Goal: Information Seeking & Learning: Check status

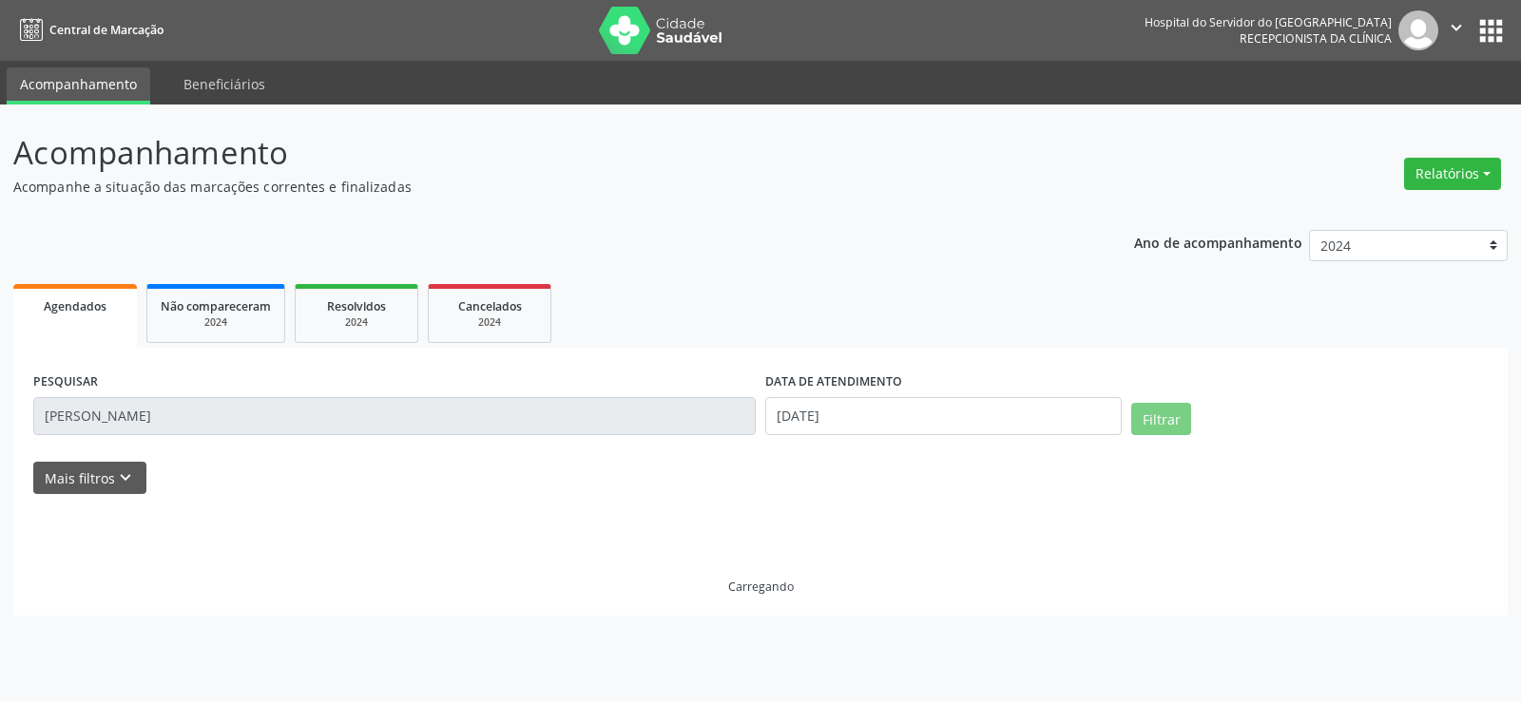
select select "2024"
select select "7"
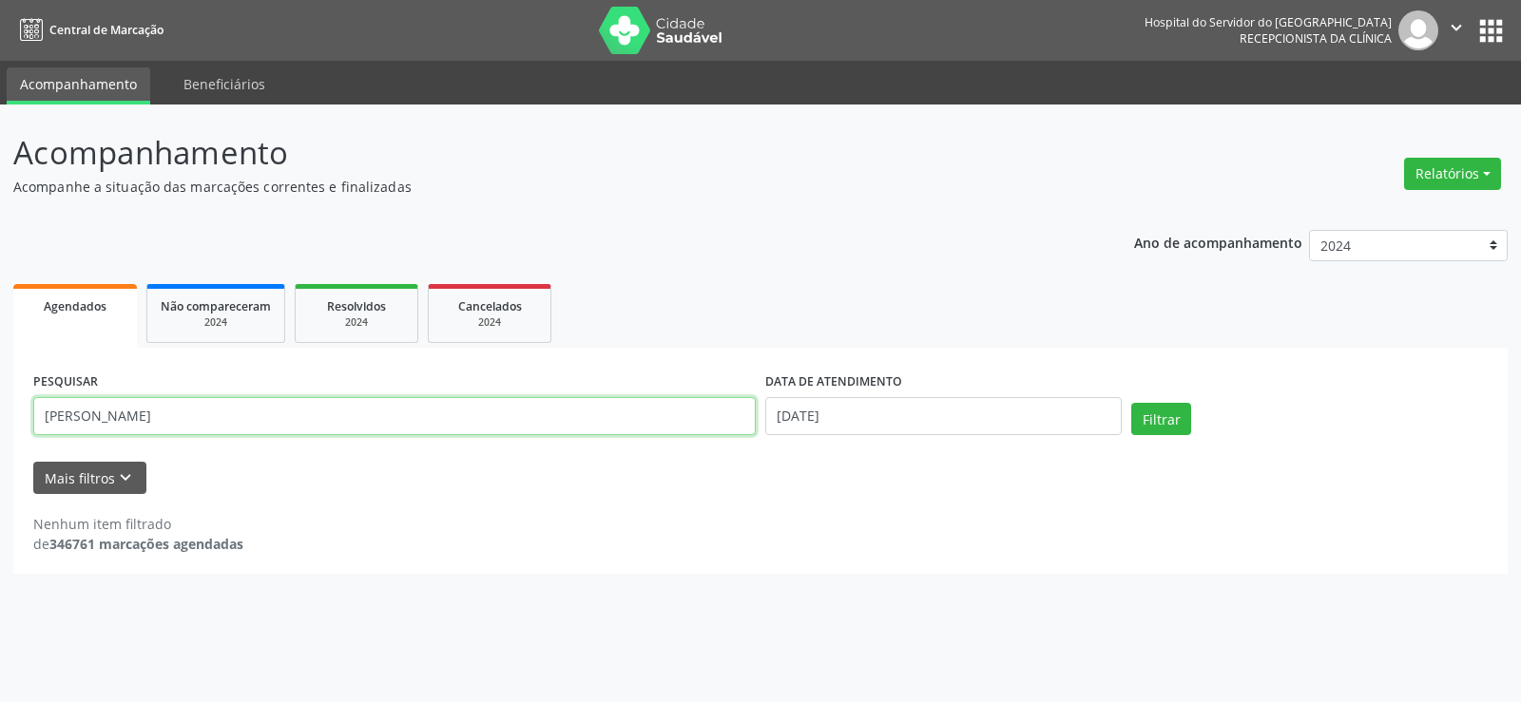
drag, startPoint x: 285, startPoint y: 420, endPoint x: 0, endPoint y: 430, distance: 285.3
click at [0, 430] on div "Acompanhamento Acompanhe a situação das marcações correntes e finalizadas Relat…" at bounding box center [760, 404] width 1521 height 598
paste input "[PERSON_NAME]"
type input "[PERSON_NAME]"
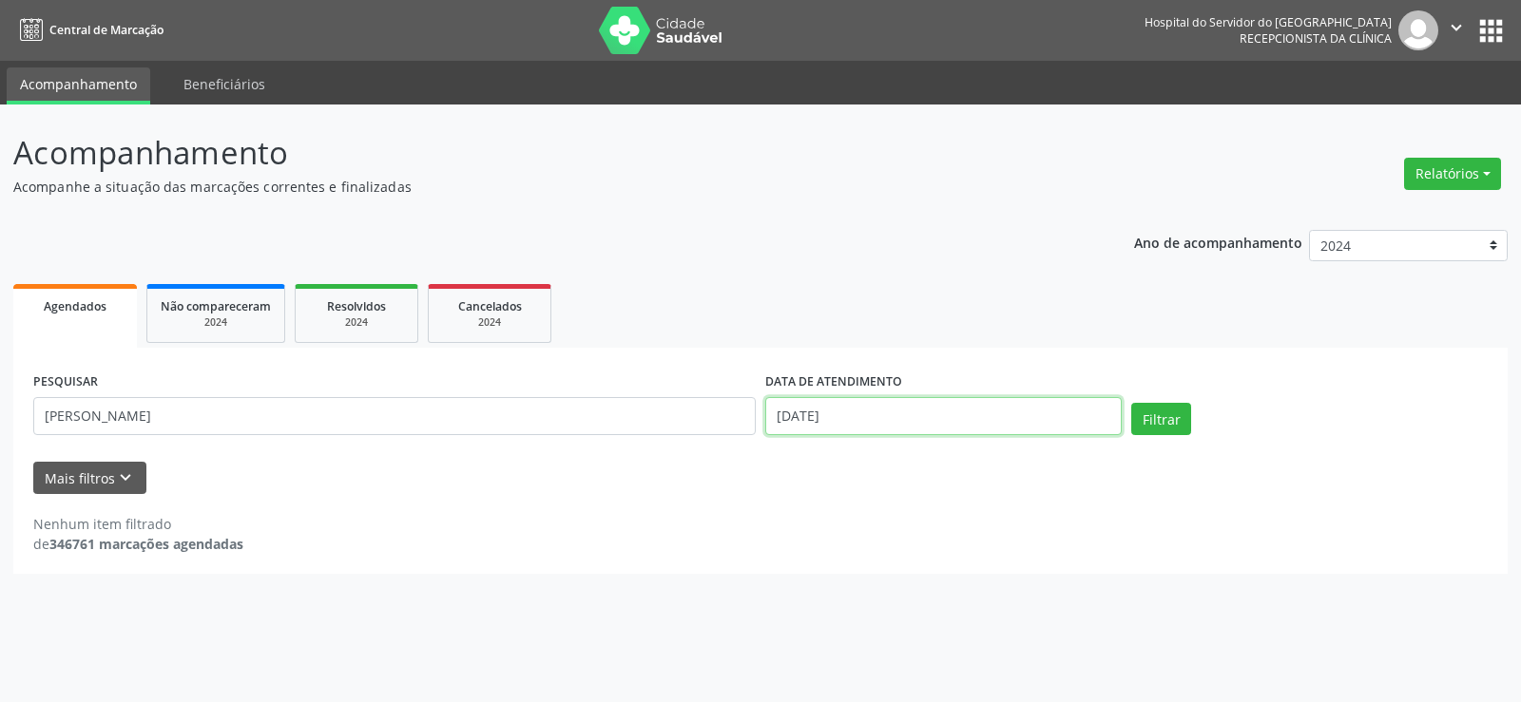
click at [955, 419] on input "[DATE]" at bounding box center [943, 416] width 356 height 38
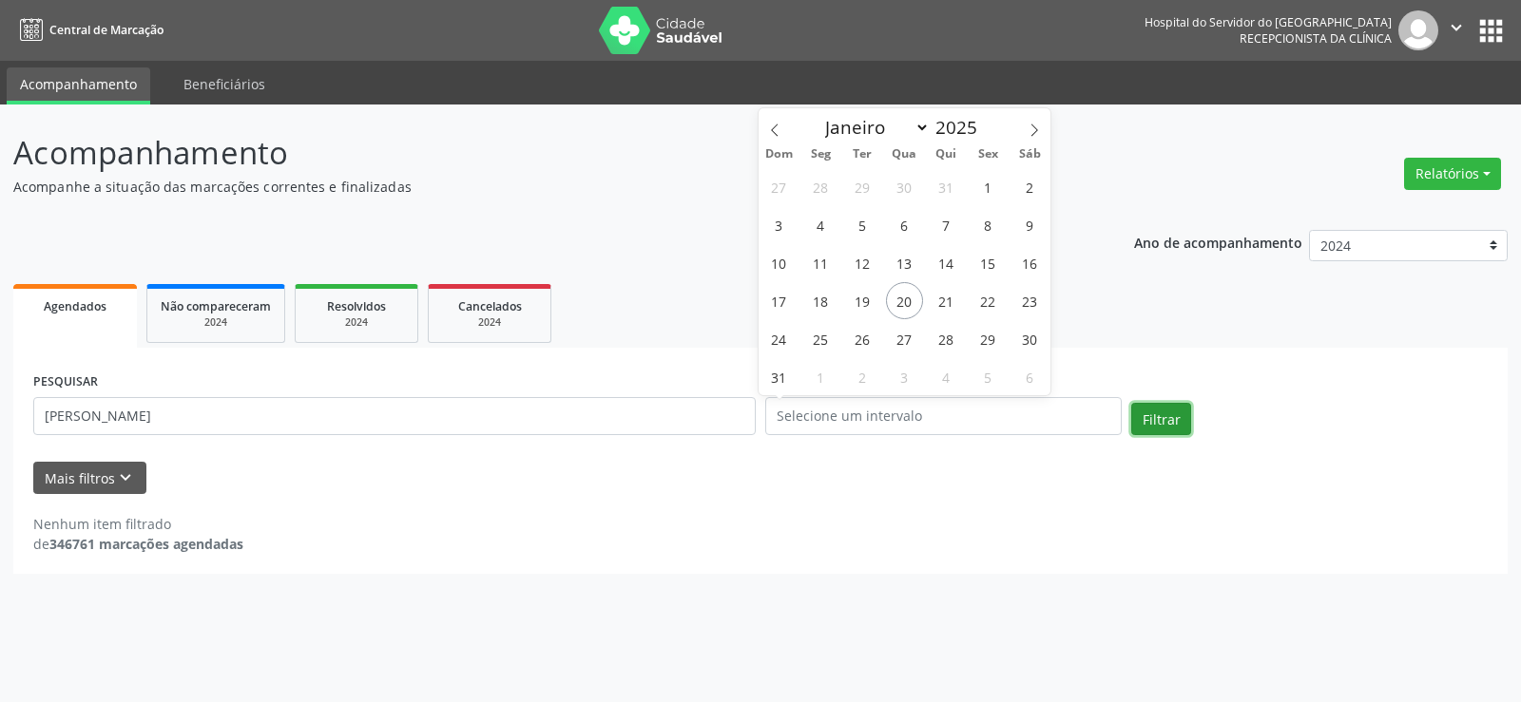
click at [1156, 411] on button "Filtrar" at bounding box center [1161, 419] width 60 height 32
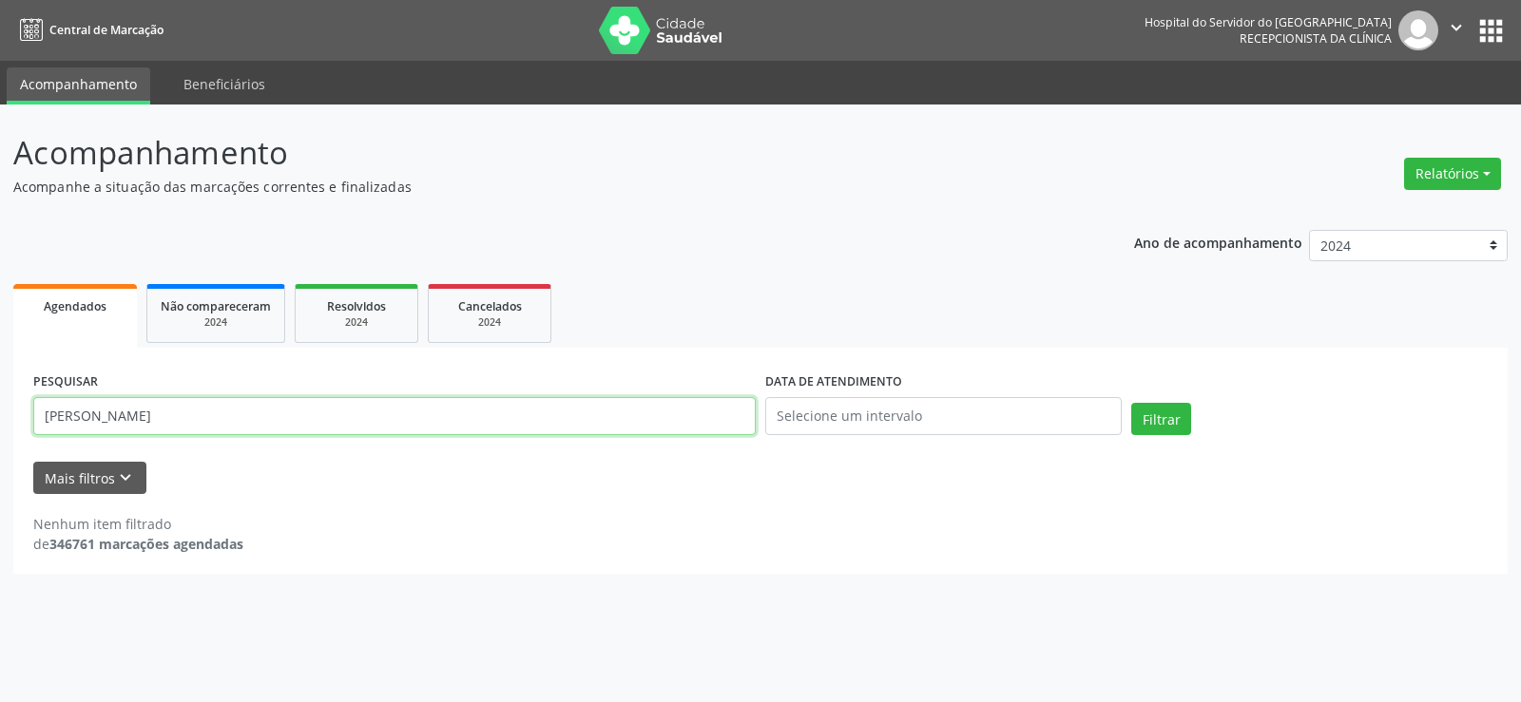
drag, startPoint x: 256, startPoint y: 424, endPoint x: 0, endPoint y: 413, distance: 255.9
click at [0, 413] on div "Acompanhamento Acompanhe a situação das marcações correntes e finalizadas Relat…" at bounding box center [760, 404] width 1521 height 598
click at [0, 421] on div "Acompanhamento Acompanhe a situação das marcações correntes e finalizadas Relat…" at bounding box center [760, 404] width 1521 height 598
drag, startPoint x: 94, startPoint y: 421, endPoint x: 1, endPoint y: 419, distance: 93.2
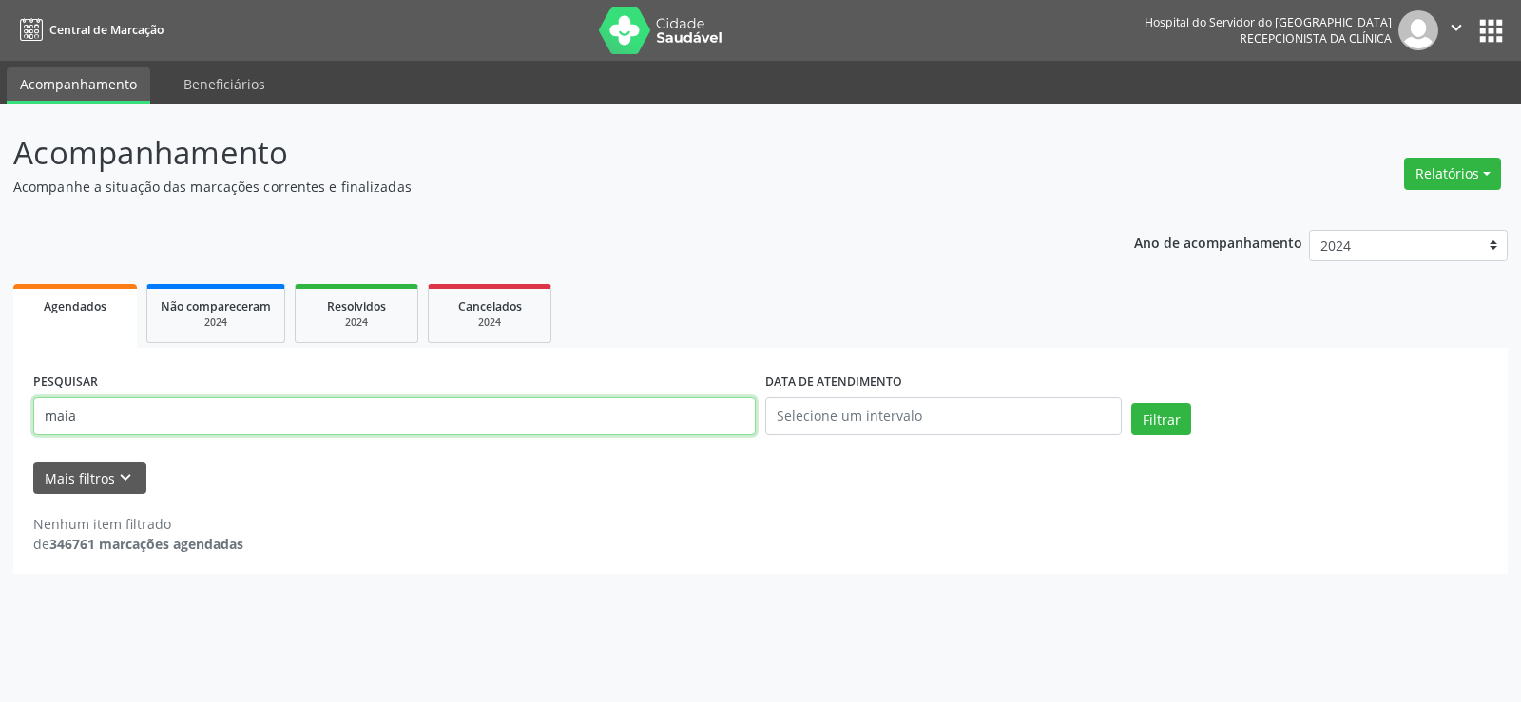
click at [1, 419] on div "Acompanhamento Acompanhe a situação das marcações correntes e finalizadas Relat…" at bounding box center [760, 404] width 1521 height 598
paste input "[PERSON_NAME] DA CONCEICAO DE [PERSON_NAME] 7 VOL."
click at [1131, 403] on button "Filtrar" at bounding box center [1161, 419] width 60 height 32
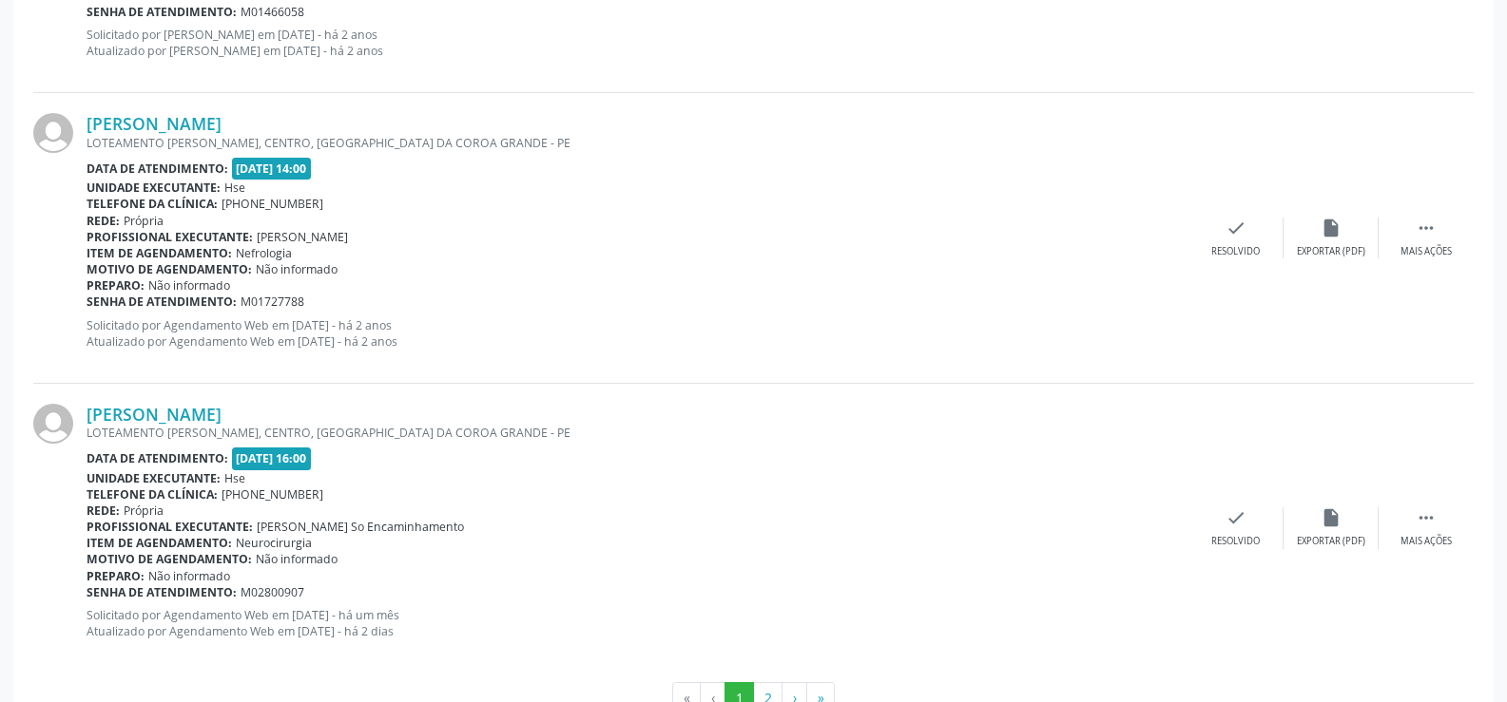
scroll to position [4310, 0]
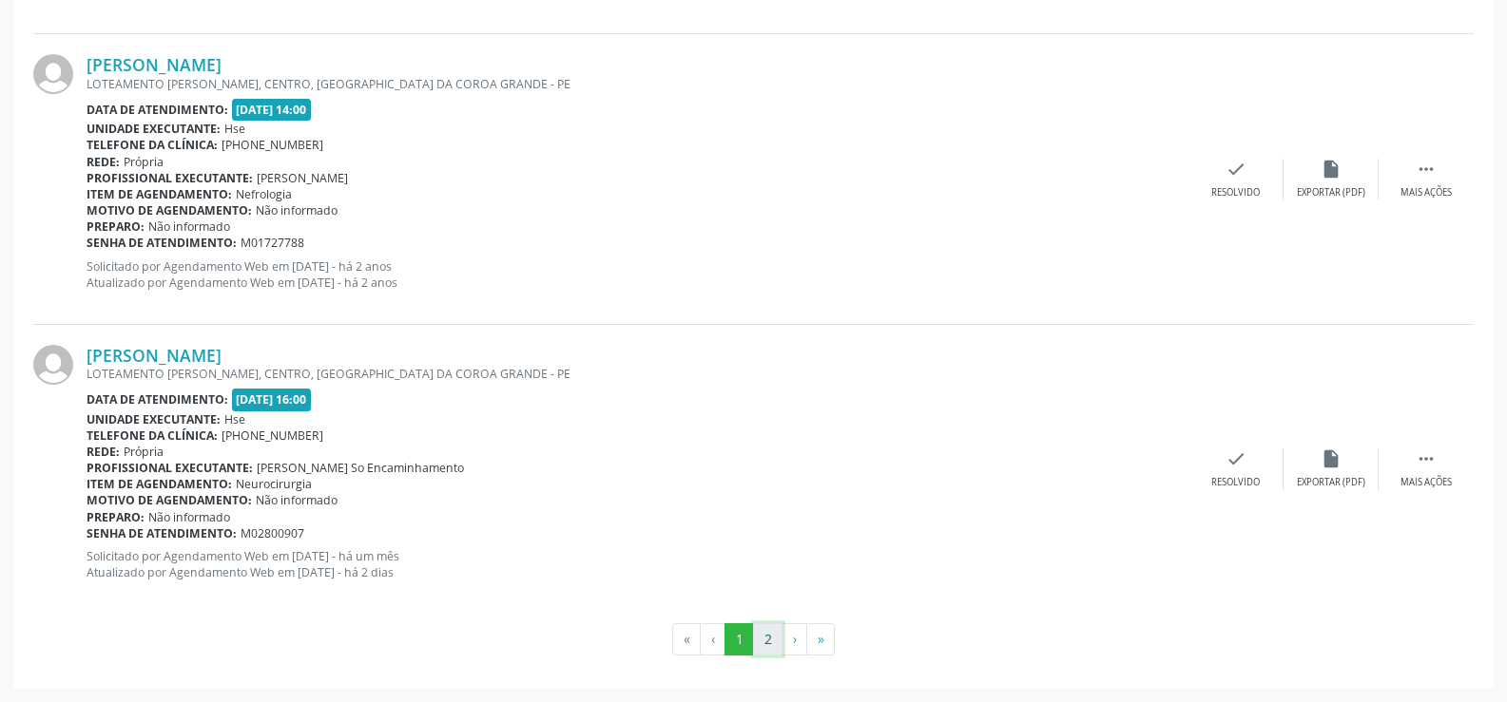
click at [764, 640] on button "2" at bounding box center [767, 640] width 29 height 32
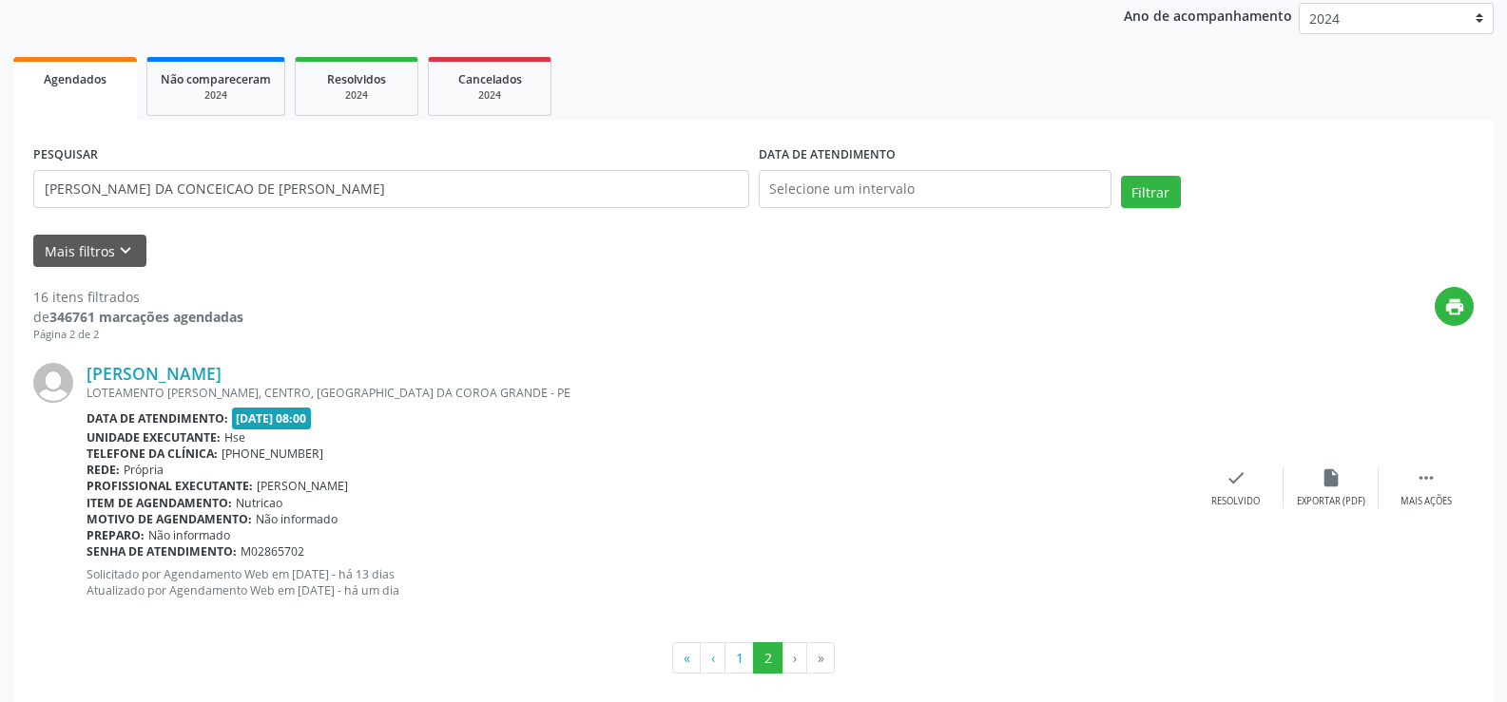
scroll to position [245, 0]
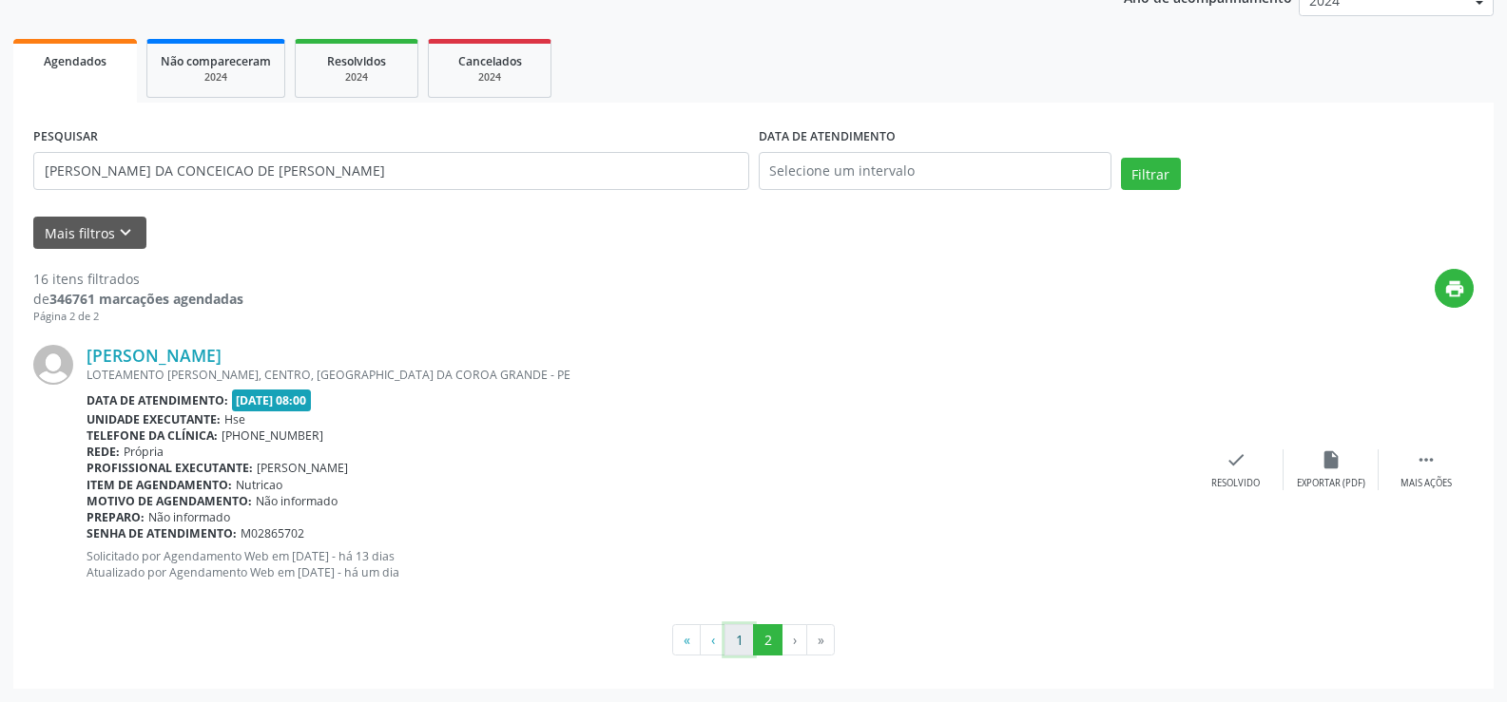
click at [745, 638] on button "1" at bounding box center [738, 640] width 29 height 32
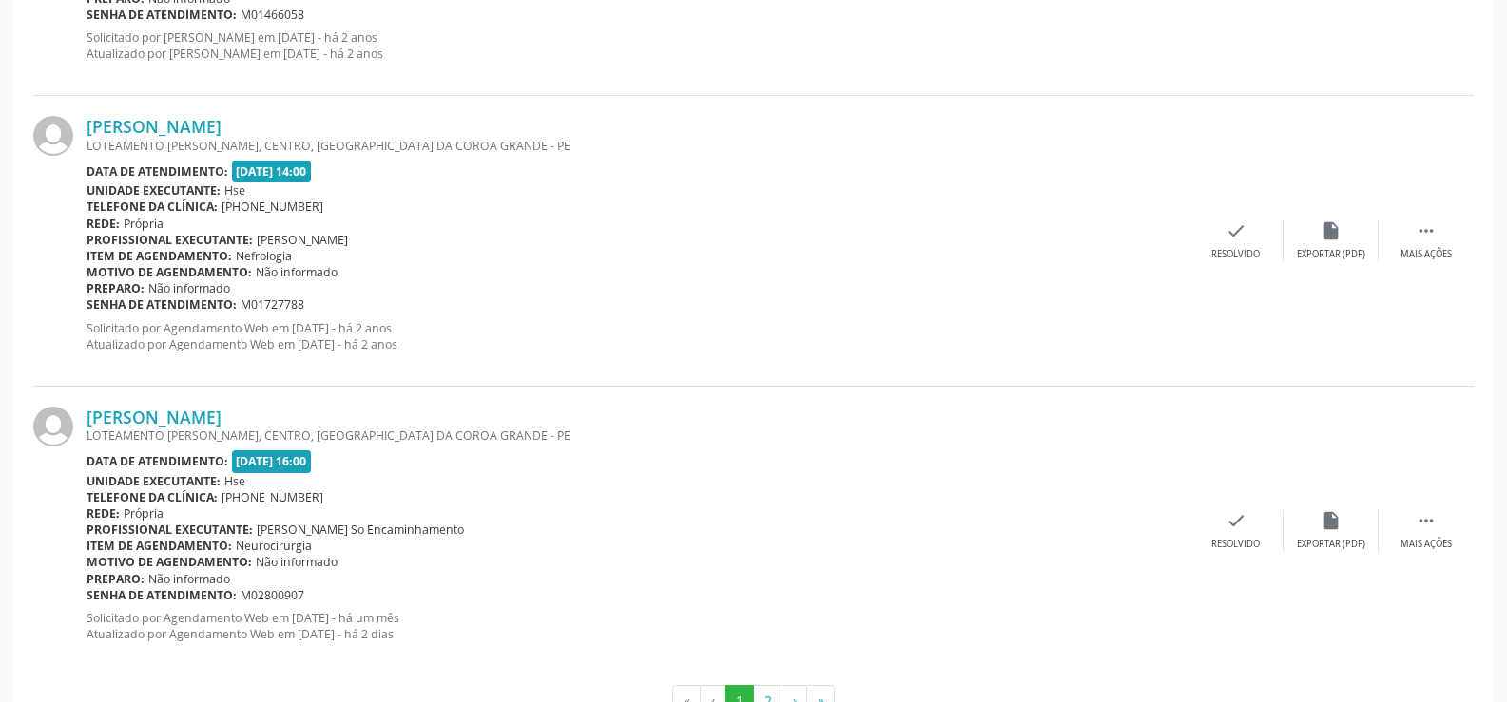
scroll to position [4310, 0]
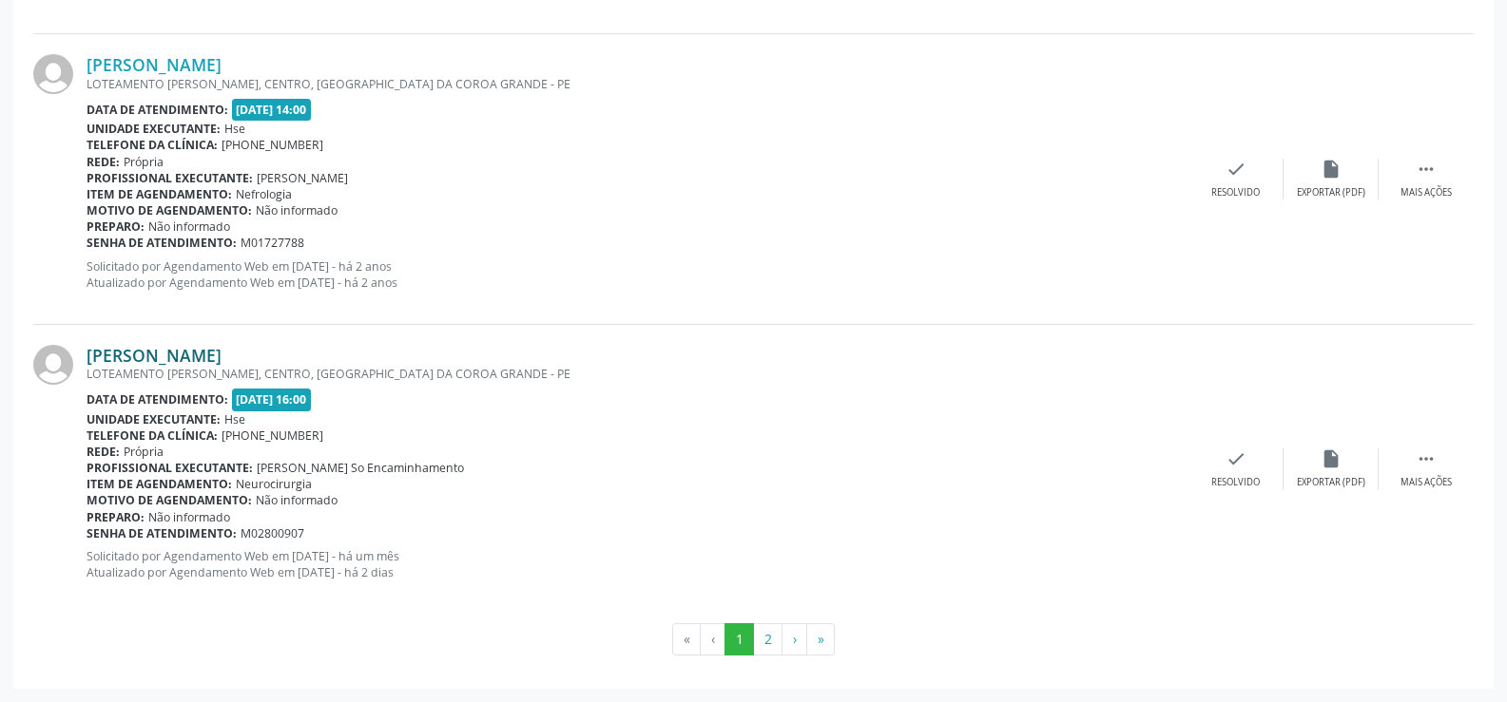
drag, startPoint x: 418, startPoint y: 354, endPoint x: 93, endPoint y: 356, distance: 325.1
click at [90, 355] on div "[PERSON_NAME]" at bounding box center [637, 355] width 1102 height 21
copy link "[PERSON_NAME]"
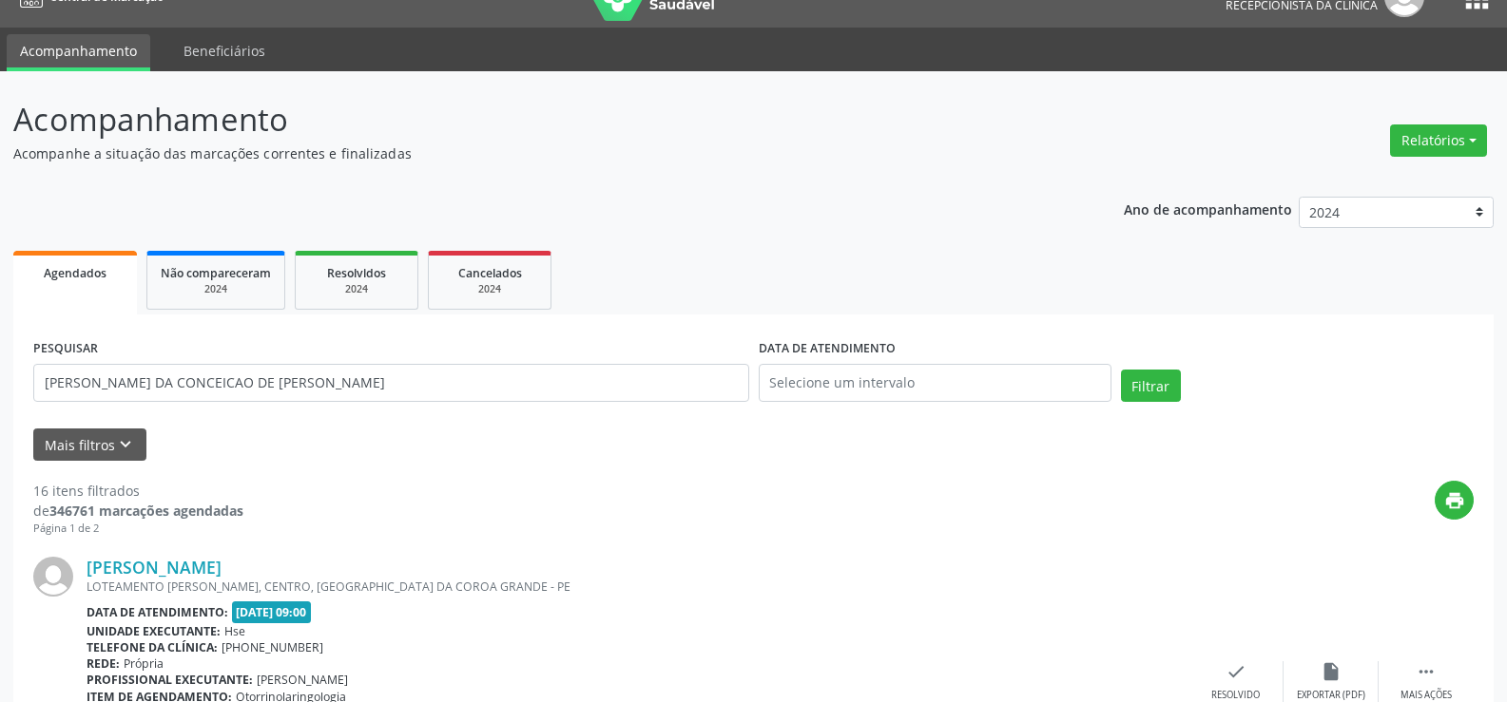
scroll to position [32, 0]
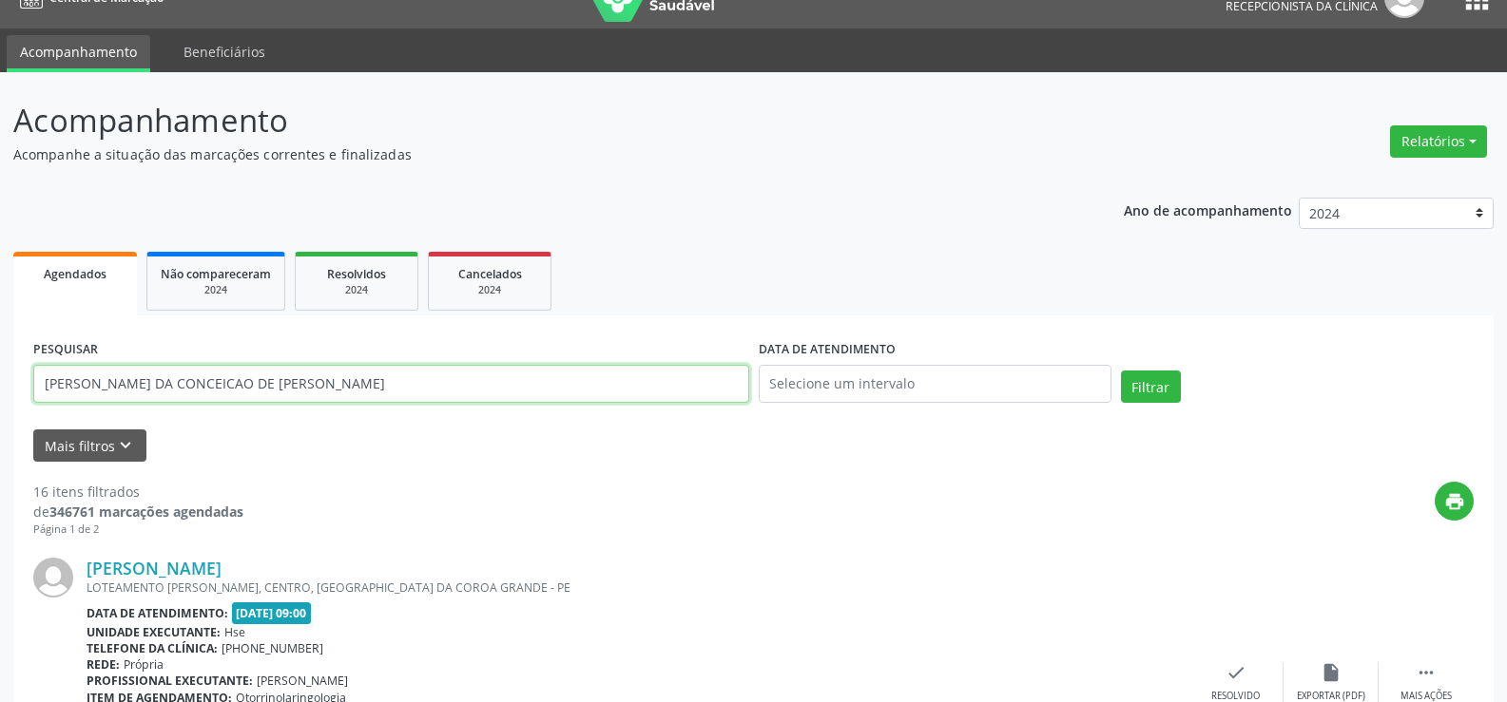
drag, startPoint x: 340, startPoint y: 386, endPoint x: 0, endPoint y: 394, distance: 340.4
paste input "[PERSON_NAME]"
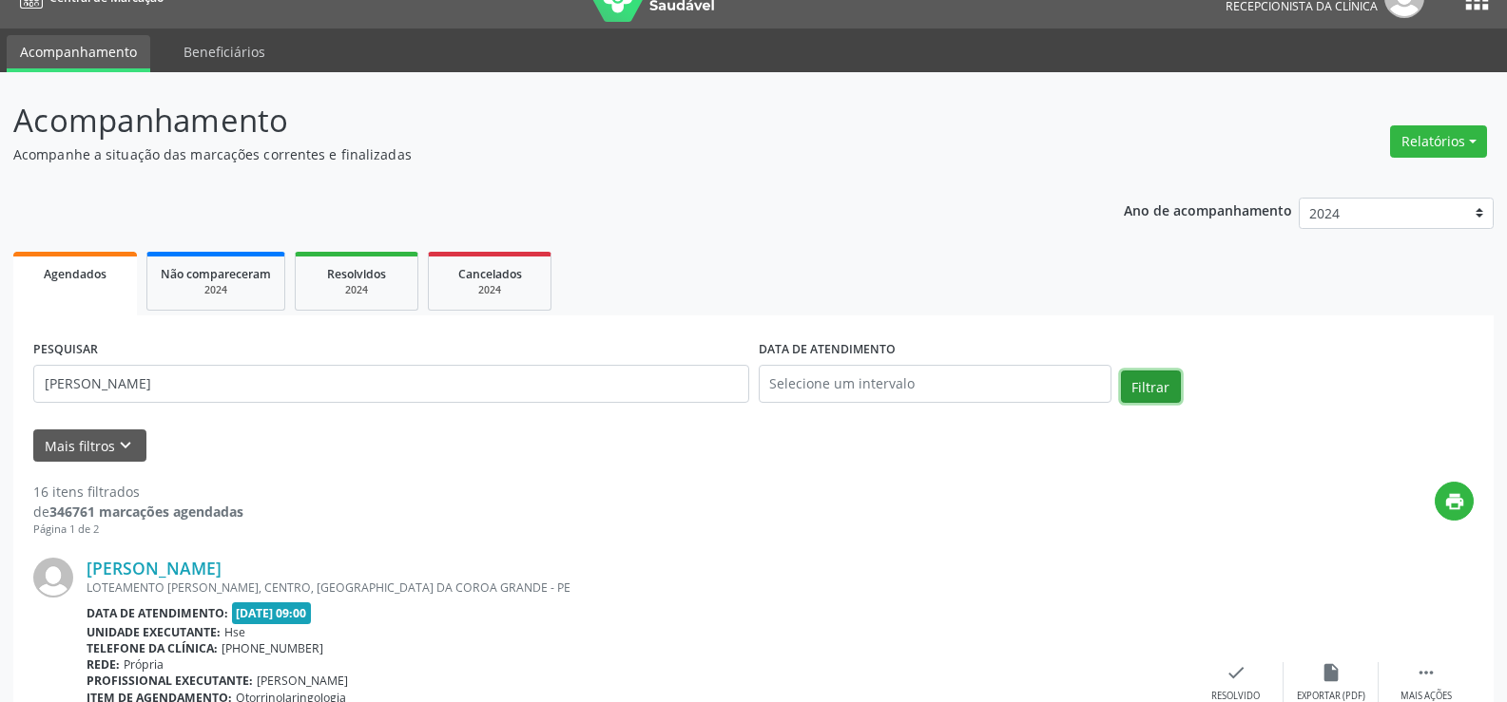
click at [1150, 387] on button "Filtrar" at bounding box center [1151, 387] width 60 height 32
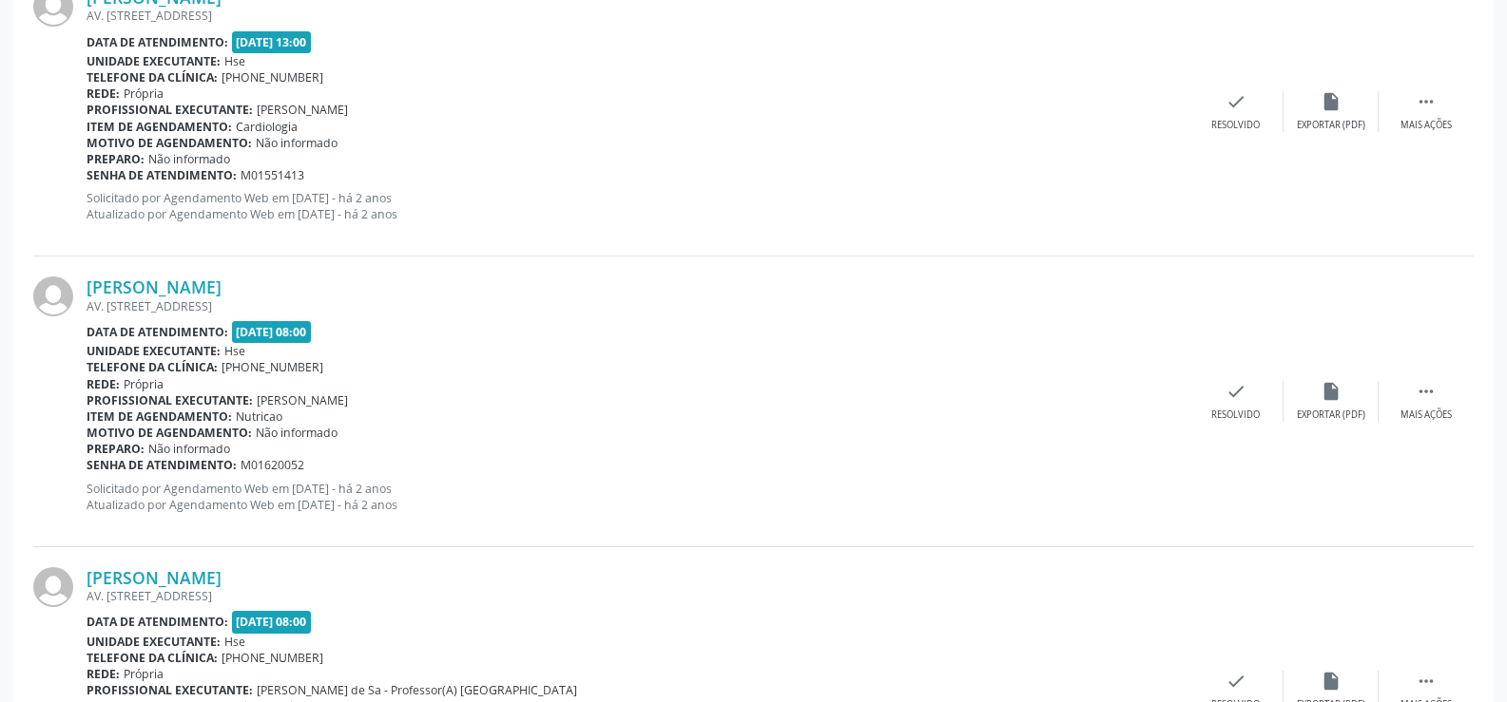
scroll to position [4310, 0]
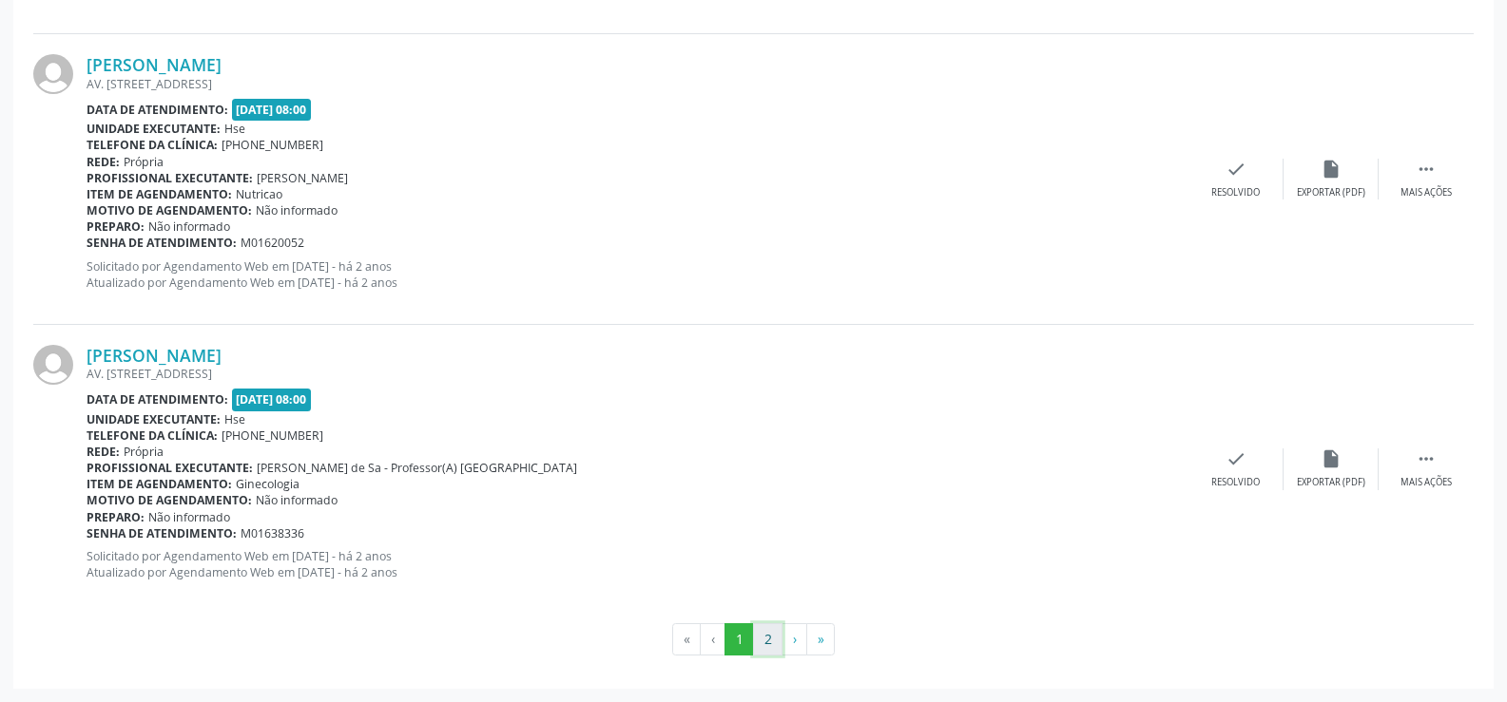
click at [757, 637] on button "2" at bounding box center [767, 640] width 29 height 32
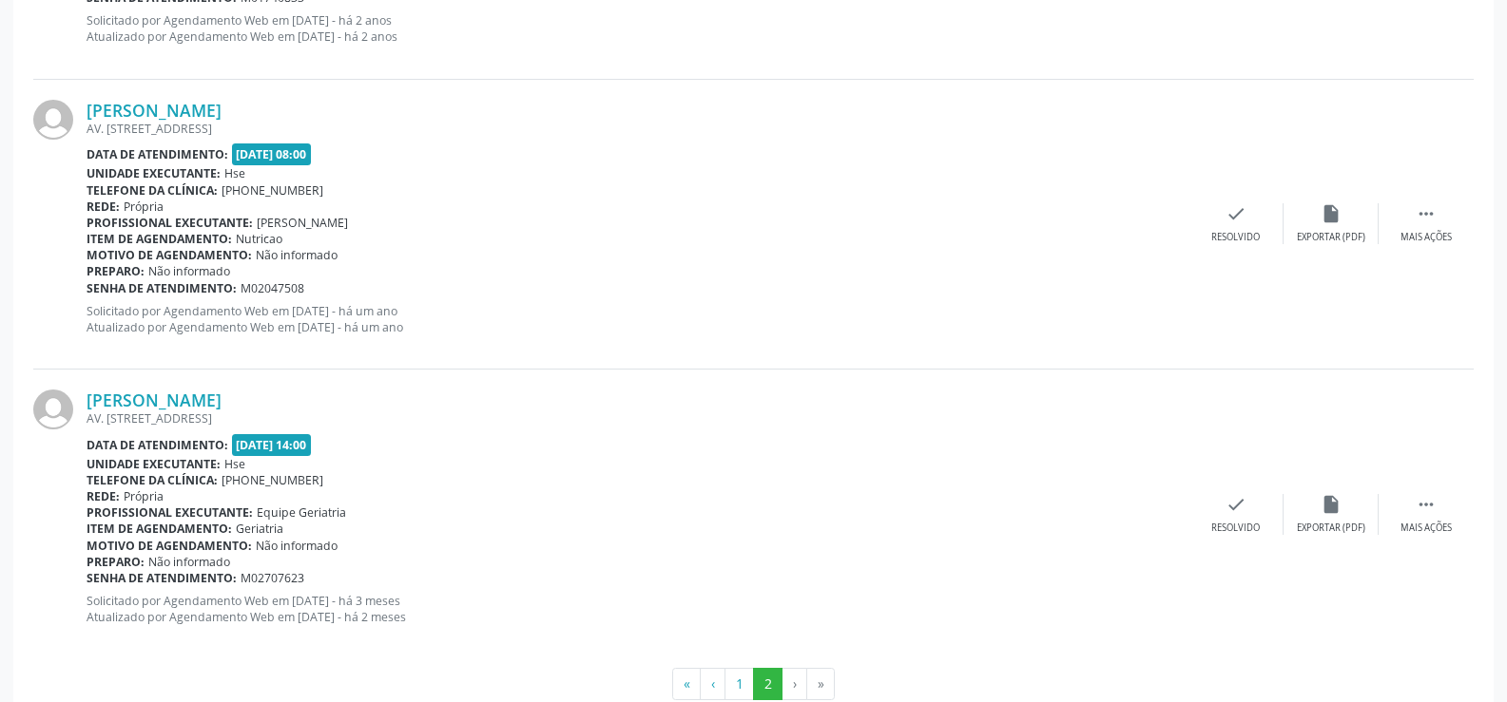
scroll to position [826, 0]
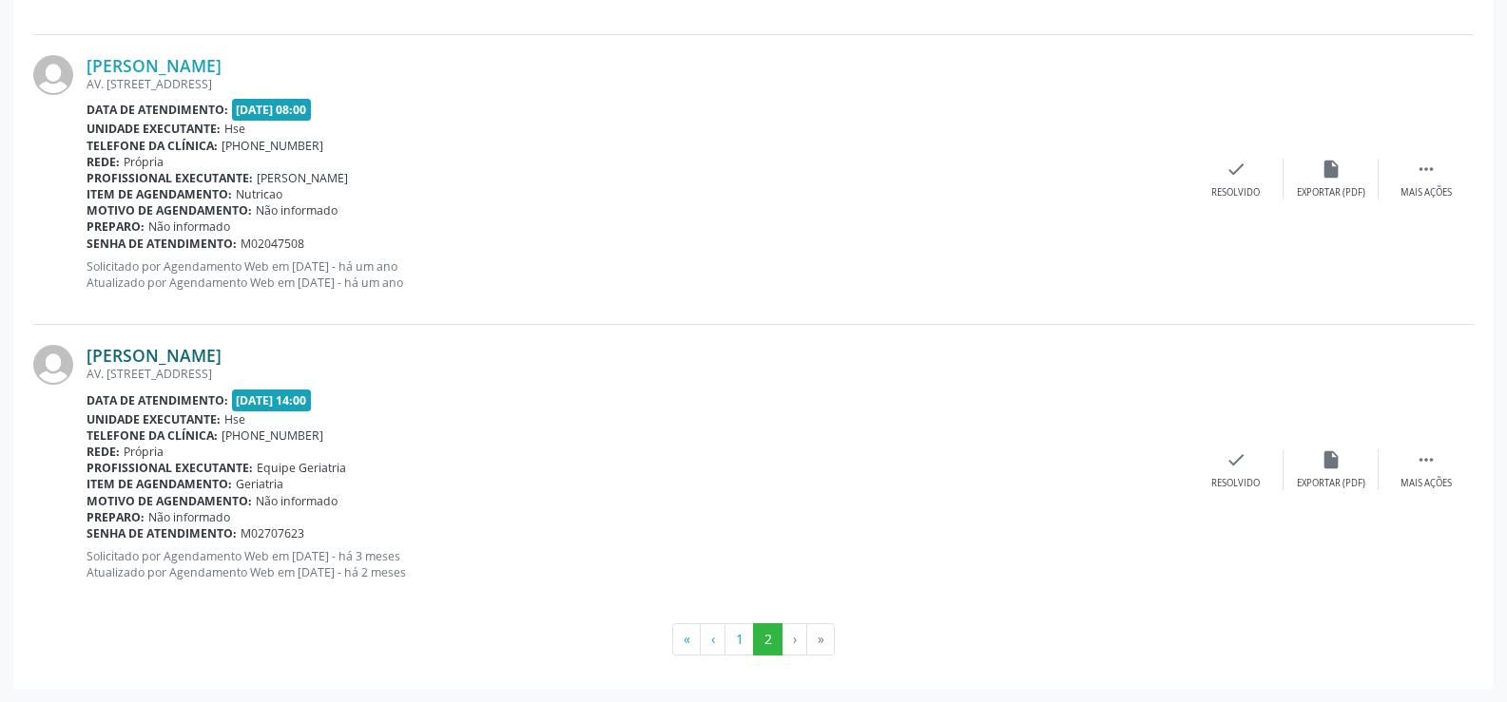
drag, startPoint x: 290, startPoint y: 352, endPoint x: 91, endPoint y: 359, distance: 198.8
click at [91, 359] on div "[PERSON_NAME]" at bounding box center [637, 355] width 1102 height 21
copy link "[PERSON_NAME]"
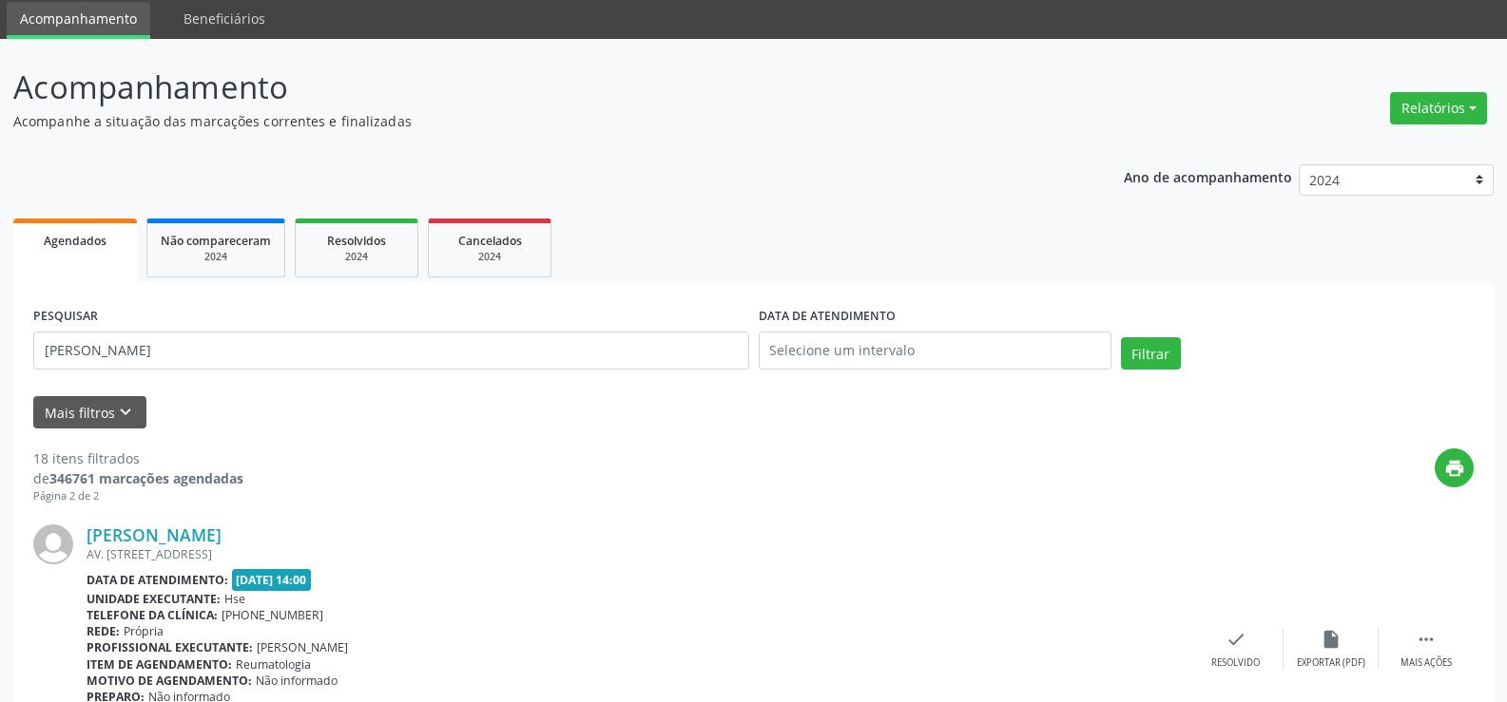
scroll to position [0, 0]
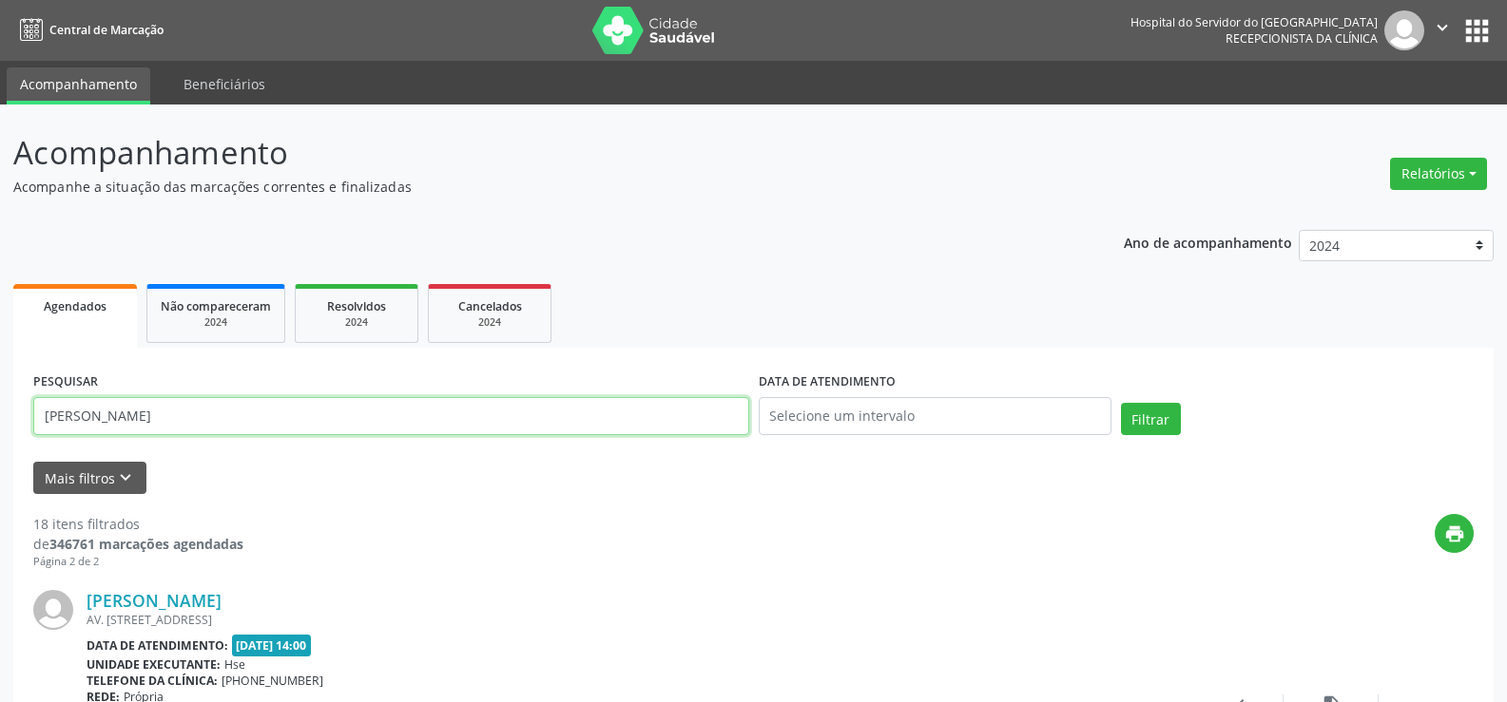
drag, startPoint x: 237, startPoint y: 416, endPoint x: 0, endPoint y: 403, distance: 237.1
paste input "[PERSON_NAME]"
click at [1146, 413] on button "Filtrar" at bounding box center [1151, 419] width 60 height 32
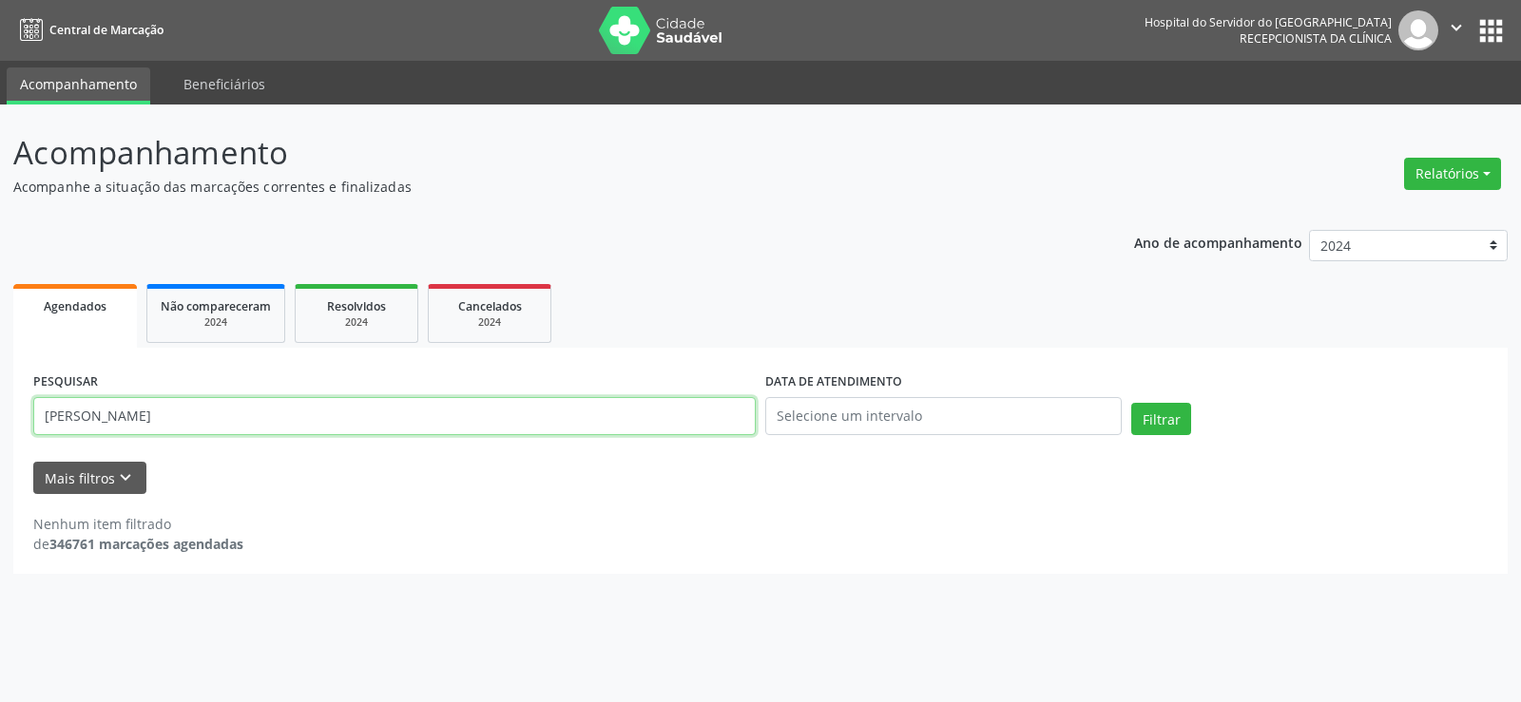
drag, startPoint x: 279, startPoint y: 425, endPoint x: 18, endPoint y: 409, distance: 260.9
click at [18, 409] on div "PESQUISAR [PERSON_NAME] LUCENA DATA DE ATENDIMENTO Filtrar UNIDADE EXECUTANTE S…" at bounding box center [760, 461] width 1494 height 226
paste input "[PERSON_NAME]"
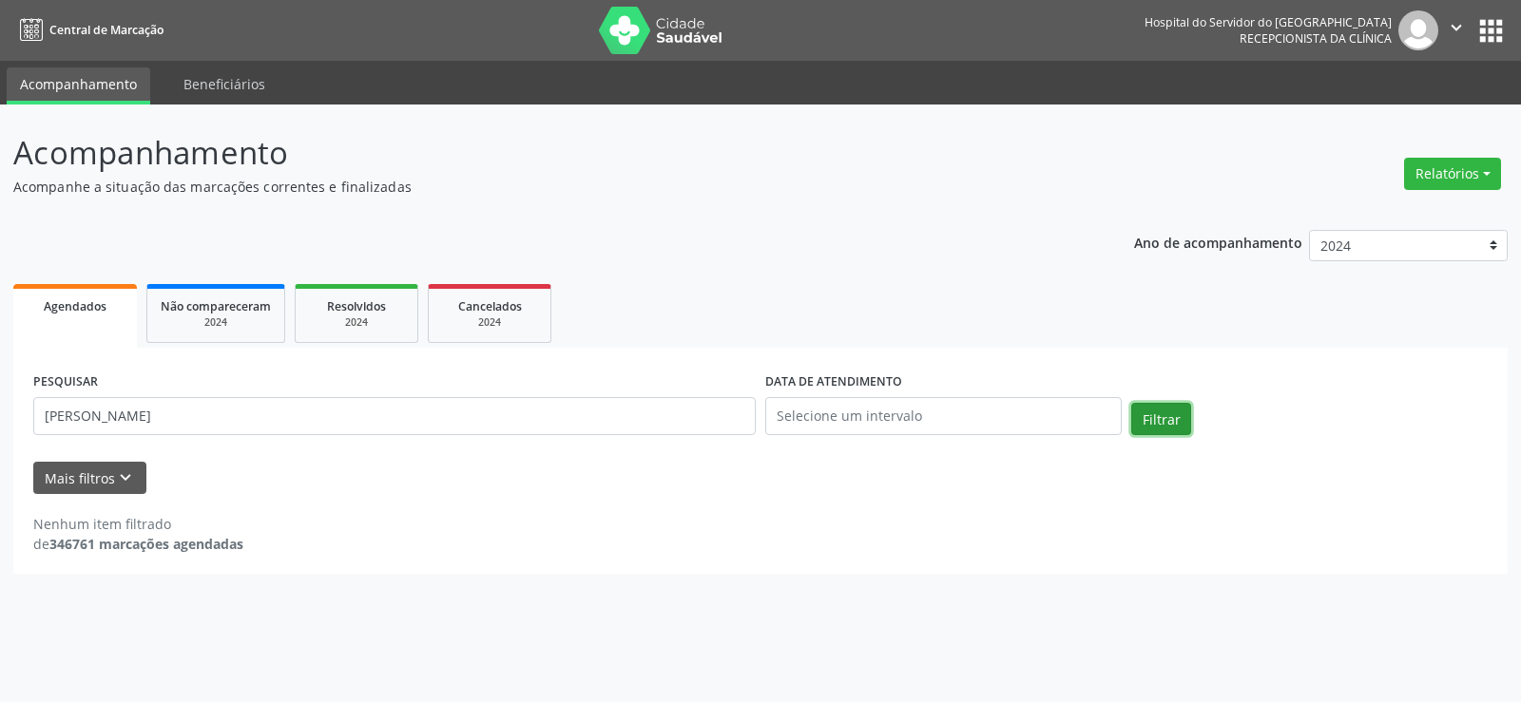
click at [1177, 421] on button "Filtrar" at bounding box center [1161, 419] width 60 height 32
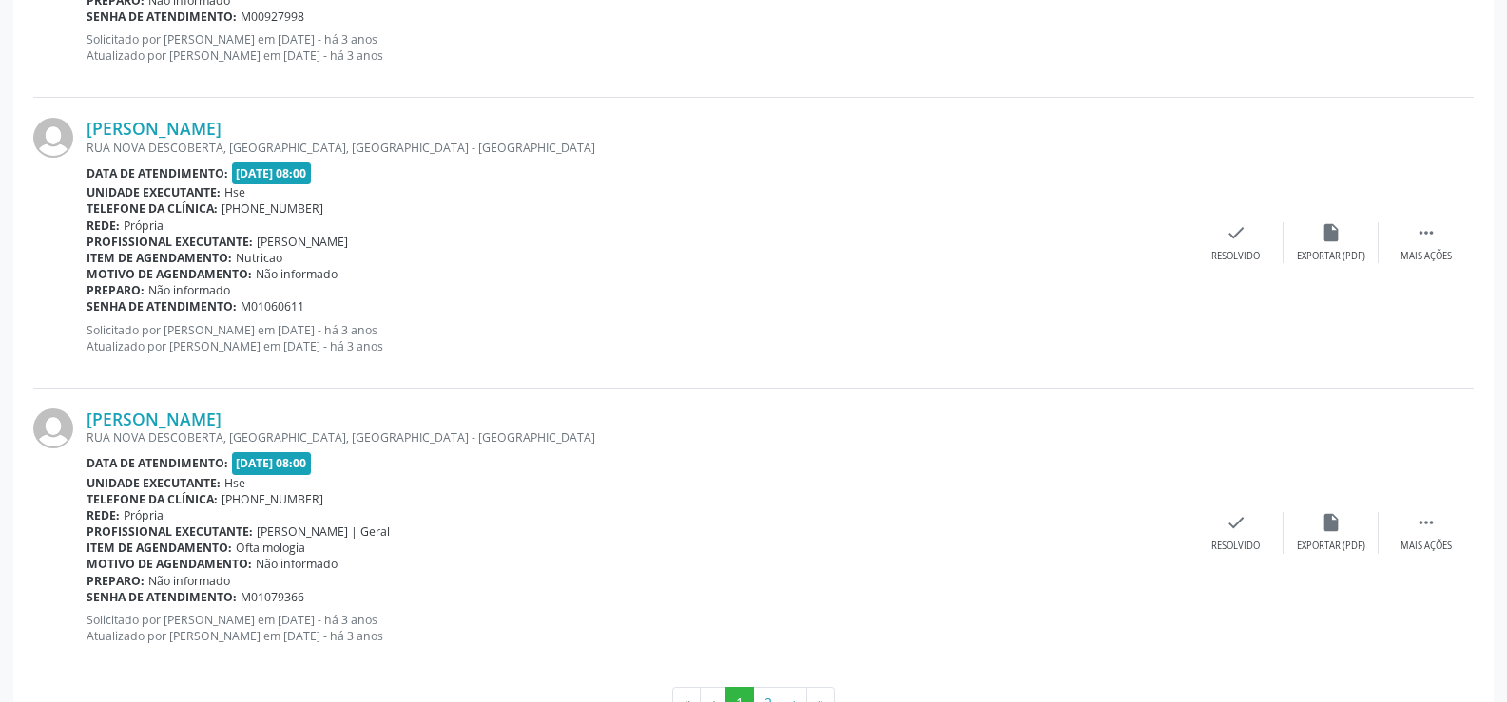
scroll to position [4310, 0]
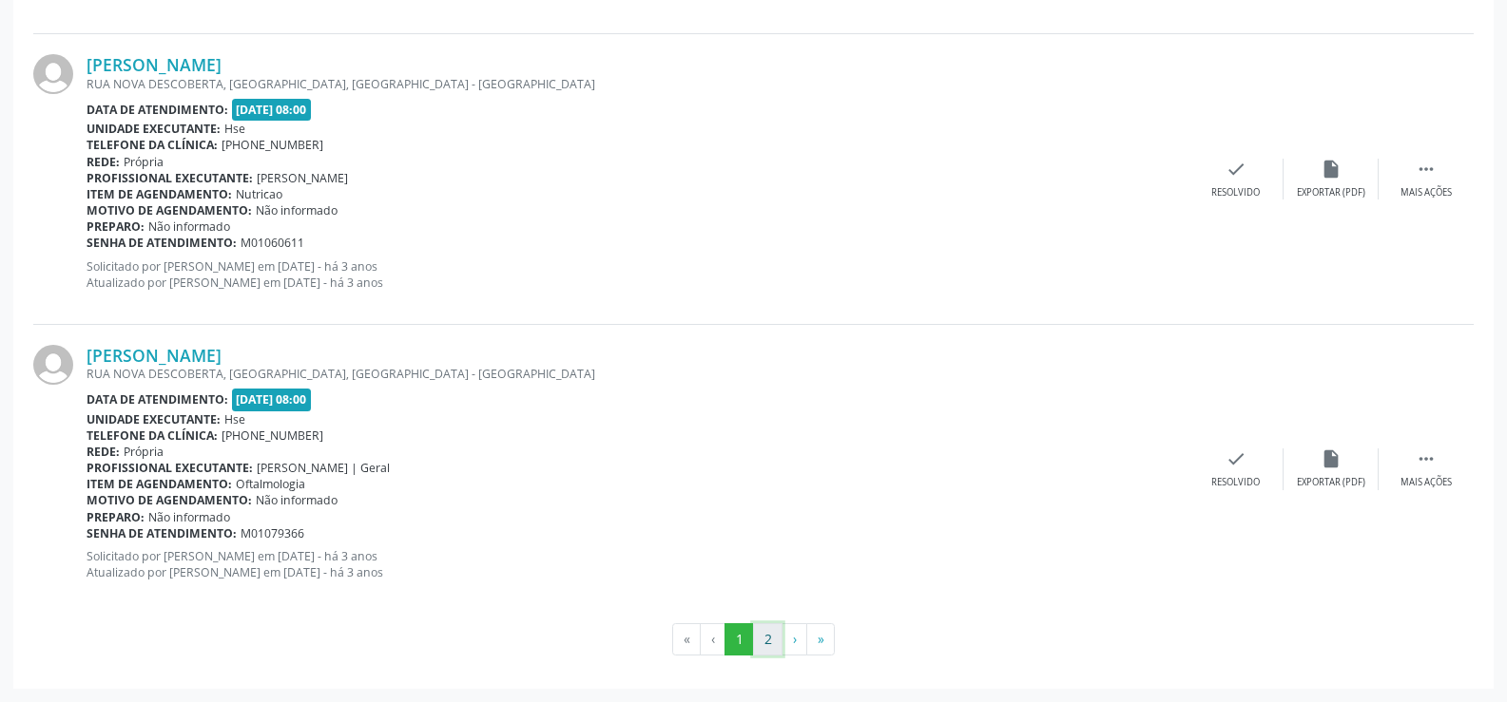
click at [763, 646] on button "2" at bounding box center [767, 640] width 29 height 32
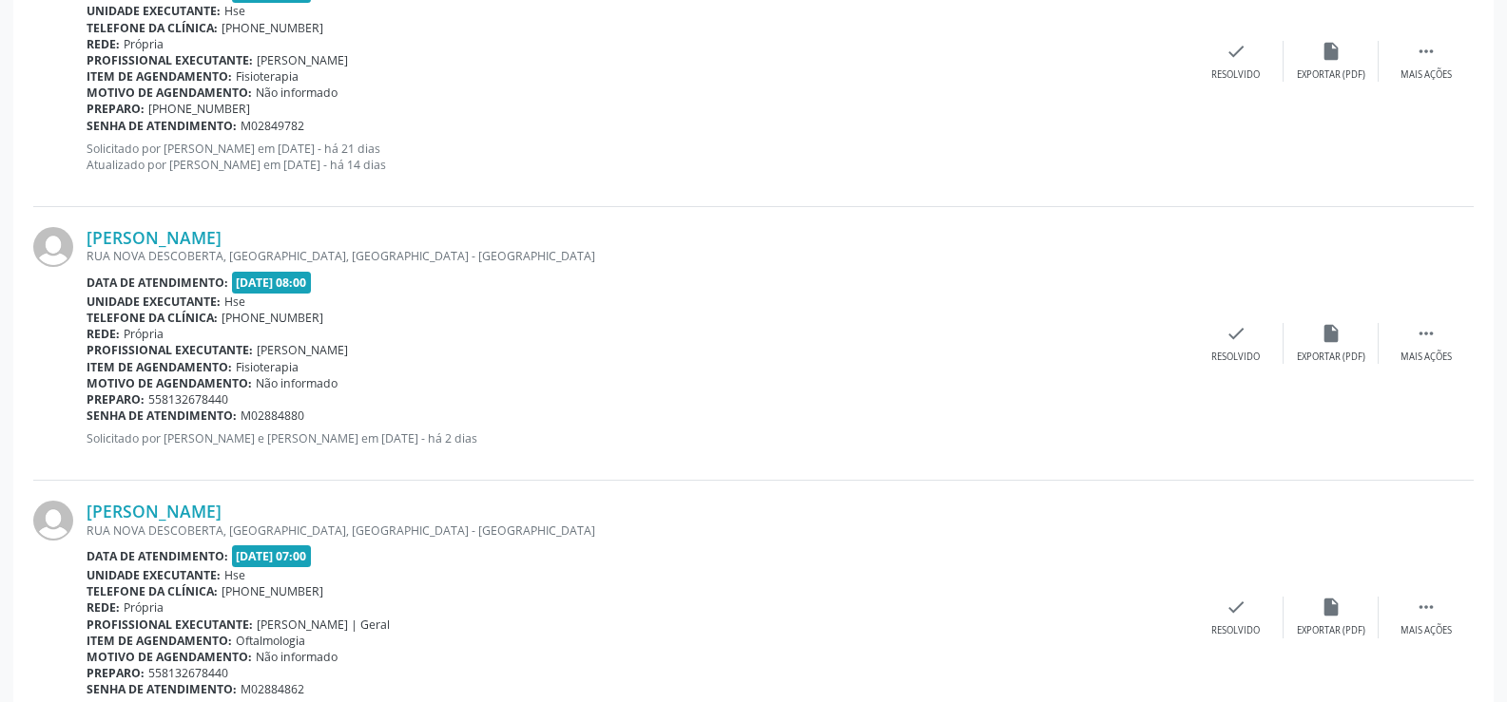
scroll to position [3897, 0]
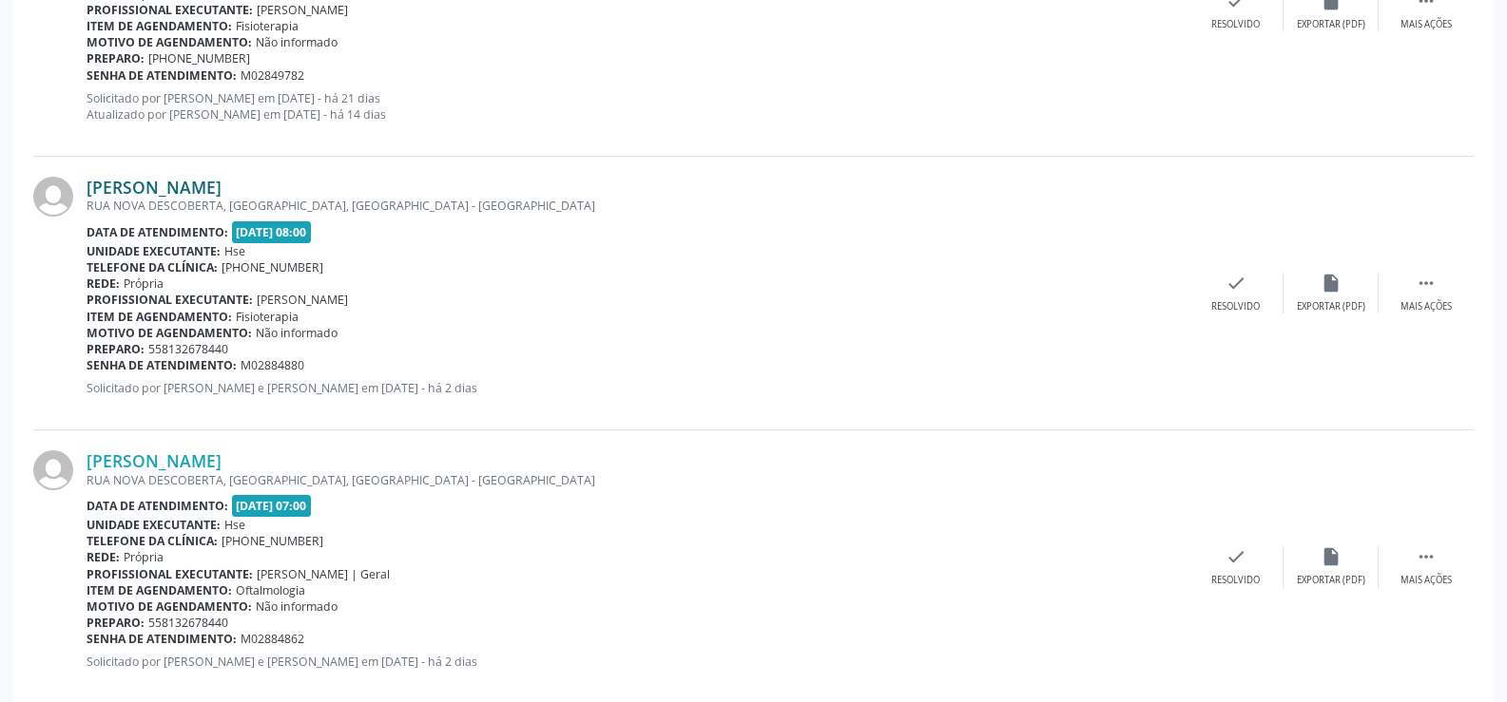
click at [221, 188] on link "[PERSON_NAME]" at bounding box center [153, 187] width 135 height 21
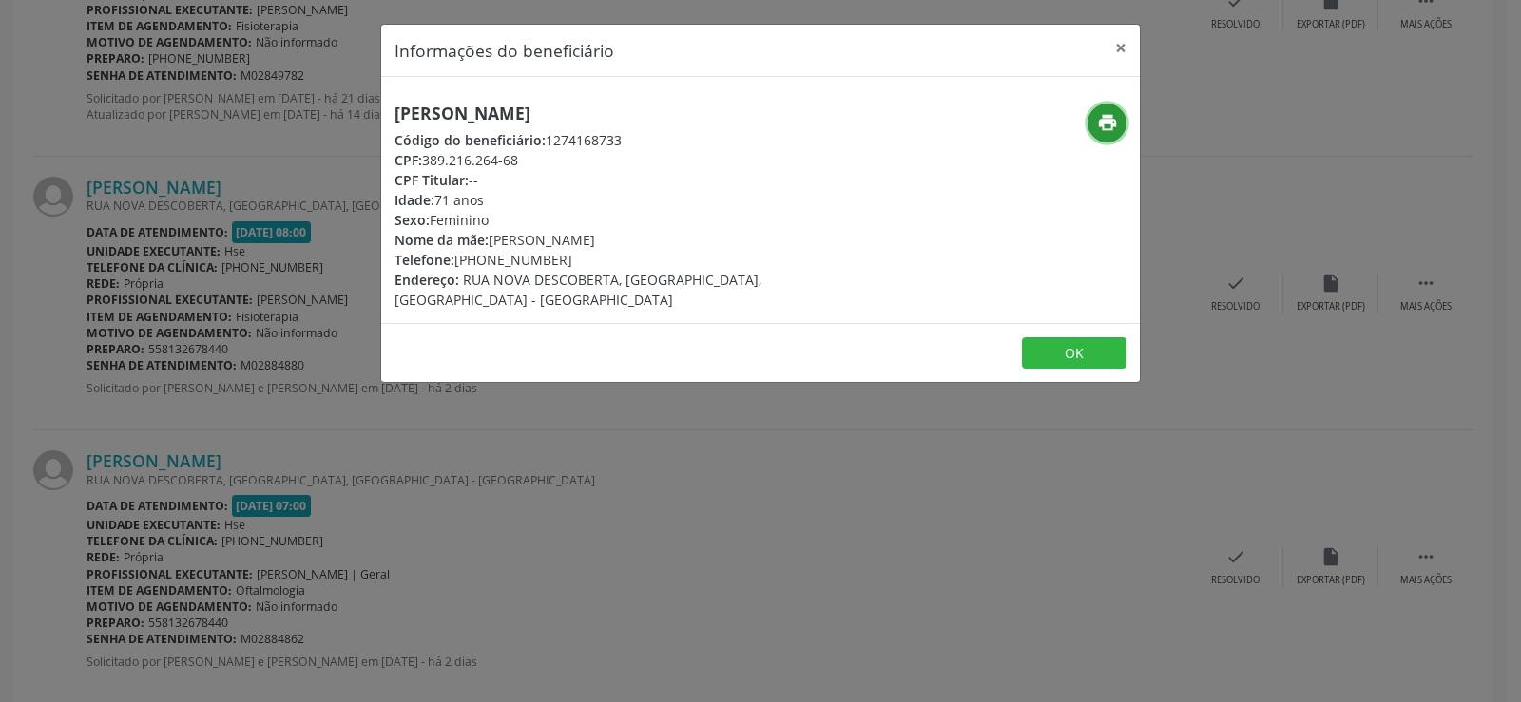
click at [1112, 126] on icon "print" at bounding box center [1107, 122] width 21 height 21
click at [1119, 42] on button "×" at bounding box center [1121, 48] width 38 height 47
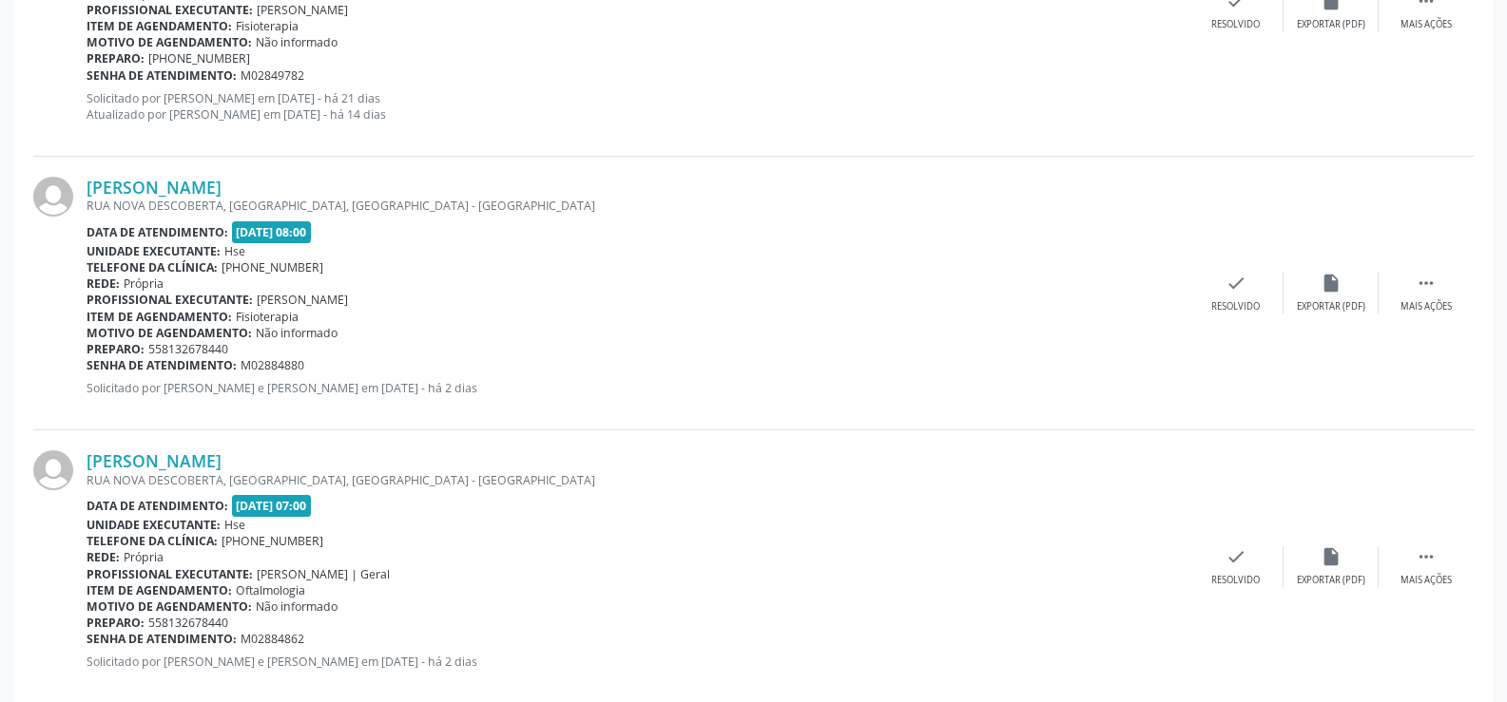
drag, startPoint x: 358, startPoint y: 185, endPoint x: 82, endPoint y: 190, distance: 276.6
click at [82, 190] on div "[PERSON_NAME] [GEOGRAPHIC_DATA] DESCOBERTA, [GEOGRAPHIC_DATA], [GEOGRAPHIC_DATA…" at bounding box center [753, 294] width 1440 height 274
copy div "[PERSON_NAME]"
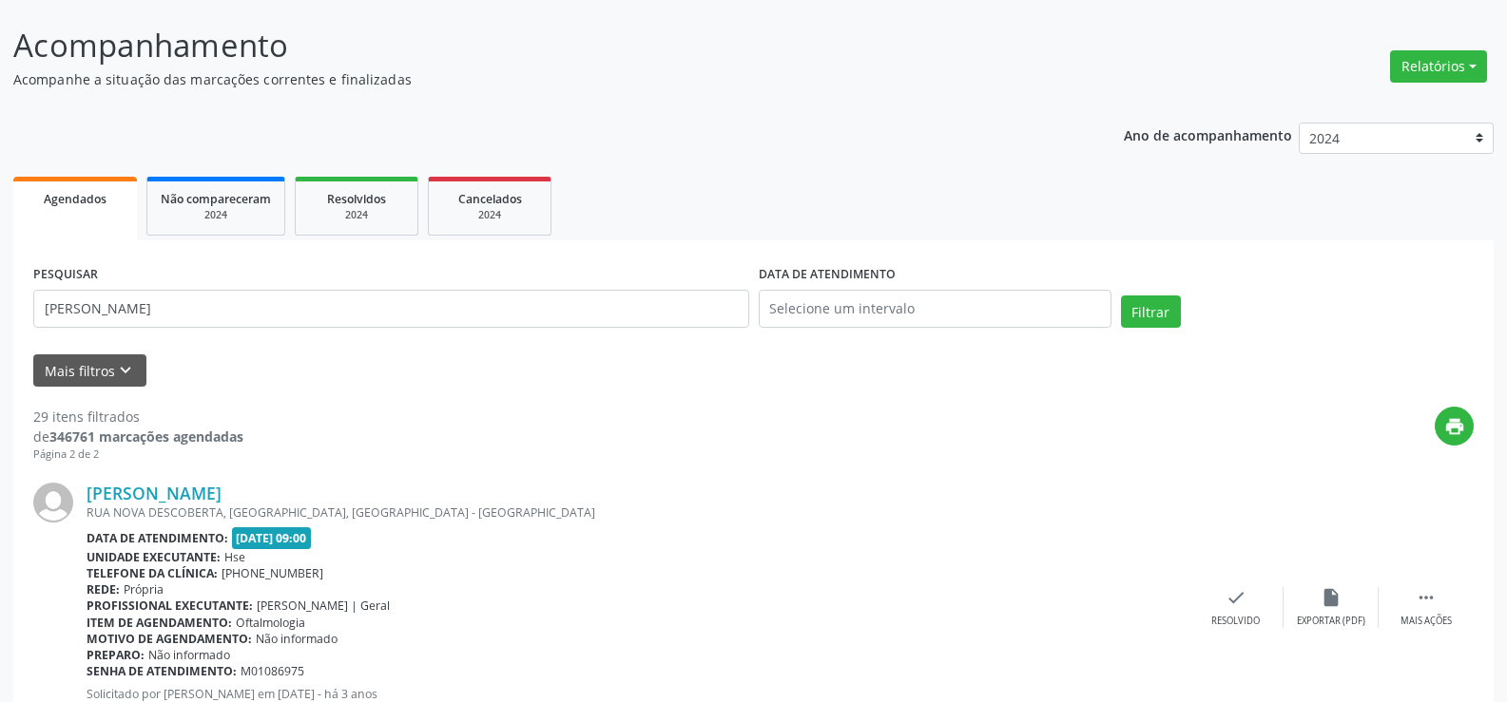
scroll to position [95, 0]
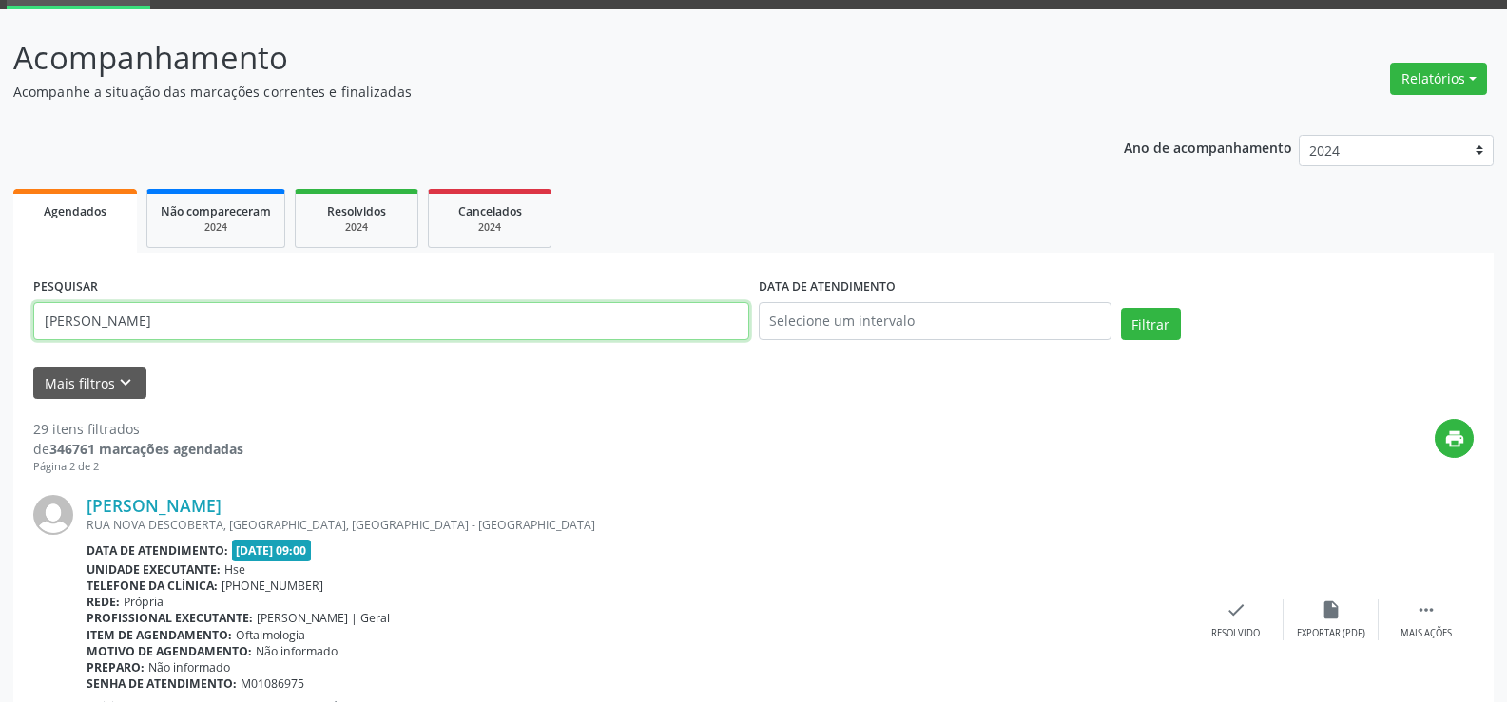
drag, startPoint x: 331, startPoint y: 322, endPoint x: 0, endPoint y: 323, distance: 330.8
paste input "MARINILDA BEZERRA DE MIRAND"
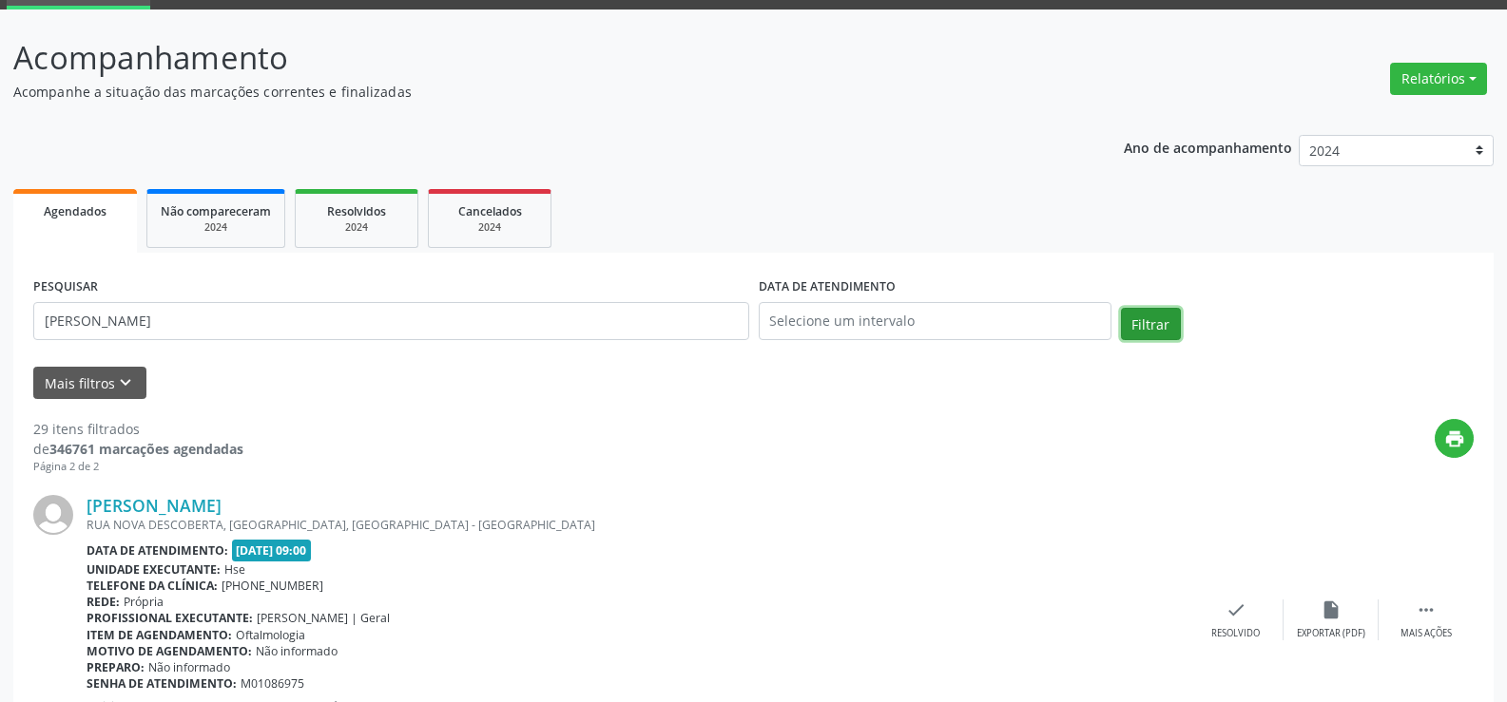
click at [1142, 317] on button "Filtrar" at bounding box center [1151, 324] width 60 height 32
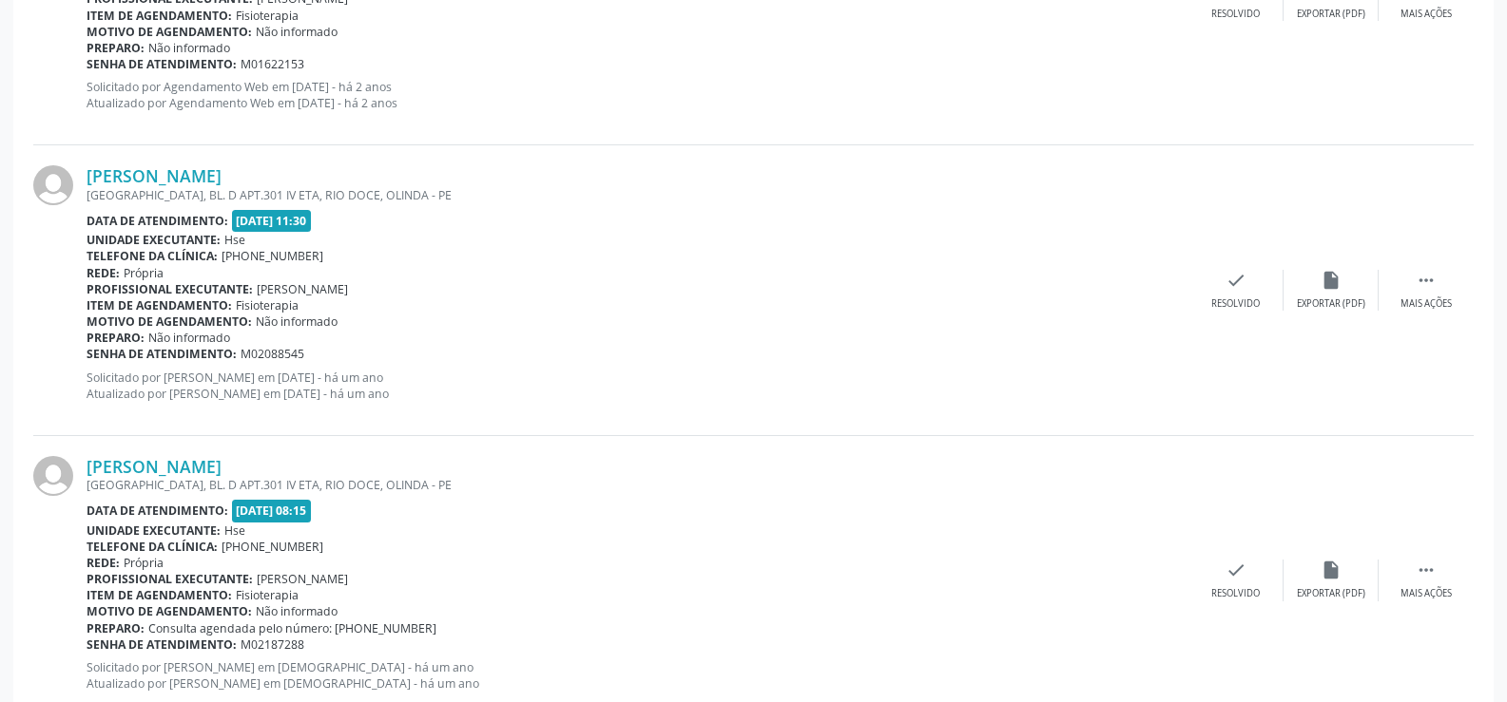
scroll to position [4310, 0]
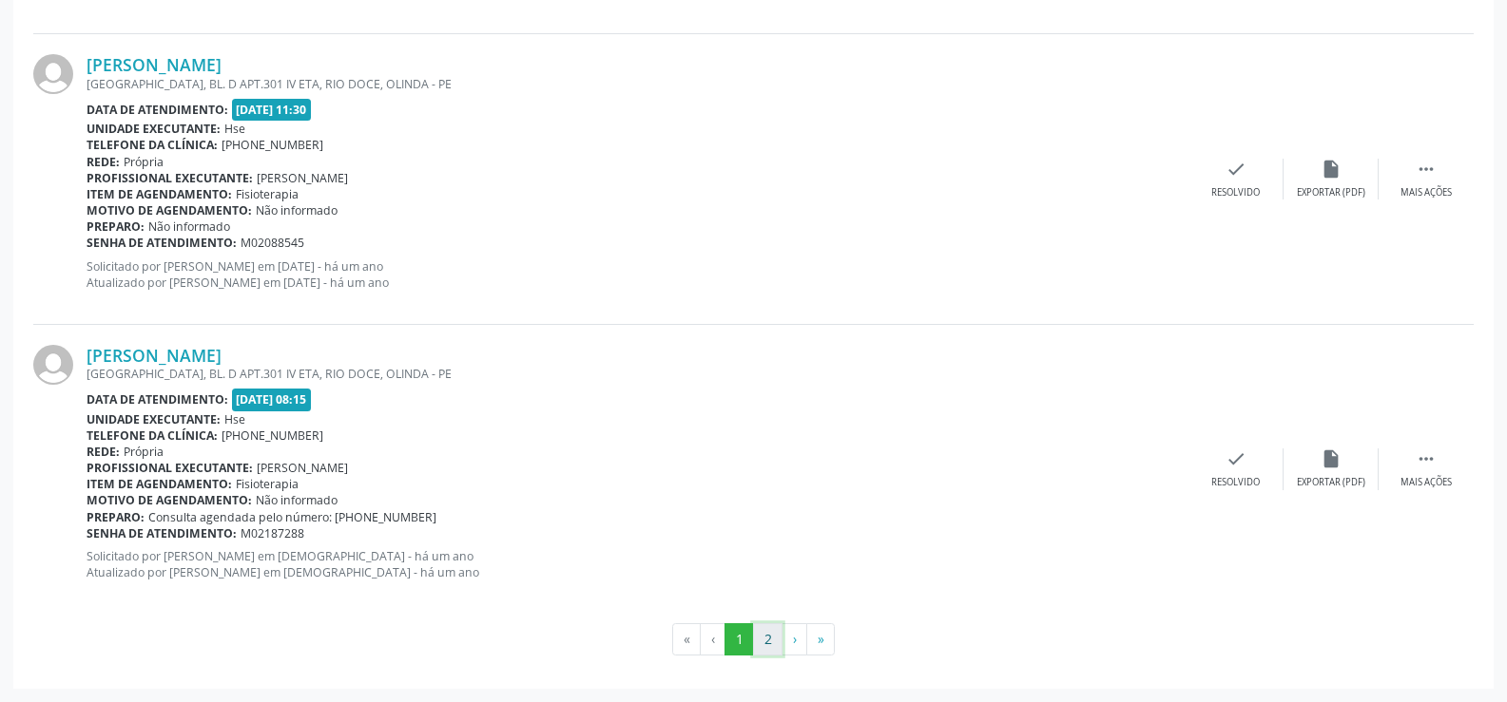
click at [768, 641] on button "2" at bounding box center [767, 640] width 29 height 32
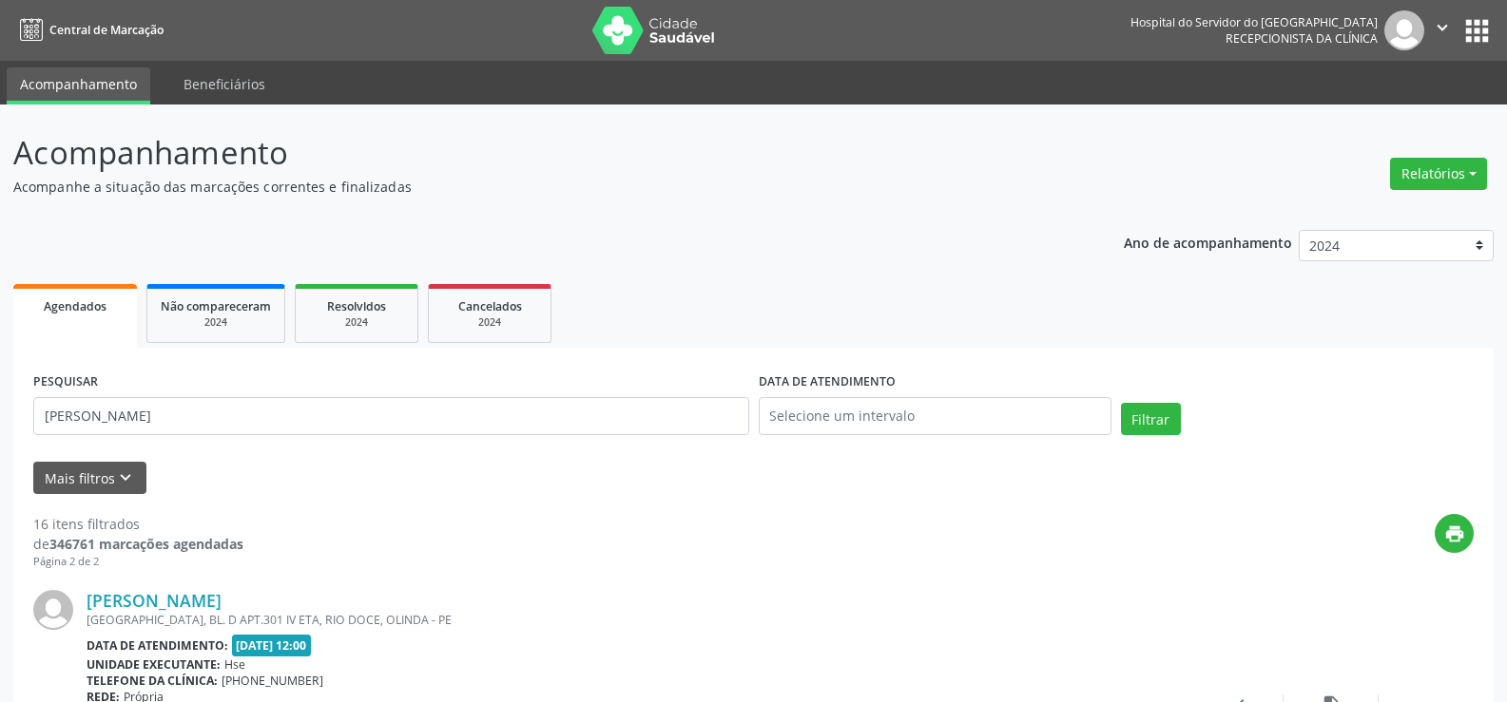
scroll to position [245, 0]
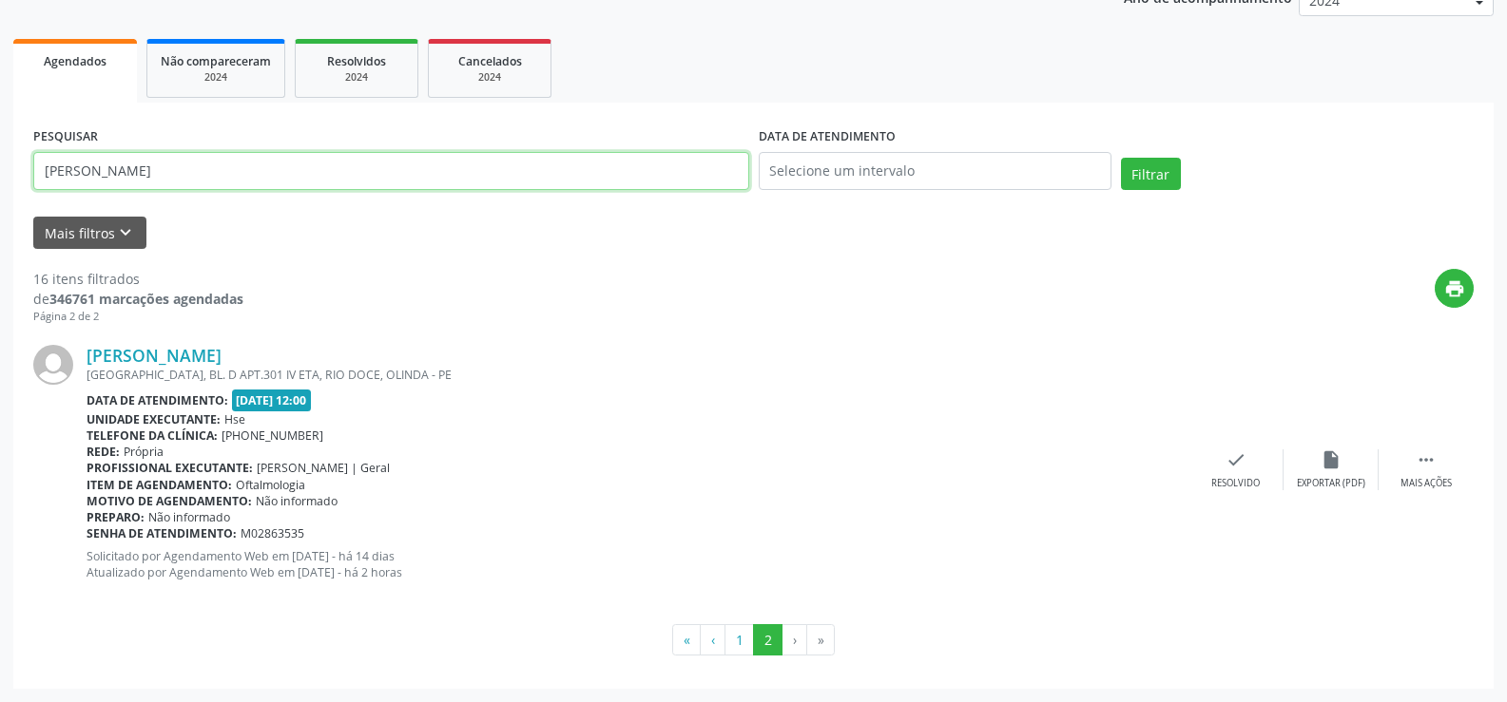
drag, startPoint x: 269, startPoint y: 174, endPoint x: 24, endPoint y: 169, distance: 245.3
click at [24, 169] on div "PESQUISAR [PERSON_NAME] DE [PERSON_NAME] DATA DE ATENDIMENTO Filtrar UNIDADE EX…" at bounding box center [753, 396] width 1480 height 586
paste input "05636751443"
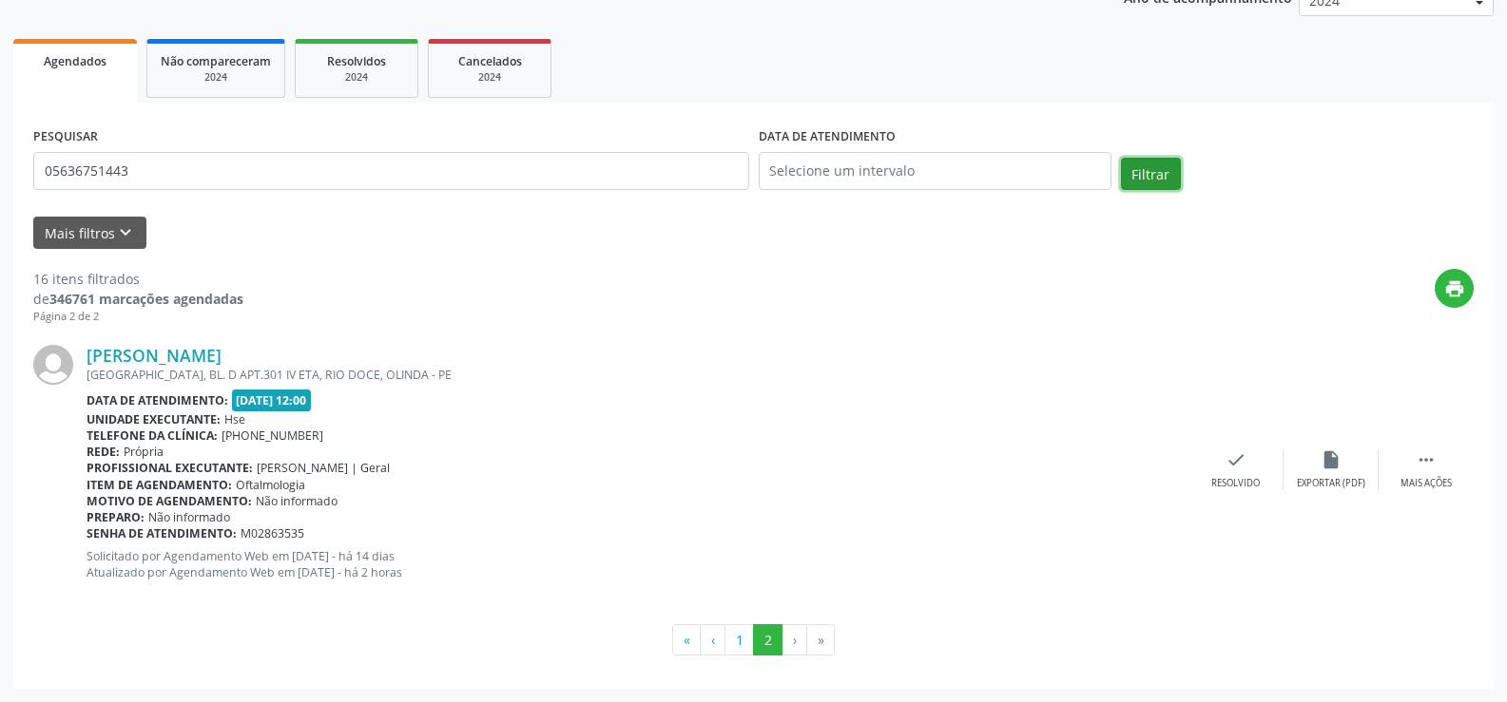
click at [1139, 174] on button "Filtrar" at bounding box center [1151, 174] width 60 height 32
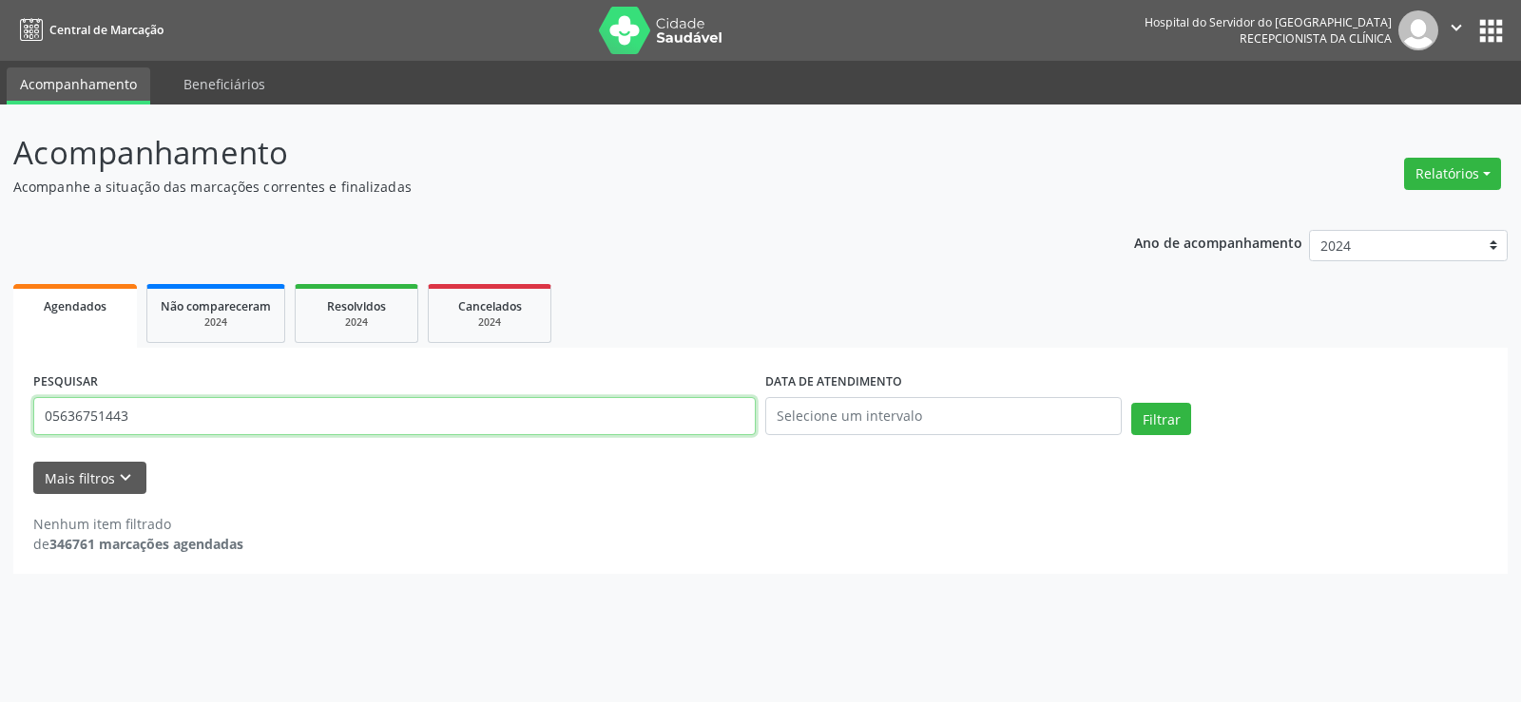
drag, startPoint x: 122, startPoint y: 398, endPoint x: 0, endPoint y: 422, distance: 124.0
click at [0, 420] on div "Acompanhamento Acompanhe a situação das marcações correntes e finalizadas Relat…" at bounding box center [760, 404] width 1521 height 598
drag, startPoint x: 144, startPoint y: 411, endPoint x: 22, endPoint y: 419, distance: 122.9
click at [22, 419] on div "PESQUISAR 05636751443 DATA DE ATENDIMENTO Filtrar UNIDADE EXECUTANTE Selecione …" at bounding box center [760, 461] width 1494 height 226
click at [1131, 403] on button "Filtrar" at bounding box center [1161, 419] width 60 height 32
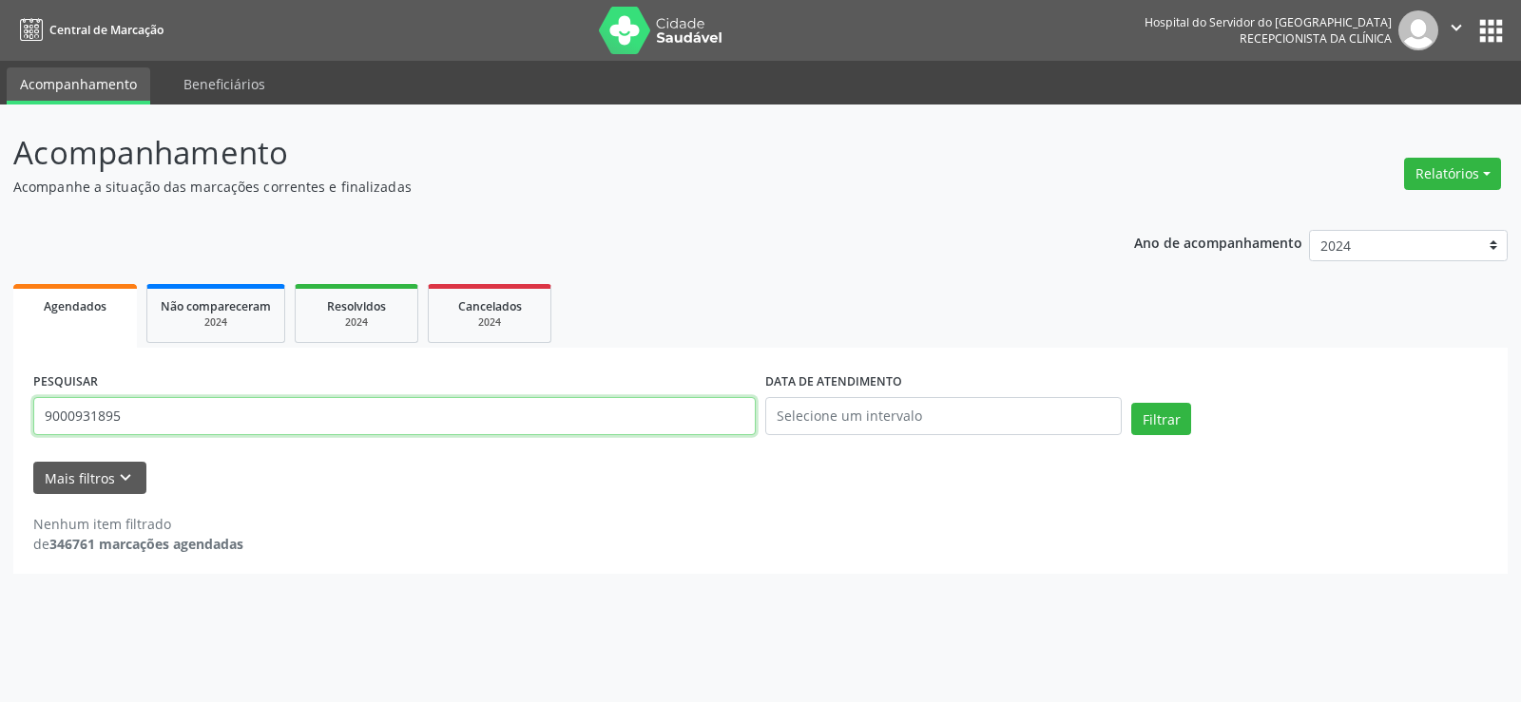
drag, startPoint x: 150, startPoint y: 421, endPoint x: 0, endPoint y: 439, distance: 151.3
click at [0, 439] on div "Acompanhamento Acompanhe a situação das marcações correntes e finalizadas Relat…" at bounding box center [760, 404] width 1521 height 598
click at [1131, 403] on button "Filtrar" at bounding box center [1161, 419] width 60 height 32
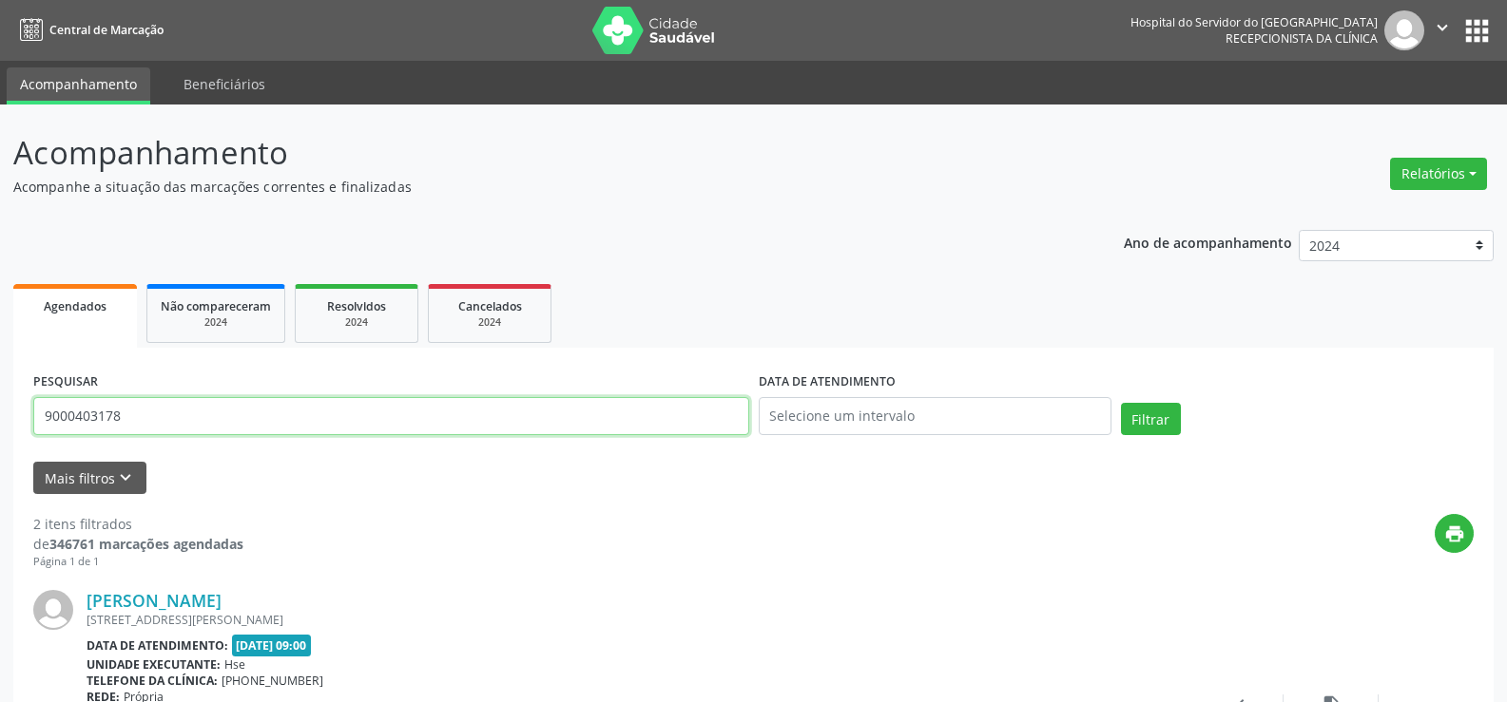
click at [142, 422] on input "9000403178" at bounding box center [391, 416] width 716 height 38
click at [1121, 403] on button "Filtrar" at bounding box center [1151, 419] width 60 height 32
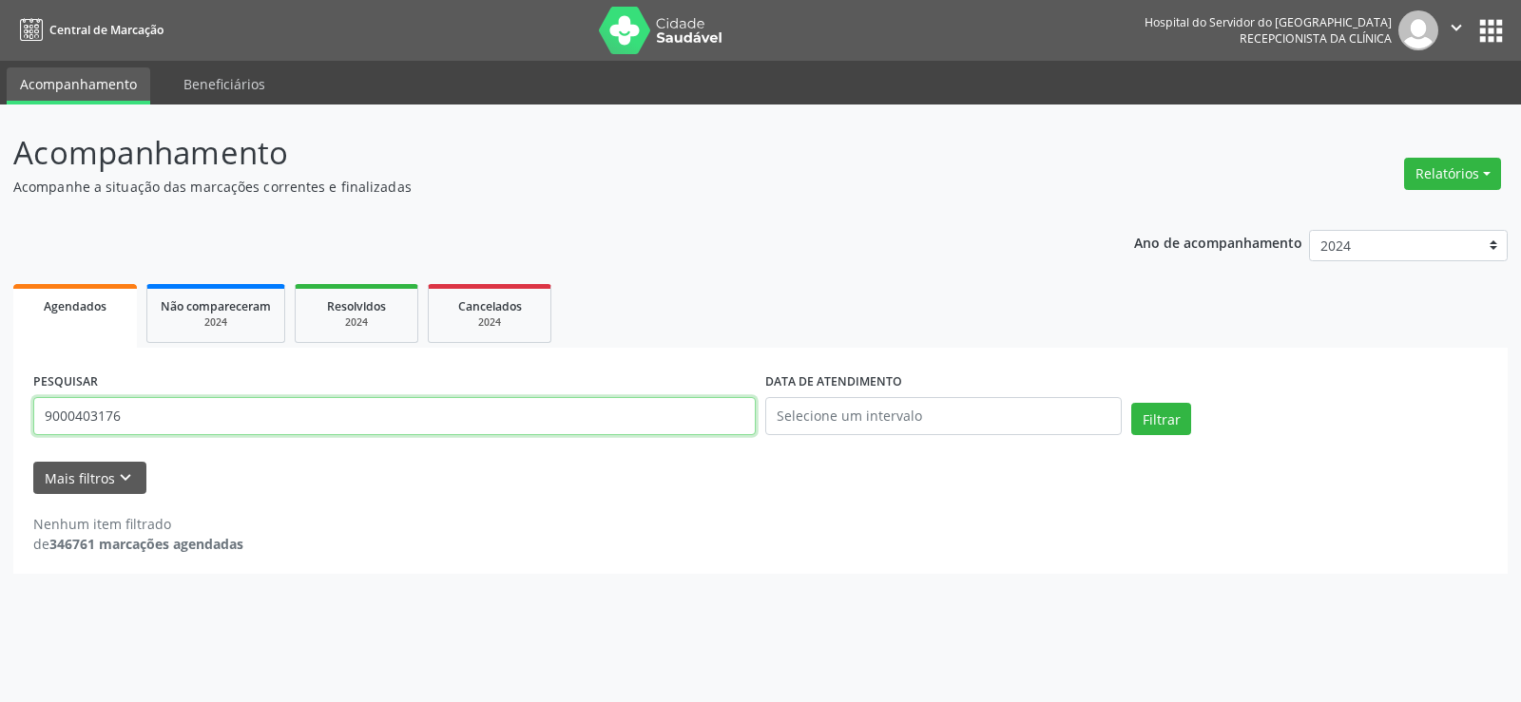
drag, startPoint x: 191, startPoint y: 410, endPoint x: 0, endPoint y: 415, distance: 191.1
click at [0, 415] on div "Acompanhamento Acompanhe a situação das marcações correntes e finalizadas Relat…" at bounding box center [760, 404] width 1521 height 598
click at [1131, 403] on button "Filtrar" at bounding box center [1161, 419] width 60 height 32
drag, startPoint x: 153, startPoint y: 428, endPoint x: 0, endPoint y: 428, distance: 153.0
click at [0, 428] on div "Acompanhamento Acompanhe a situação das marcações correntes e finalizadas Relat…" at bounding box center [760, 404] width 1521 height 598
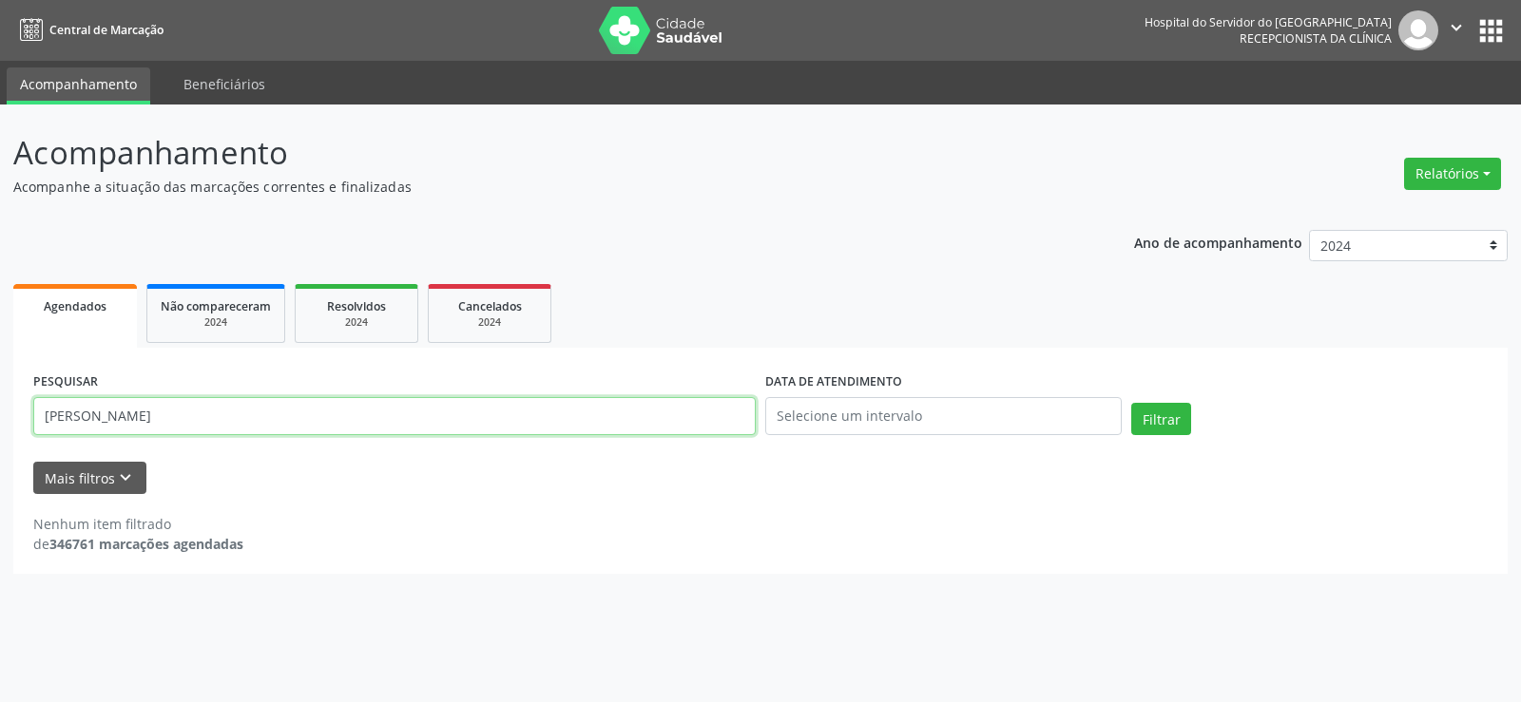
click at [1131, 403] on button "Filtrar" at bounding box center [1161, 419] width 60 height 32
drag, startPoint x: 261, startPoint y: 416, endPoint x: 0, endPoint y: 425, distance: 261.5
click at [0, 425] on div "Acompanhamento Acompanhe a situação das marcações correntes e finalizadas Relat…" at bounding box center [760, 404] width 1521 height 598
type input "9000926116"
click at [1131, 403] on button "Filtrar" at bounding box center [1161, 419] width 60 height 32
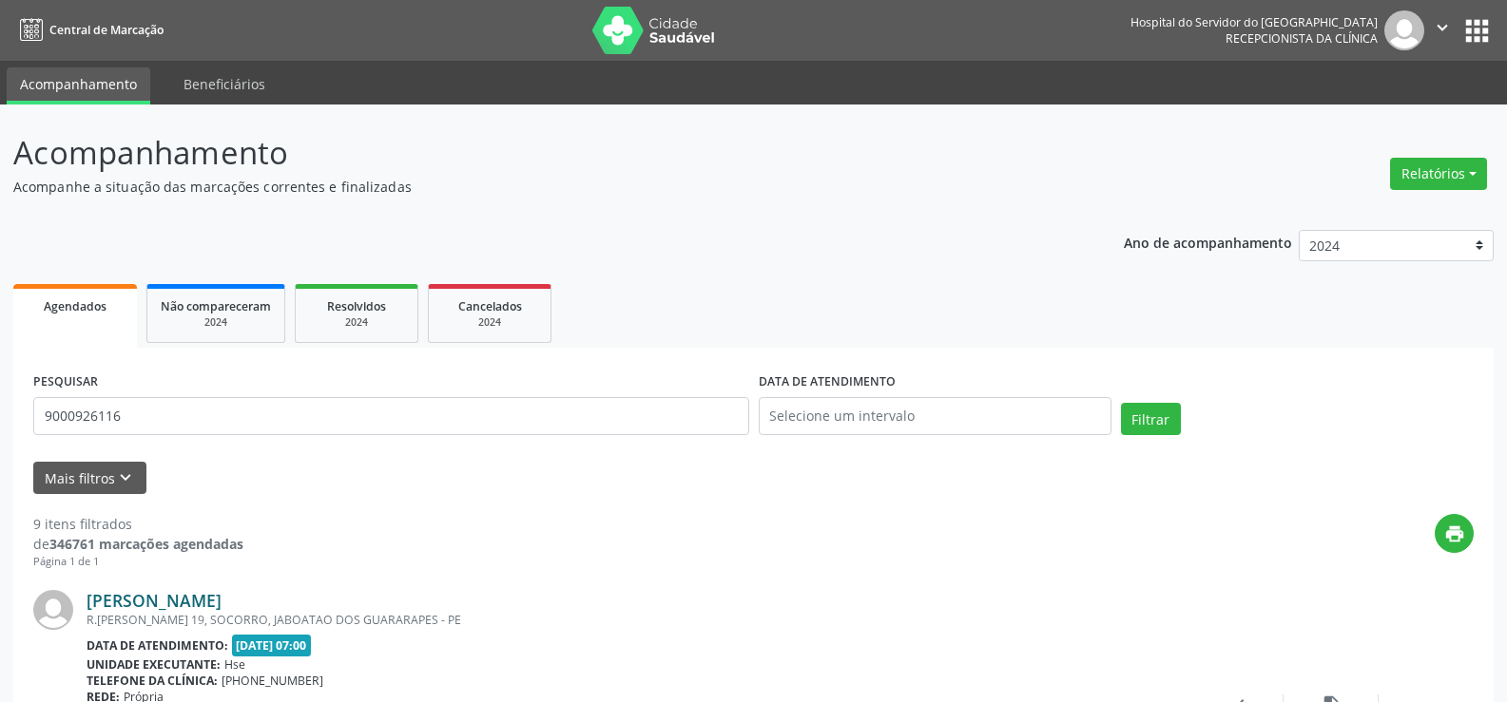
click at [221, 599] on link "[PERSON_NAME]" at bounding box center [153, 600] width 135 height 21
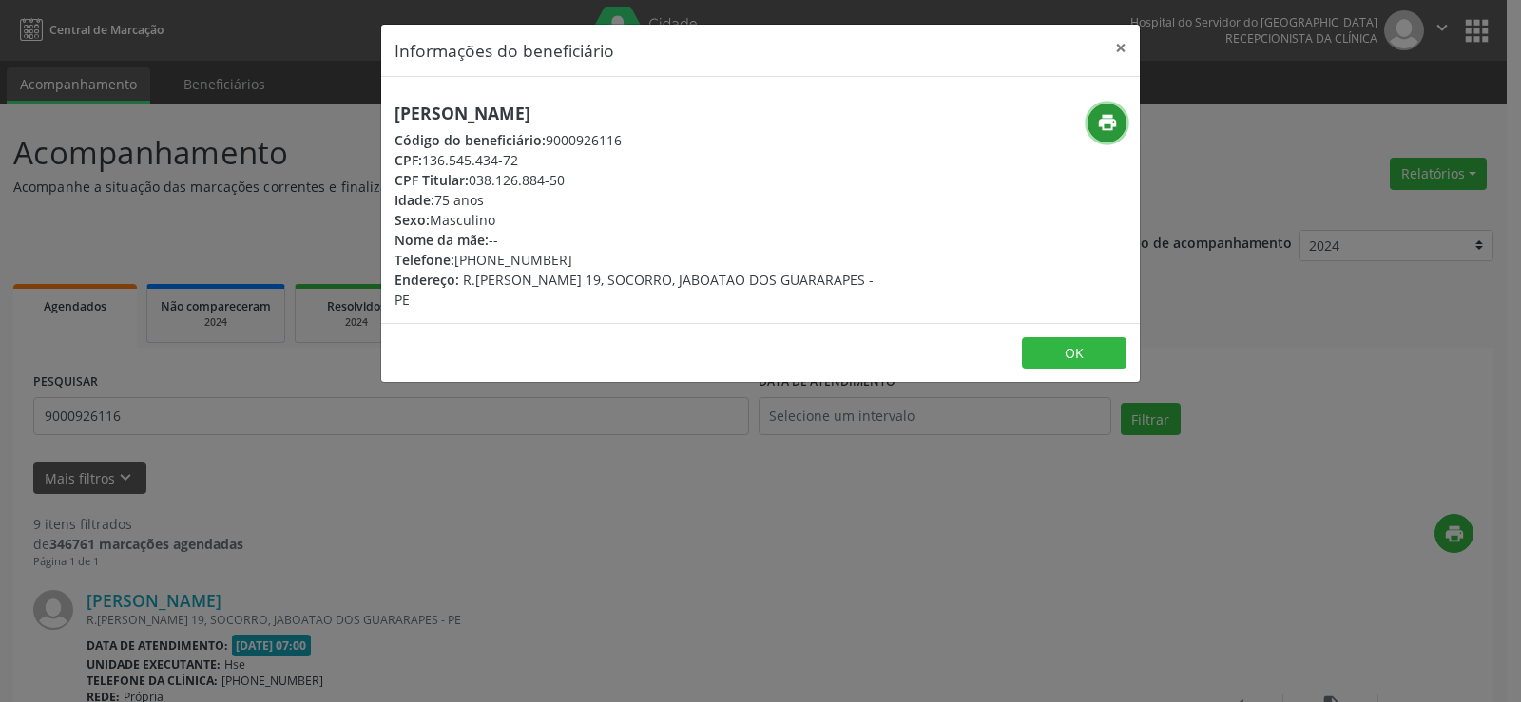
click at [1108, 118] on icon "print" at bounding box center [1107, 122] width 21 height 21
click at [1127, 49] on button "×" at bounding box center [1121, 48] width 38 height 47
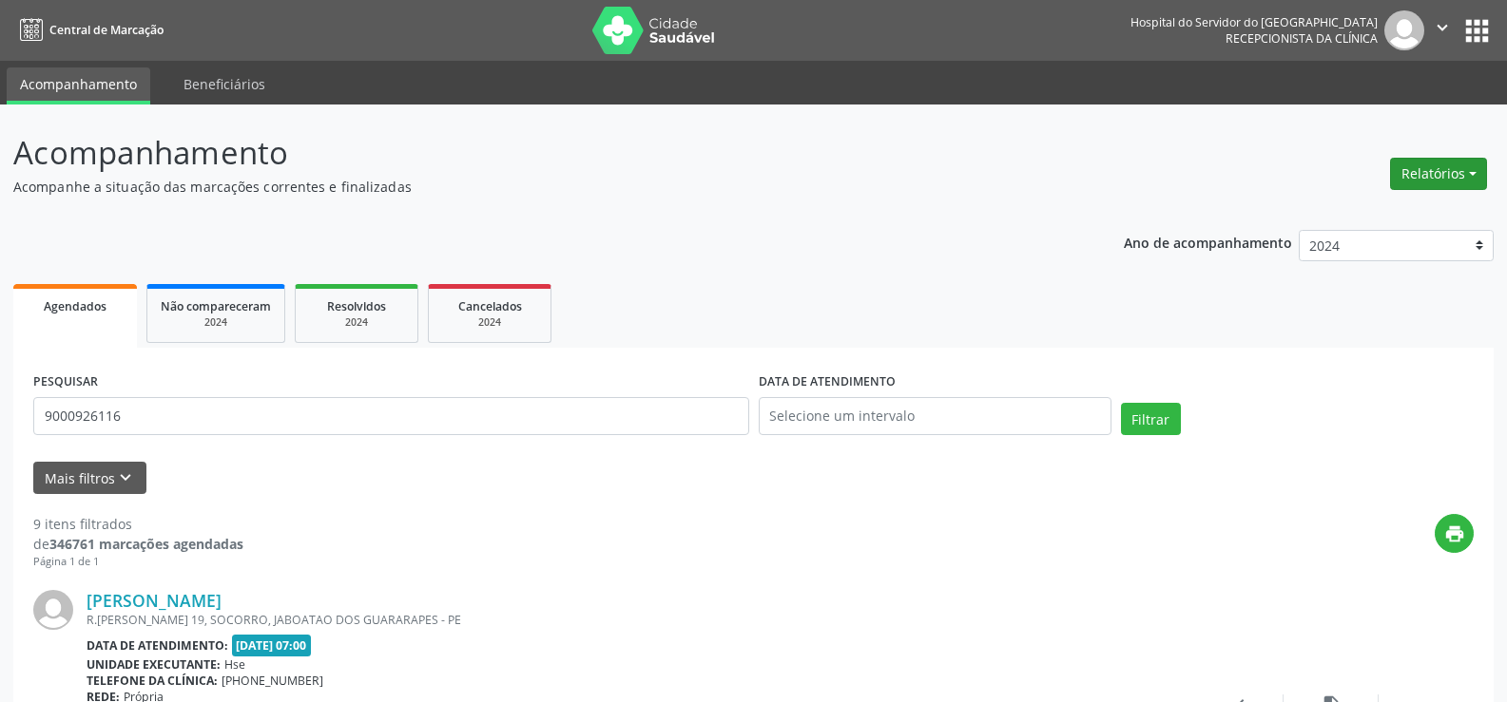
click at [1472, 172] on button "Relatórios" at bounding box center [1438, 174] width 97 height 32
click at [1457, 206] on link "Agendamentos" at bounding box center [1385, 215] width 204 height 27
select select "7"
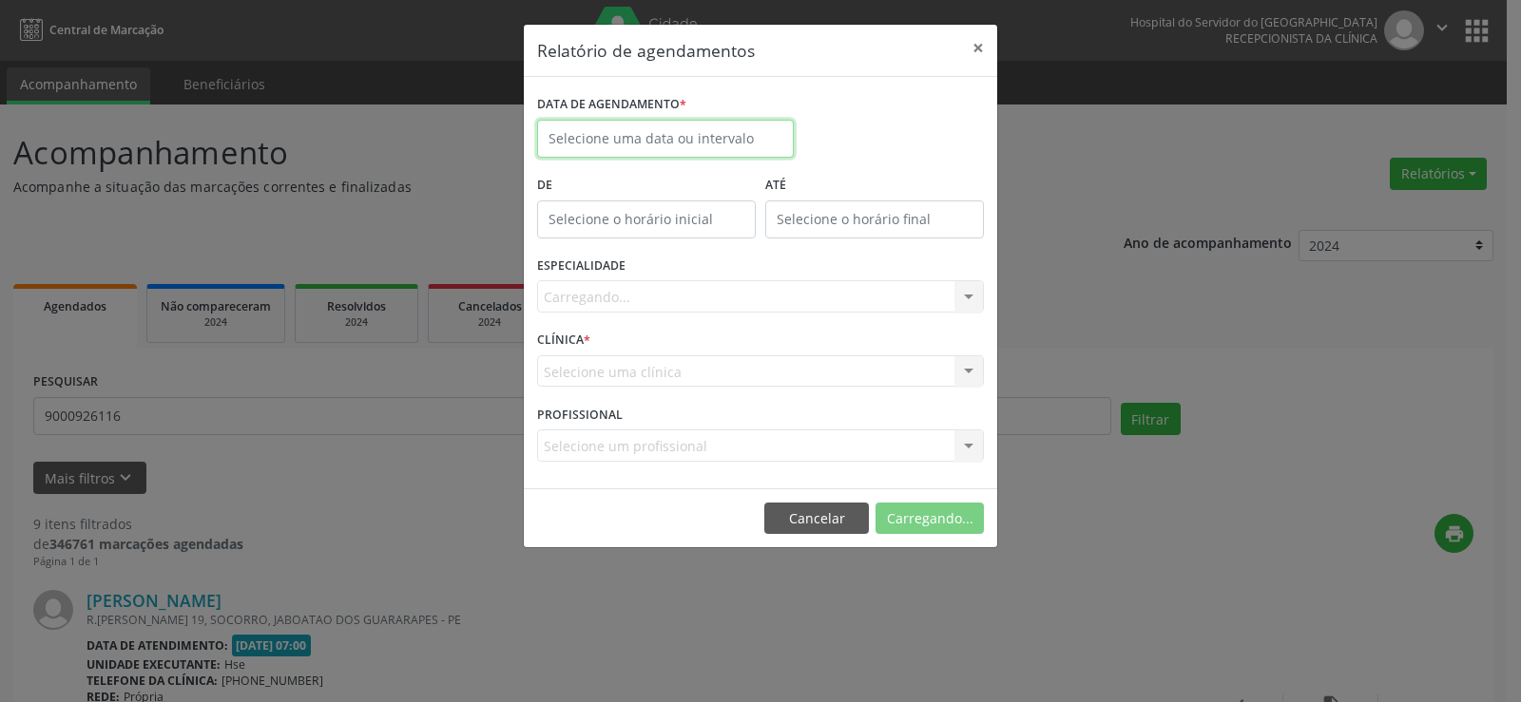
click at [713, 144] on input "text" at bounding box center [665, 139] width 257 height 38
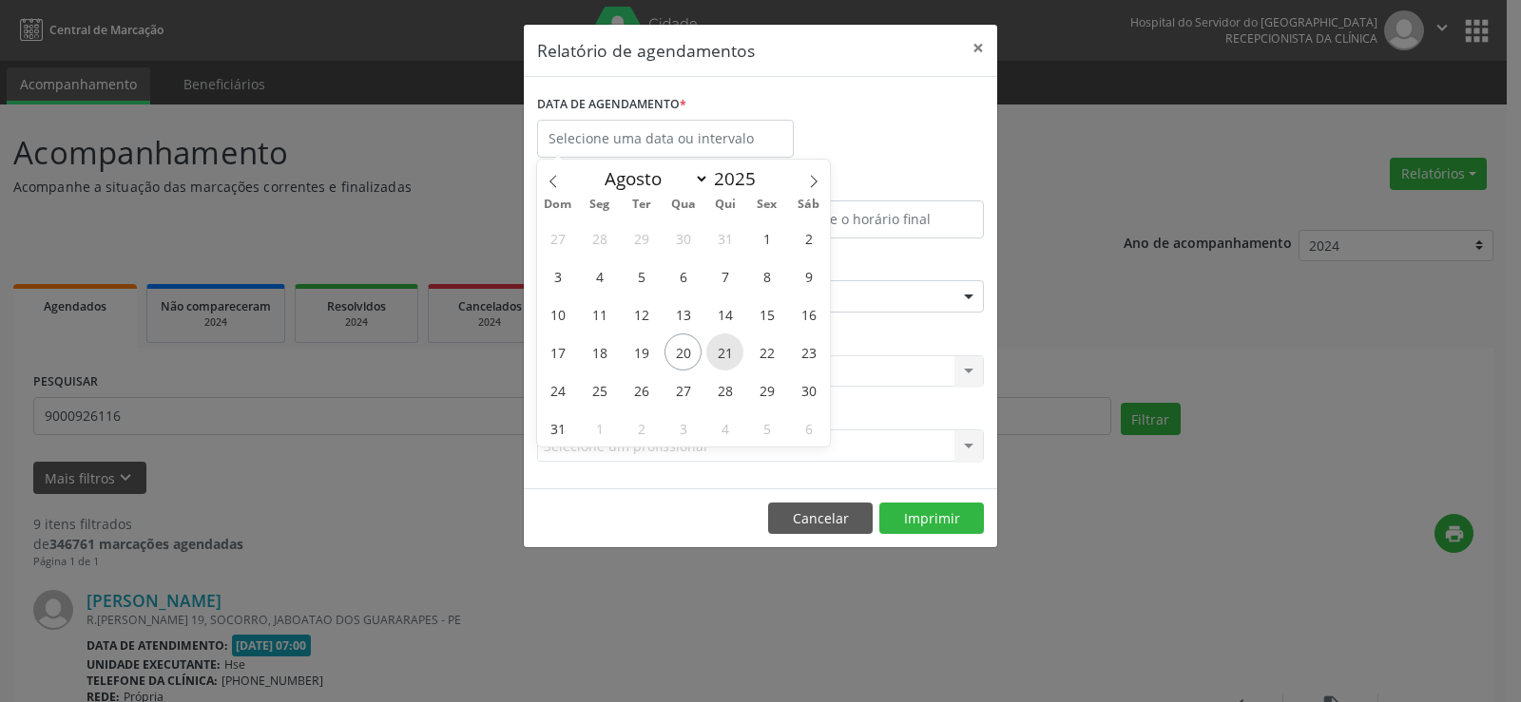
click at [725, 349] on span "21" at bounding box center [724, 352] width 37 height 37
type input "21/08/2025"
click at [725, 349] on span "21" at bounding box center [724, 352] width 37 height 37
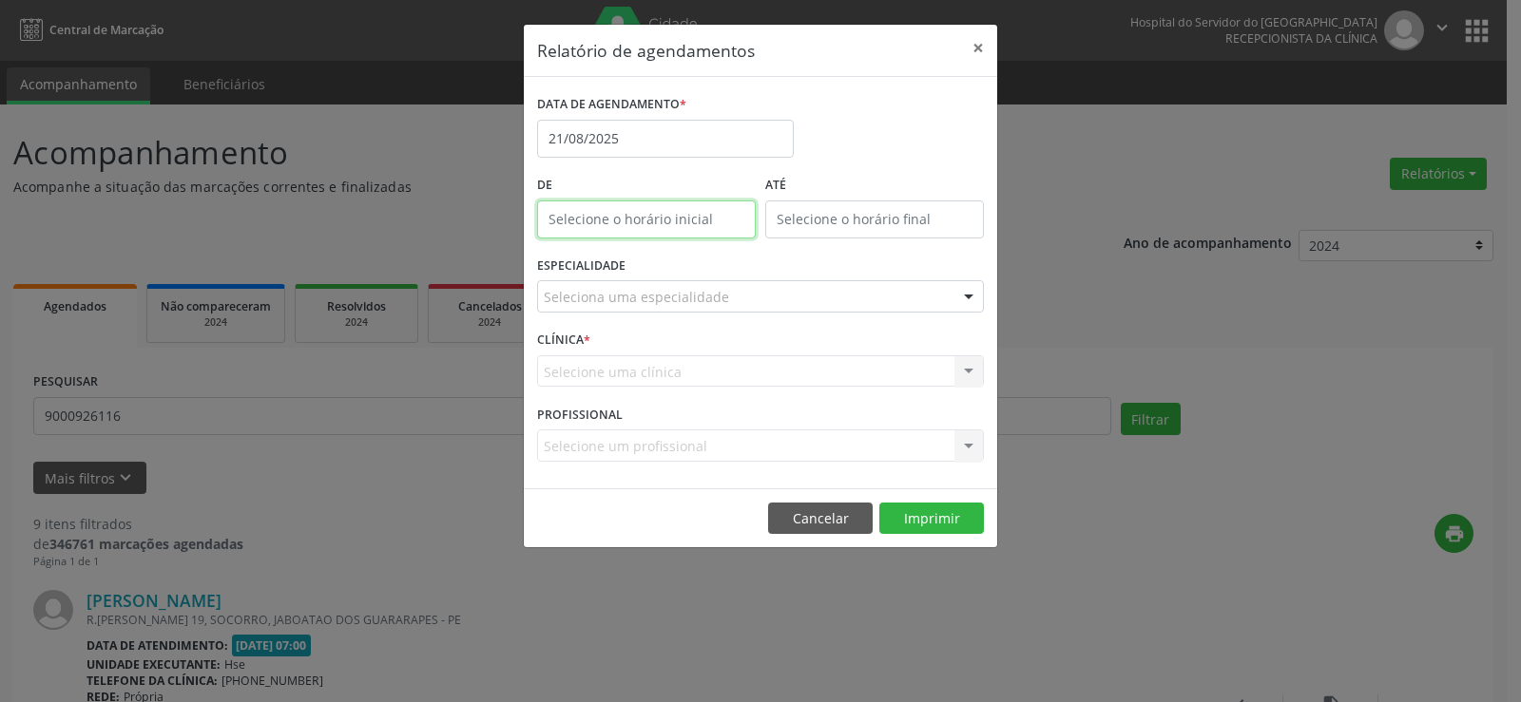
click at [660, 225] on body "Central de Marcação Hospital do Servidor do [GEOGRAPHIC_DATA] Recepcionista da …" at bounding box center [760, 351] width 1521 height 702
click at [672, 268] on span at bounding box center [673, 269] width 13 height 19
type input "11:00"
type input "11"
click at [672, 268] on span at bounding box center [673, 269] width 13 height 19
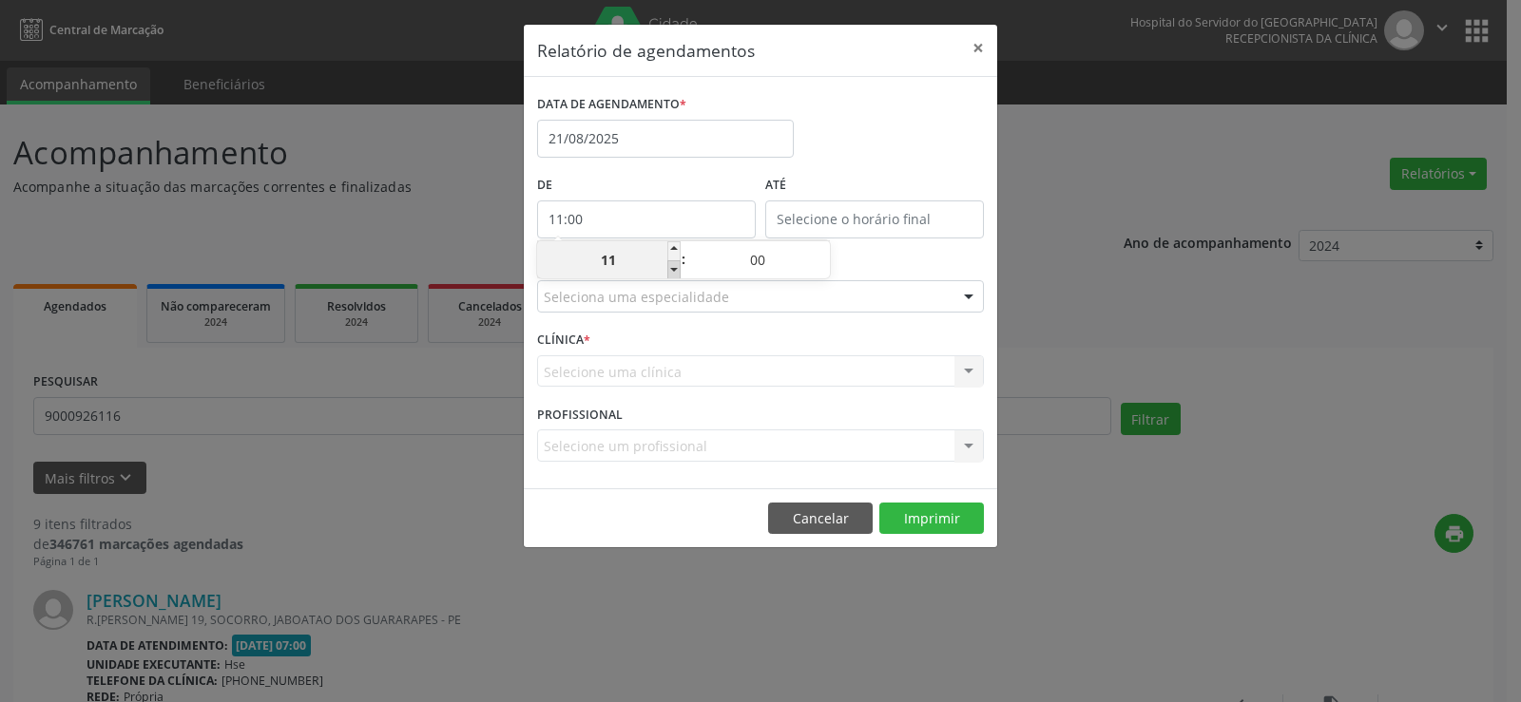
type input "10:00"
type input "10"
click at [672, 268] on span at bounding box center [673, 269] width 13 height 19
type input "09:00"
type input "09"
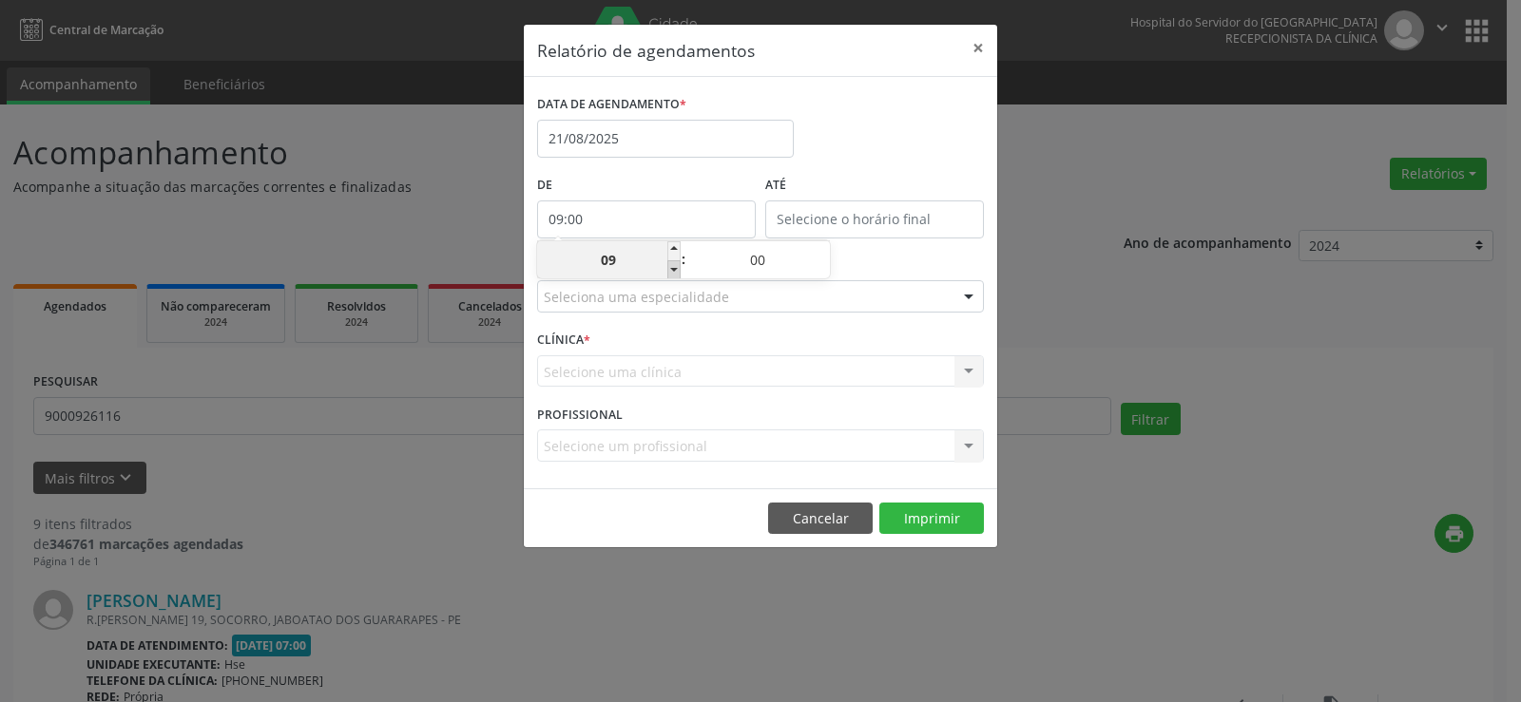
click at [672, 268] on span at bounding box center [673, 269] width 13 height 19
type input "08:00"
type input "08"
click at [672, 268] on span at bounding box center [673, 269] width 13 height 19
type input "07:00"
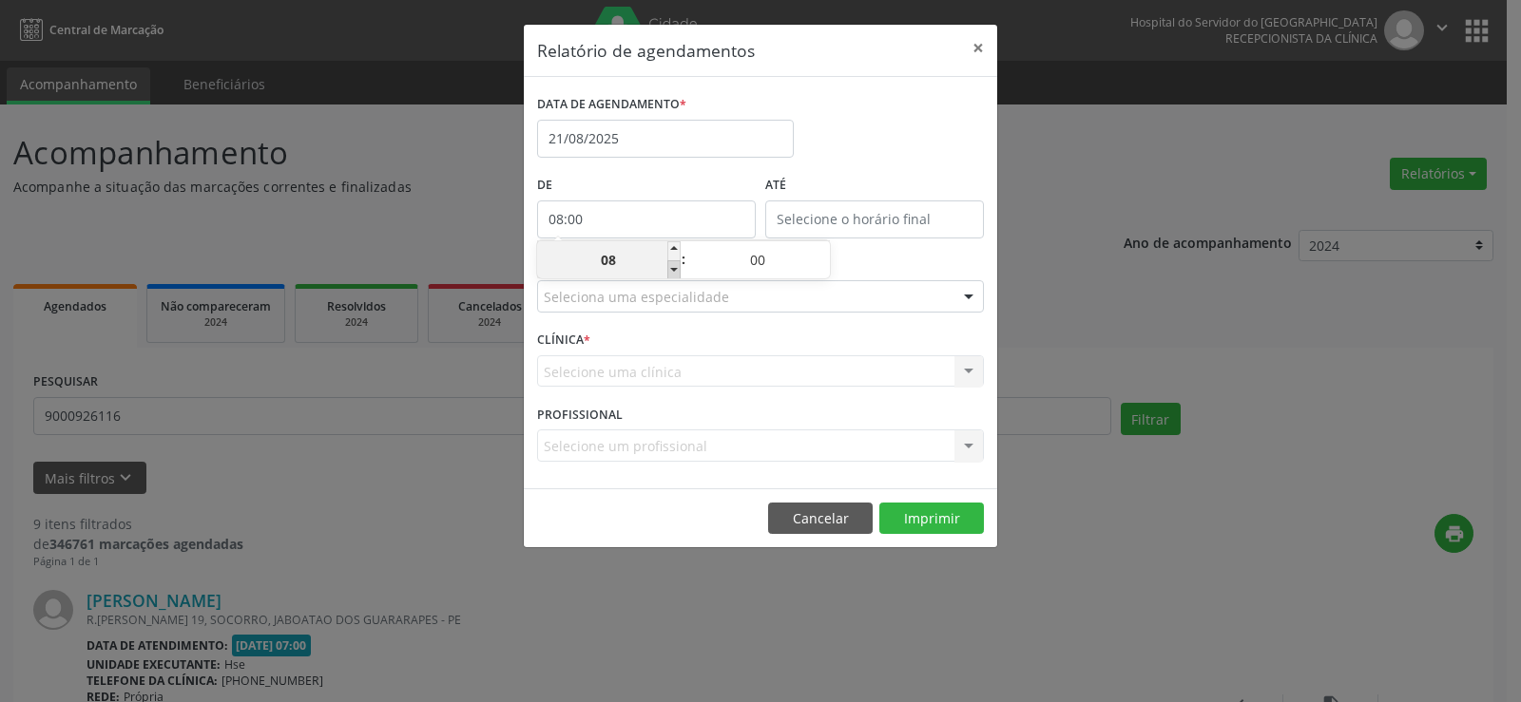
type input "07"
click at [672, 268] on span at bounding box center [673, 269] width 13 height 19
type input "06:00"
type input "06"
click at [672, 268] on span at bounding box center [673, 269] width 13 height 19
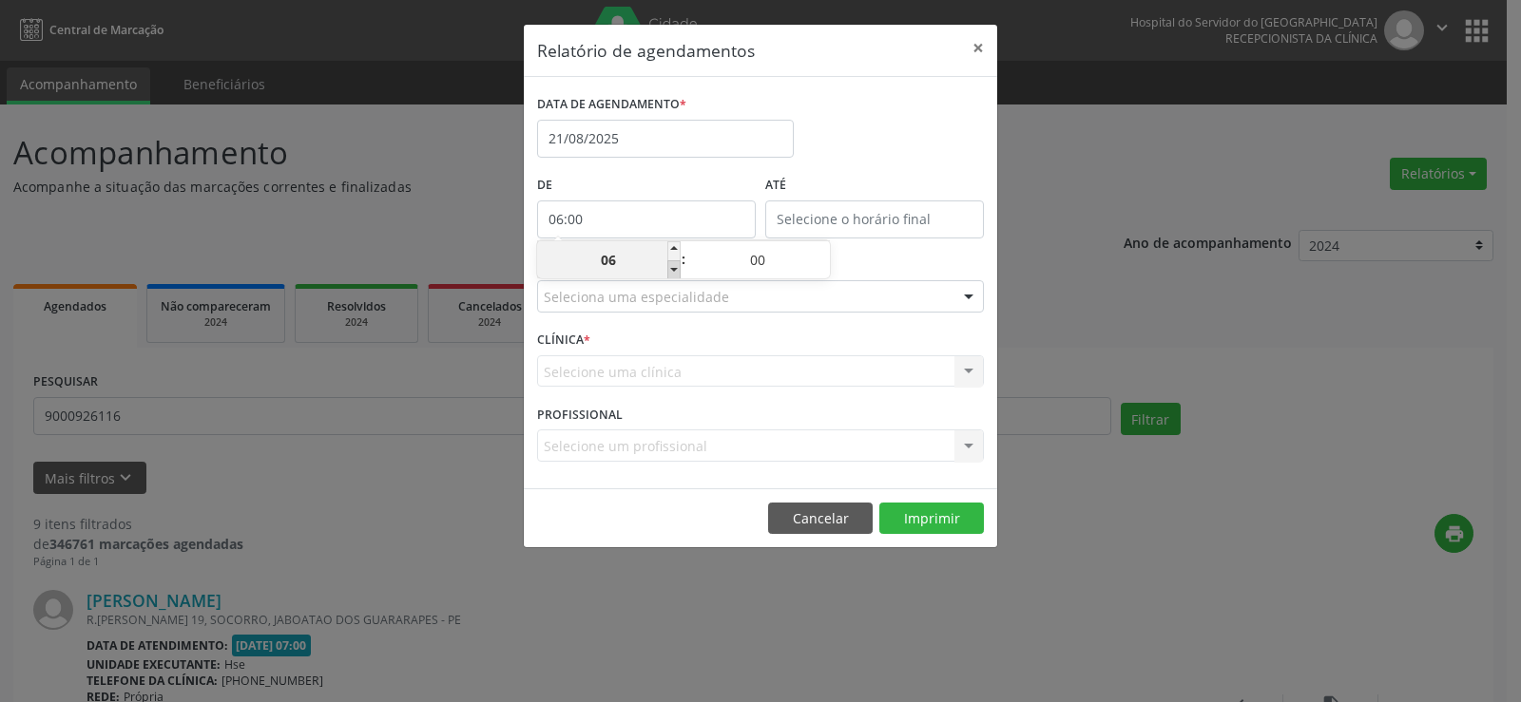
type input "05:00"
type input "05"
click at [789, 227] on input "12:00" at bounding box center [874, 220] width 219 height 38
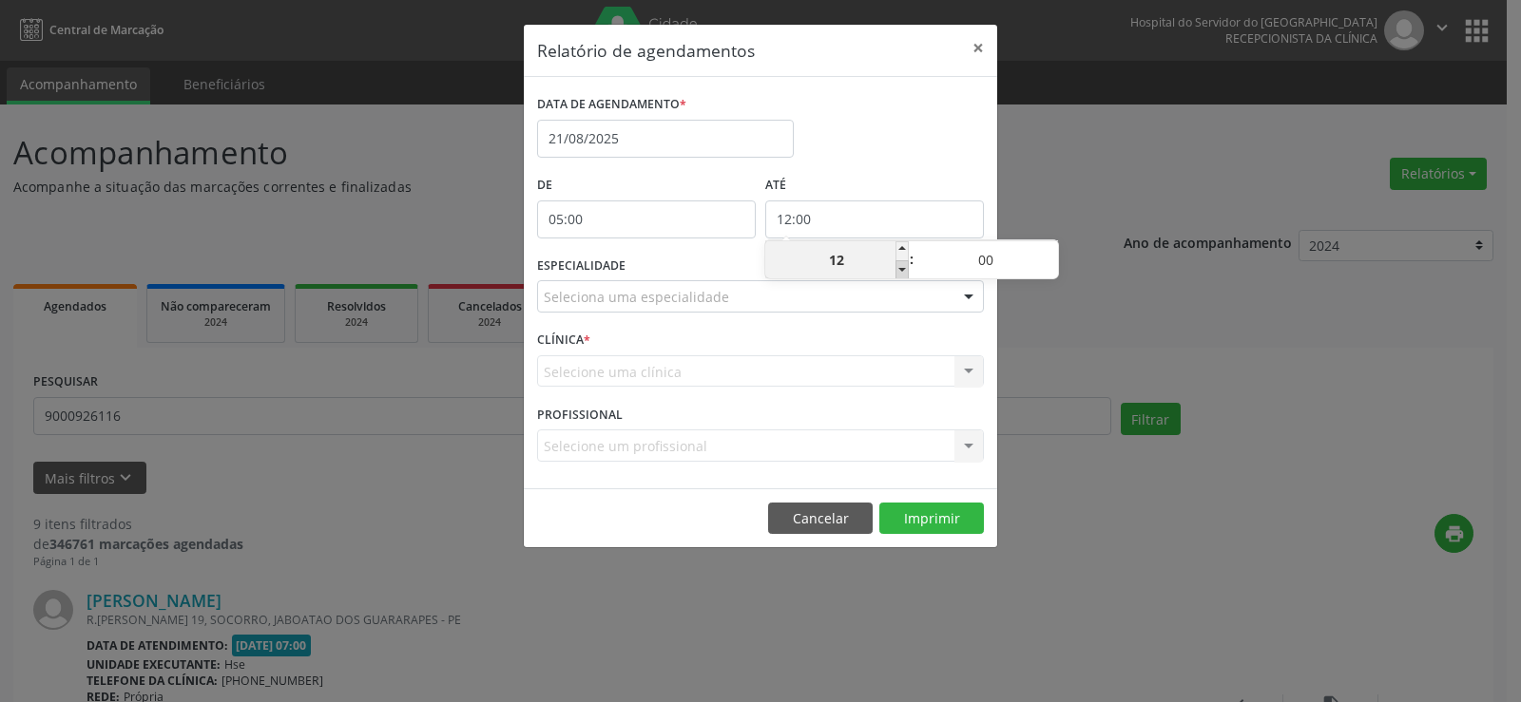
click at [898, 273] on span at bounding box center [901, 269] width 13 height 19
type input "11:00"
type input "11"
click at [898, 273] on span at bounding box center [901, 269] width 13 height 19
type input "10:00"
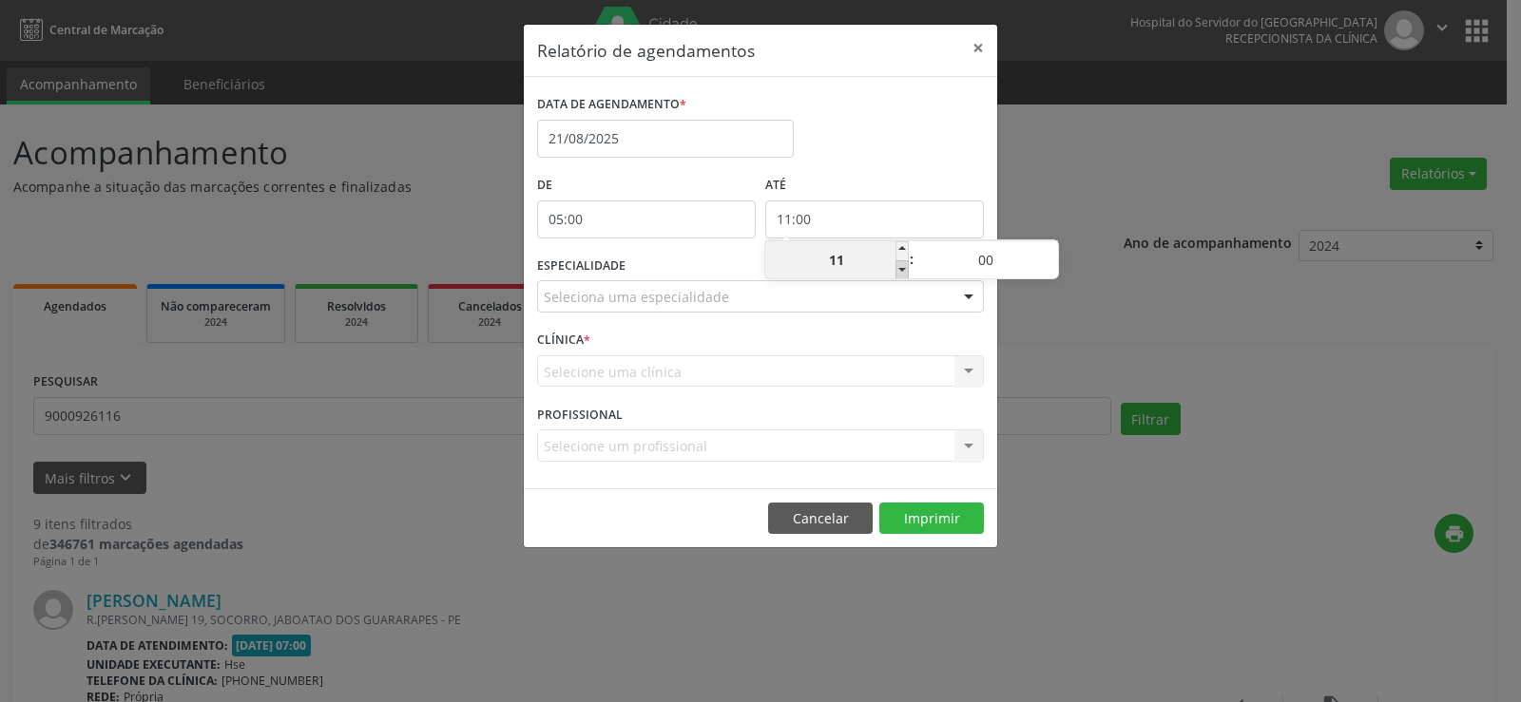
type input "10"
click at [898, 273] on span at bounding box center [901, 269] width 13 height 19
type input "09:00"
type input "09"
click at [899, 252] on span at bounding box center [901, 250] width 13 height 19
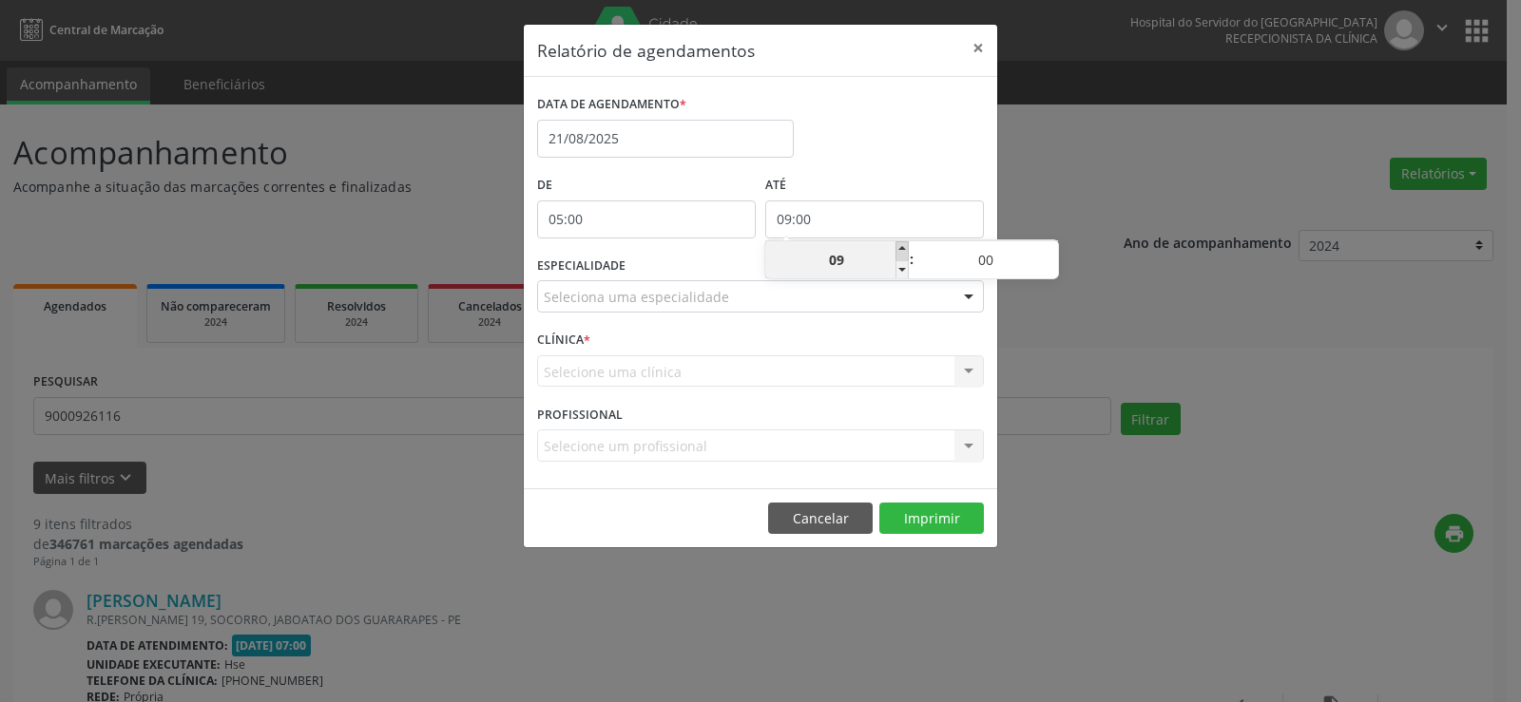
type input "10:00"
type input "10"
click at [1052, 248] on span at bounding box center [1051, 250] width 13 height 19
type input "10:05"
type input "05"
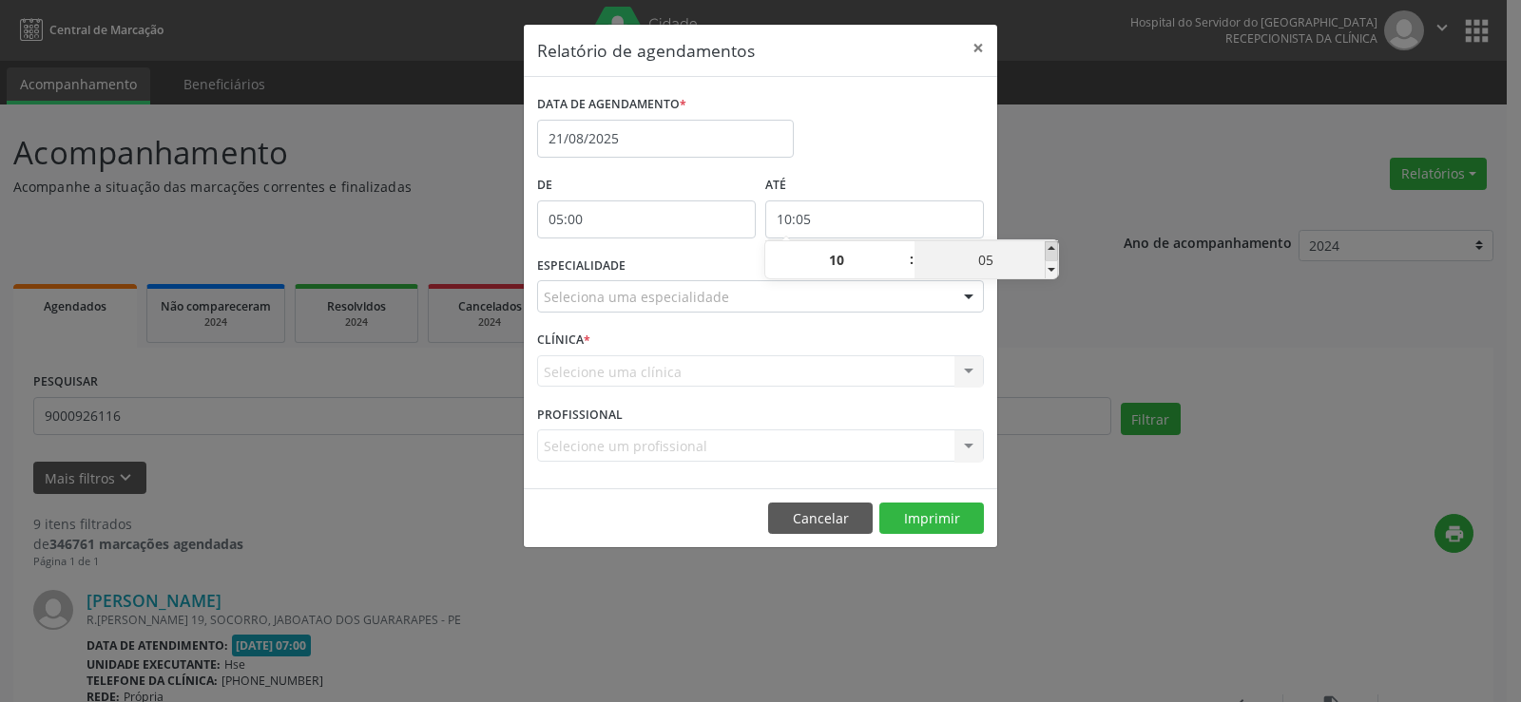
click at [1052, 248] on span at bounding box center [1051, 250] width 13 height 19
type input "10:10"
type input "10"
click at [1052, 248] on span at bounding box center [1051, 250] width 13 height 19
type input "10:15"
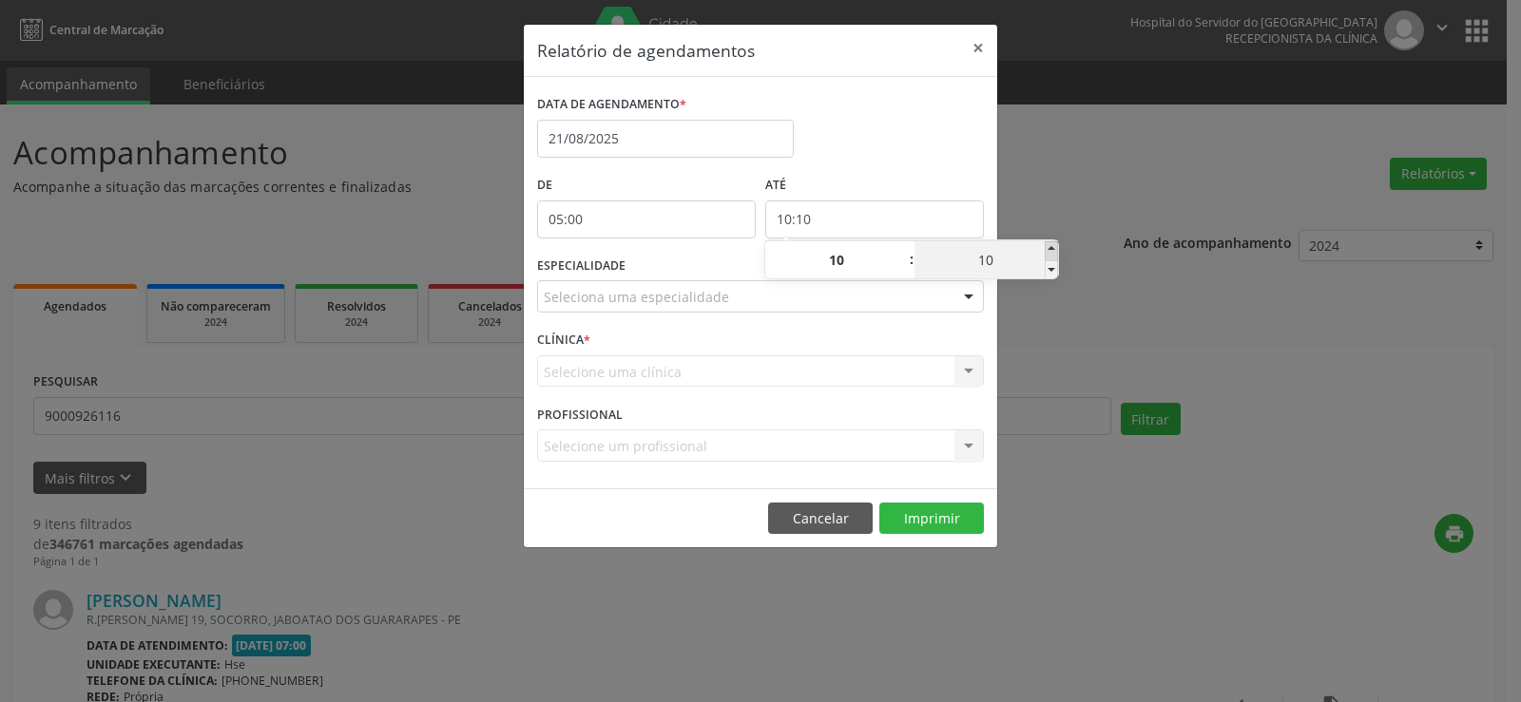
type input "15"
click at [1052, 248] on span at bounding box center [1051, 250] width 13 height 19
type input "10:20"
type input "20"
click at [1052, 248] on span at bounding box center [1051, 250] width 13 height 19
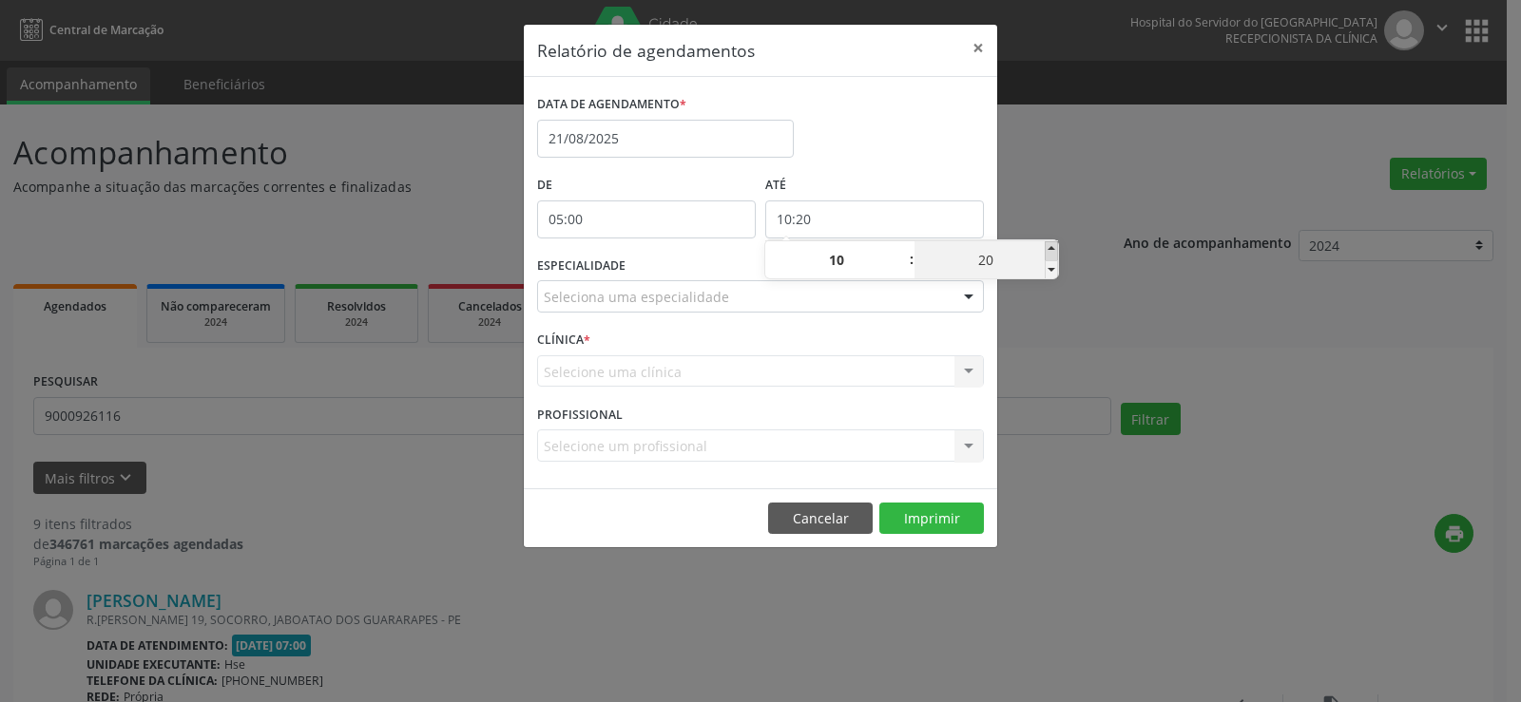
type input "10:25"
type input "25"
click at [1052, 248] on span at bounding box center [1051, 250] width 13 height 19
type input "10:30"
type input "30"
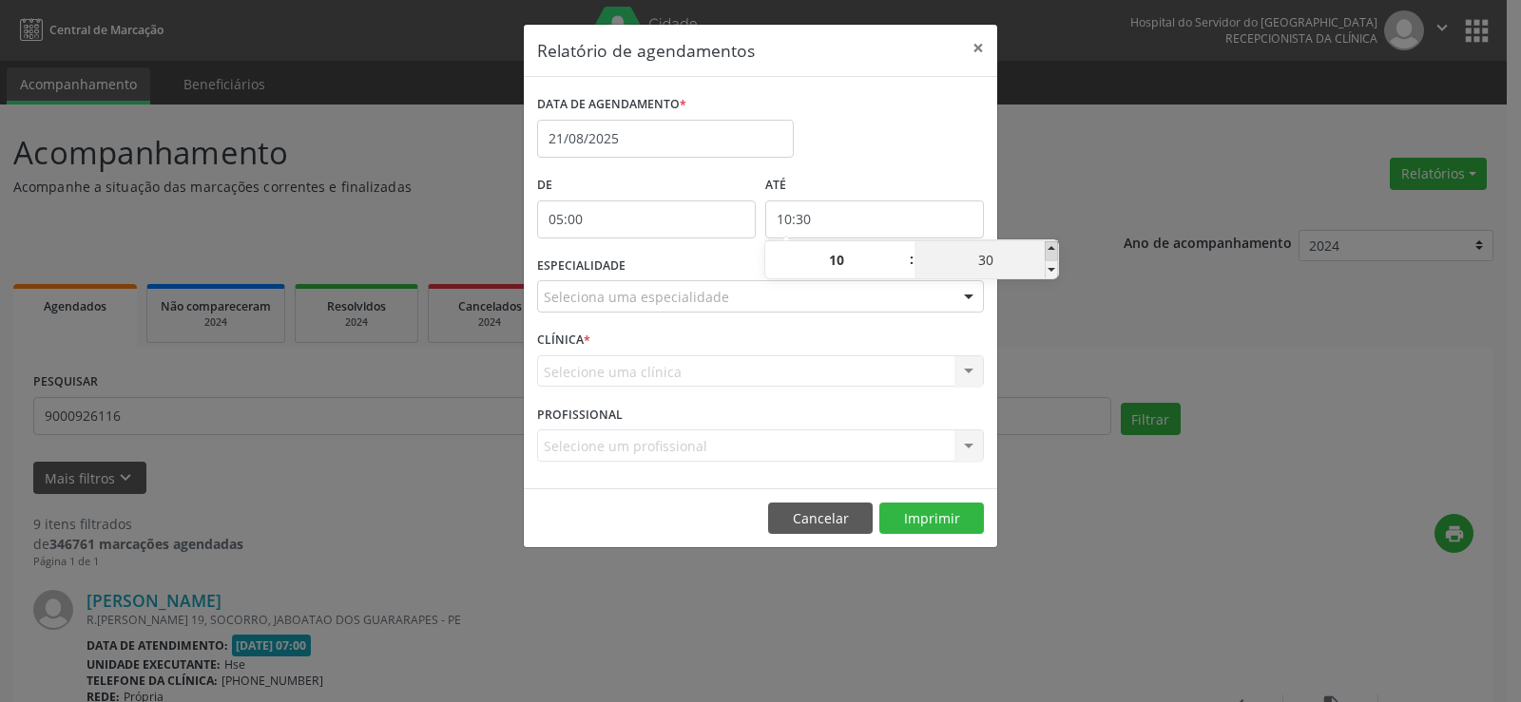
click at [1052, 248] on span at bounding box center [1051, 250] width 13 height 19
type input "10:35"
type input "35"
click at [1052, 248] on span at bounding box center [1051, 250] width 13 height 19
type input "10:40"
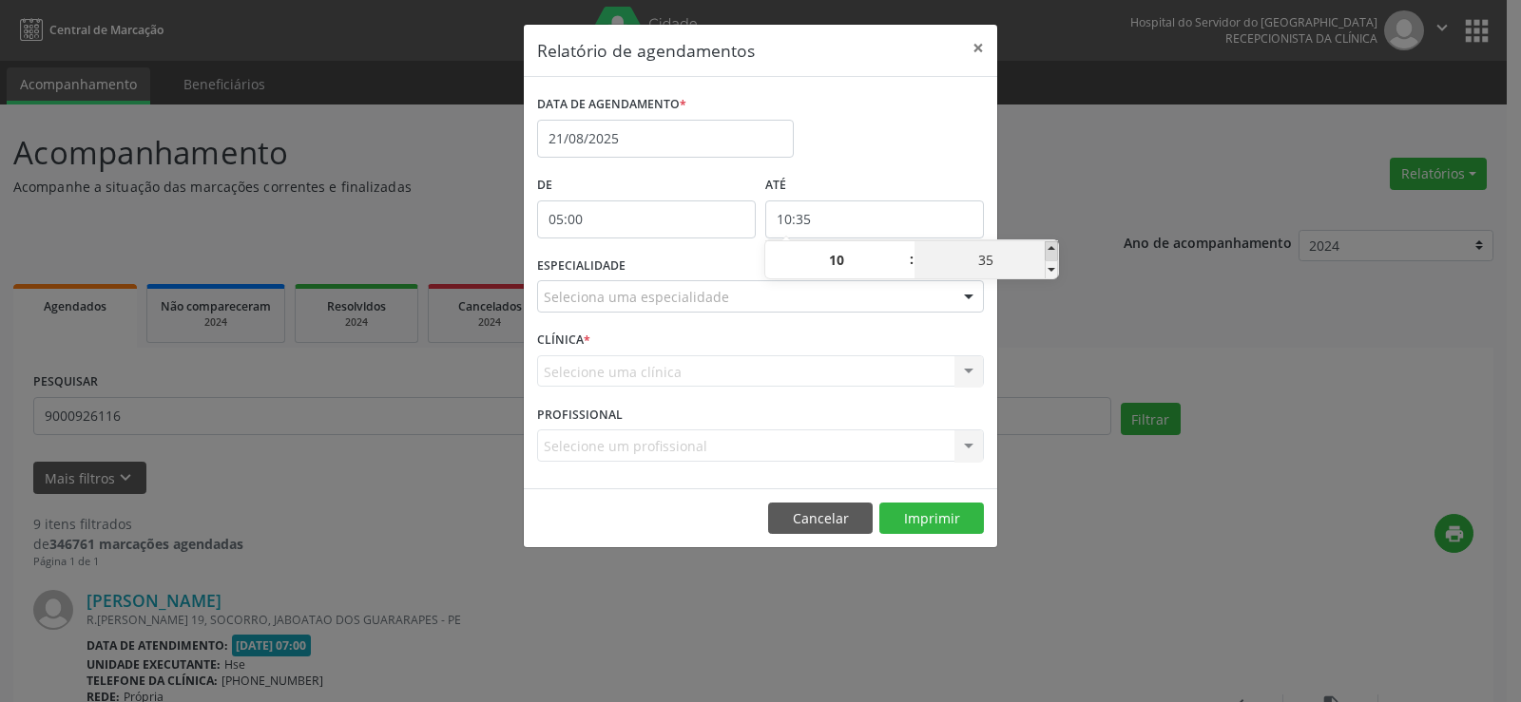
type input "40"
click at [1052, 248] on span at bounding box center [1051, 250] width 13 height 19
type input "10:45"
type input "45"
click at [1052, 248] on span at bounding box center [1051, 250] width 13 height 19
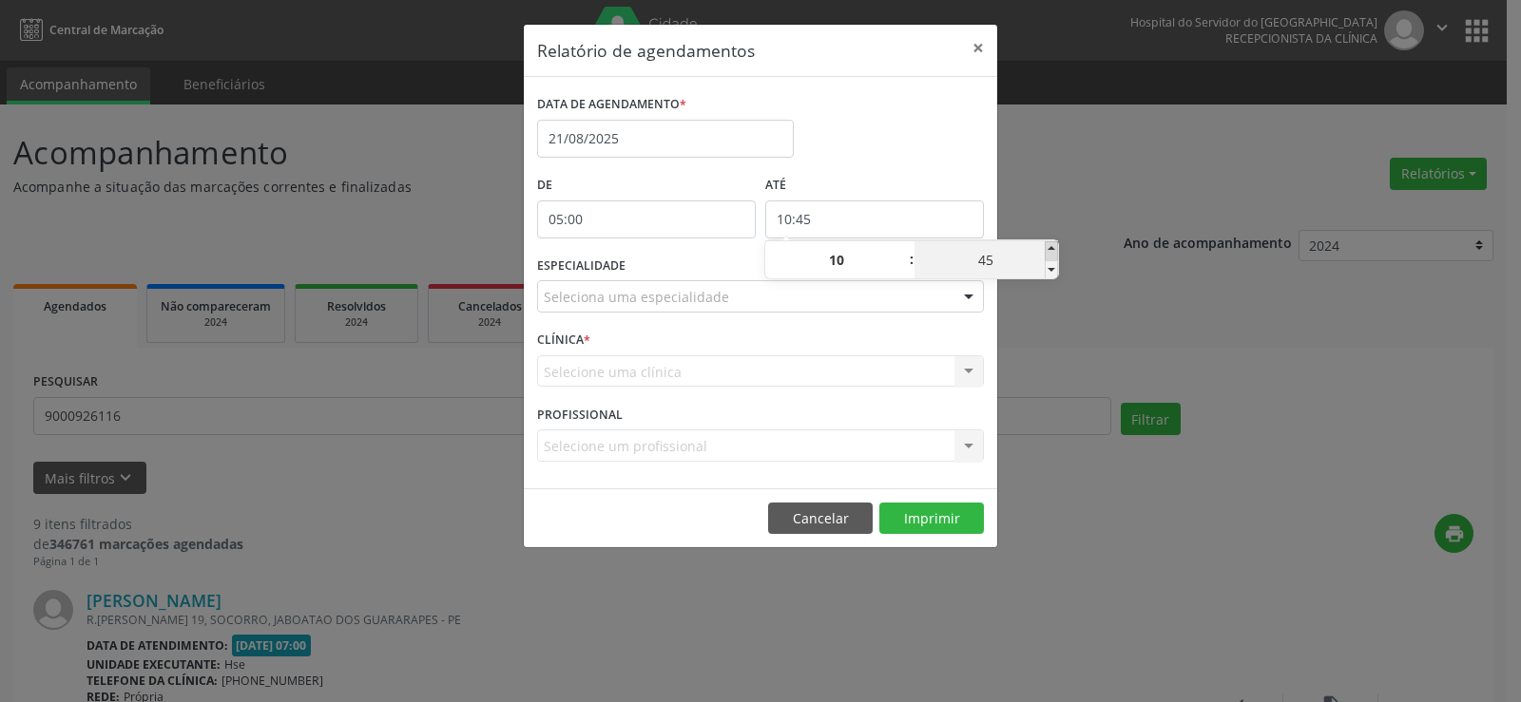
type input "10:50"
type input "50"
click at [1052, 248] on span at bounding box center [1051, 250] width 13 height 19
type input "10:55"
type input "55"
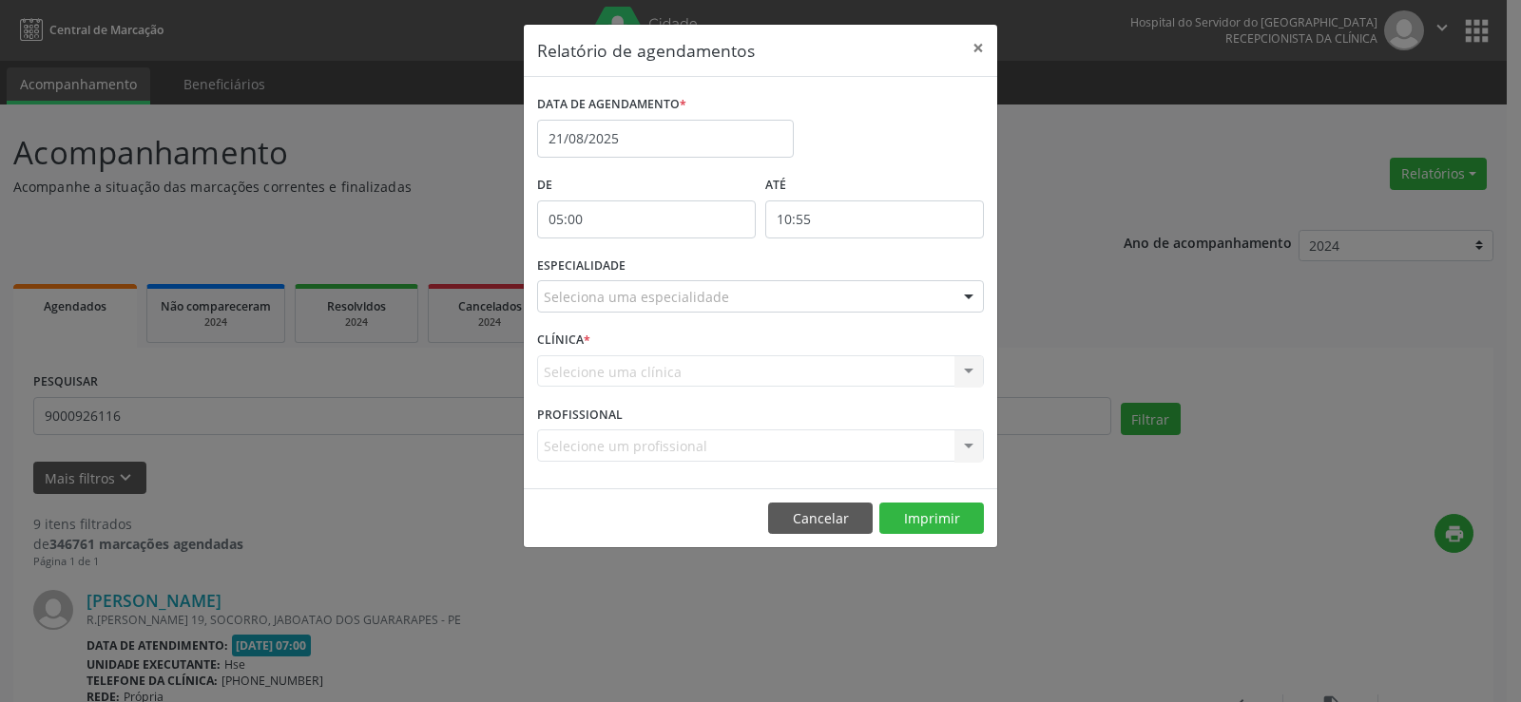
click at [1069, 206] on div "Relatório de agendamentos × DATA DE AGENDAMENTO * [DATE] De 05:00 ATÉ 10:55 ESP…" at bounding box center [760, 351] width 1521 height 702
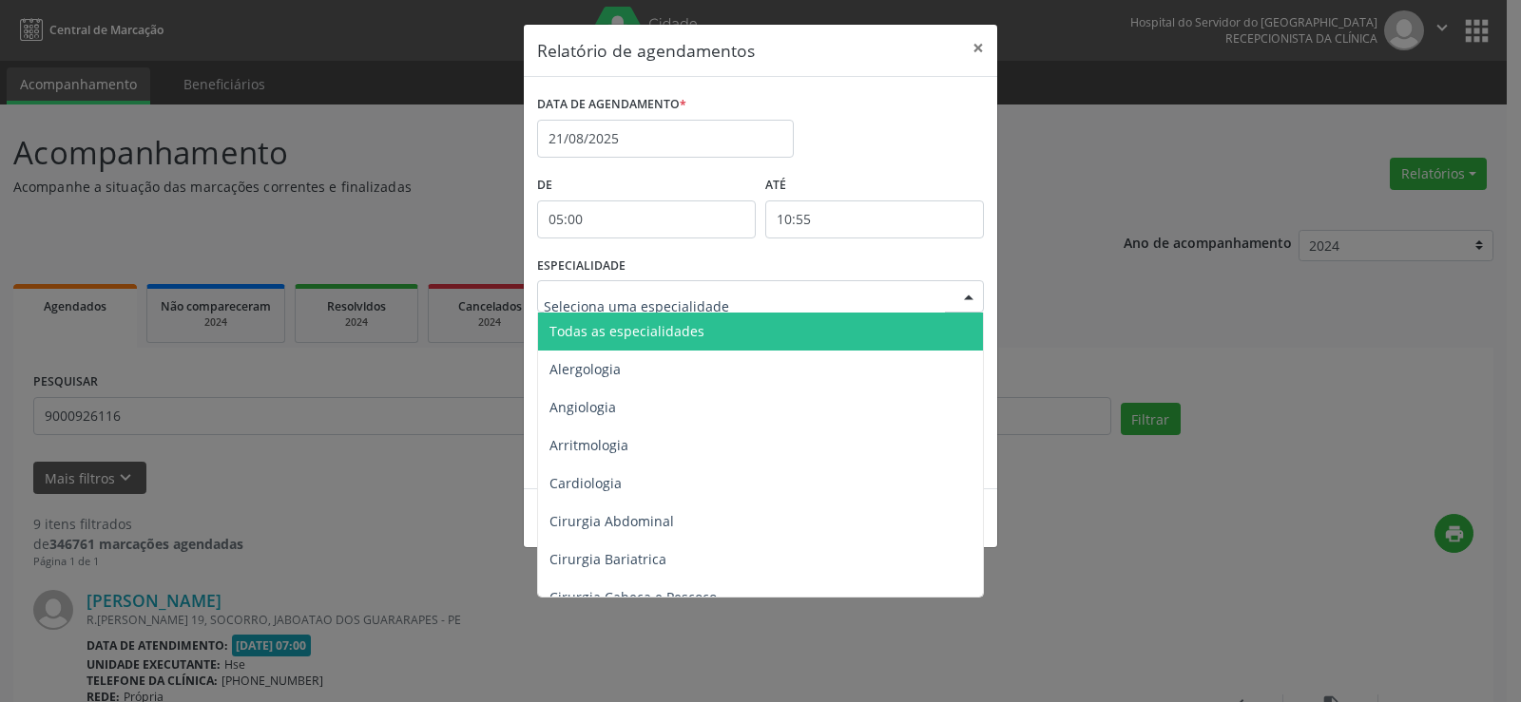
click at [969, 298] on div at bounding box center [968, 297] width 29 height 32
click at [922, 325] on span "Todas as especialidades" at bounding box center [762, 332] width 448 height 38
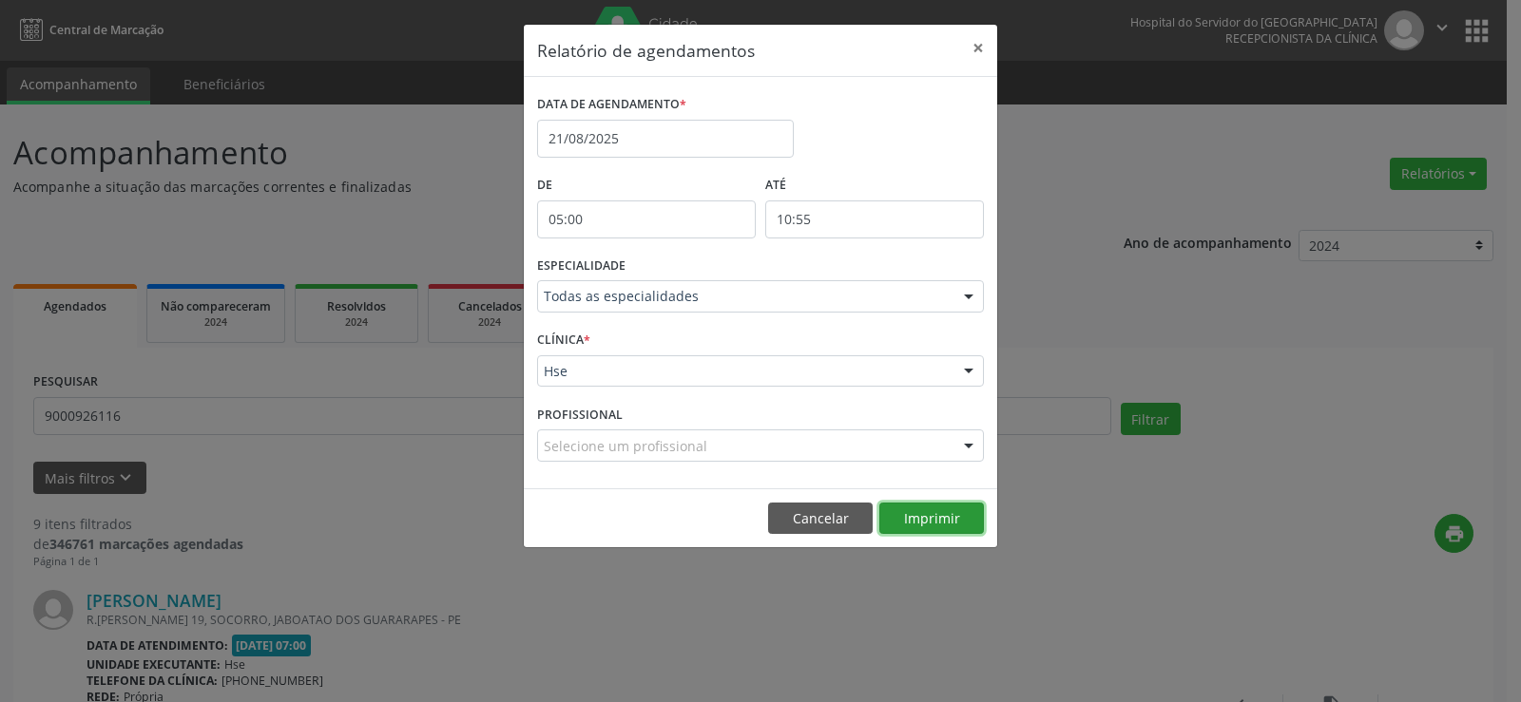
click at [943, 513] on button "Imprimir" at bounding box center [931, 519] width 105 height 32
click at [974, 44] on button "×" at bounding box center [978, 48] width 38 height 47
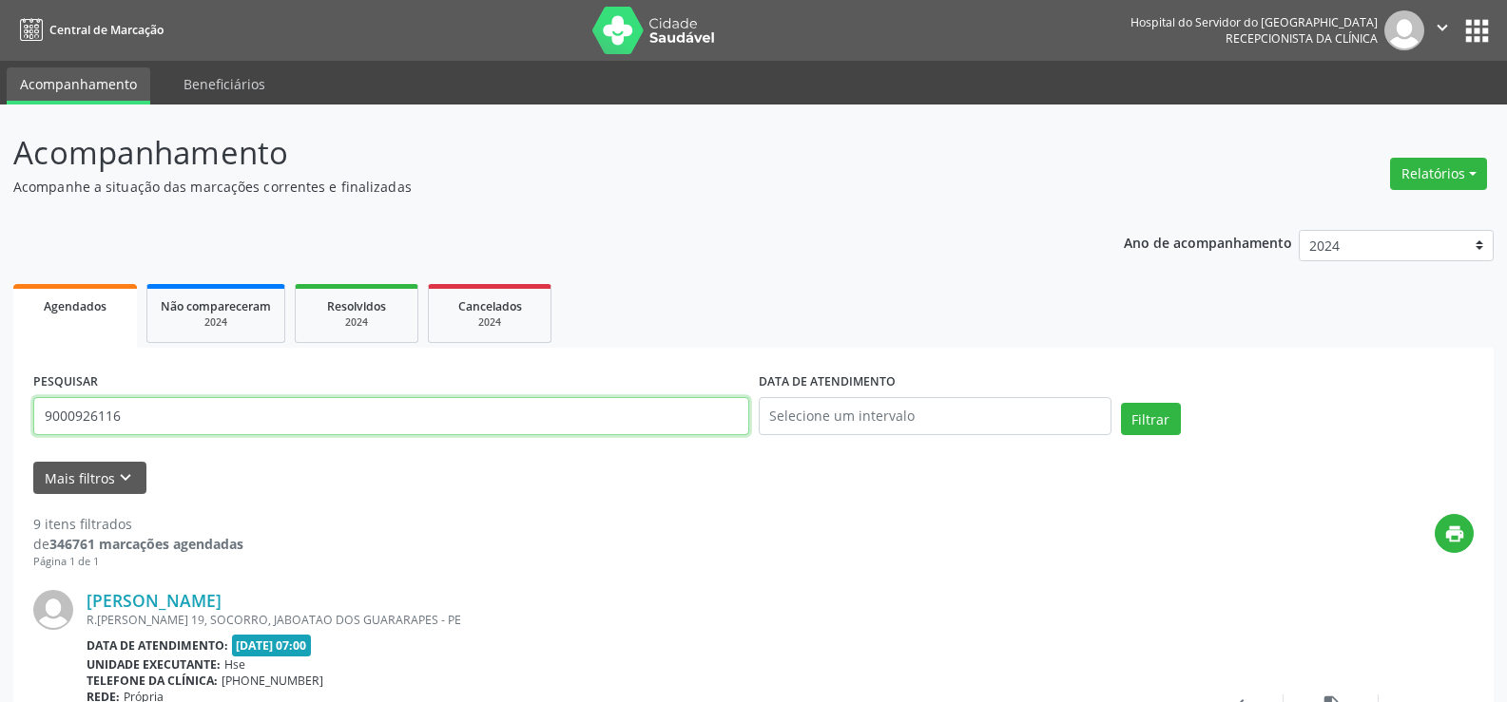
drag, startPoint x: 85, startPoint y: 412, endPoint x: 0, endPoint y: 406, distance: 84.8
click at [1121, 403] on button "Filtrar" at bounding box center [1151, 419] width 60 height 32
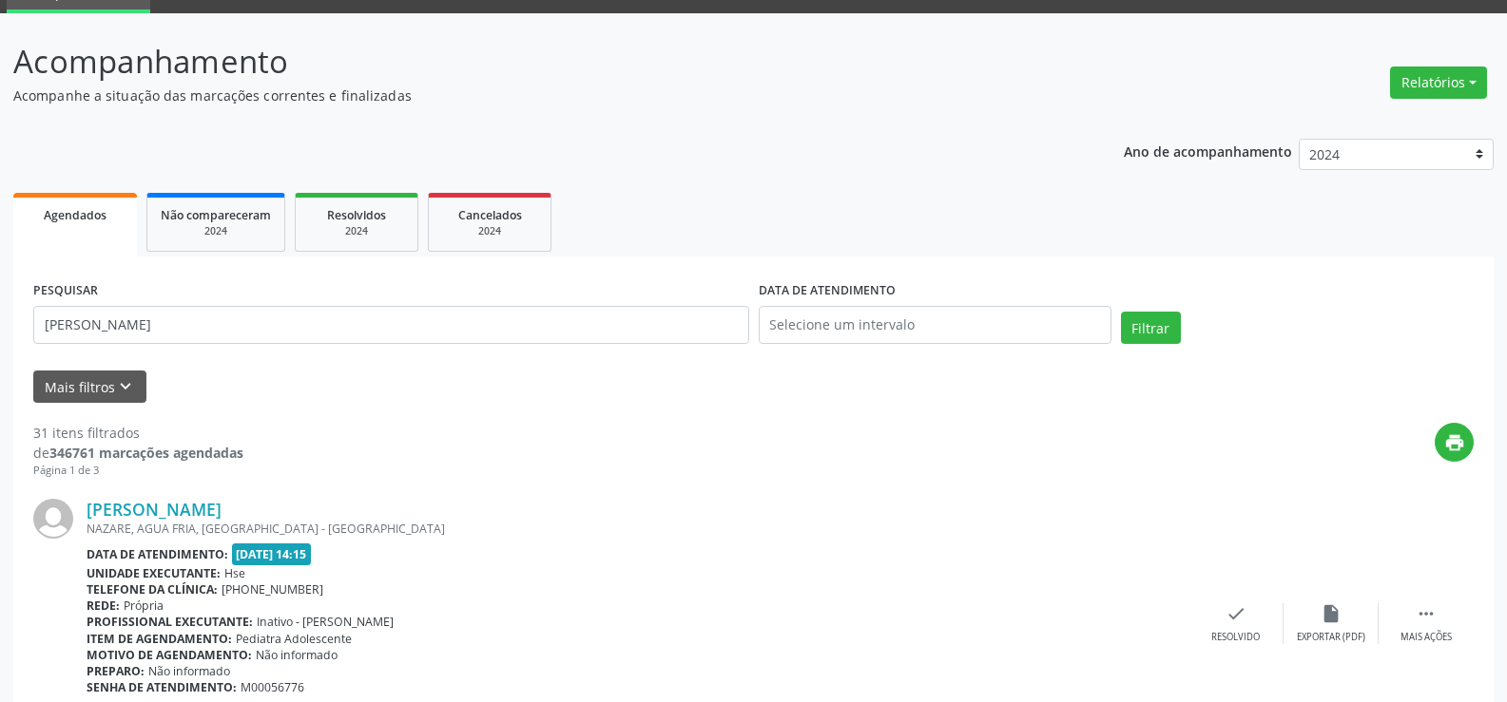
scroll to position [32, 0]
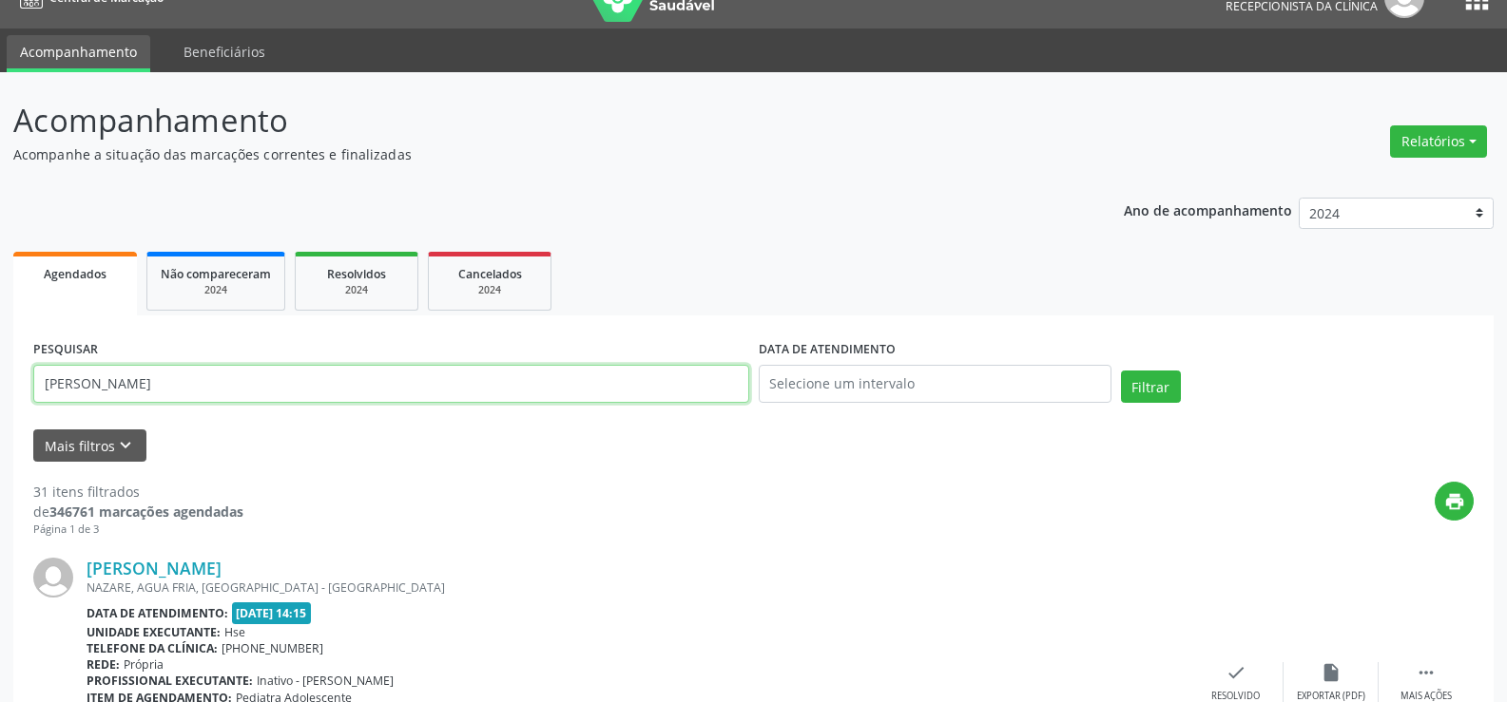
drag, startPoint x: 134, startPoint y: 389, endPoint x: 0, endPoint y: 386, distance: 134.1
paste input "[PERSON_NAME]"
drag, startPoint x: 163, startPoint y: 392, endPoint x: 0, endPoint y: 392, distance: 162.5
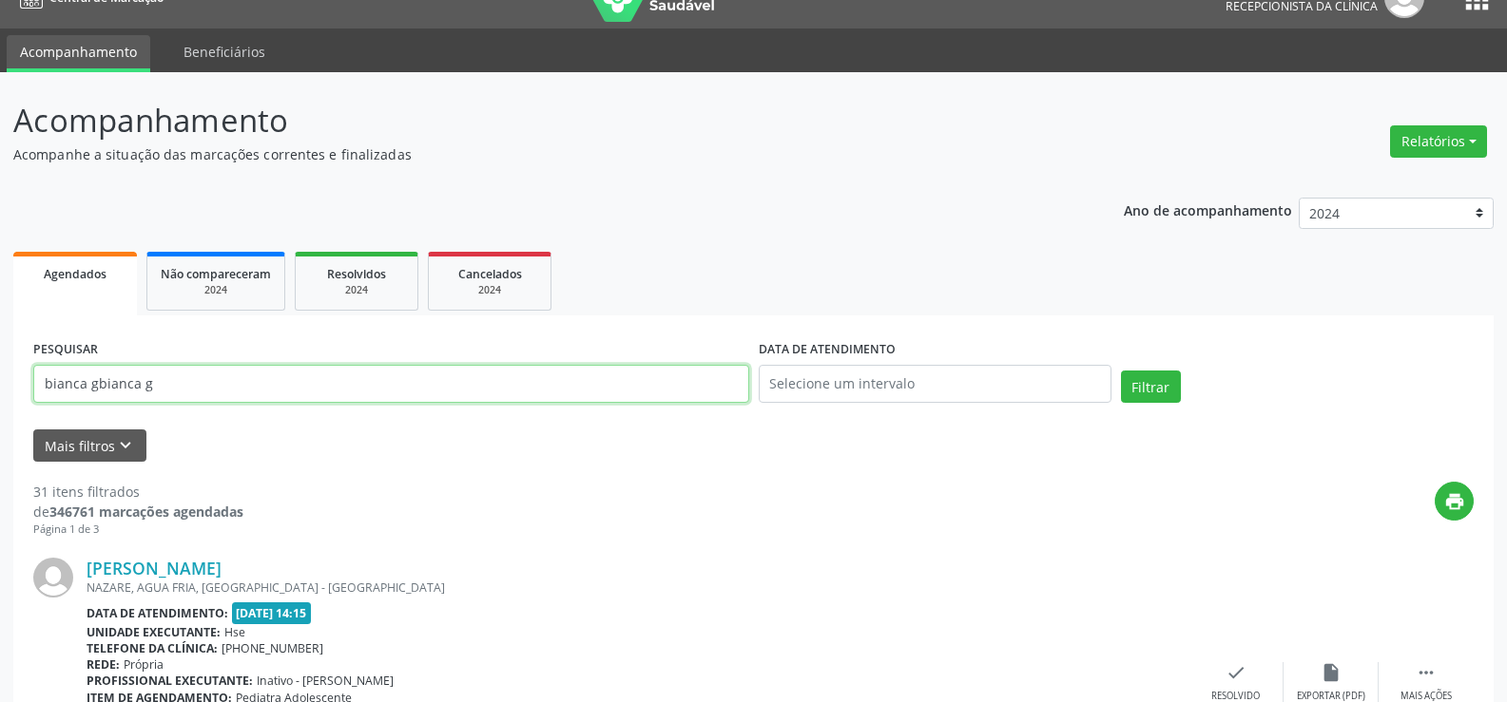
paste input "[PERSON_NAME]"
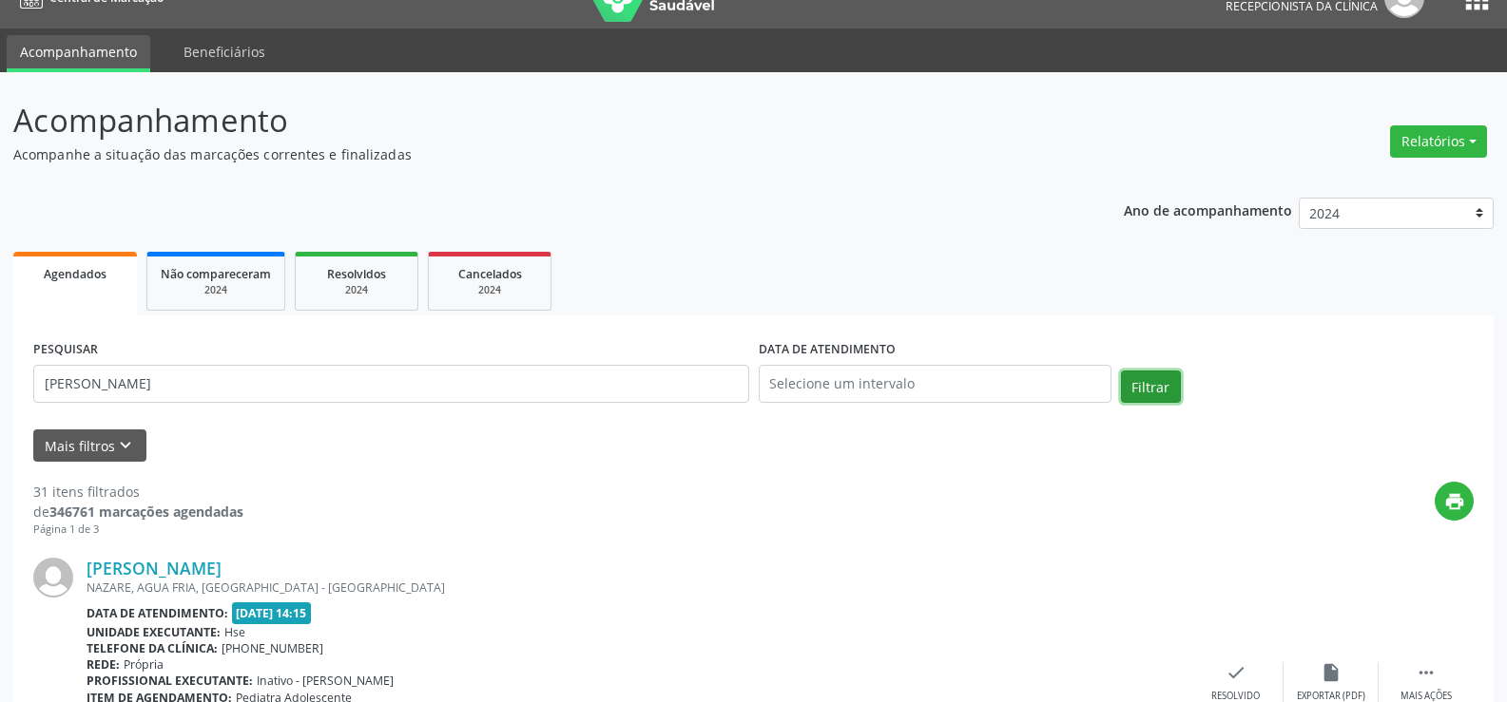
click at [1142, 390] on button "Filtrar" at bounding box center [1151, 387] width 60 height 32
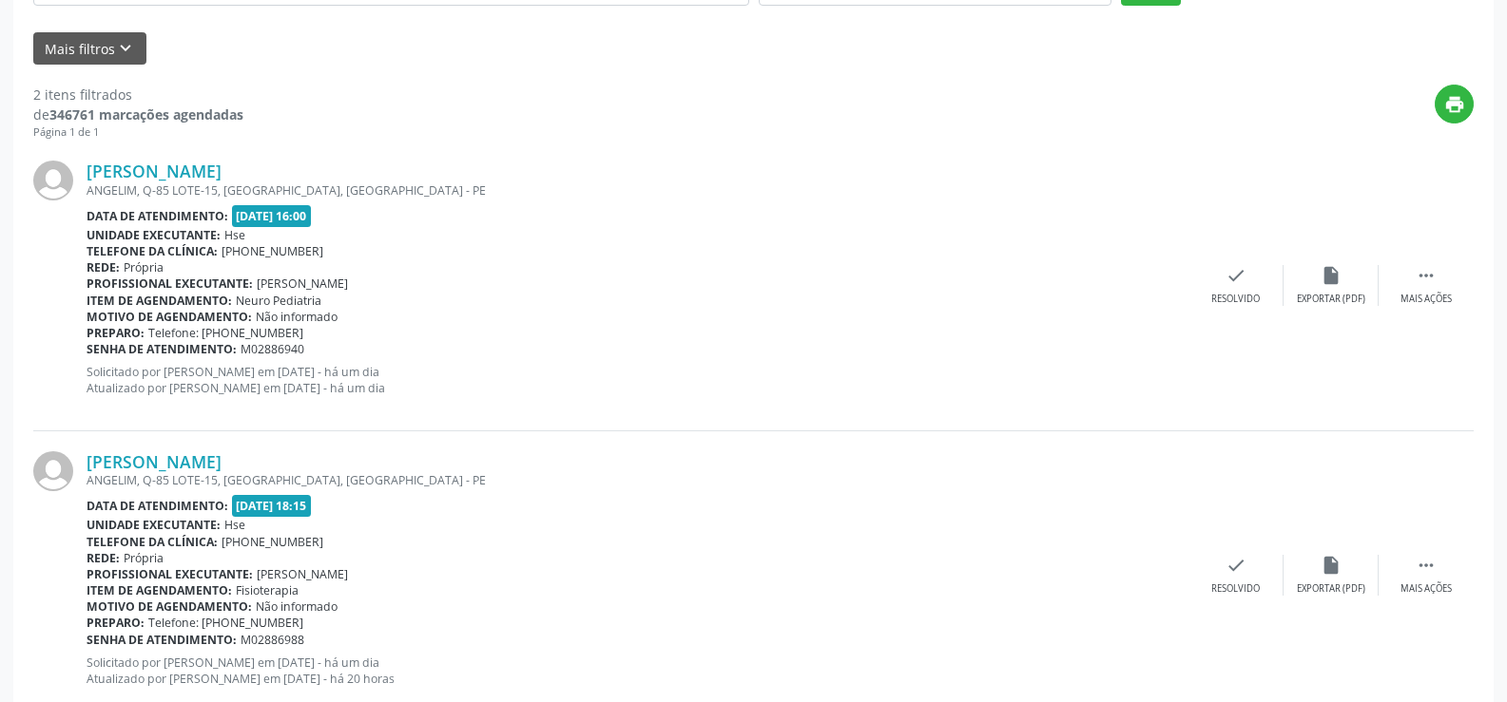
scroll to position [386, 0]
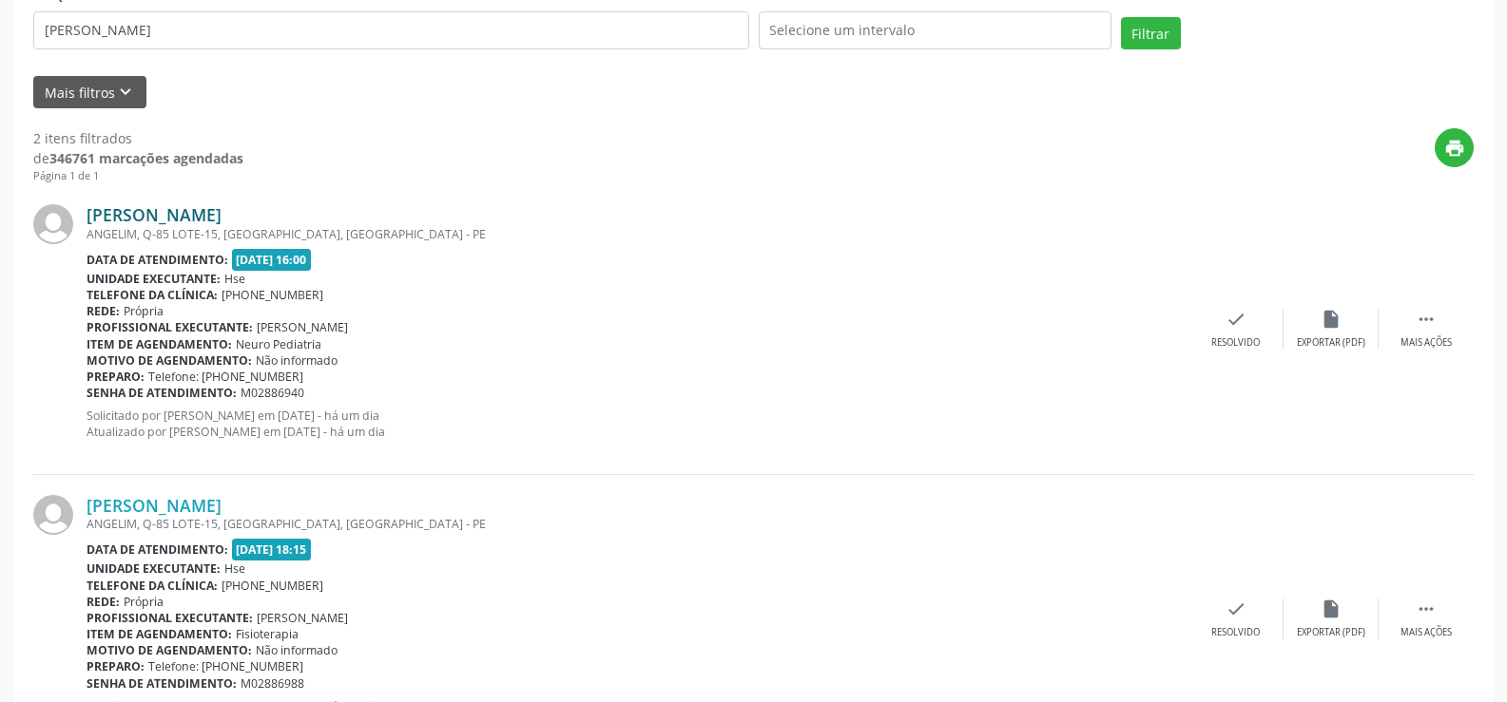
drag, startPoint x: 344, startPoint y: 215, endPoint x: 88, endPoint y: 214, distance: 255.7
click at [88, 214] on div "[PERSON_NAME]" at bounding box center [637, 214] width 1102 height 21
copy link "[PERSON_NAME]"
click at [259, 226] on div "ANGELIM, Q-85 LOTE-15, [GEOGRAPHIC_DATA], [GEOGRAPHIC_DATA] - PE" at bounding box center [637, 234] width 1102 height 16
click at [221, 216] on link "[PERSON_NAME]" at bounding box center [153, 214] width 135 height 21
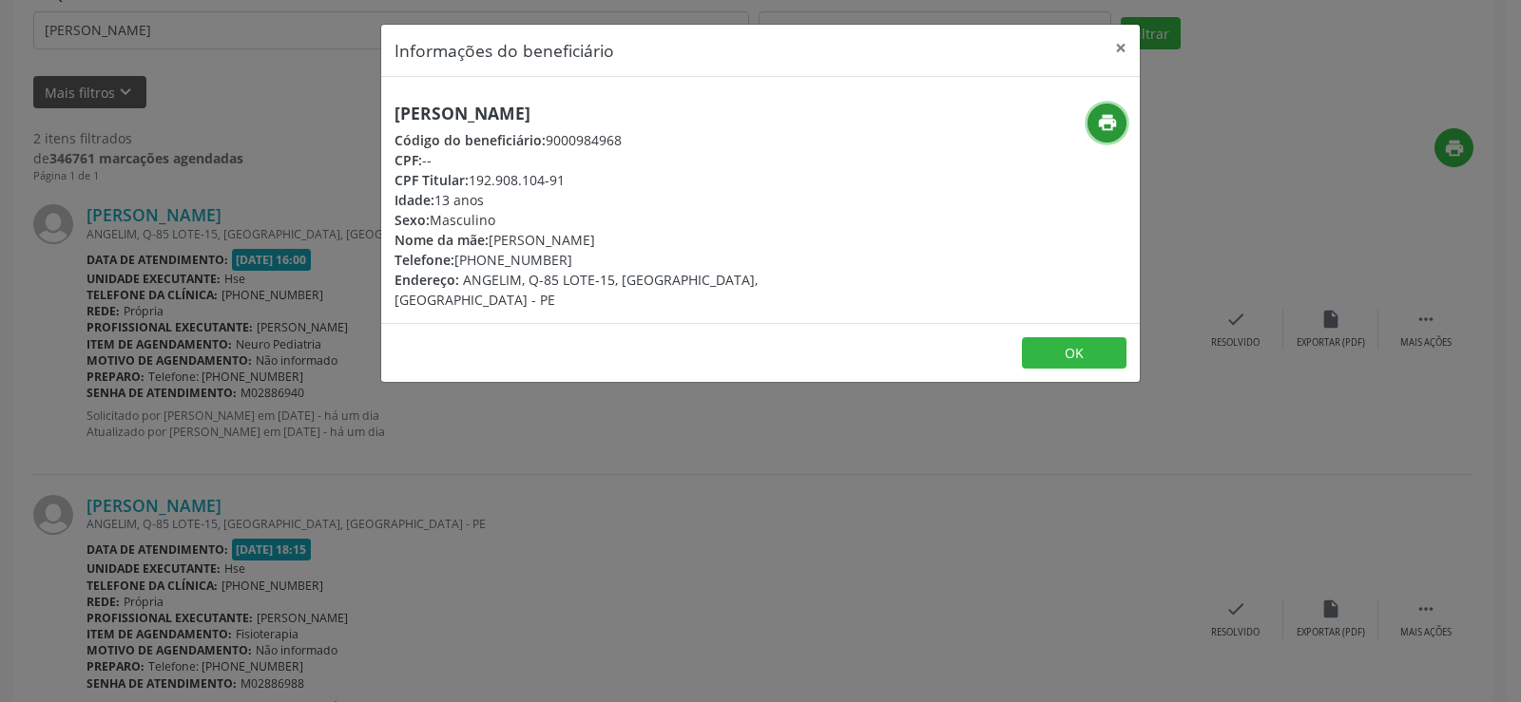
click at [1105, 120] on icon "print" at bounding box center [1107, 122] width 21 height 21
click at [1117, 45] on button "×" at bounding box center [1121, 48] width 38 height 47
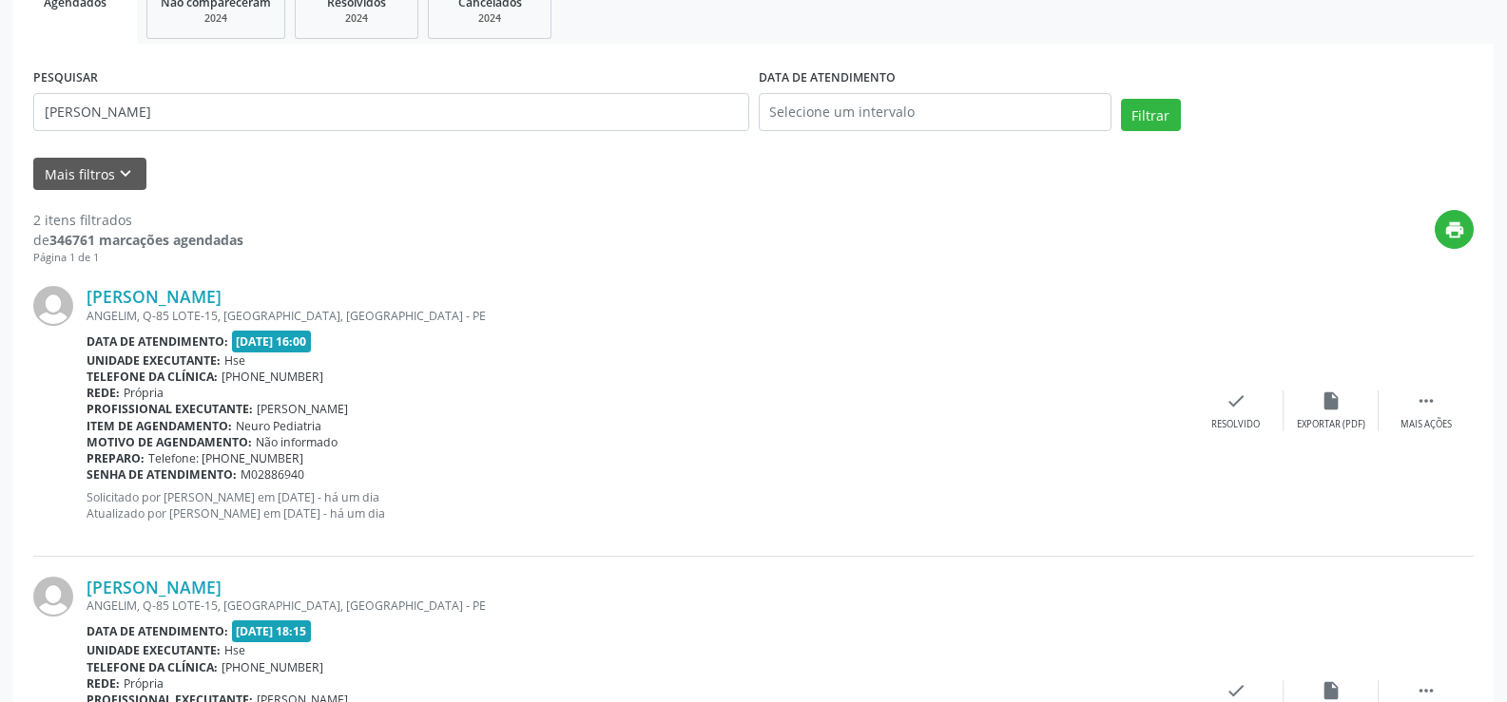
scroll to position [196, 0]
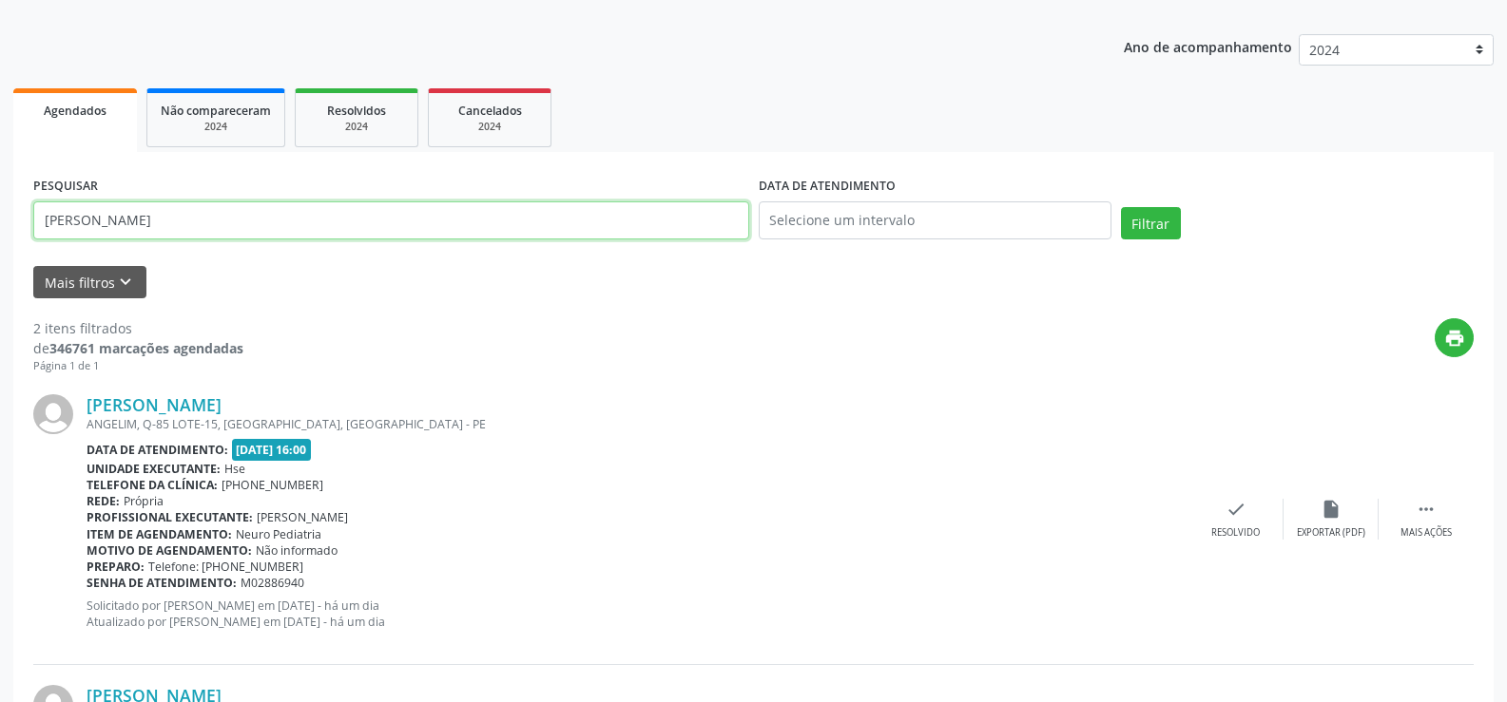
drag, startPoint x: 277, startPoint y: 221, endPoint x: 0, endPoint y: 227, distance: 276.7
click at [0, 227] on div "Acompanhamento Acompanhe a situação das marcações correntes e finalizadas Relat…" at bounding box center [753, 448] width 1507 height 1079
paste input "[PERSON_NAME]"
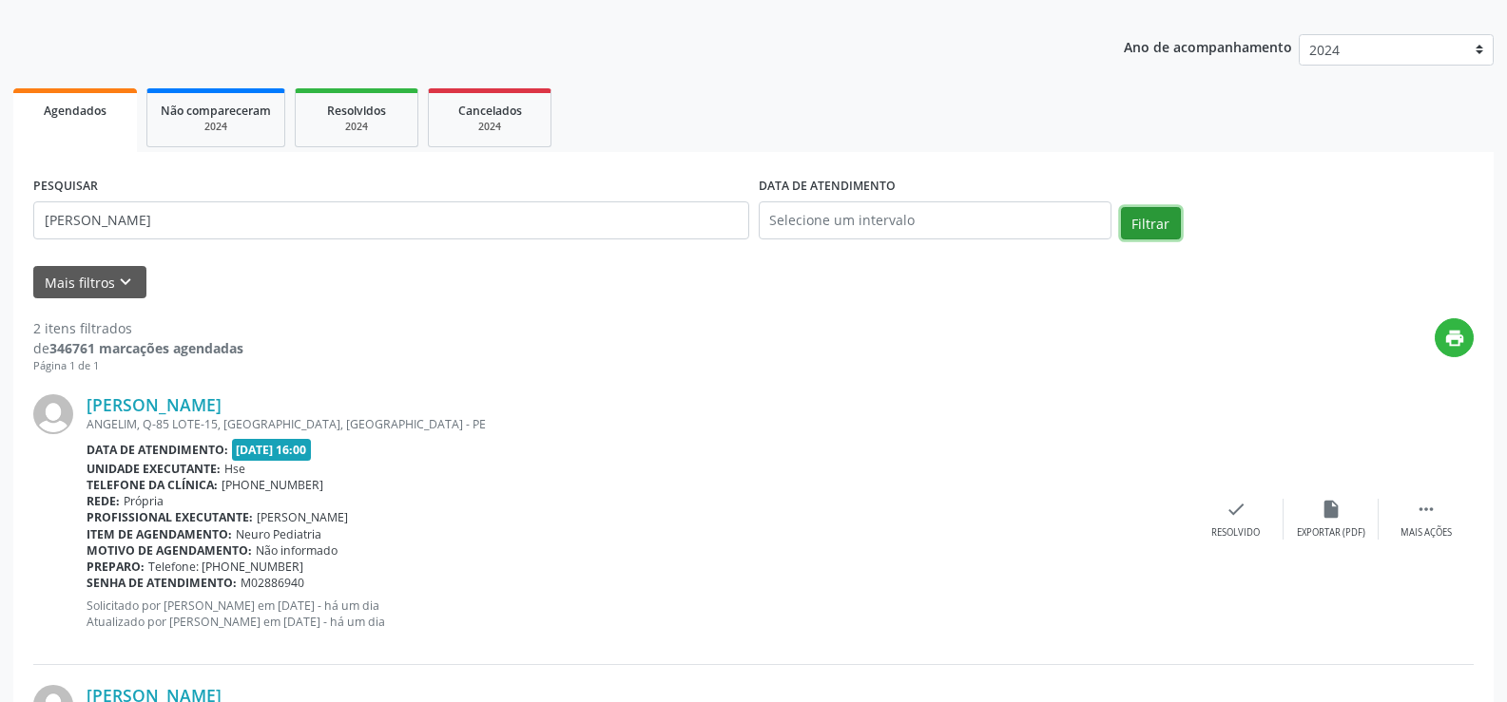
click at [1152, 221] on button "Filtrar" at bounding box center [1151, 223] width 60 height 32
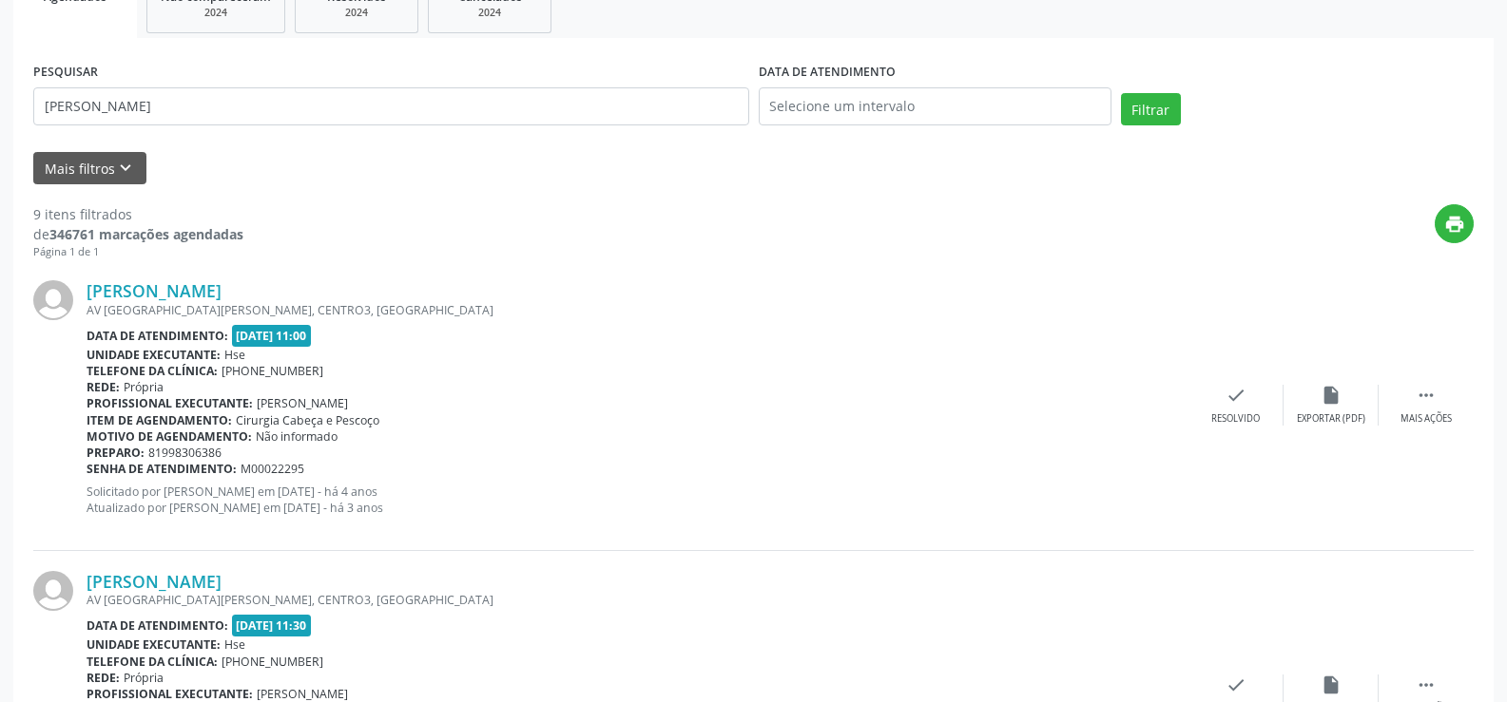
scroll to position [137, 0]
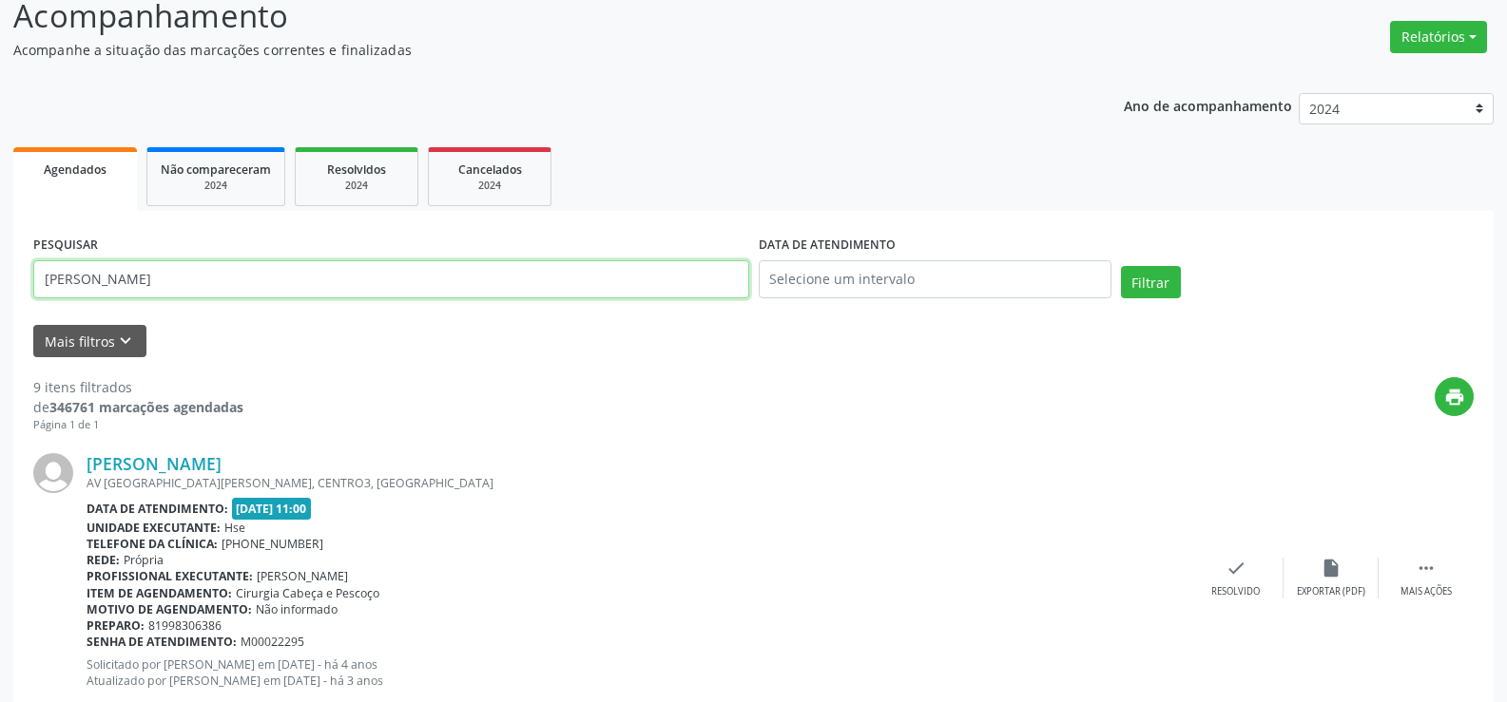
drag, startPoint x: 273, startPoint y: 281, endPoint x: 0, endPoint y: 286, distance: 272.8
type input "[PERSON_NAME]"
click at [1121, 266] on button "Filtrar" at bounding box center [1151, 282] width 60 height 32
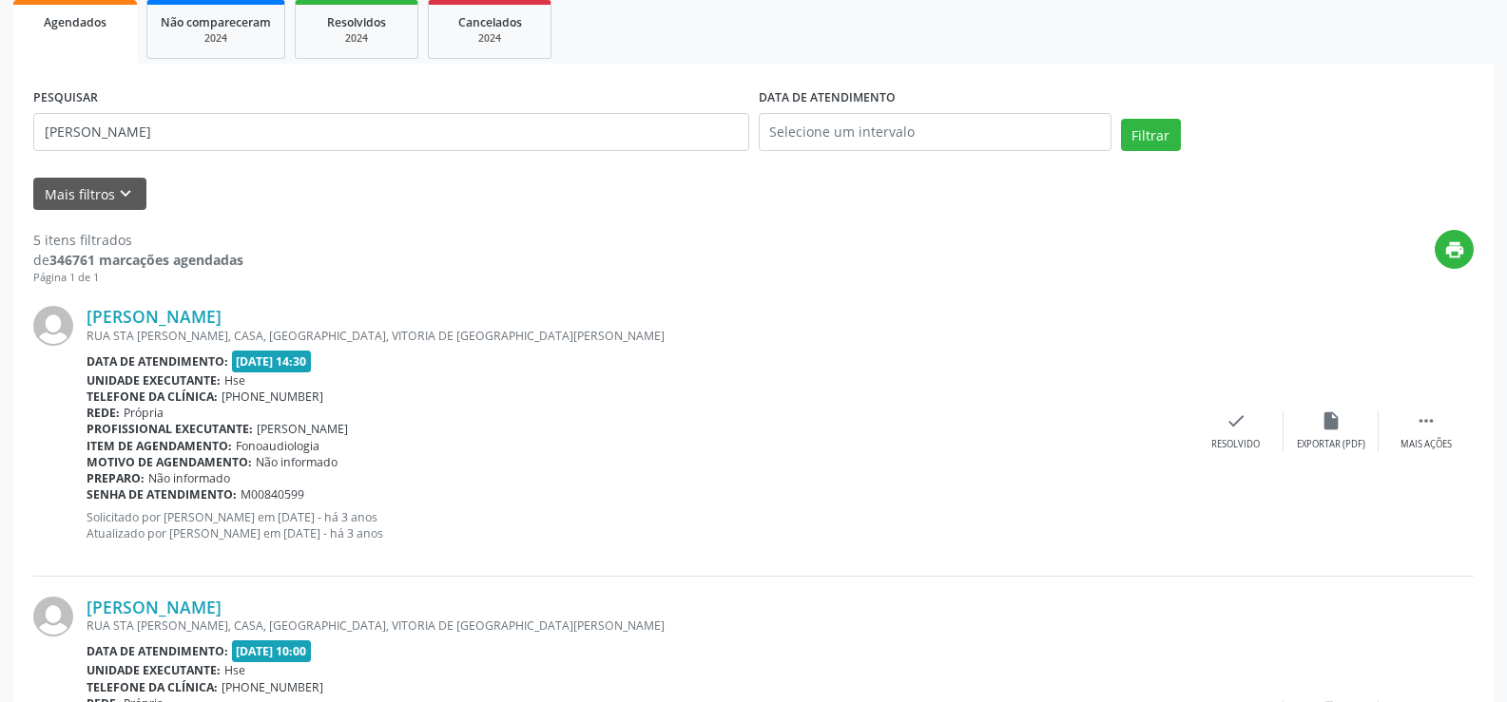
scroll to position [285, 0]
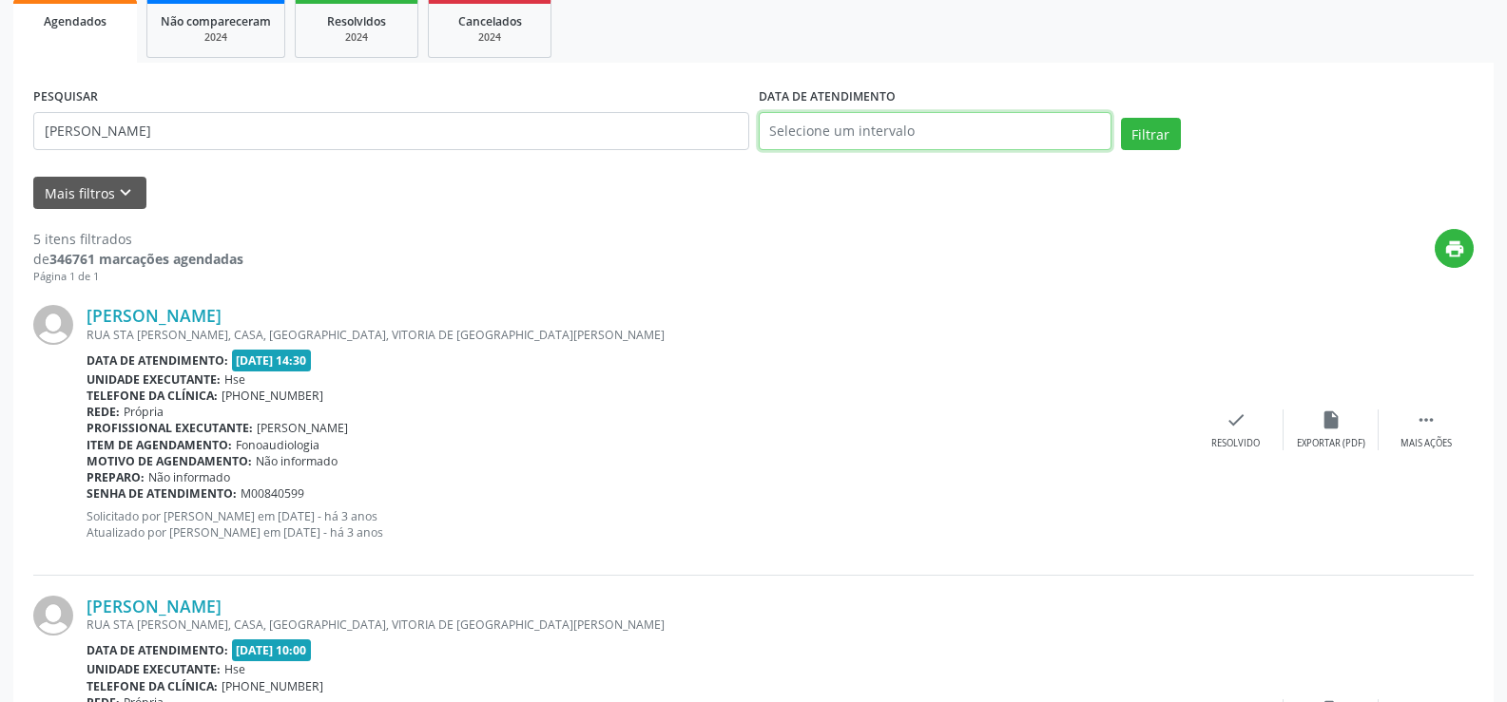
click at [882, 131] on input "text" at bounding box center [935, 131] width 353 height 38
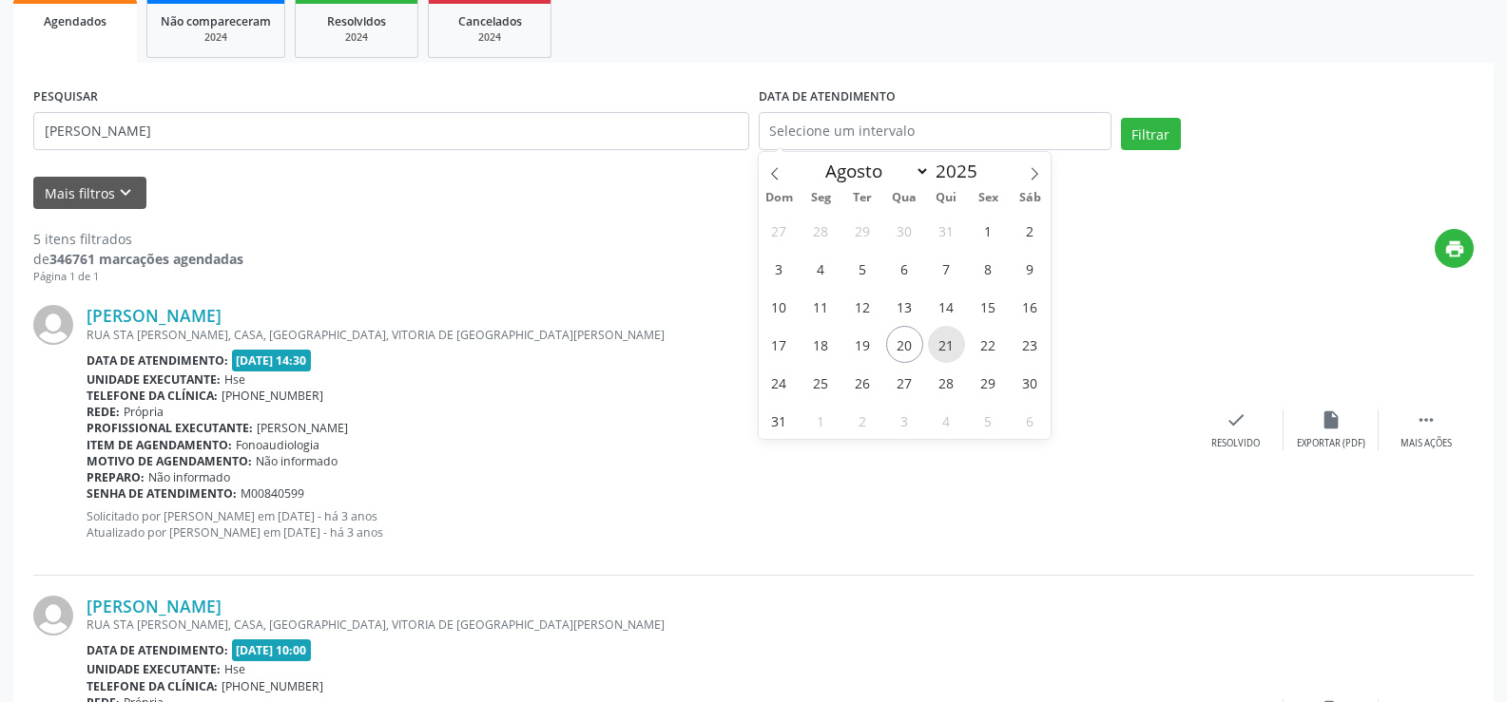
click at [941, 344] on span "21" at bounding box center [946, 344] width 37 height 37
type input "21/08/2025"
click at [941, 344] on span "21" at bounding box center [946, 344] width 37 height 37
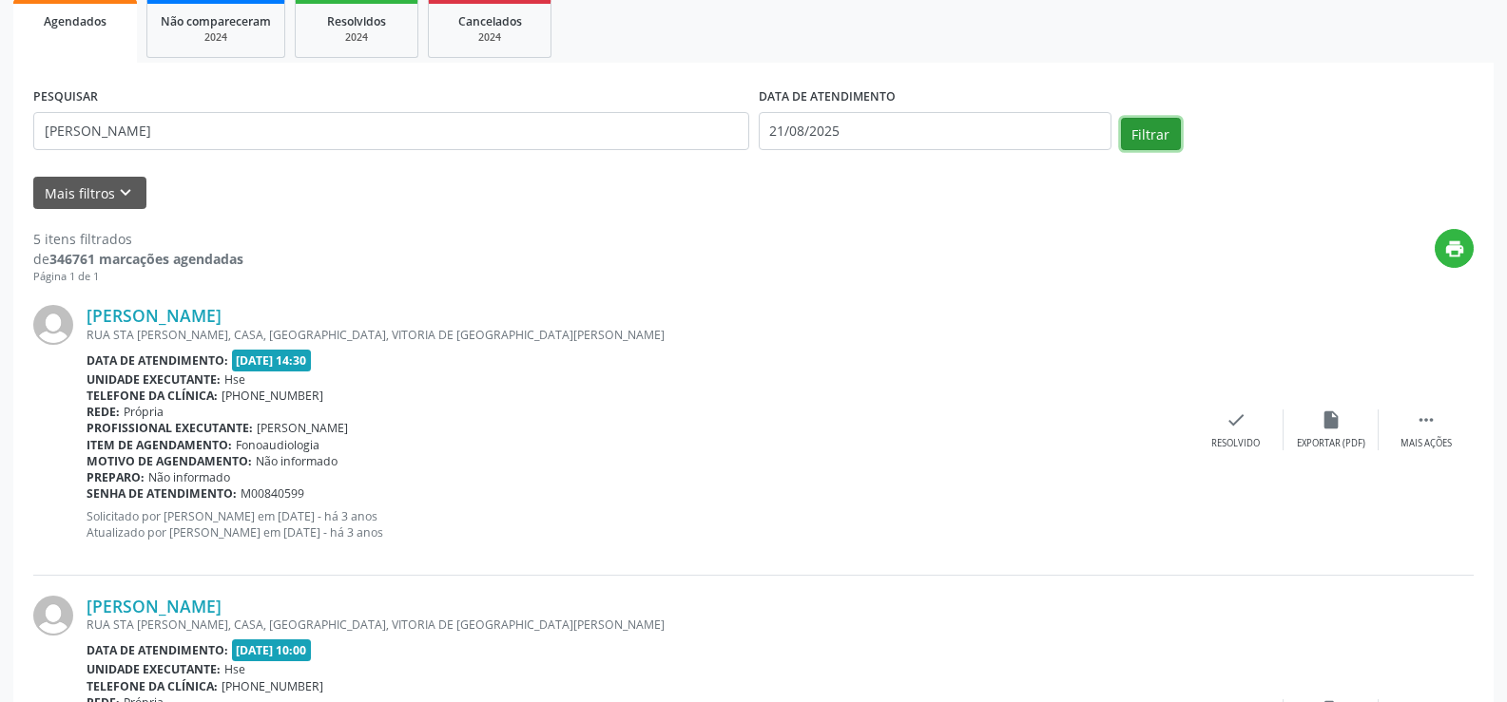
click at [1151, 129] on button "Filtrar" at bounding box center [1151, 134] width 60 height 32
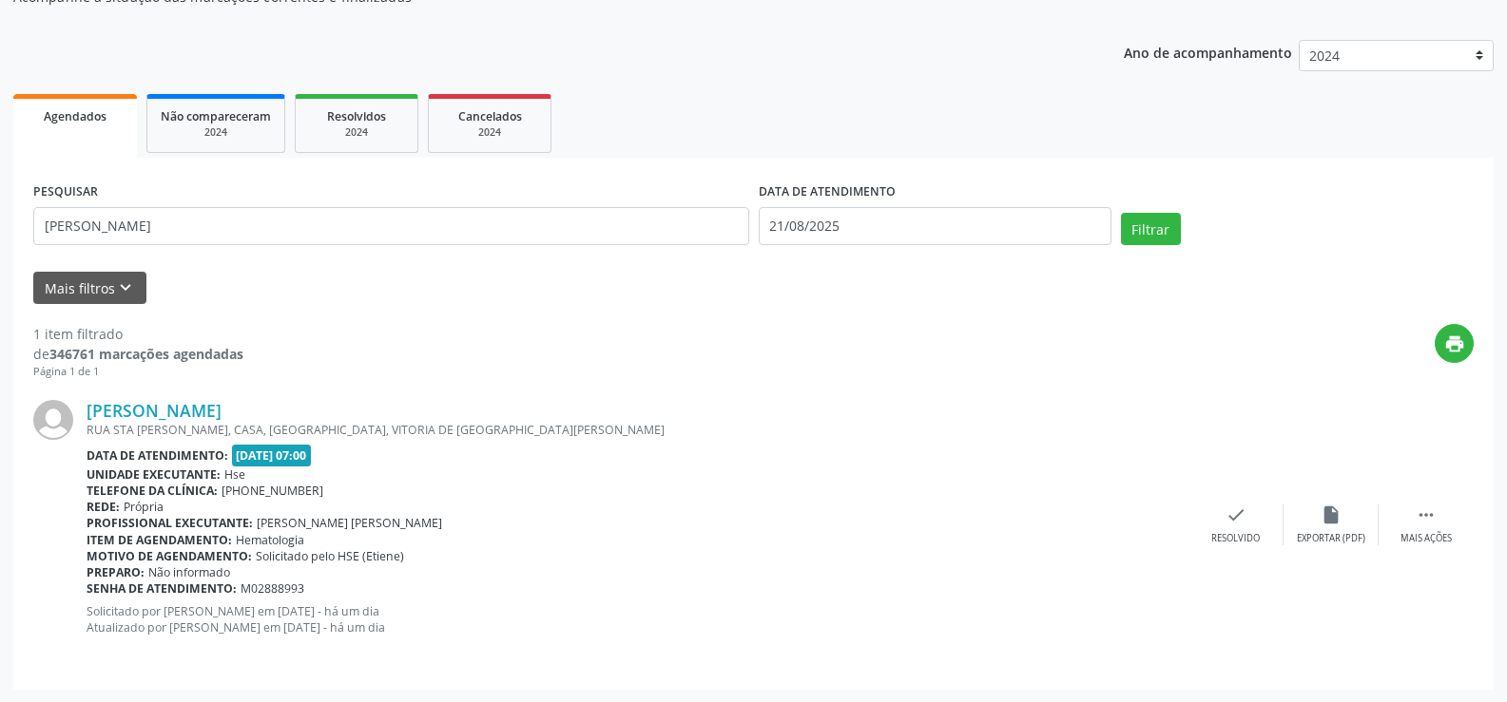
scroll to position [191, 0]
drag, startPoint x: 336, startPoint y: 409, endPoint x: 94, endPoint y: 418, distance: 242.6
click at [94, 418] on div "[PERSON_NAME]" at bounding box center [637, 409] width 1102 height 21
copy link "[PERSON_NAME]"
drag, startPoint x: 197, startPoint y: 220, endPoint x: 0, endPoint y: 237, distance: 197.5
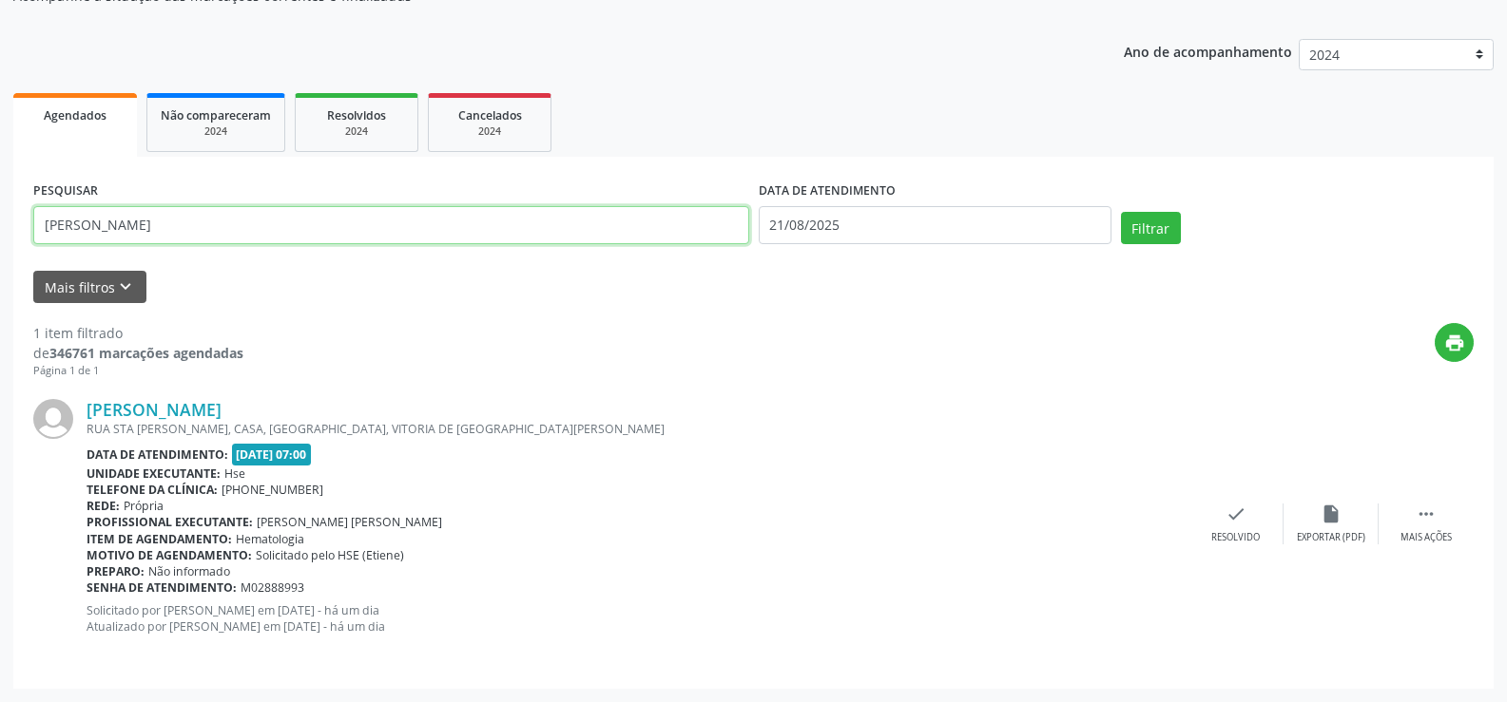
click at [0, 237] on div "Acompanhamento Acompanhe a situação das marcações correntes e finalizadas Relat…" at bounding box center [753, 308] width 1507 height 789
paste input "[PERSON_NAME]"
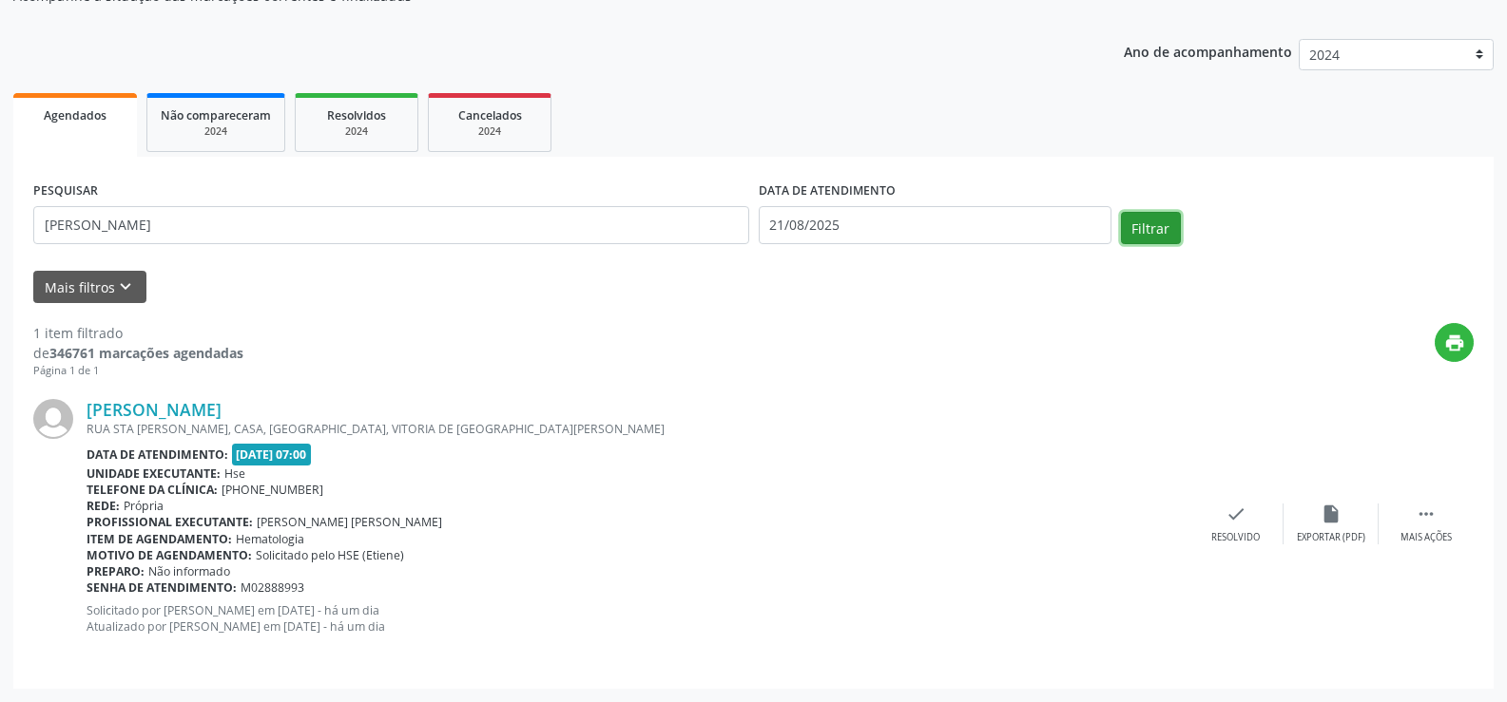
click at [1140, 224] on button "Filtrar" at bounding box center [1151, 228] width 60 height 32
drag, startPoint x: 352, startPoint y: 404, endPoint x: 91, endPoint y: 413, distance: 260.6
click at [91, 413] on div "[PERSON_NAME]" at bounding box center [637, 409] width 1102 height 21
copy link "[PERSON_NAME]"
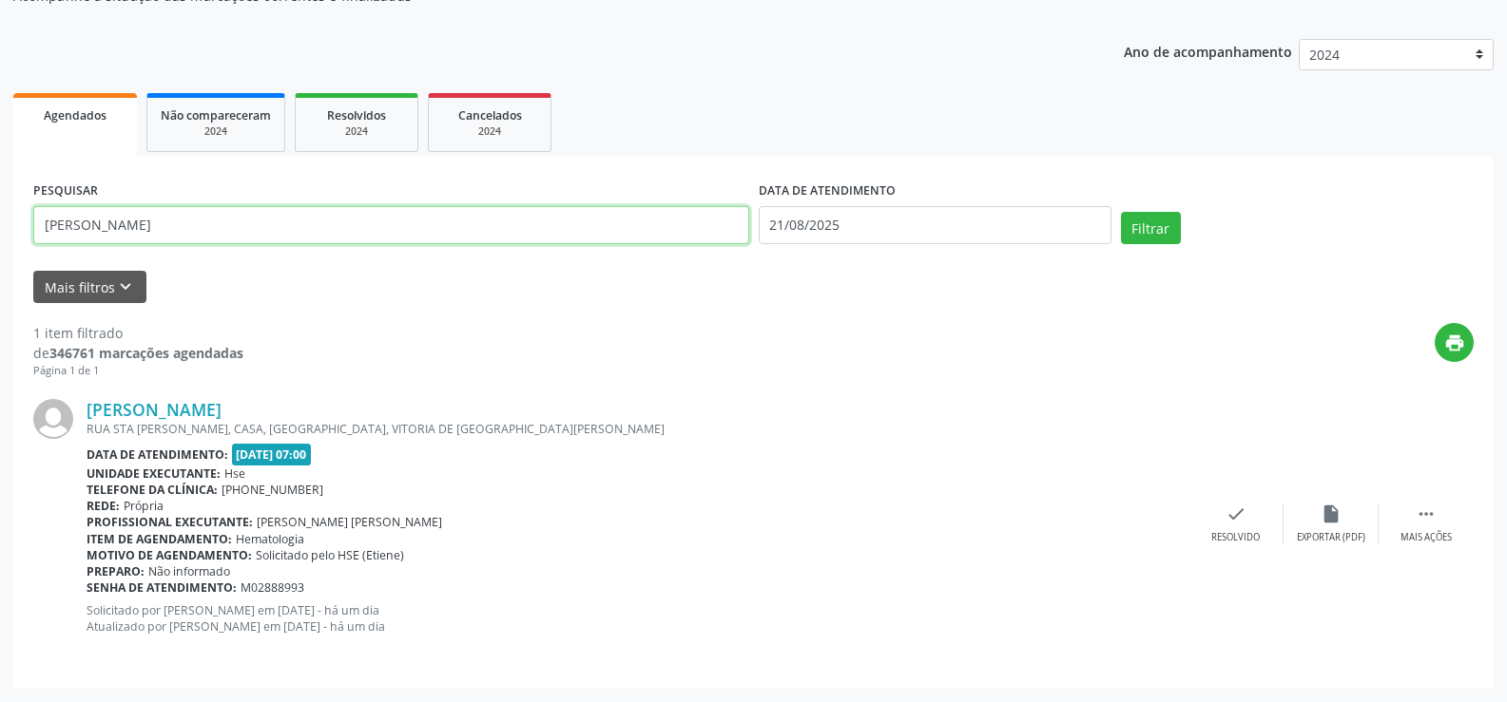
drag, startPoint x: 245, startPoint y: 230, endPoint x: 0, endPoint y: 235, distance: 245.3
click at [0, 235] on div "Acompanhamento Acompanhe a situação das marcações correntes e finalizadas Relat…" at bounding box center [753, 308] width 1507 height 789
paste input "[PERSON_NAME] DE MENDONCA"
type input "[PERSON_NAME] DE MENDONCA"
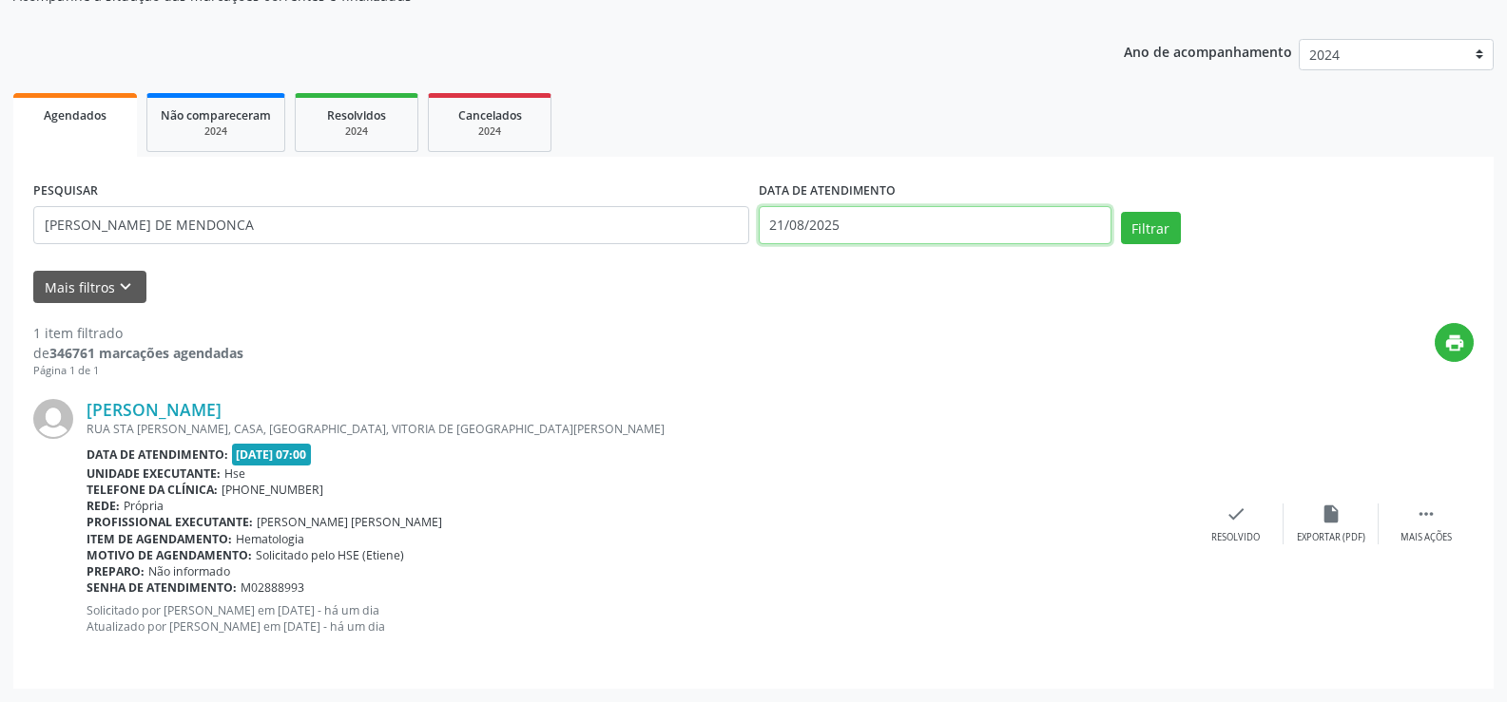
click at [939, 215] on input "21/08/2025" at bounding box center [935, 225] width 353 height 38
click at [1159, 230] on button "Filtrar" at bounding box center [1151, 228] width 60 height 32
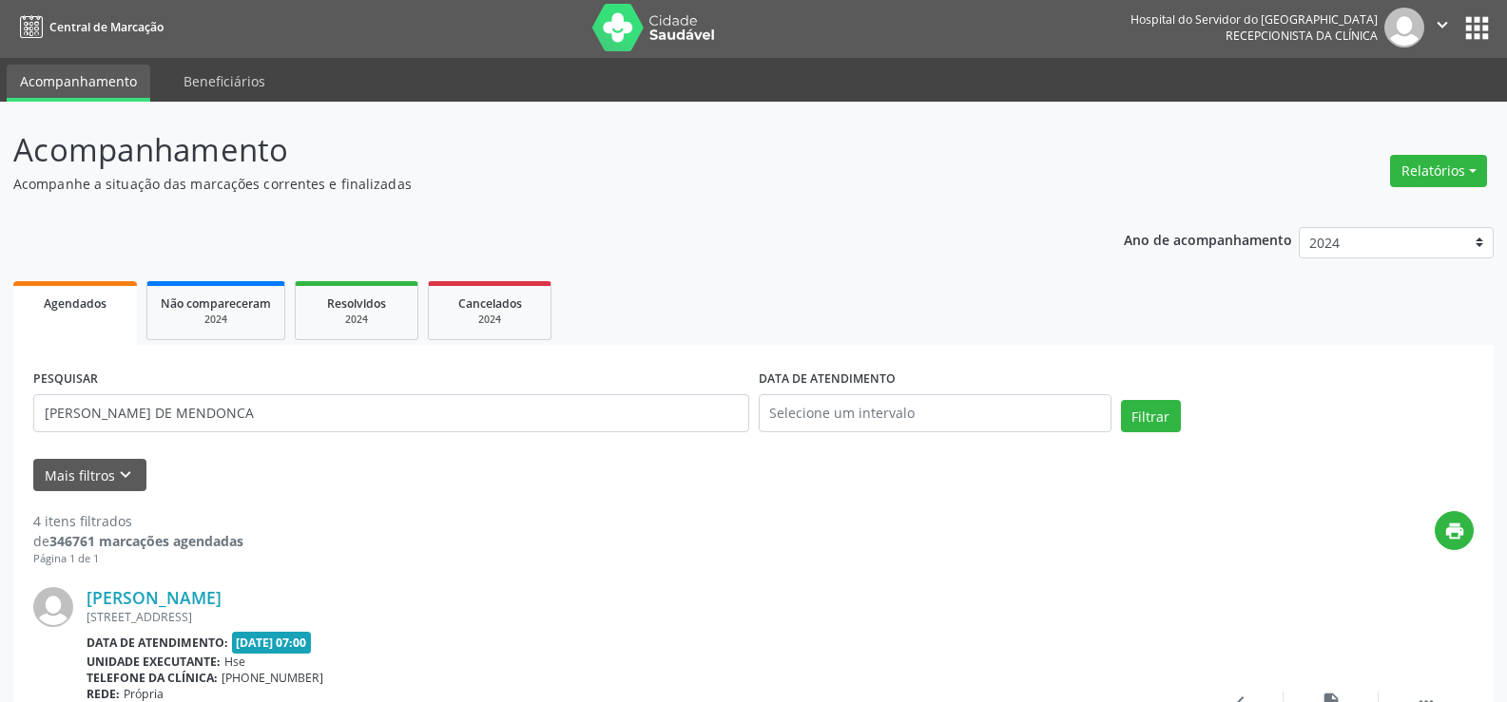
scroll to position [0, 0]
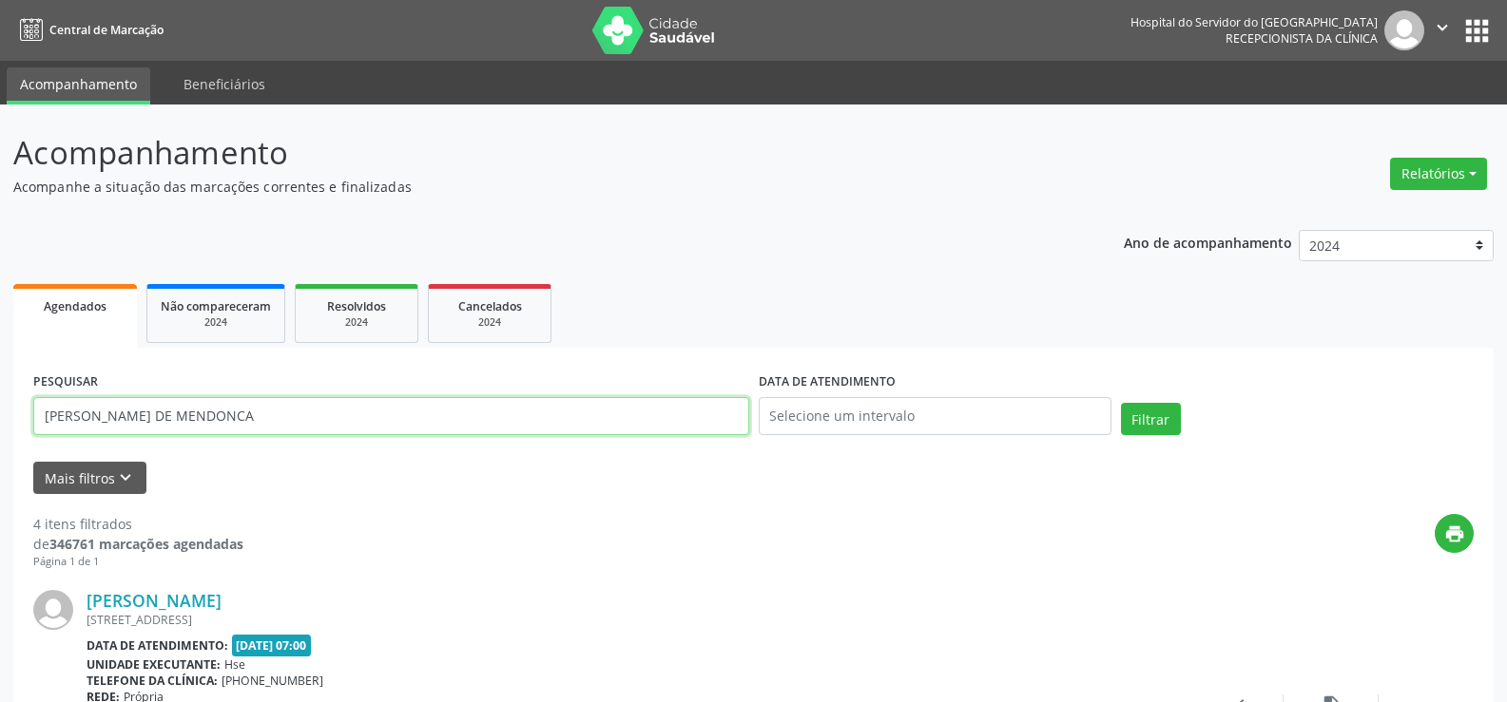
drag, startPoint x: 281, startPoint y: 414, endPoint x: 0, endPoint y: 430, distance: 281.8
paste input "[PERSON_NAME] DE LIR"
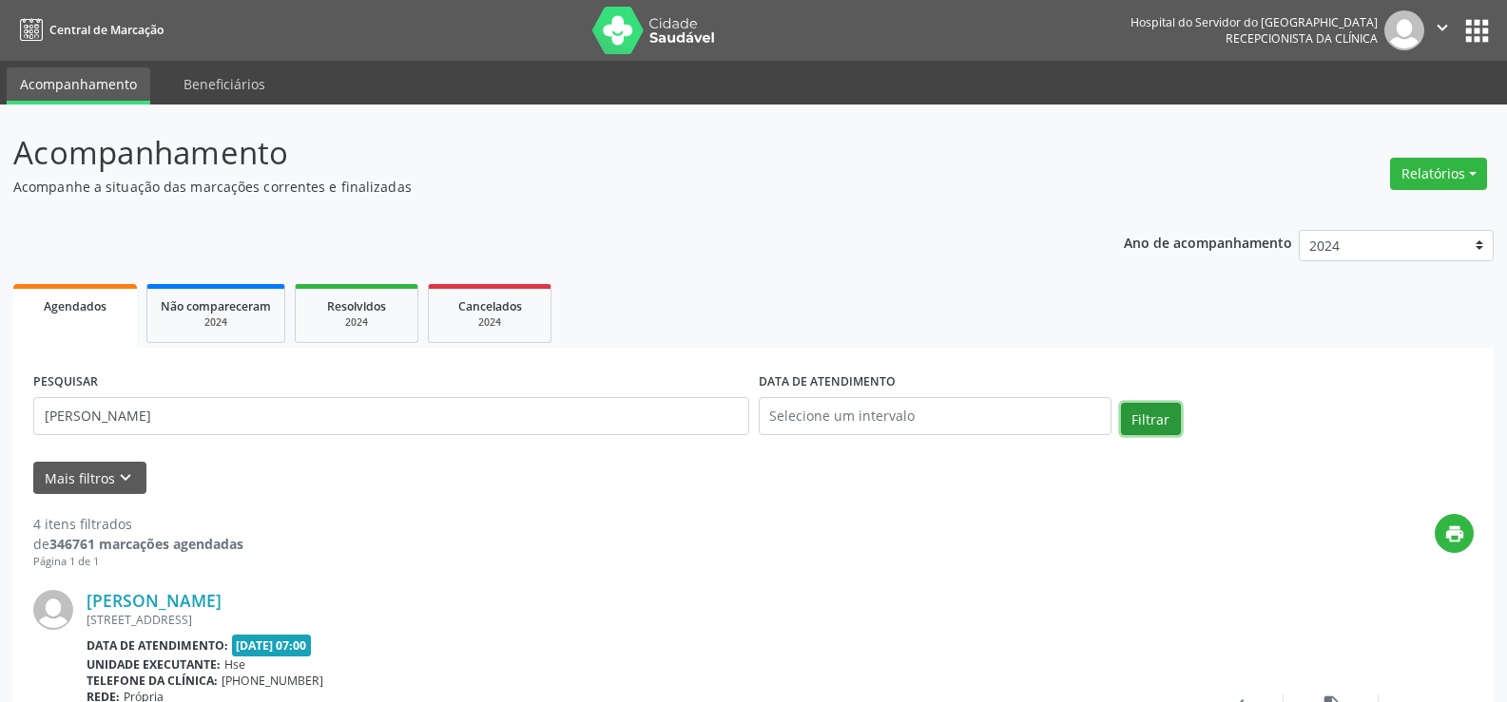
click at [1143, 413] on button "Filtrar" at bounding box center [1151, 419] width 60 height 32
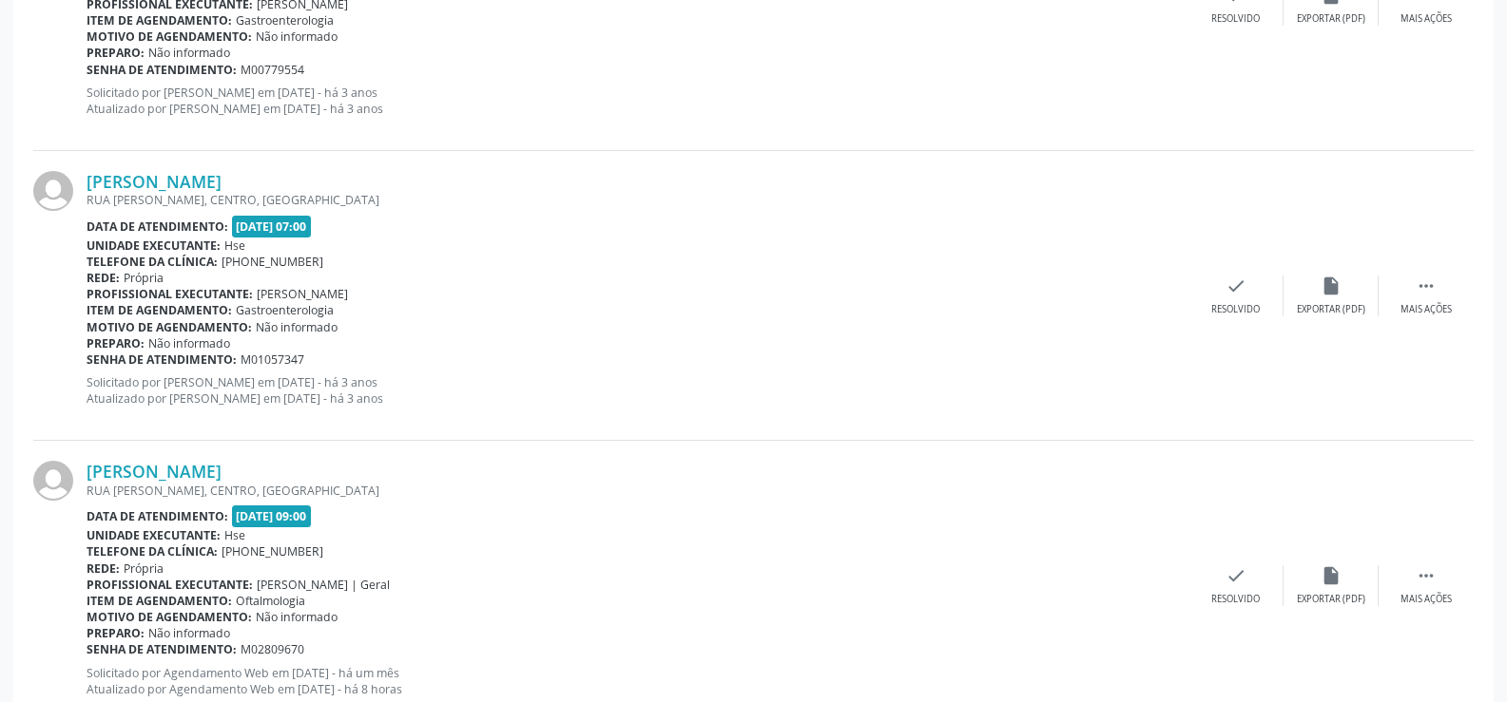
scroll to position [2418, 0]
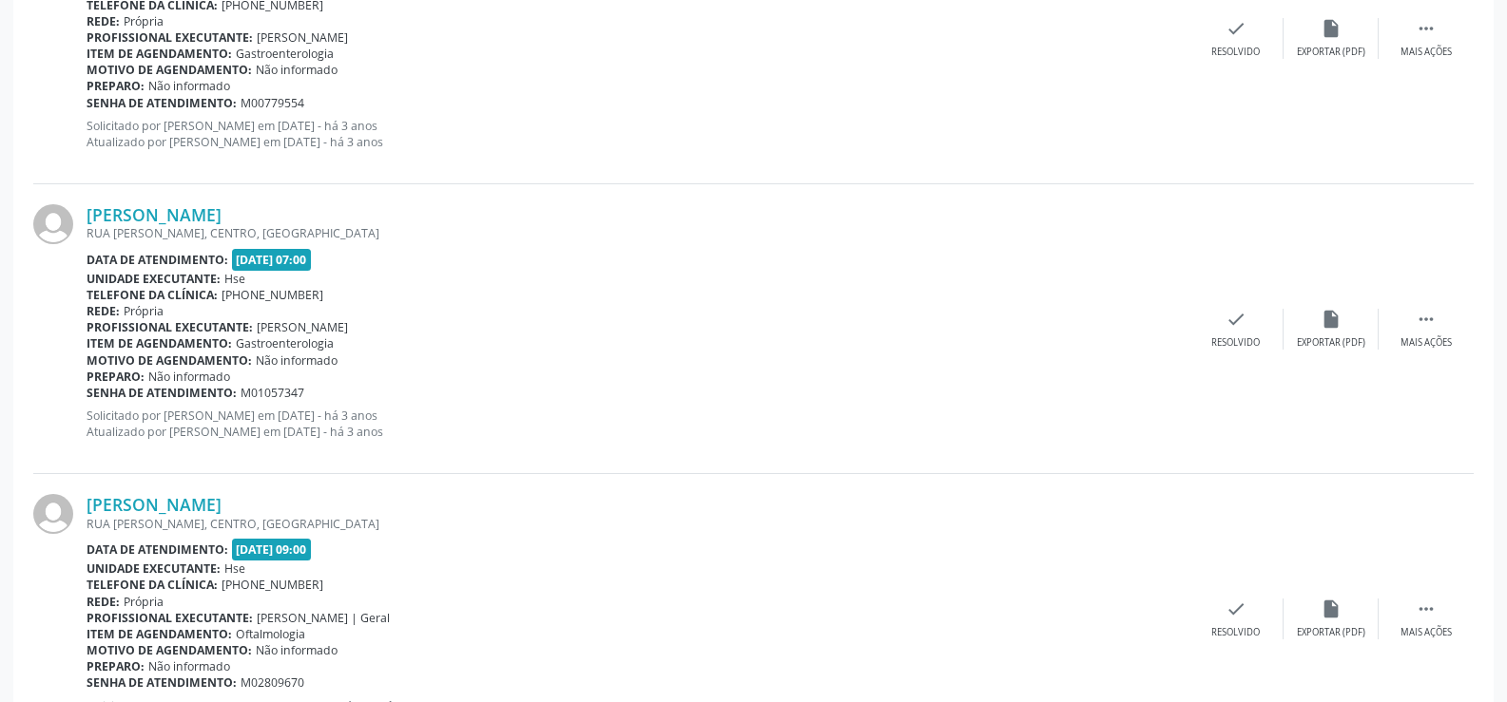
drag, startPoint x: 303, startPoint y: 496, endPoint x: 80, endPoint y: 509, distance: 223.7
click at [80, 509] on div "[PERSON_NAME] [GEOGRAPHIC_DATA], [GEOGRAPHIC_DATA], [GEOGRAPHIC_DATA] Data de a…" at bounding box center [753, 618] width 1440 height 289
copy div "[PERSON_NAME]"
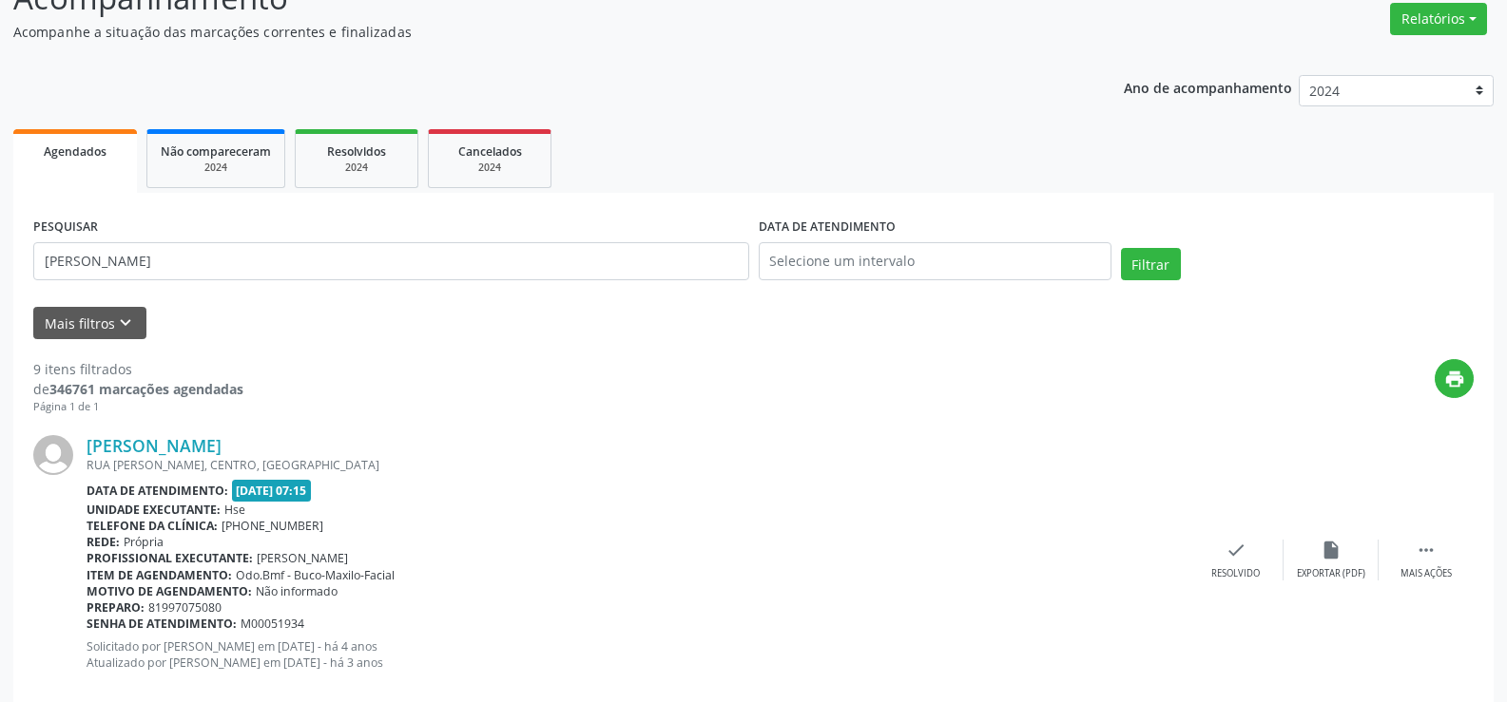
scroll to position [0, 0]
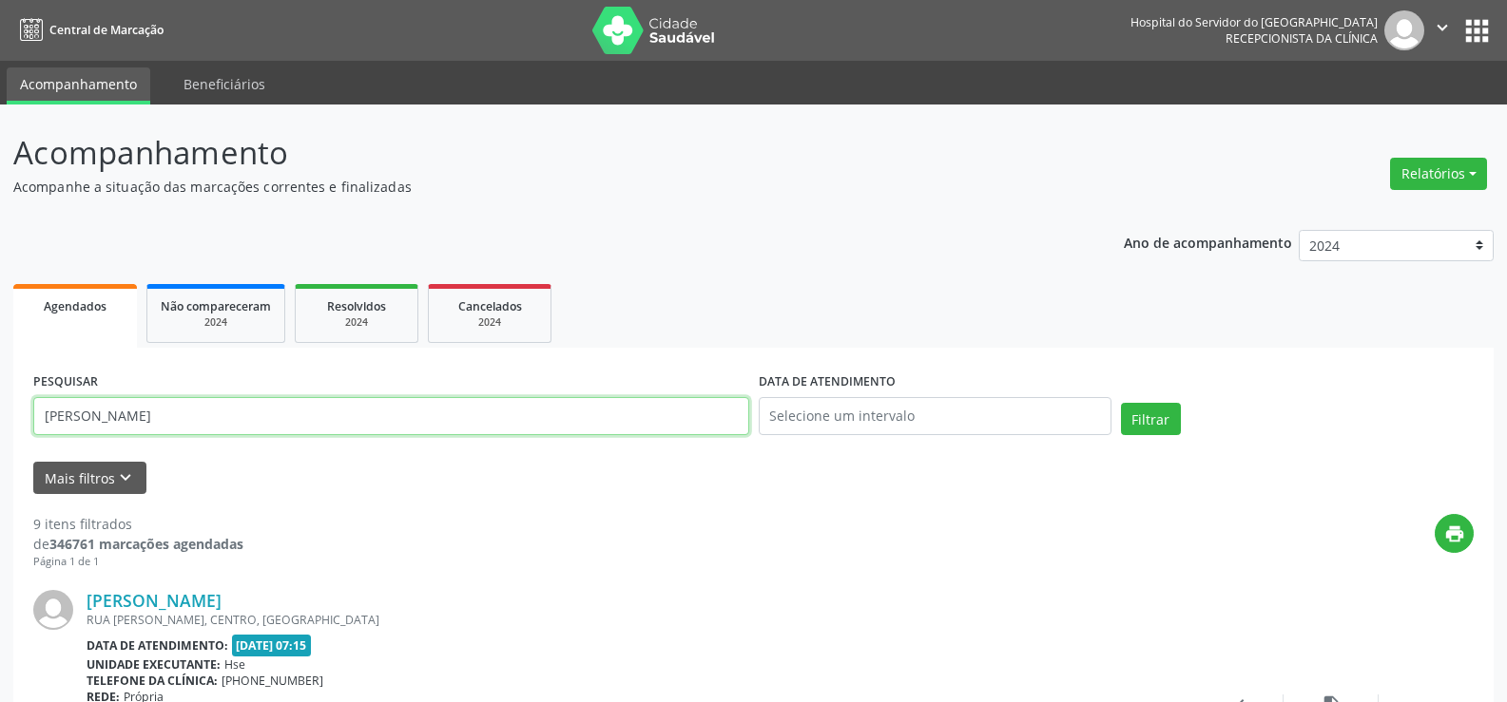
drag, startPoint x: 241, startPoint y: 416, endPoint x: 0, endPoint y: 419, distance: 241.5
paste input "[PERSON_NAME]"
click at [1127, 416] on button "Filtrar" at bounding box center [1151, 419] width 60 height 32
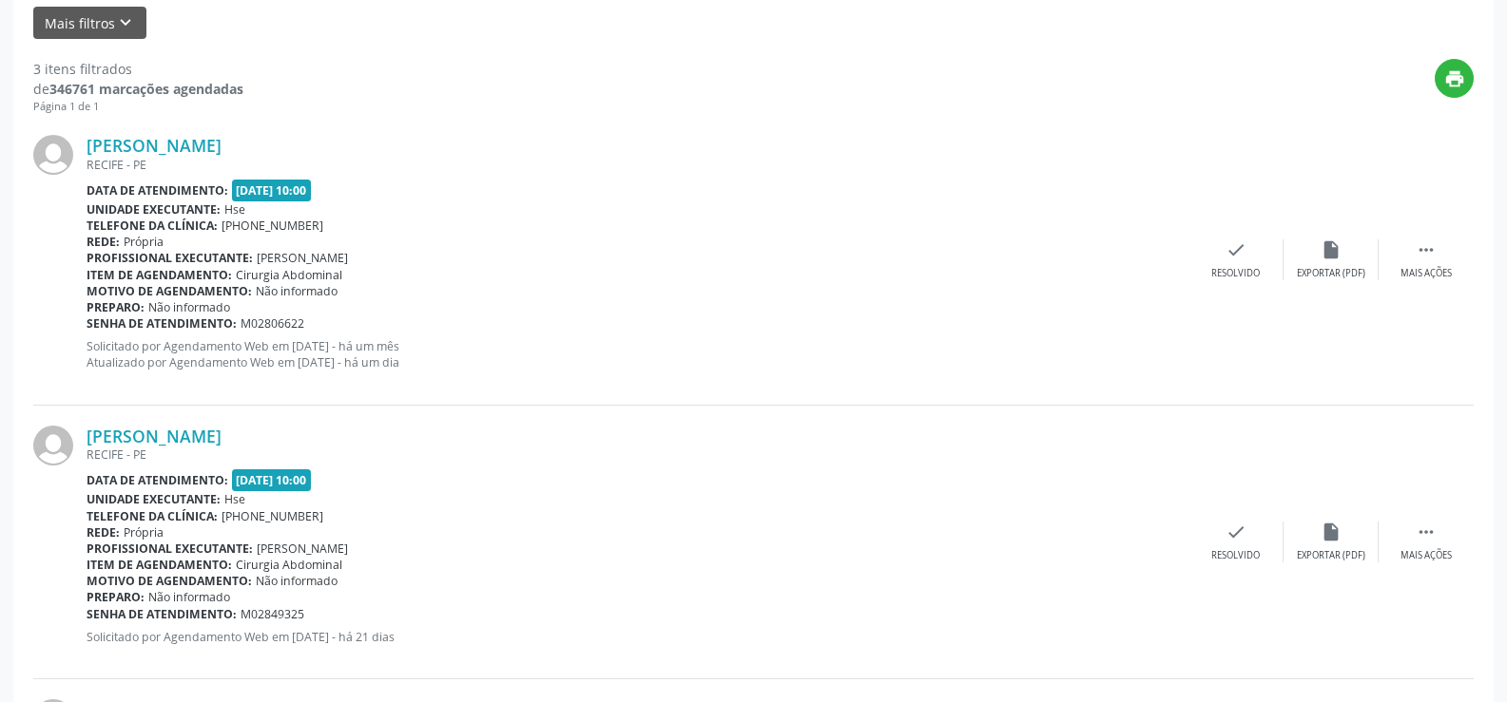
scroll to position [190, 0]
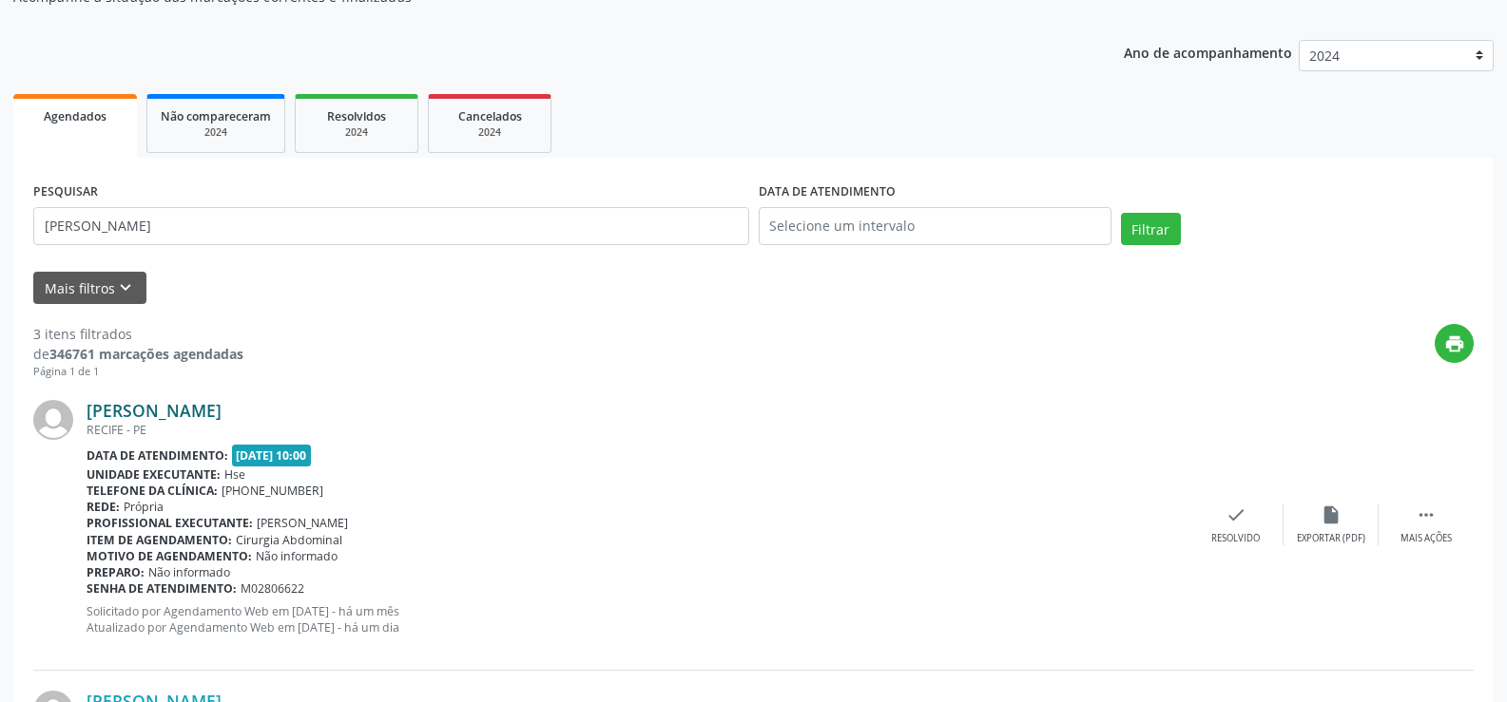
drag, startPoint x: 345, startPoint y: 408, endPoint x: 90, endPoint y: 411, distance: 254.8
click at [90, 411] on div "[PERSON_NAME]" at bounding box center [637, 410] width 1102 height 21
copy link "[PERSON_NAME]"
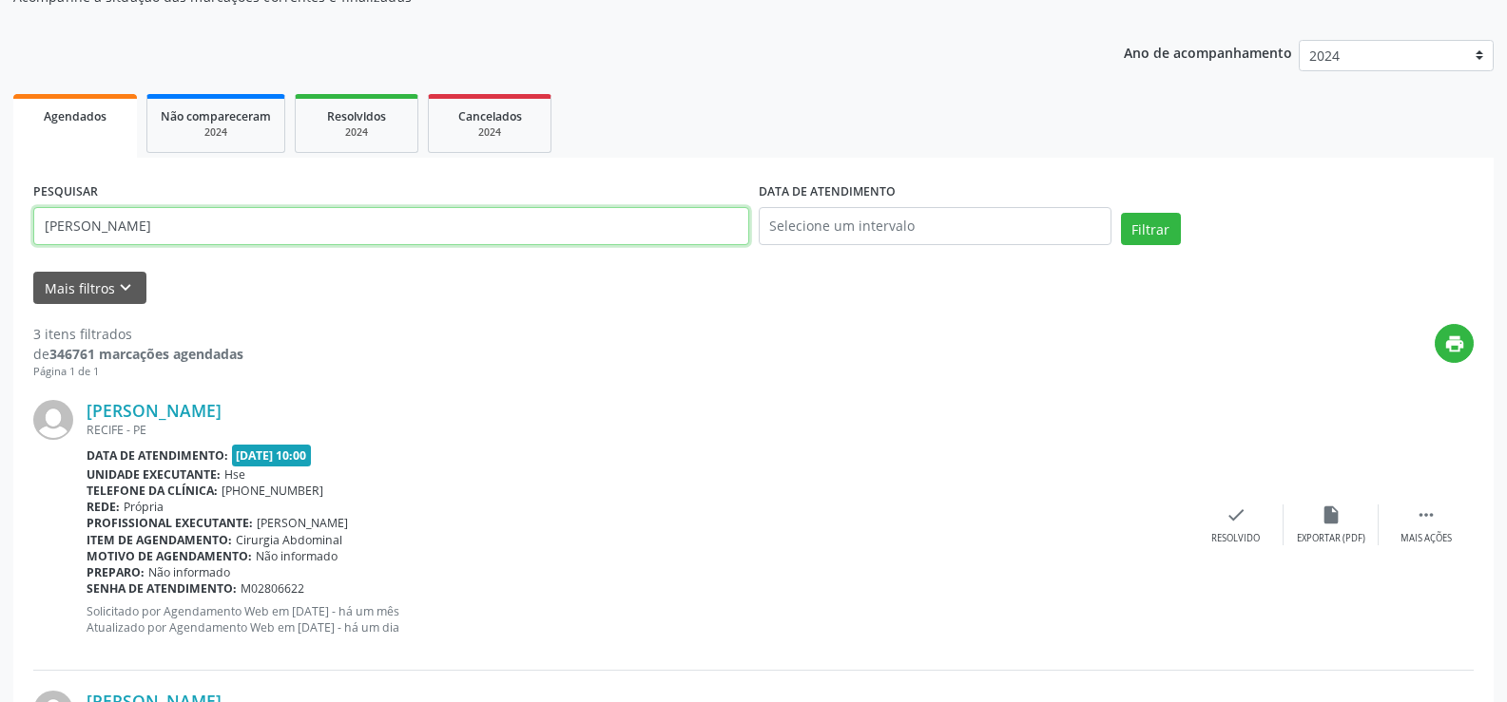
drag, startPoint x: 284, startPoint y: 219, endPoint x: 0, endPoint y: 233, distance: 284.6
click at [0, 233] on div "Acompanhamento Acompanhe a situação das marcações correntes e finalizadas Relat…" at bounding box center [753, 582] width 1507 height 1336
paste input "[PERSON_NAME] DA CUNH"
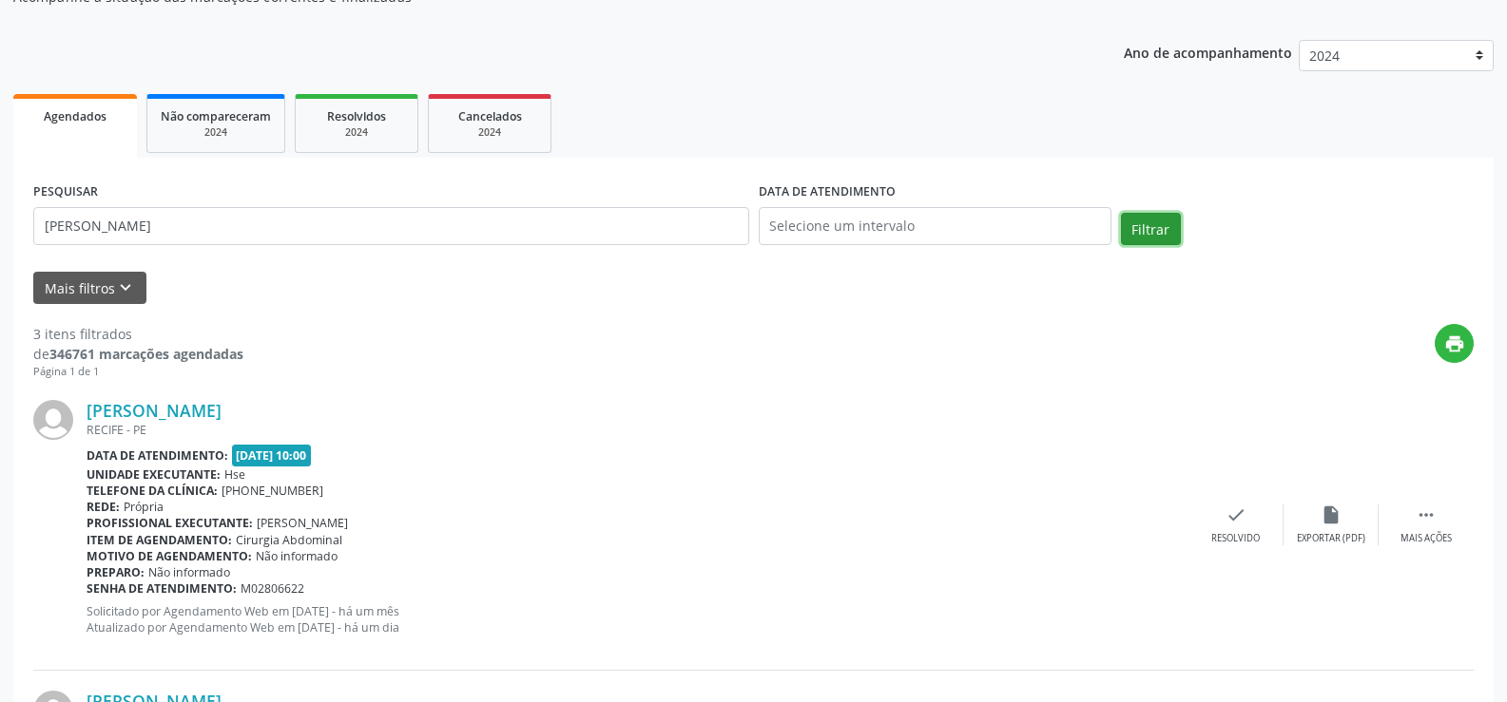
click at [1160, 232] on button "Filtrar" at bounding box center [1151, 229] width 60 height 32
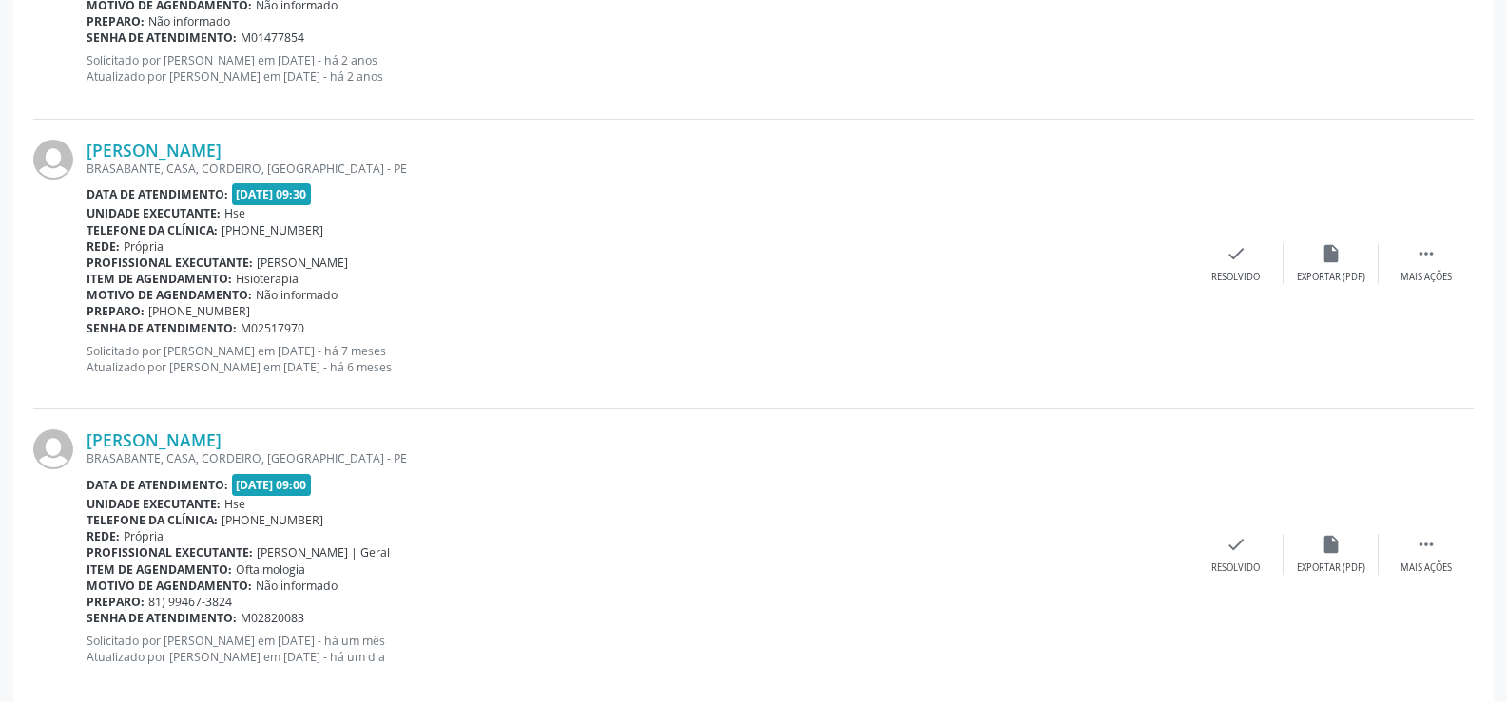
scroll to position [3674, 0]
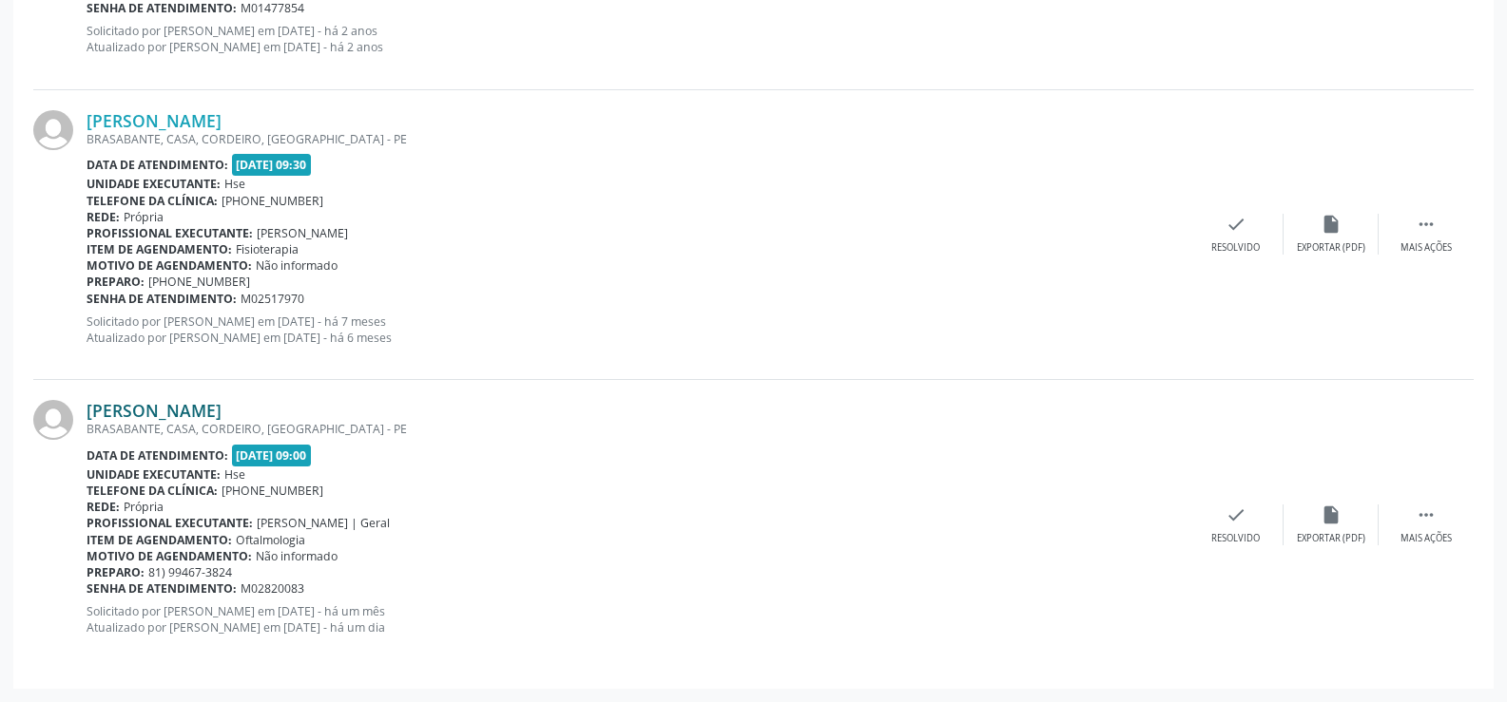
drag, startPoint x: 291, startPoint y: 414, endPoint x: 87, endPoint y: 413, distance: 203.4
click at [87, 413] on div "[PERSON_NAME]" at bounding box center [637, 410] width 1102 height 21
copy link "[PERSON_NAME]"
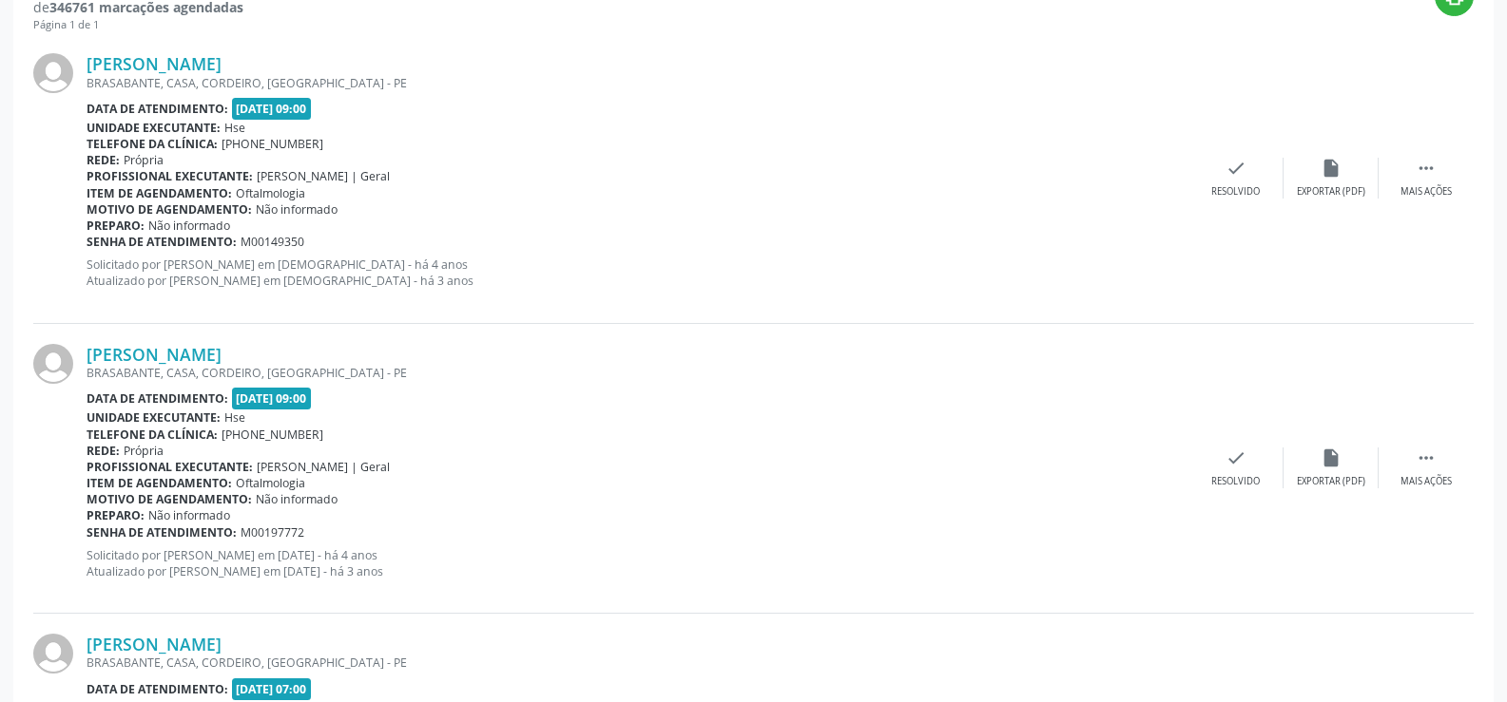
scroll to position [62, 0]
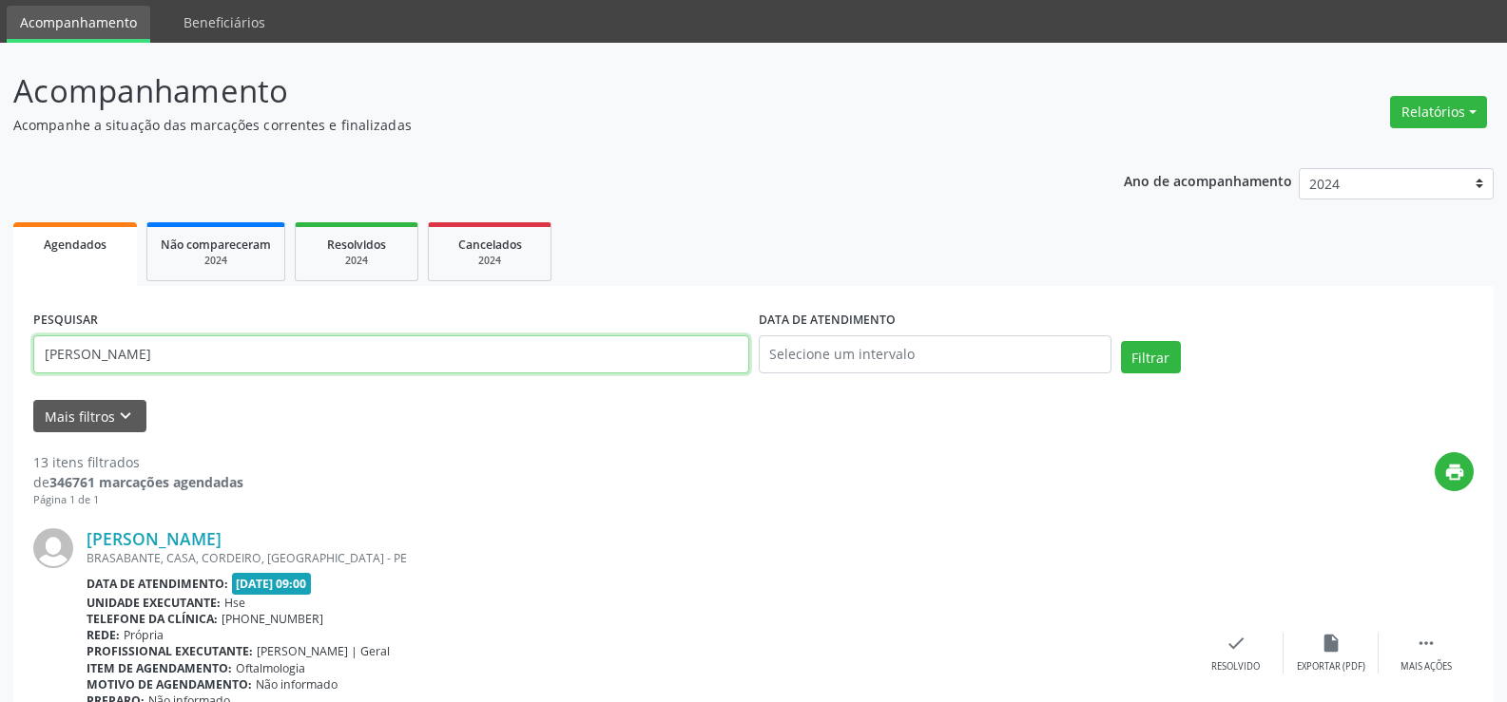
drag, startPoint x: 257, startPoint y: 360, endPoint x: 0, endPoint y: 361, distance: 256.6
paste input "[PERSON_NAME]"
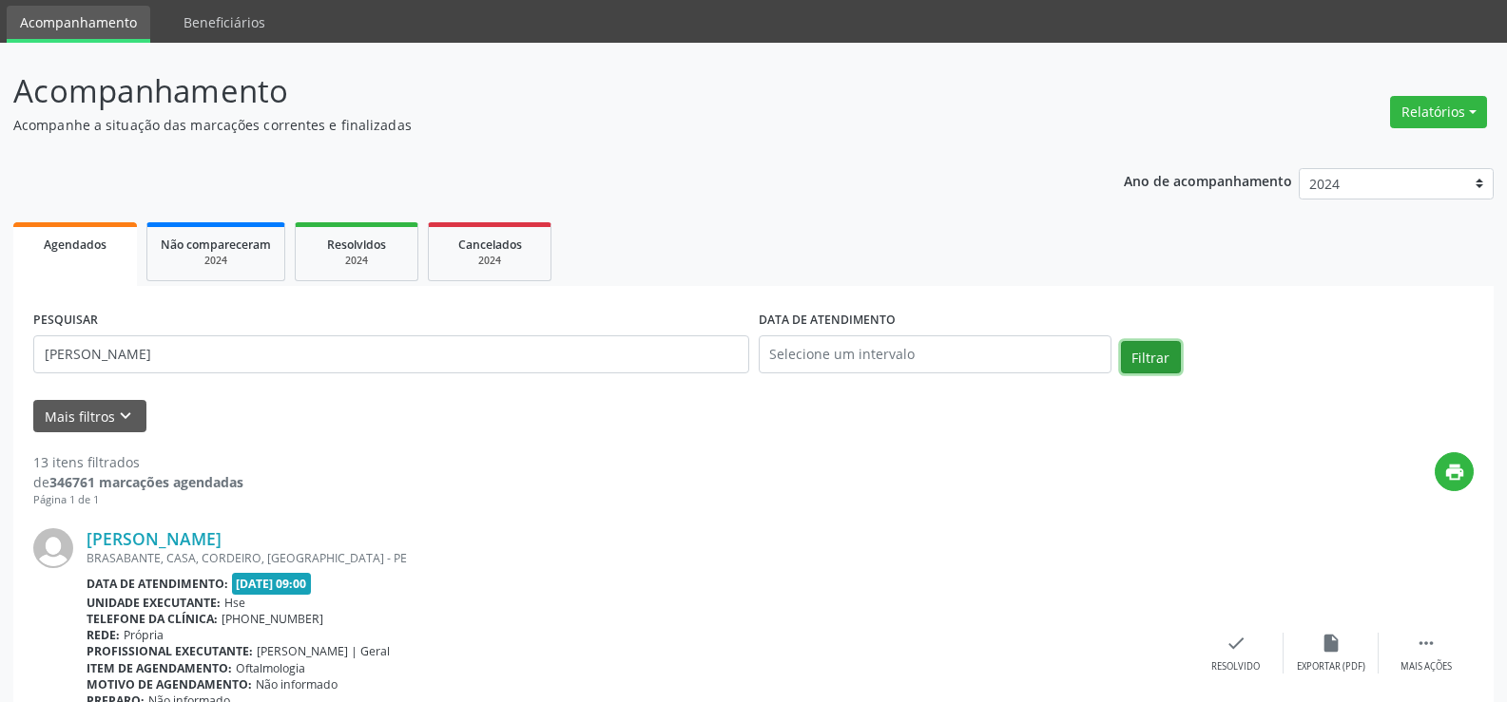
click at [1162, 358] on button "Filtrar" at bounding box center [1151, 357] width 60 height 32
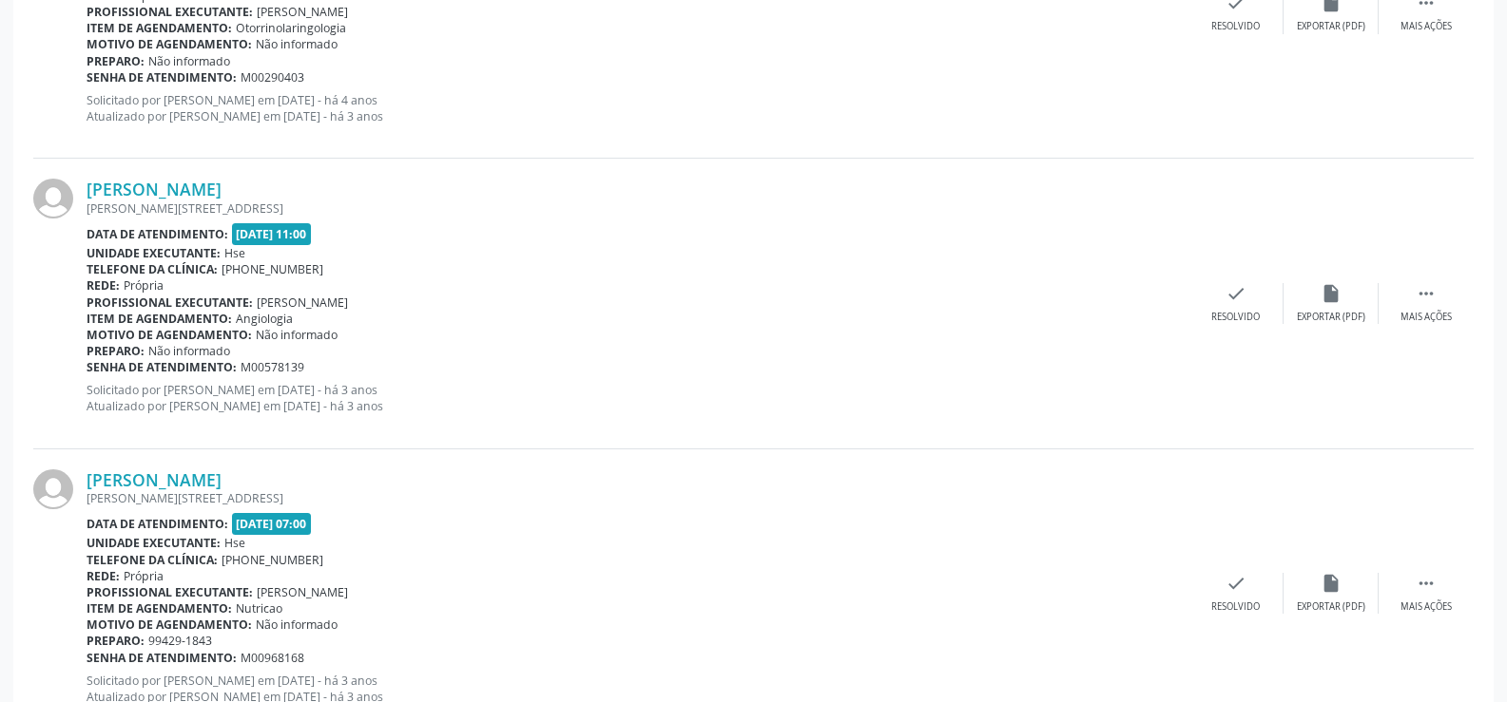
scroll to position [2222, 0]
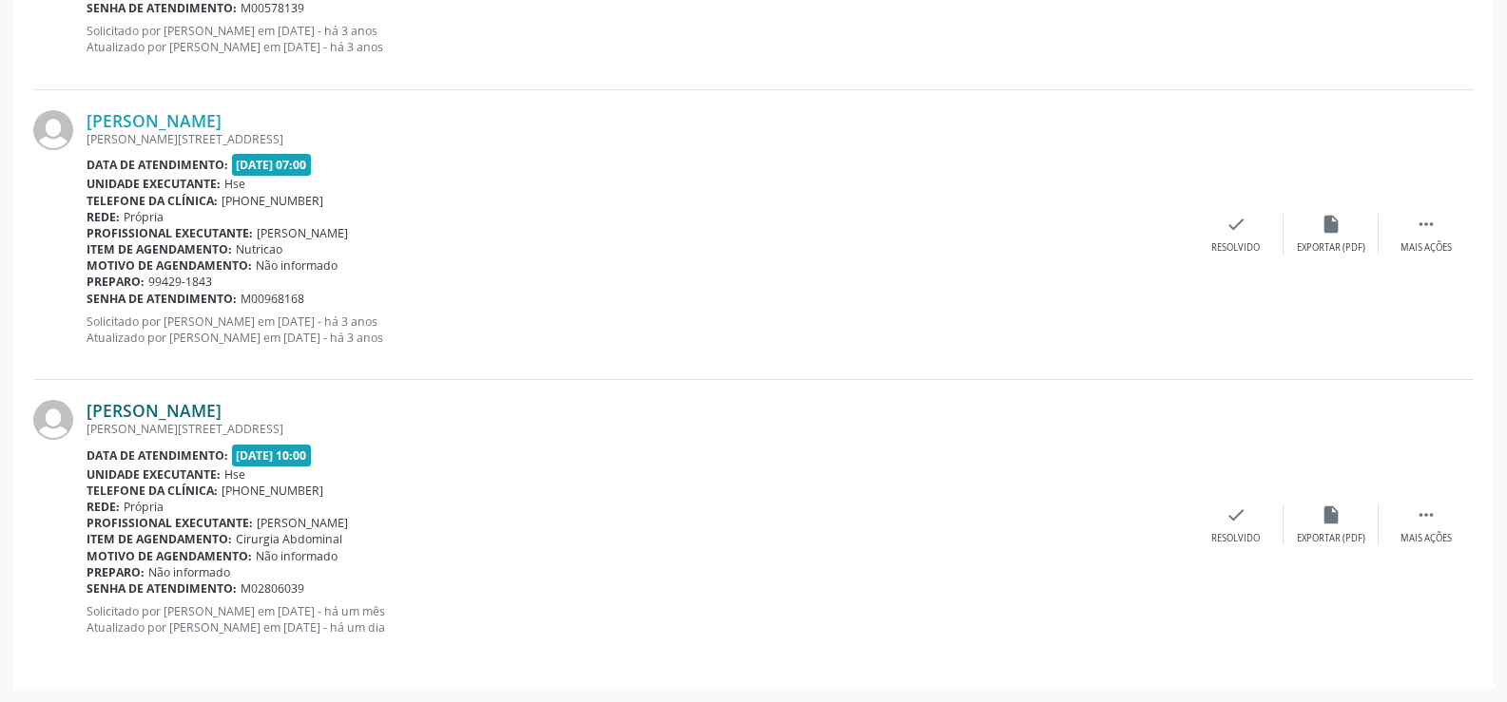
drag, startPoint x: 344, startPoint y: 402, endPoint x: 88, endPoint y: 414, distance: 256.0
click at [88, 414] on div "[PERSON_NAME]" at bounding box center [637, 410] width 1102 height 21
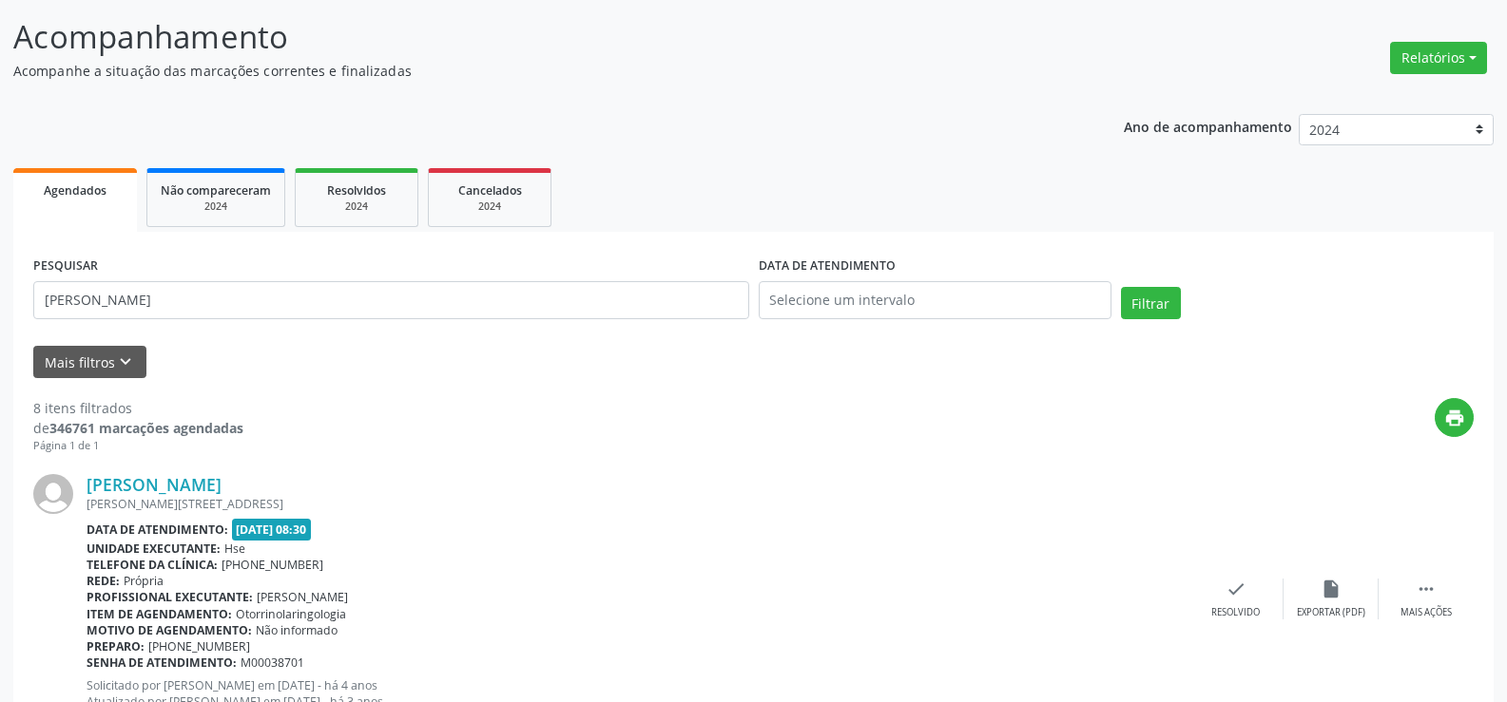
scroll to position [0, 0]
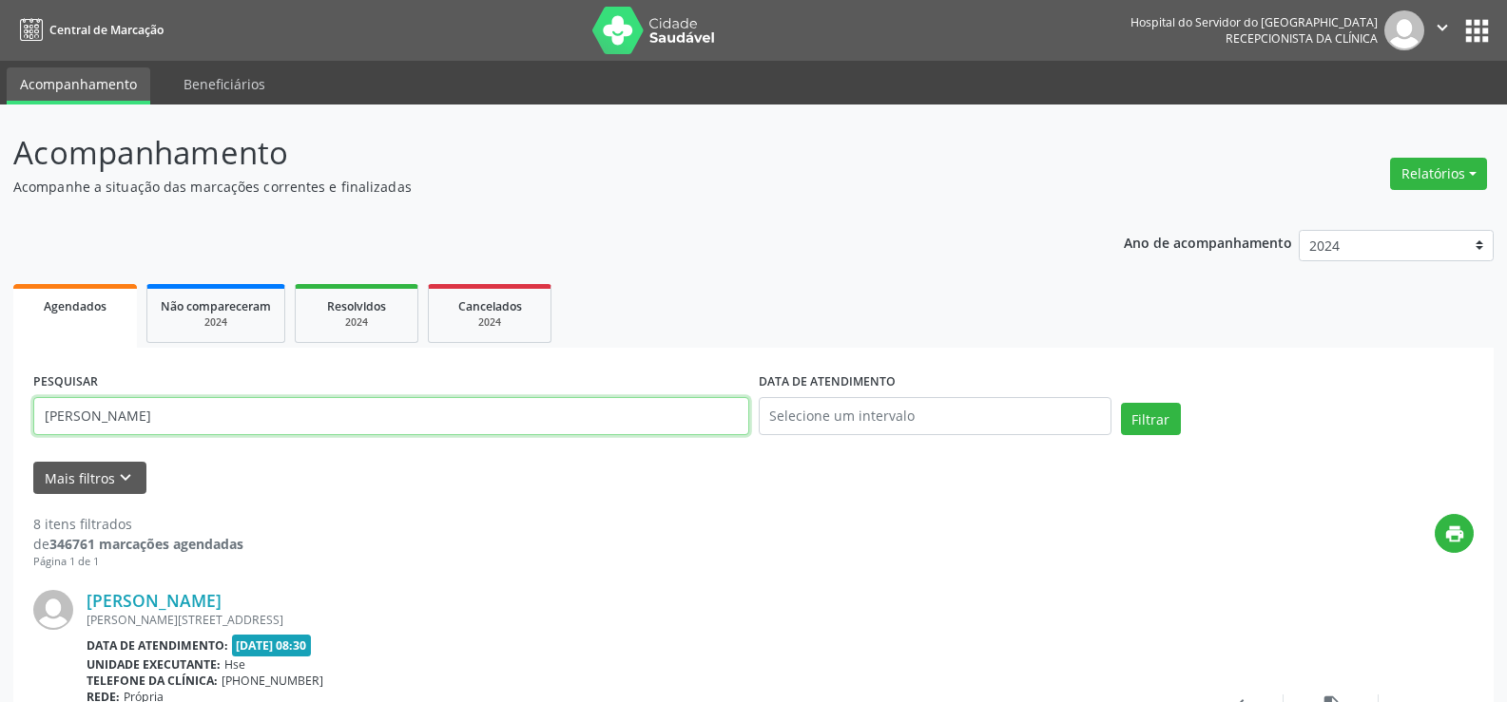
drag, startPoint x: 286, startPoint y: 410, endPoint x: 0, endPoint y: 438, distance: 287.5
type input "[PERSON_NAME]"
click at [1121, 403] on button "Filtrar" at bounding box center [1151, 419] width 60 height 32
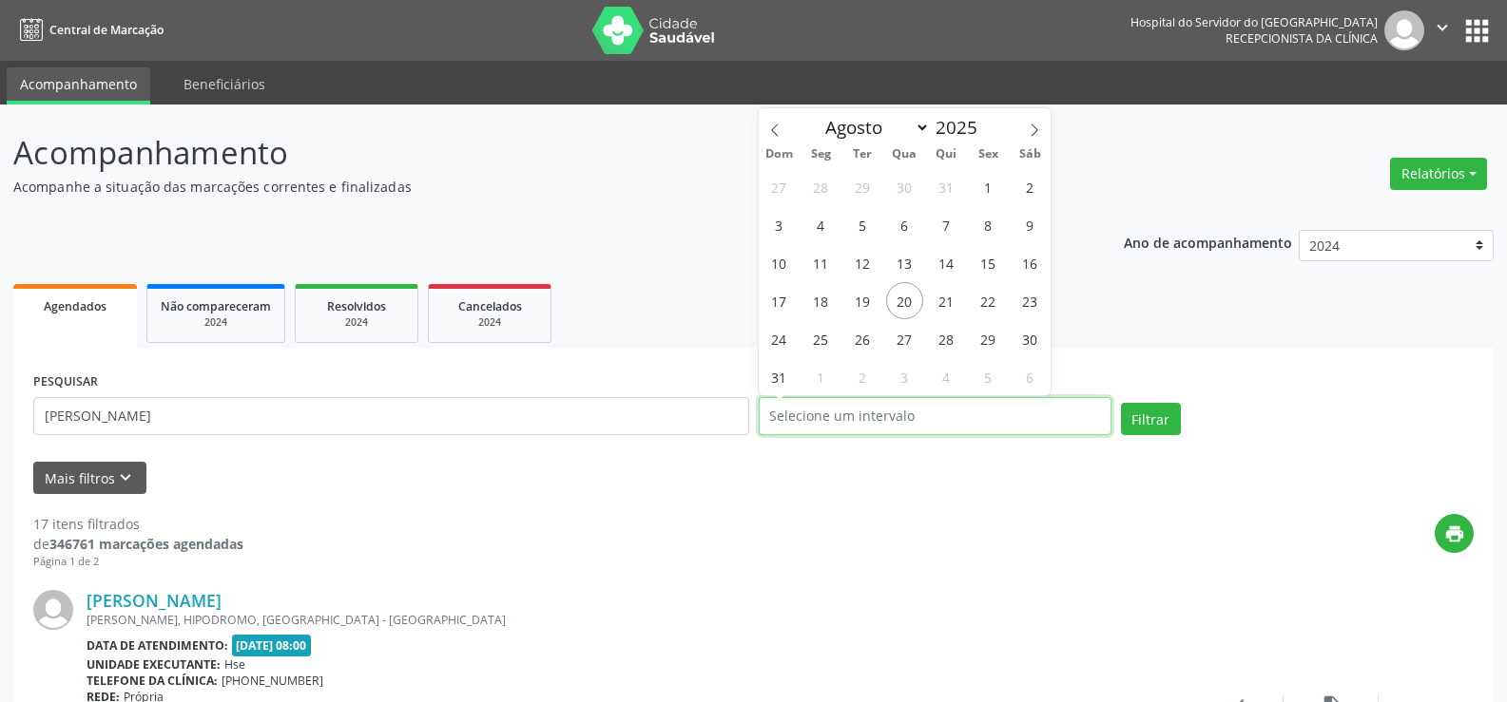
click at [908, 418] on input "text" at bounding box center [935, 416] width 353 height 38
click at [945, 299] on span "21" at bounding box center [946, 300] width 37 height 37
type input "21/08/2025"
click at [945, 299] on span "21" at bounding box center [946, 300] width 37 height 37
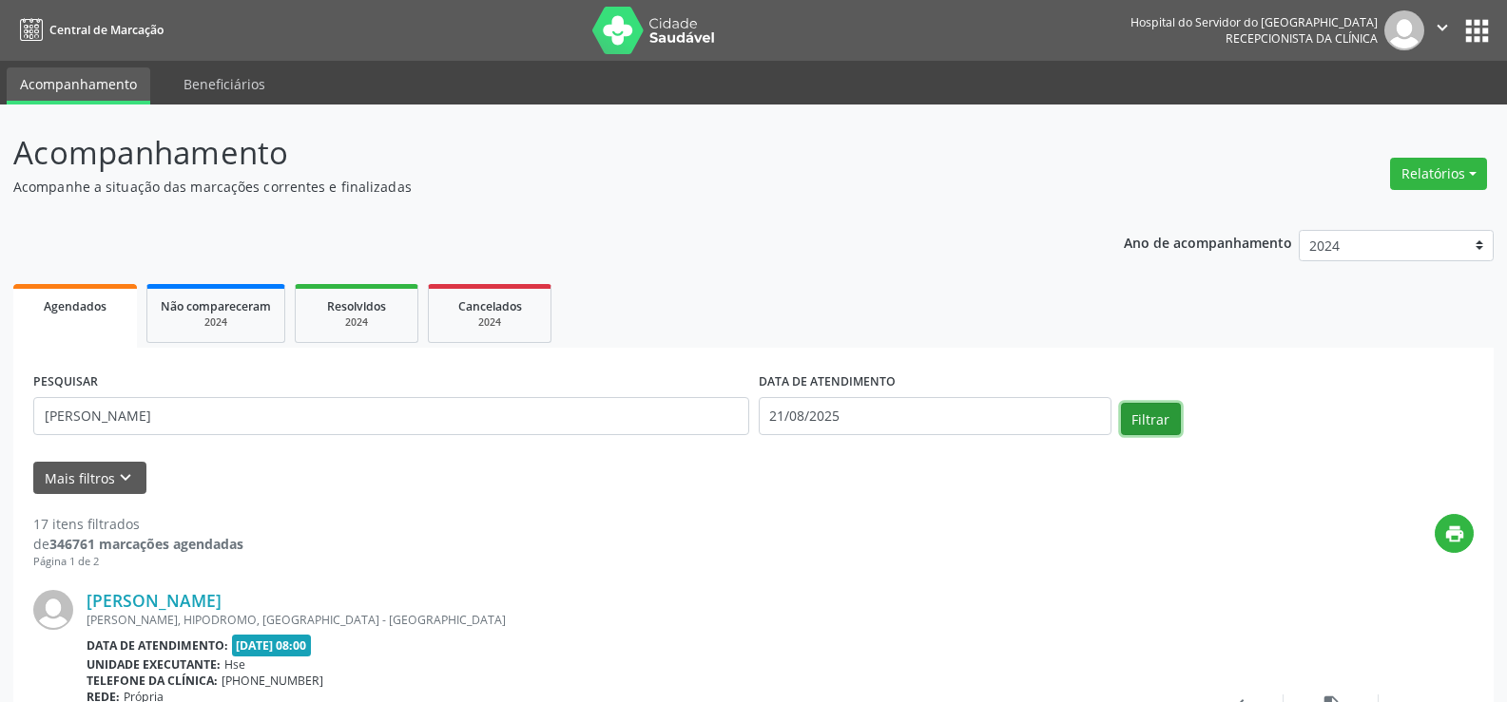
click at [1139, 412] on button "Filtrar" at bounding box center [1151, 419] width 60 height 32
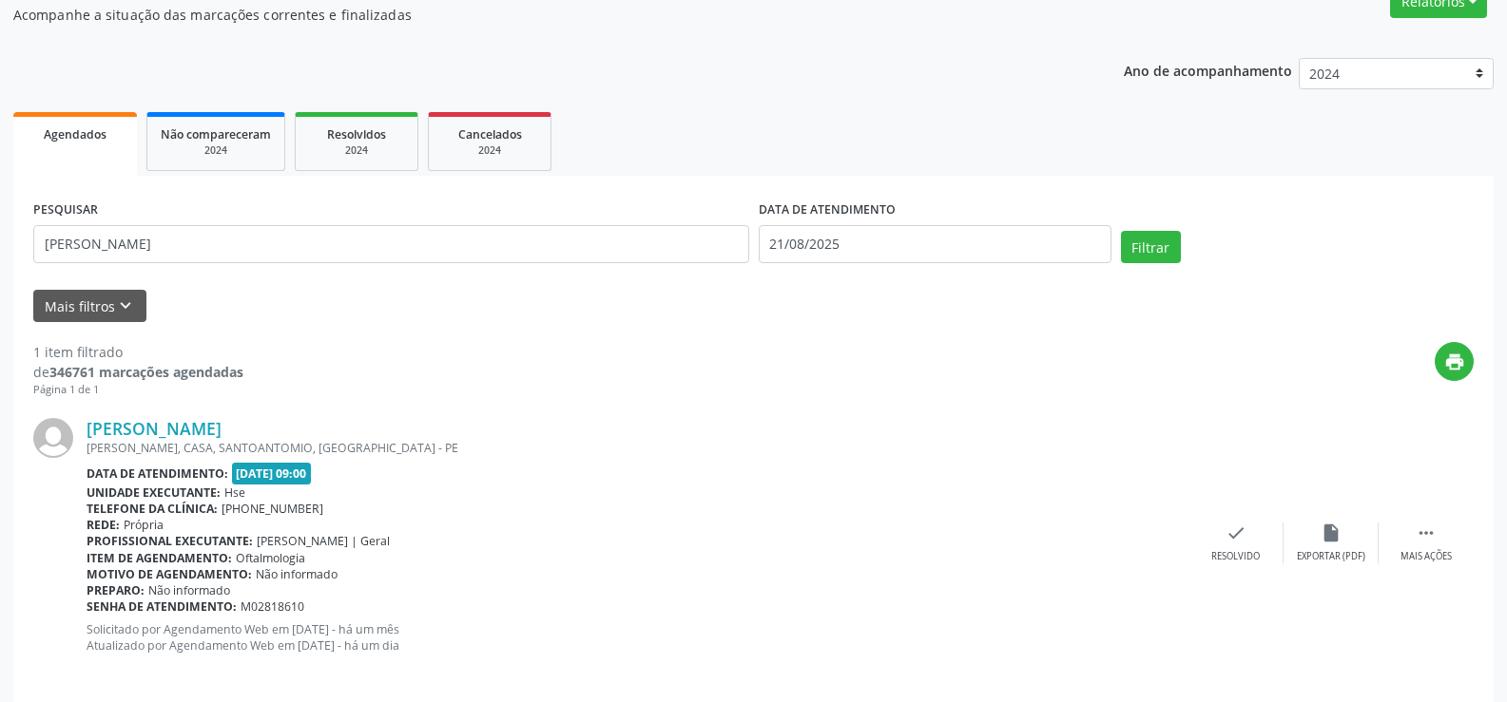
scroll to position [191, 0]
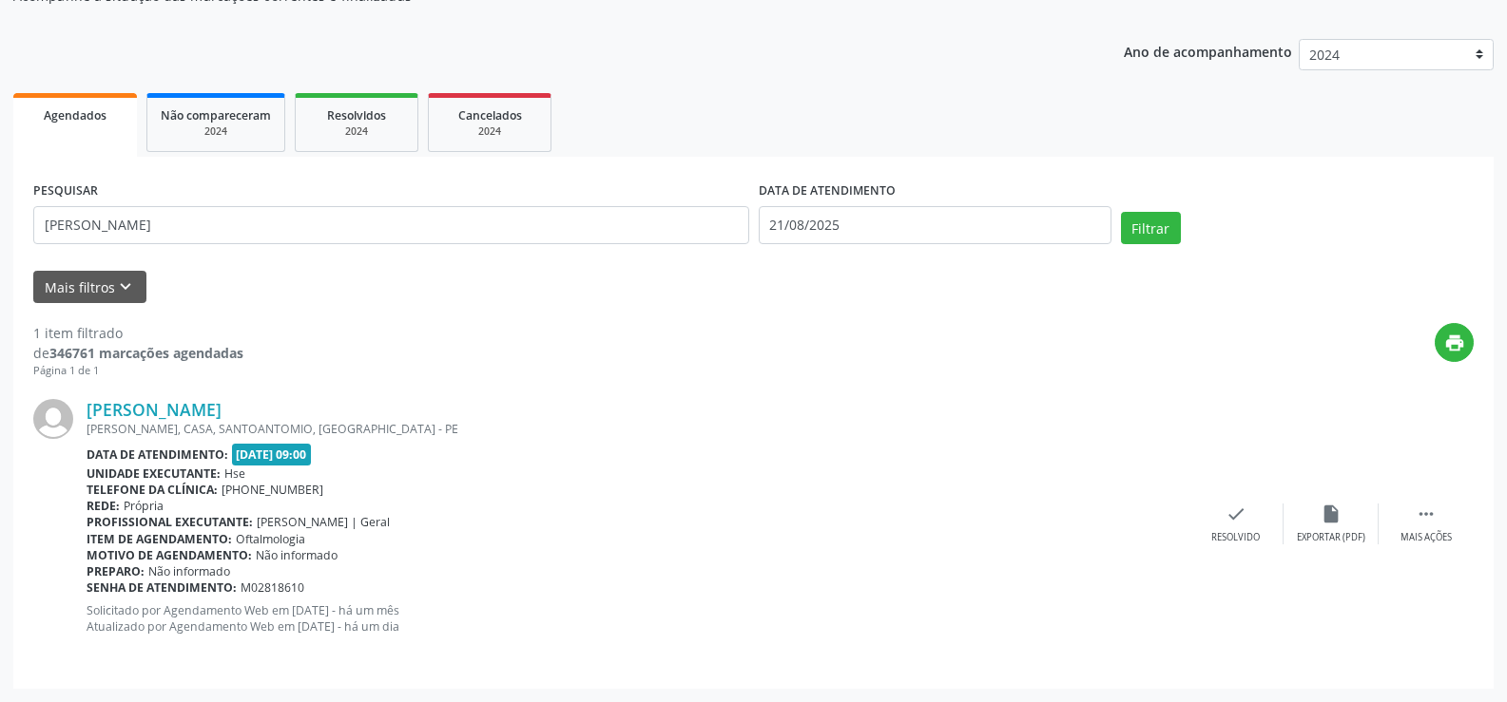
drag, startPoint x: 286, startPoint y: 413, endPoint x: 82, endPoint y: 420, distance: 204.5
click at [82, 420] on div "[PERSON_NAME] [PERSON_NAME], CASA, SANTOANTOMIO, [GEOGRAPHIC_DATA] Data de aten…" at bounding box center [753, 523] width 1440 height 289
drag, startPoint x: 165, startPoint y: 224, endPoint x: 28, endPoint y: 216, distance: 138.1
click at [28, 216] on div "PESQUISAR [PERSON_NAME] DATA DE ATENDIMENTO [DATE] Filtrar UNIDADE EXECUTANTE S…" at bounding box center [753, 423] width 1480 height 532
paste input "[PERSON_NAME]"
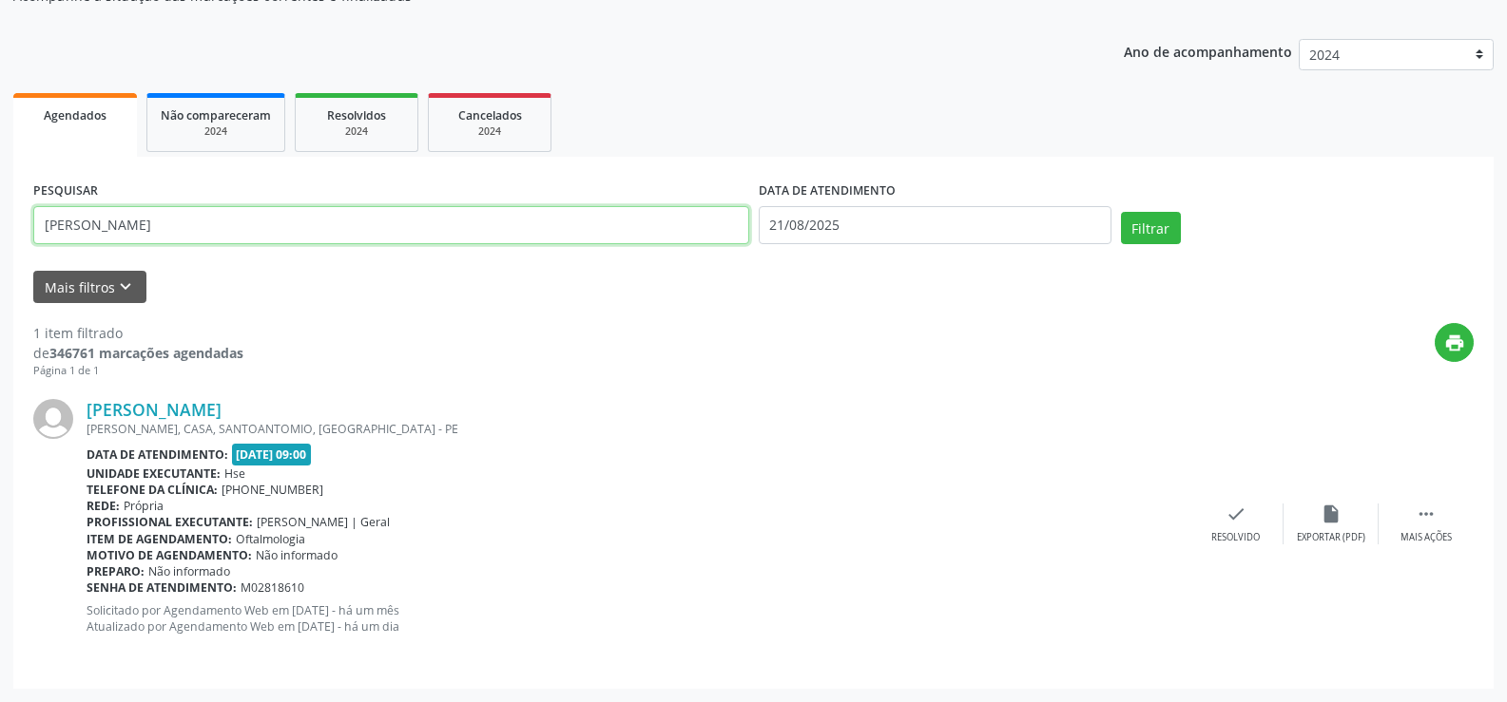
type input "[PERSON_NAME]"
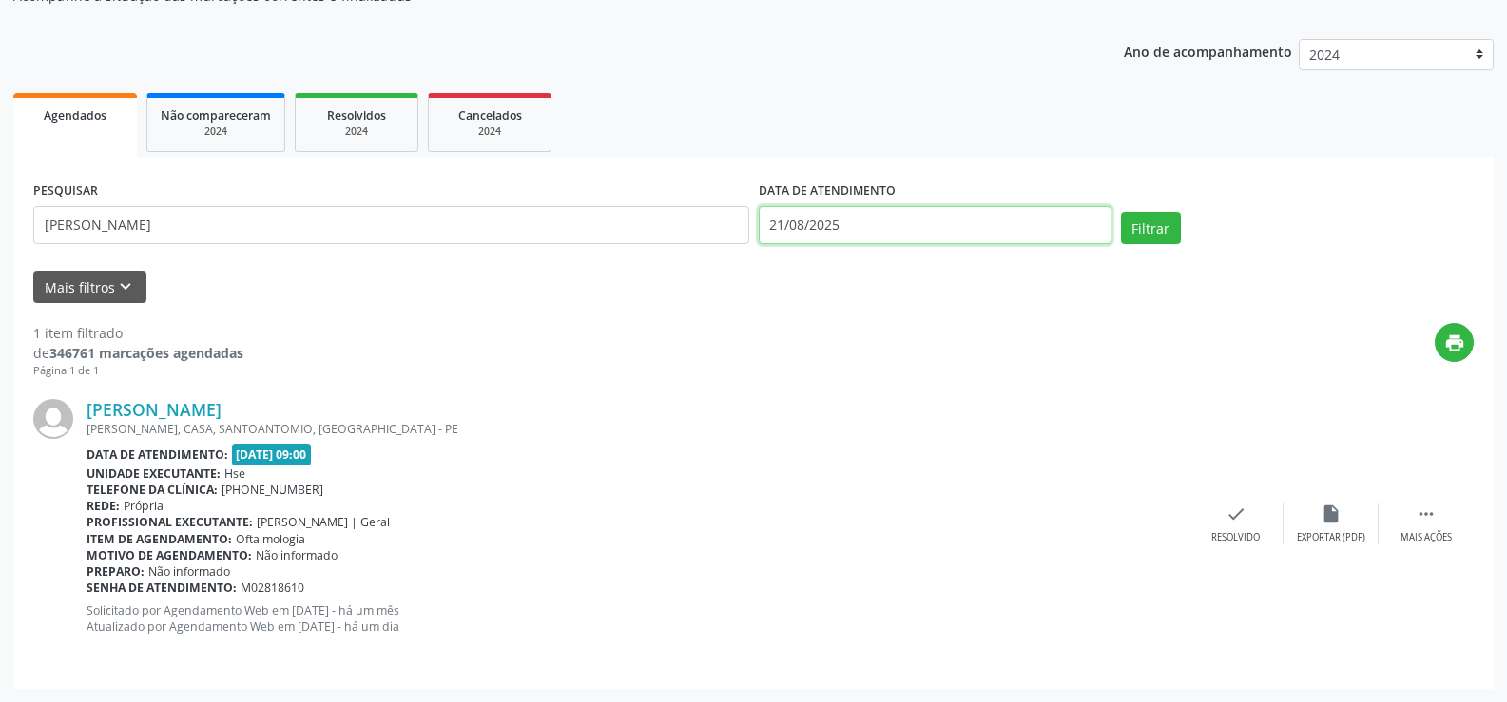
click at [900, 225] on input "21/08/2025" at bounding box center [935, 225] width 353 height 38
click at [1160, 224] on button "Filtrar" at bounding box center [1151, 228] width 60 height 32
drag, startPoint x: 271, startPoint y: 412, endPoint x: 90, endPoint y: 416, distance: 180.7
click at [90, 416] on div "[PERSON_NAME]" at bounding box center [637, 409] width 1102 height 21
click at [221, 404] on link "[PERSON_NAME]" at bounding box center [153, 409] width 135 height 21
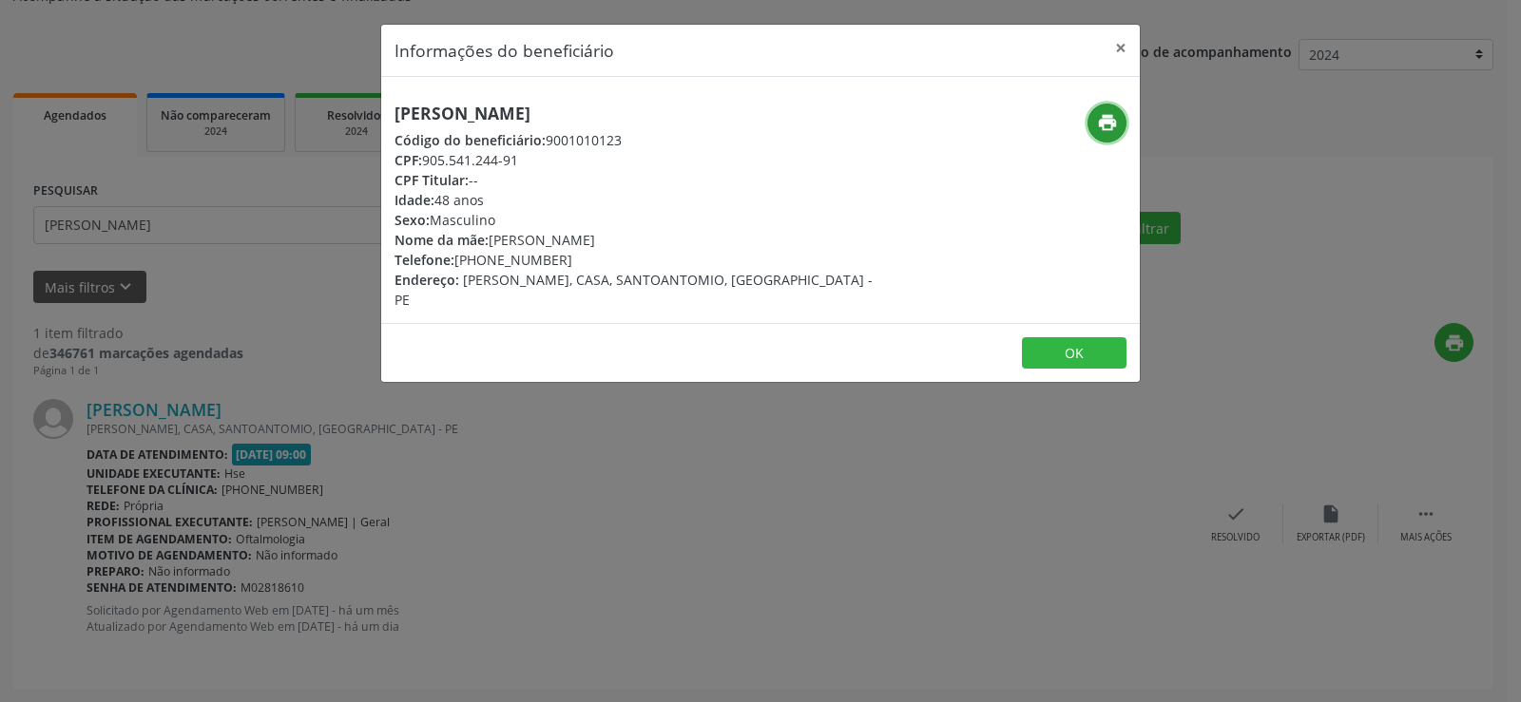
click at [1097, 122] on icon "print" at bounding box center [1107, 122] width 21 height 21
click at [1117, 44] on button "×" at bounding box center [1121, 48] width 38 height 47
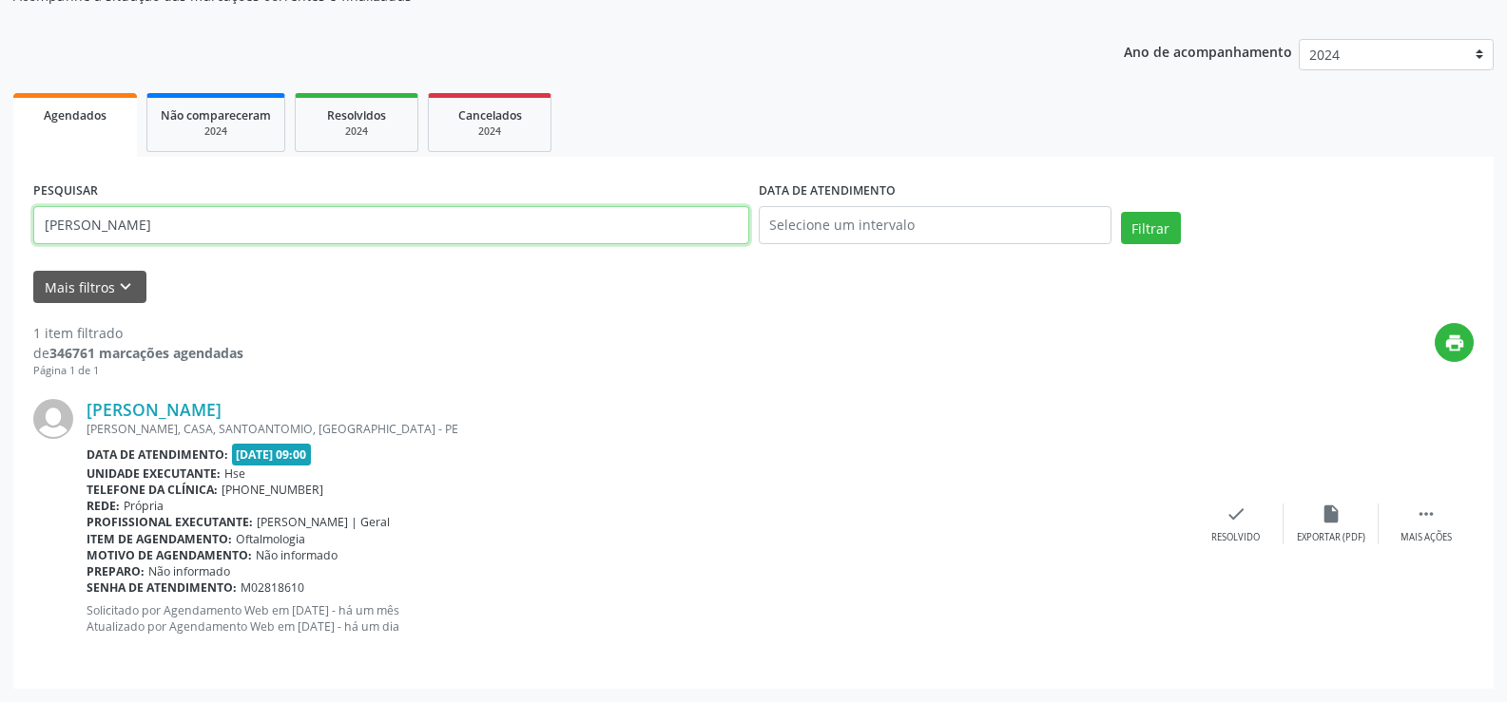
drag, startPoint x: 193, startPoint y: 227, endPoint x: 0, endPoint y: 216, distance: 193.3
click at [0, 216] on div "Acompanhamento Acompanhe a situação das marcações correntes e finalizadas Relat…" at bounding box center [753, 308] width 1507 height 789
paste input "[PERSON_NAME]"
type input "[PERSON_NAME]"
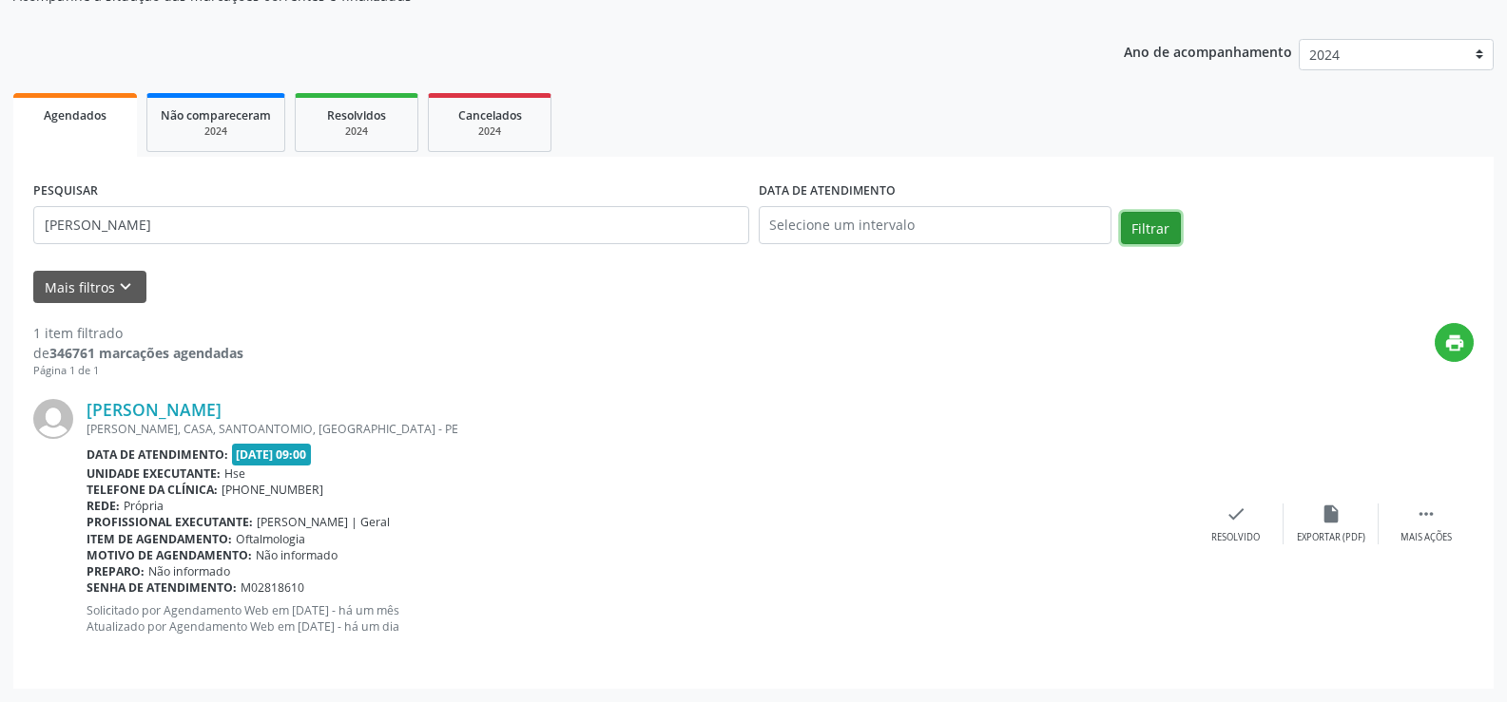
click at [1144, 226] on button "Filtrar" at bounding box center [1151, 228] width 60 height 32
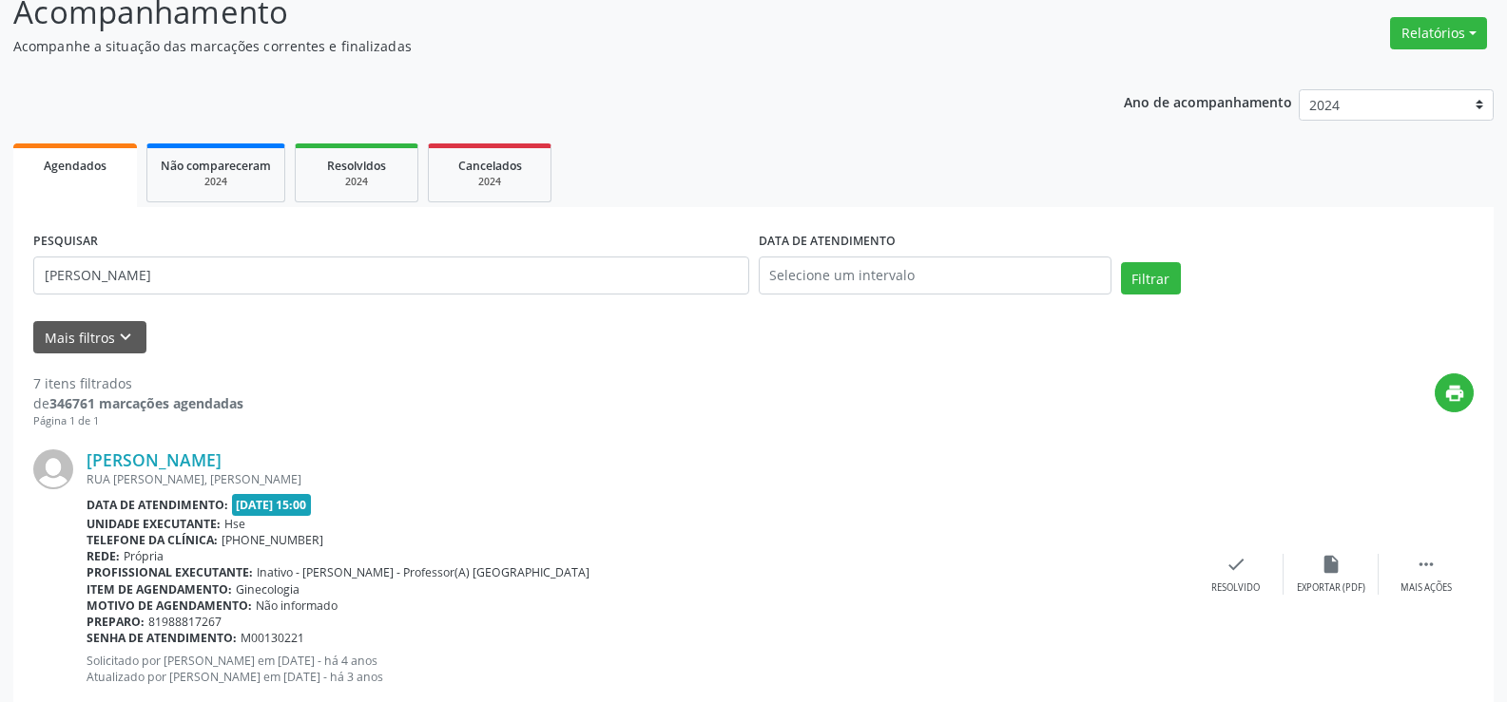
scroll to position [0, 0]
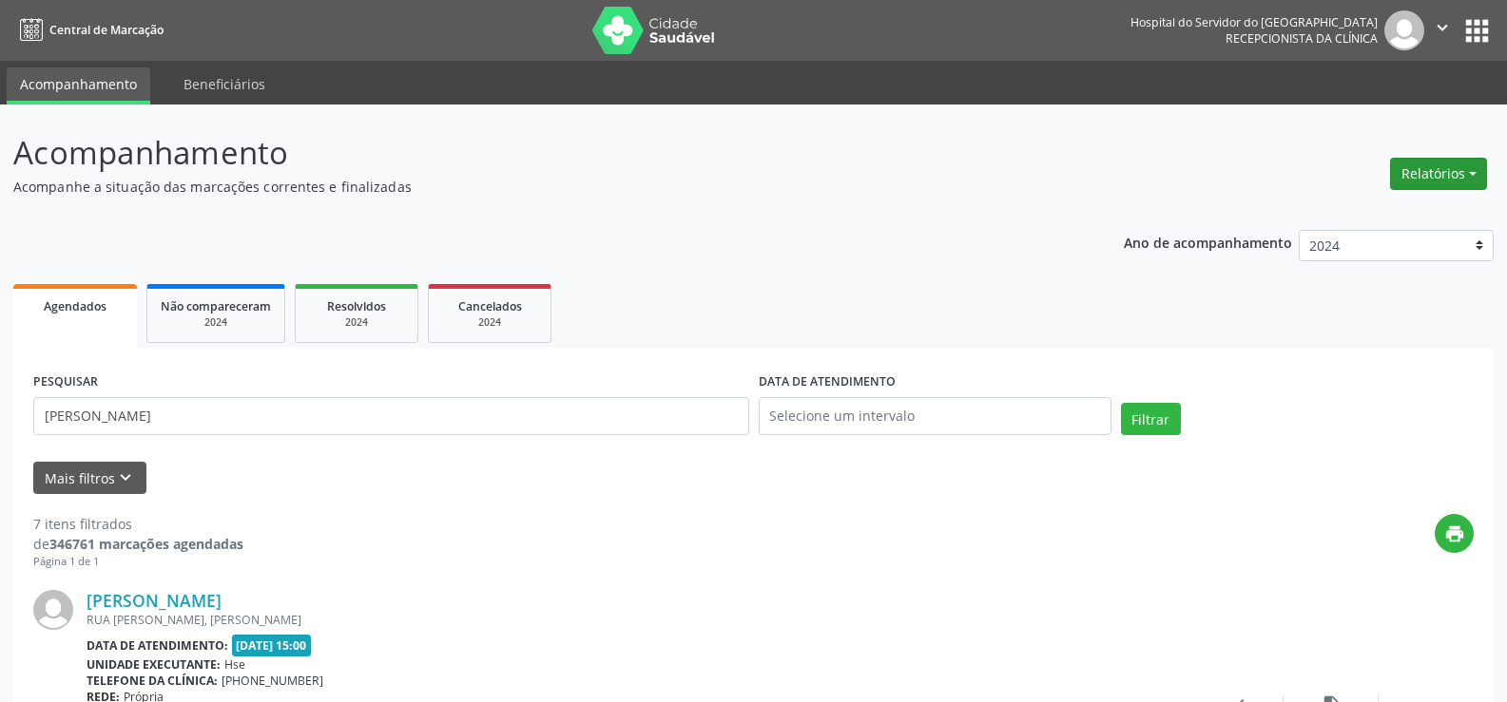
click at [1419, 175] on button "Relatórios" at bounding box center [1438, 174] width 97 height 32
click at [1402, 209] on link "Agendamentos" at bounding box center [1385, 215] width 204 height 27
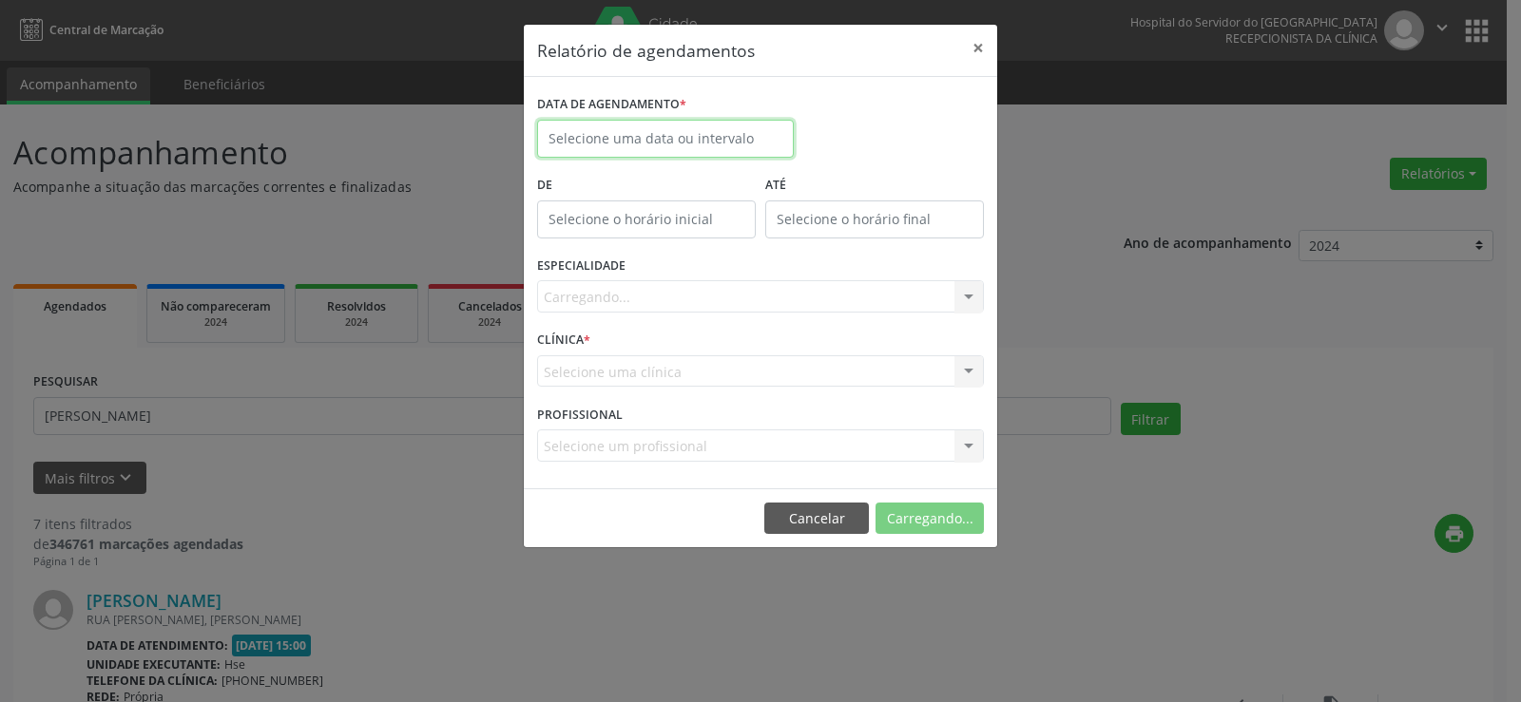
click at [695, 129] on input "text" at bounding box center [665, 139] width 257 height 38
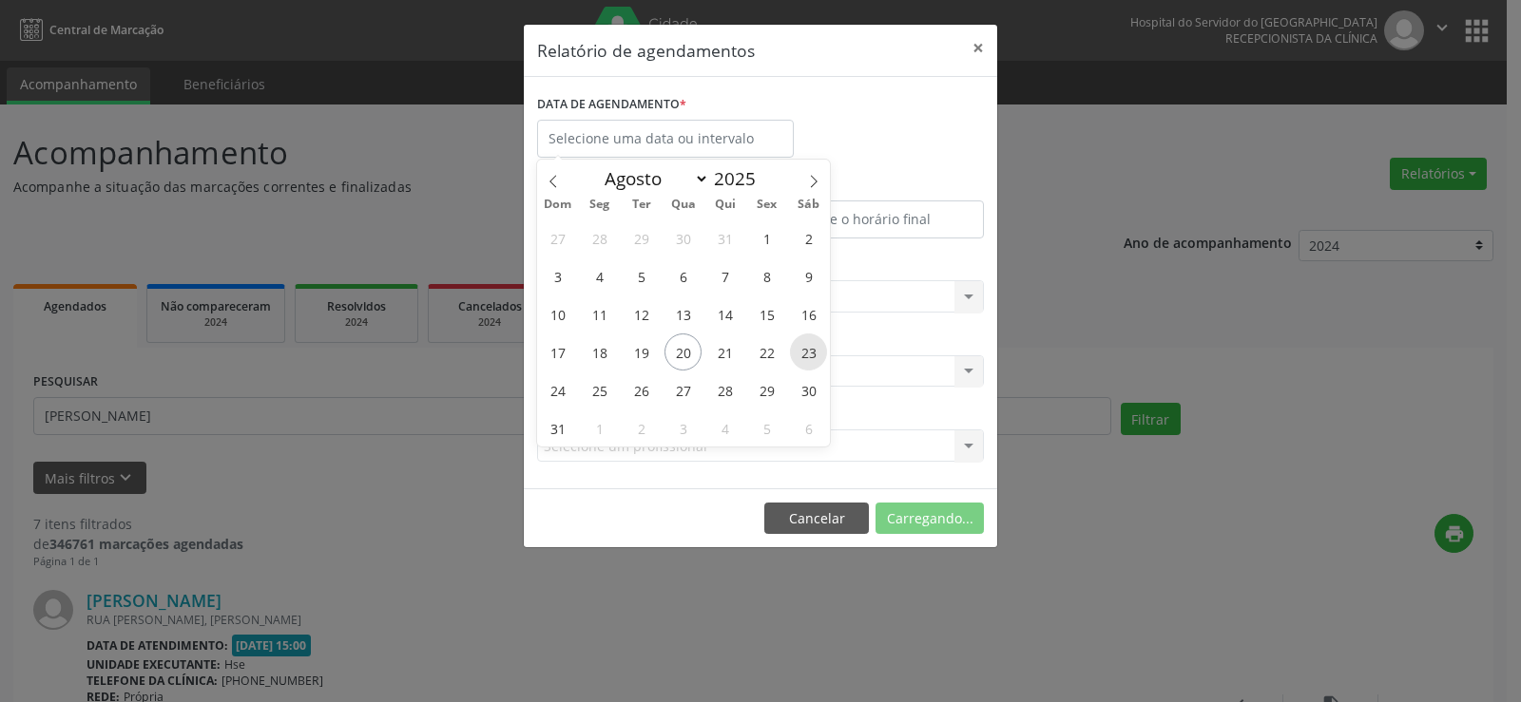
click at [808, 354] on span "23" at bounding box center [808, 352] width 37 height 37
type input "[DATE]"
click at [808, 354] on span "23" at bounding box center [808, 352] width 37 height 37
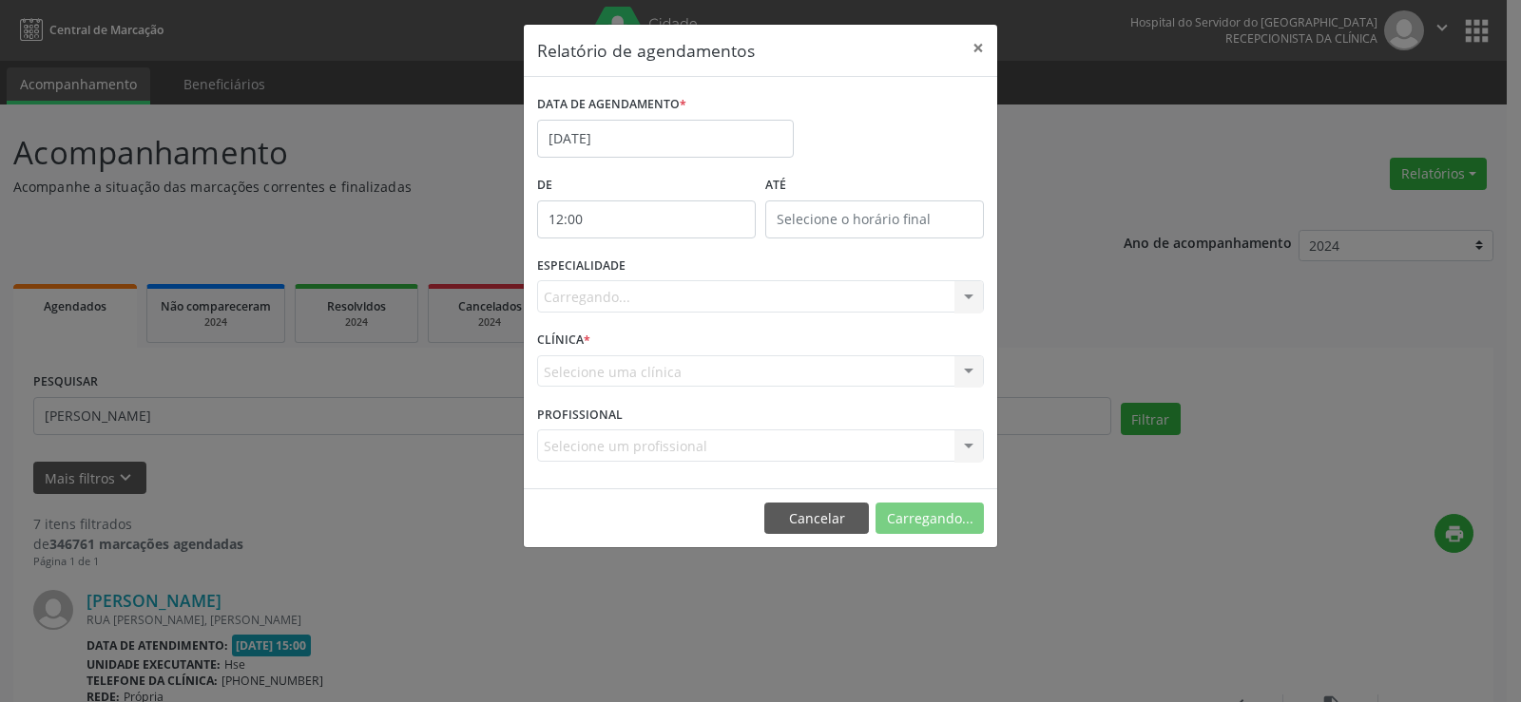
click at [642, 219] on input "12:00" at bounding box center [646, 220] width 219 height 38
click at [668, 272] on span at bounding box center [673, 269] width 13 height 19
type input "11:00"
type input "11"
click at [668, 272] on span at bounding box center [673, 269] width 13 height 19
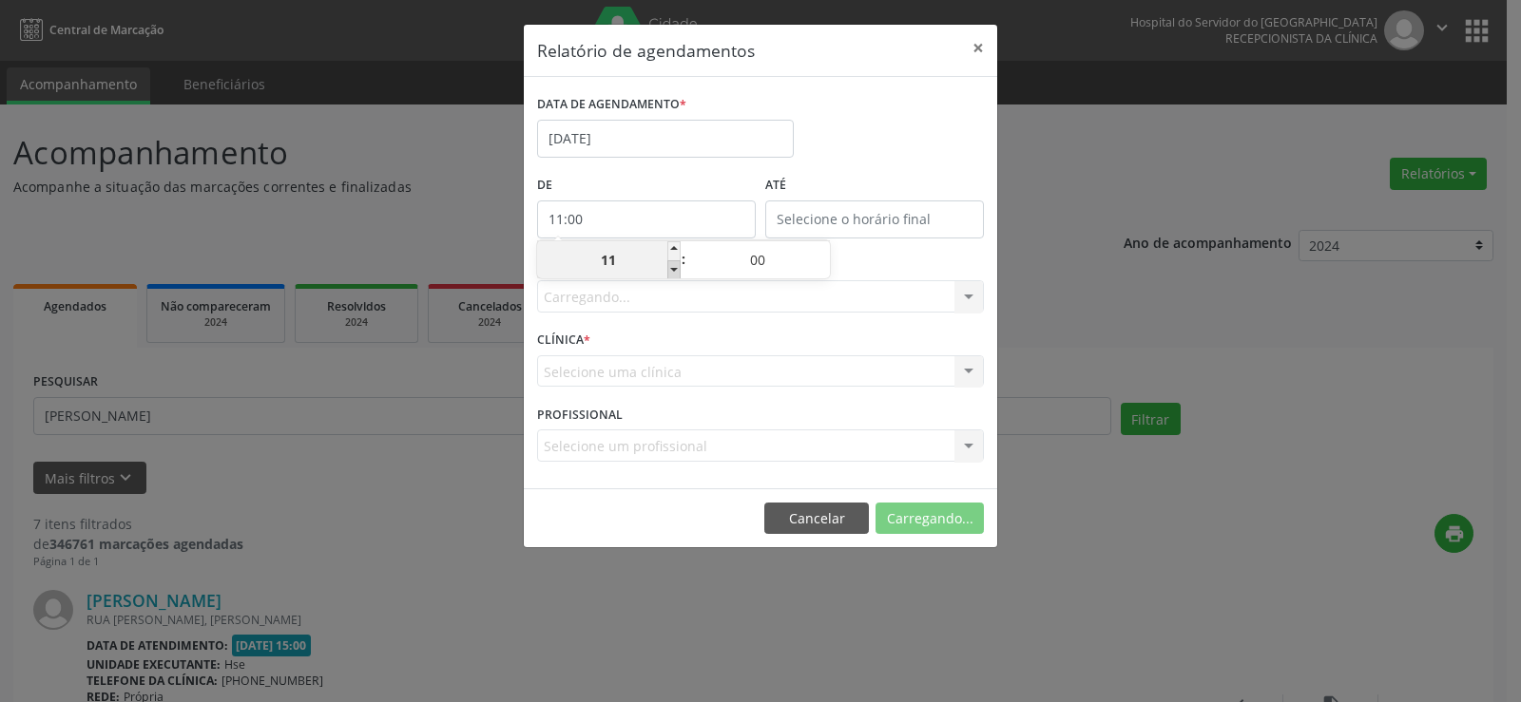
type input "10:00"
type input "10"
click at [668, 272] on span at bounding box center [673, 269] width 13 height 19
type input "09:00"
type input "09"
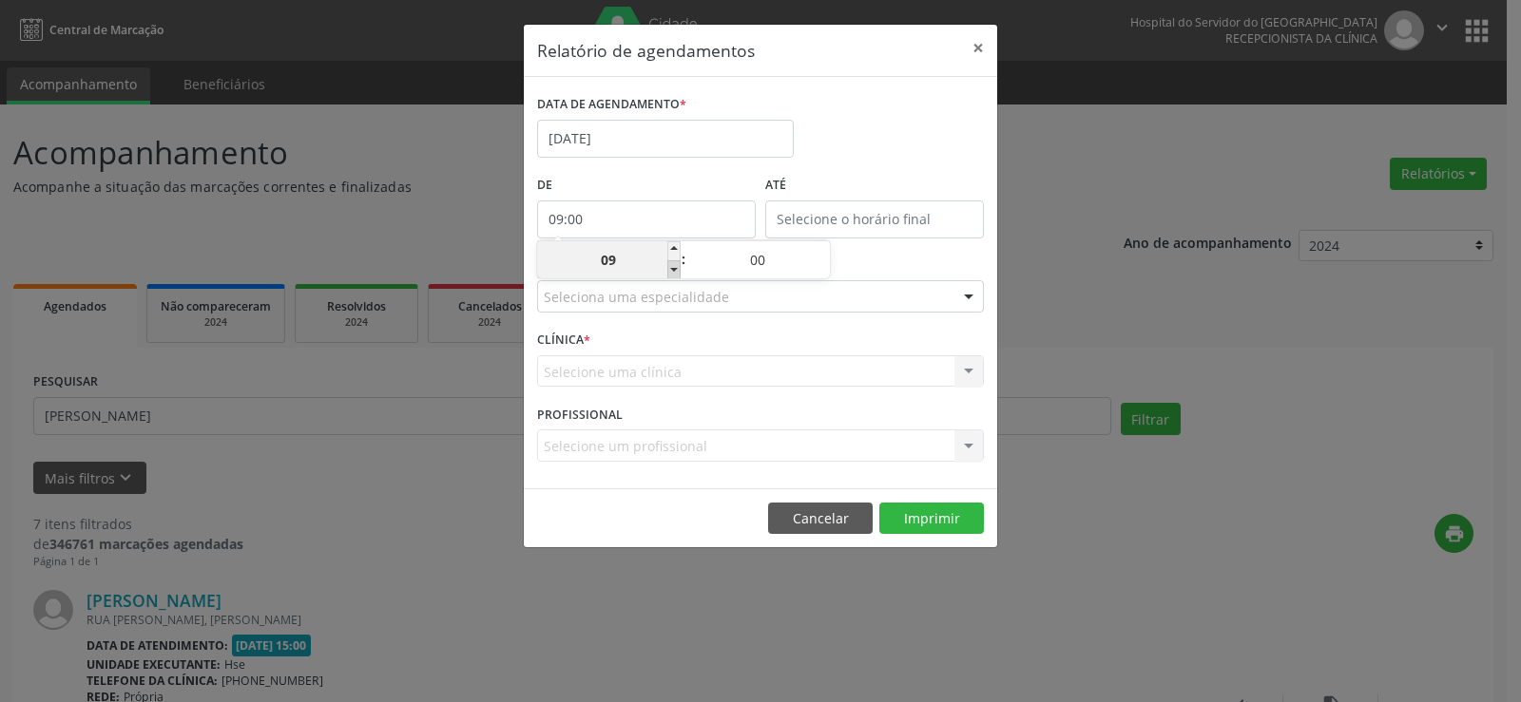
click at [668, 272] on span at bounding box center [673, 269] width 13 height 19
type input "08:00"
type input "08"
click at [668, 272] on span at bounding box center [673, 269] width 13 height 19
type input "07:00"
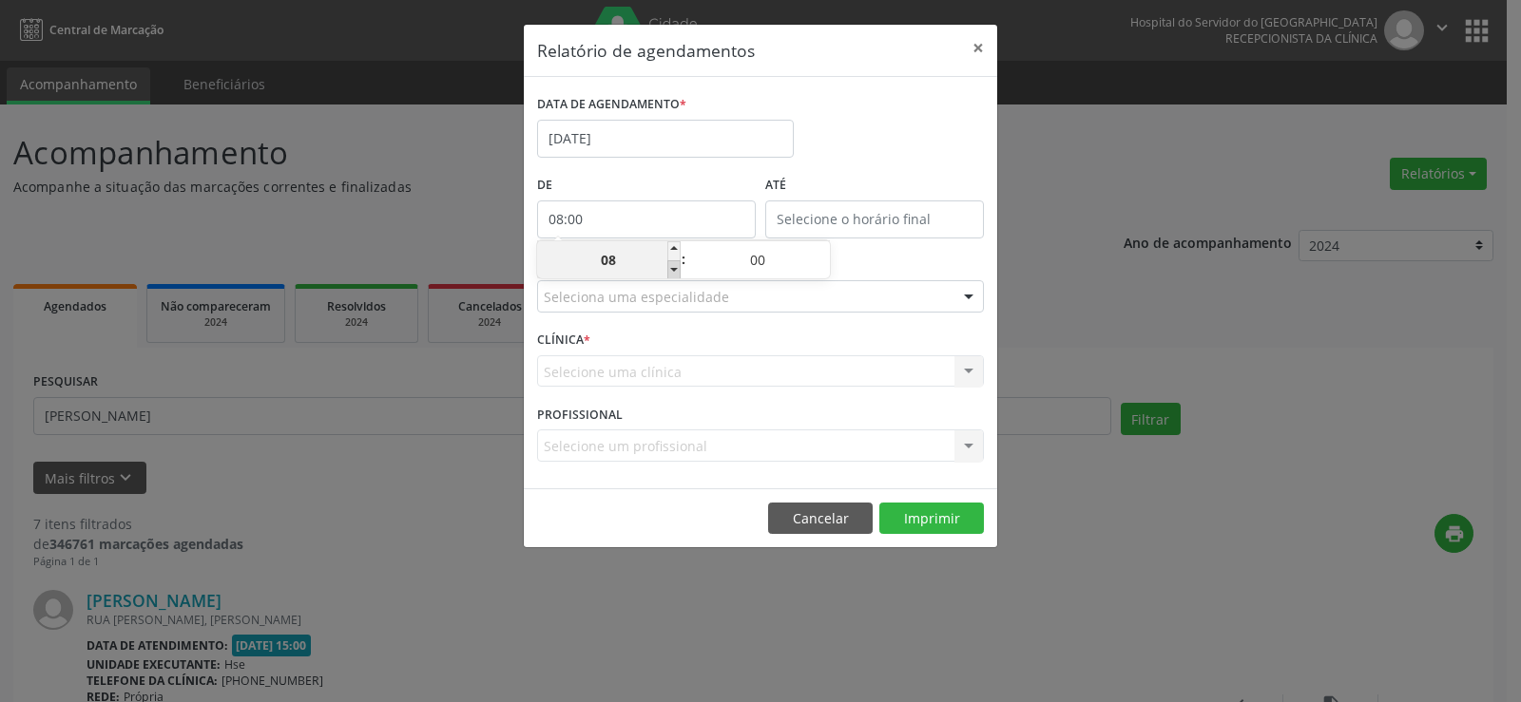
type input "07"
click at [668, 272] on span at bounding box center [673, 269] width 13 height 19
type input "06:00"
type input "06"
click at [765, 232] on body "Central de Marcação Hospital do Servidor do [GEOGRAPHIC_DATA] Recepcionista da …" at bounding box center [760, 351] width 1521 height 702
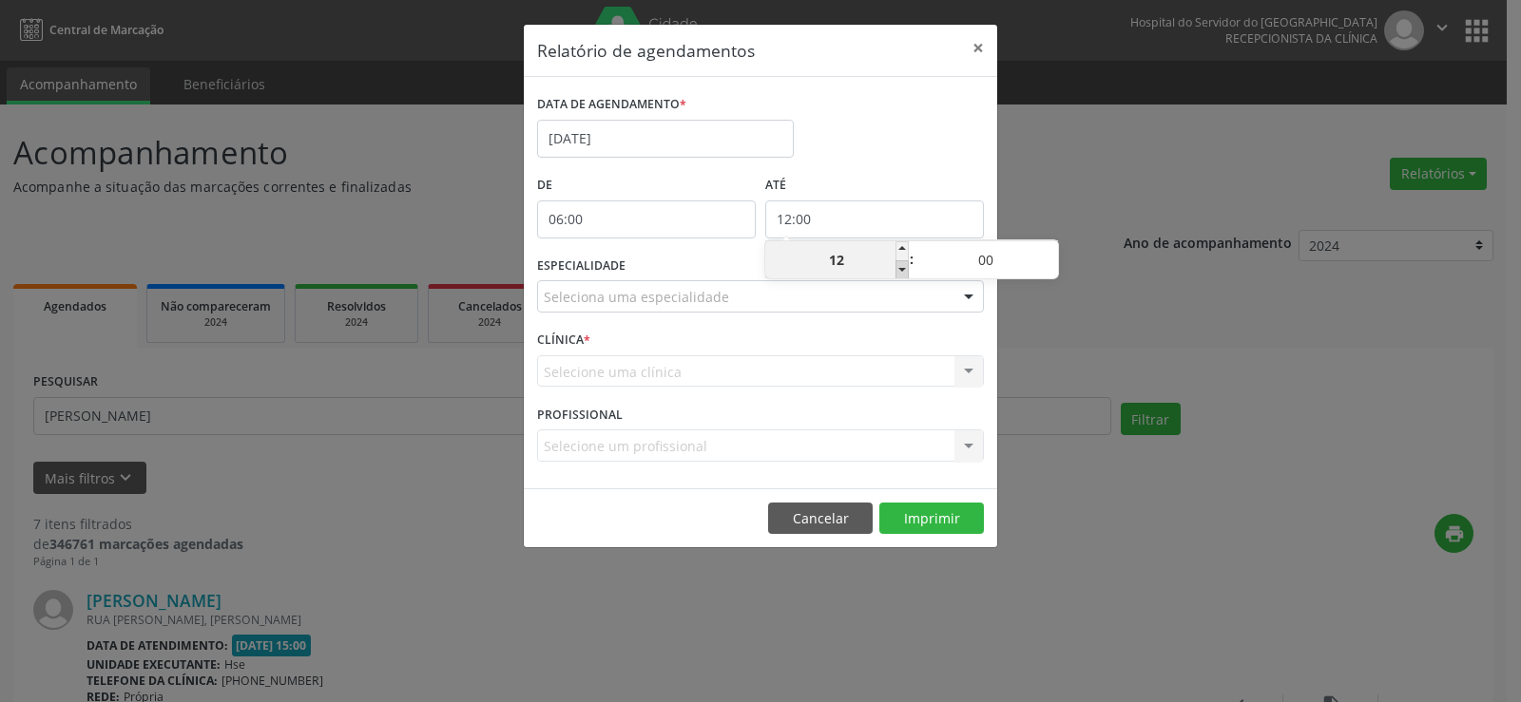
click at [901, 268] on span at bounding box center [901, 269] width 13 height 19
type input "11:00"
type input "11"
click at [901, 268] on span at bounding box center [901, 269] width 13 height 19
type input "10:00"
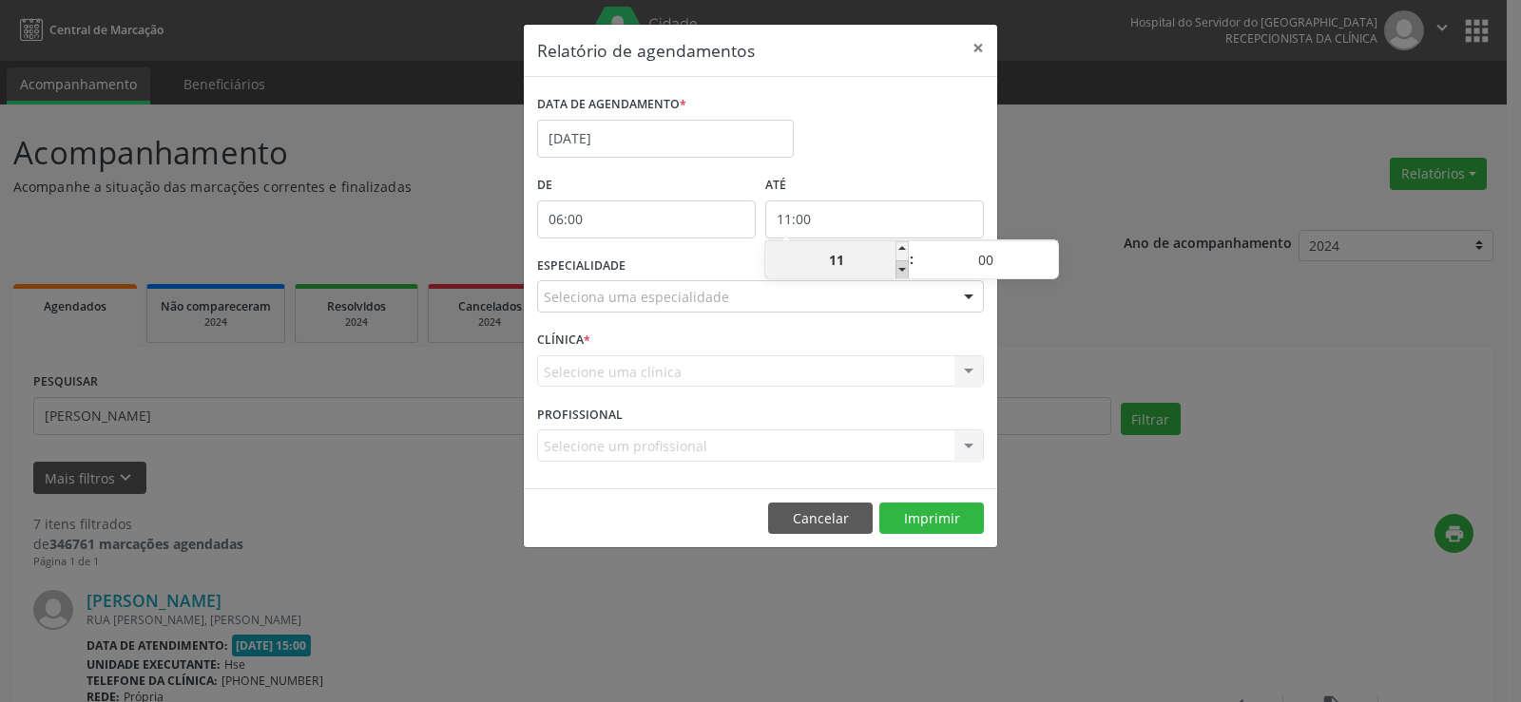
type input "10"
click at [1048, 250] on span at bounding box center [1051, 250] width 13 height 19
type input "10:05"
type input "05"
click at [1048, 250] on span at bounding box center [1051, 250] width 13 height 19
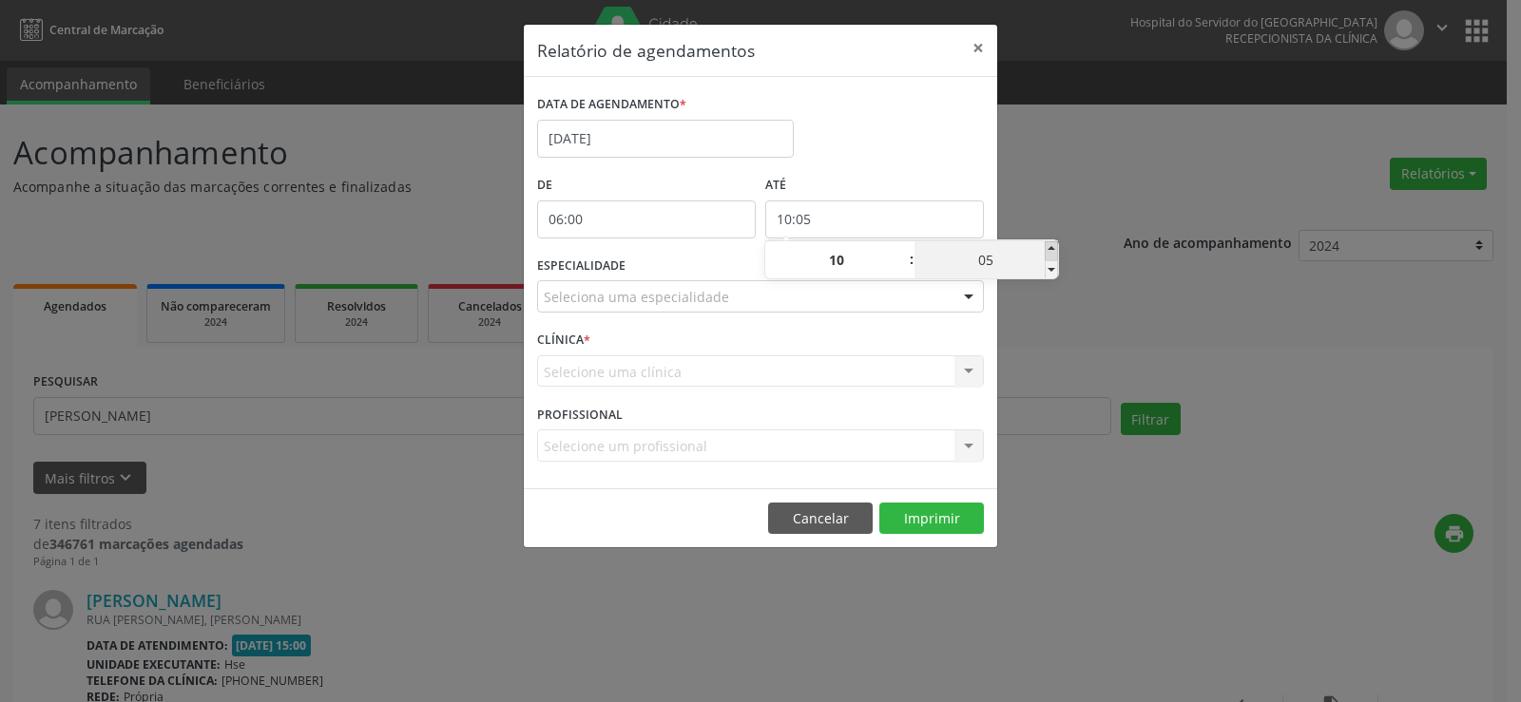
type input "10:10"
type input "10"
click at [1048, 250] on span at bounding box center [1051, 250] width 13 height 19
type input "10:15"
type input "15"
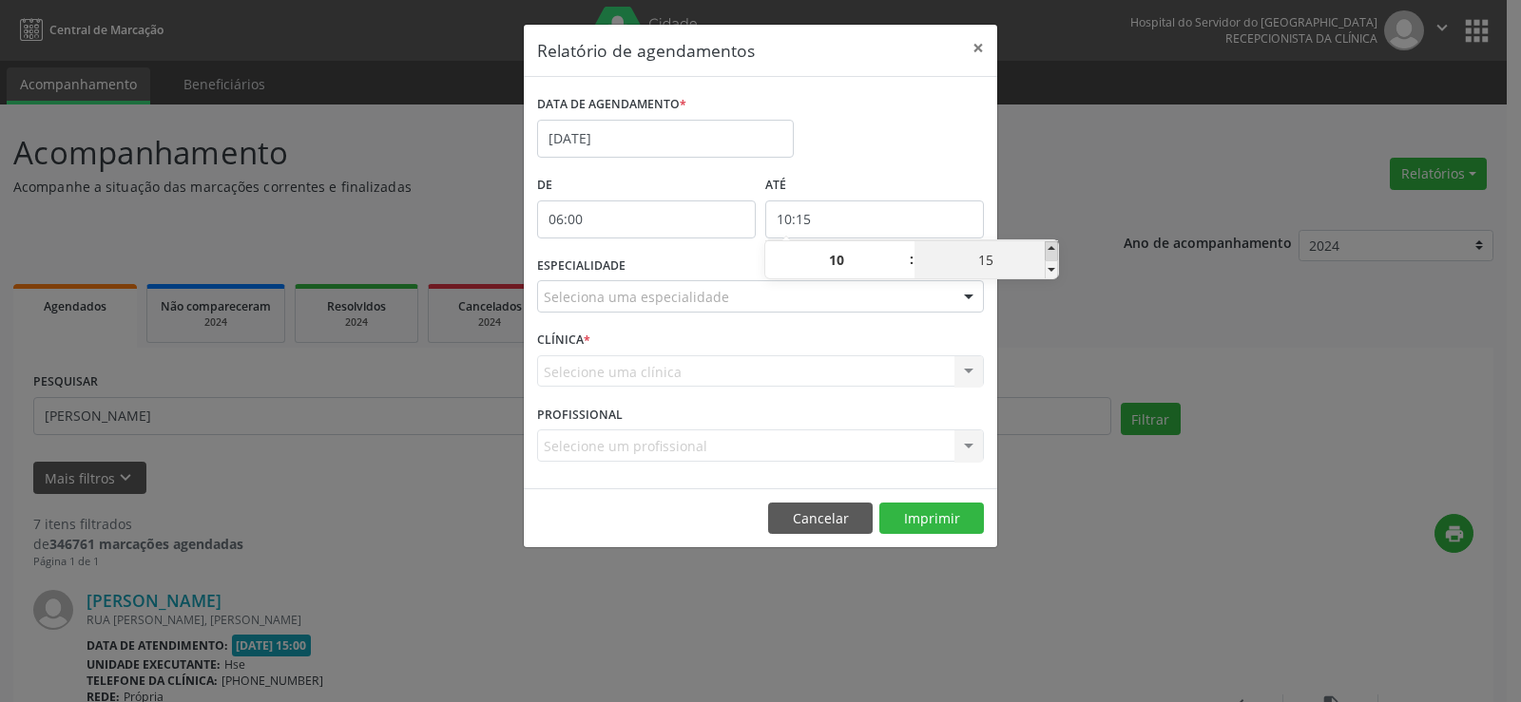
click at [1048, 250] on span at bounding box center [1051, 250] width 13 height 19
type input "10:20"
type input "20"
click at [1048, 250] on span at bounding box center [1051, 250] width 13 height 19
type input "10:25"
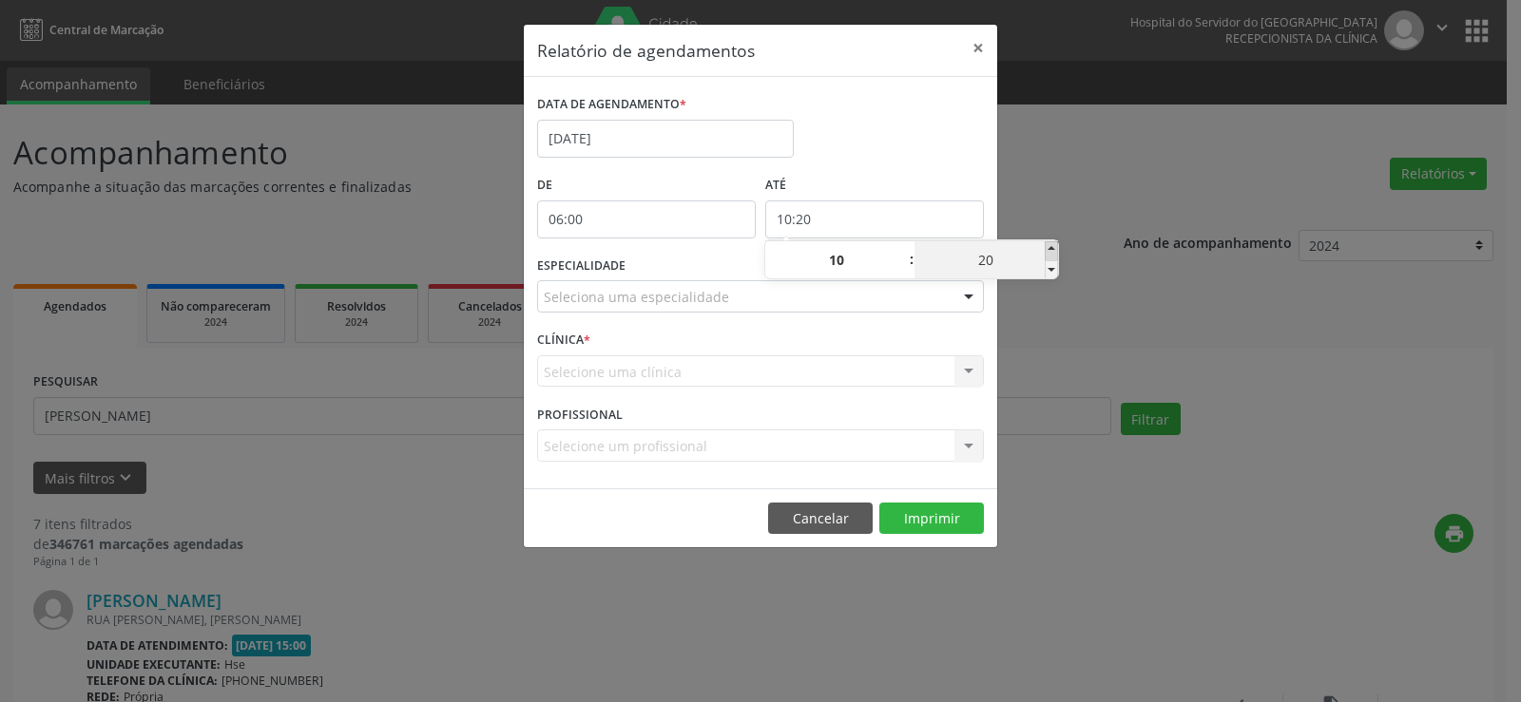
type input "25"
click at [1048, 250] on span at bounding box center [1051, 250] width 13 height 19
type input "10:30"
type input "30"
click at [1048, 250] on span at bounding box center [1051, 250] width 13 height 19
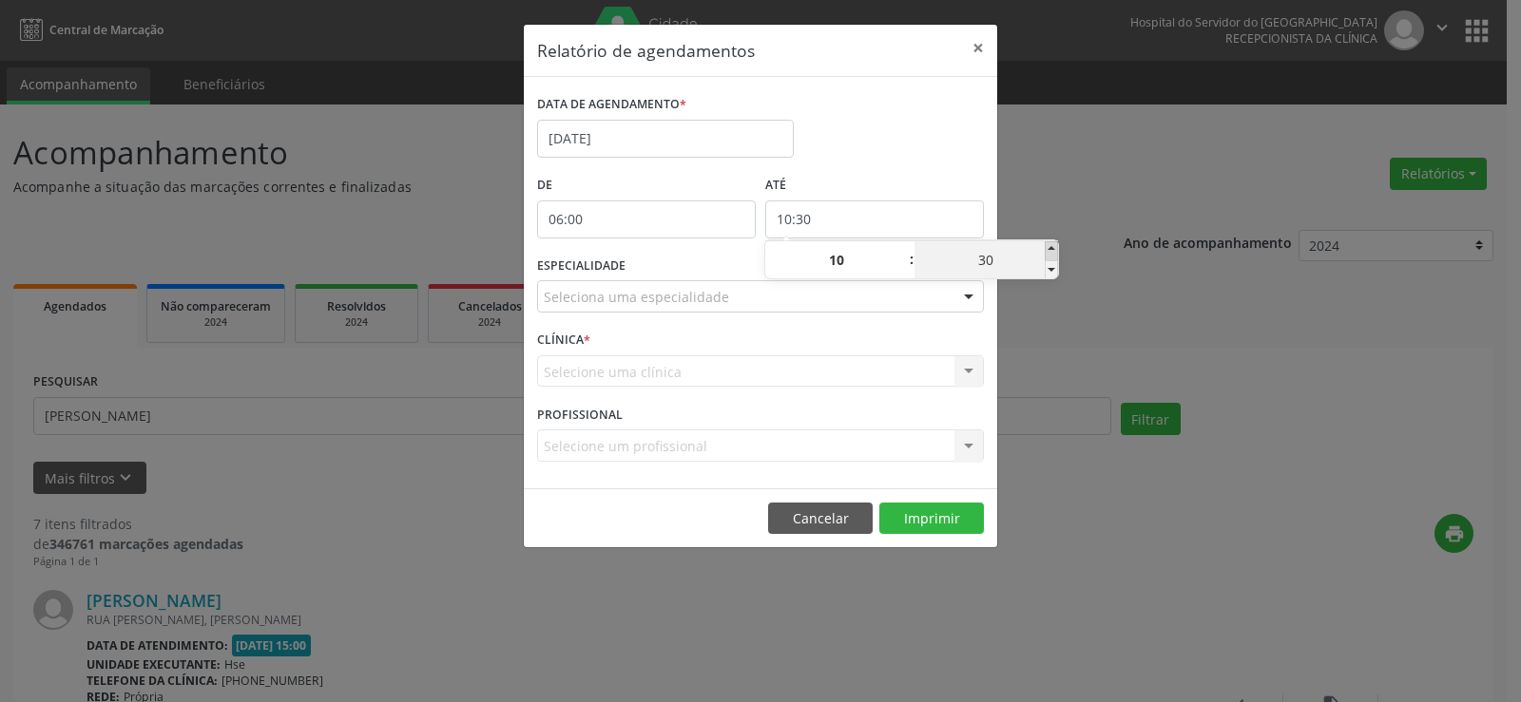
type input "10:35"
type input "35"
click at [1048, 250] on span at bounding box center [1051, 250] width 13 height 19
type input "10:40"
type input "40"
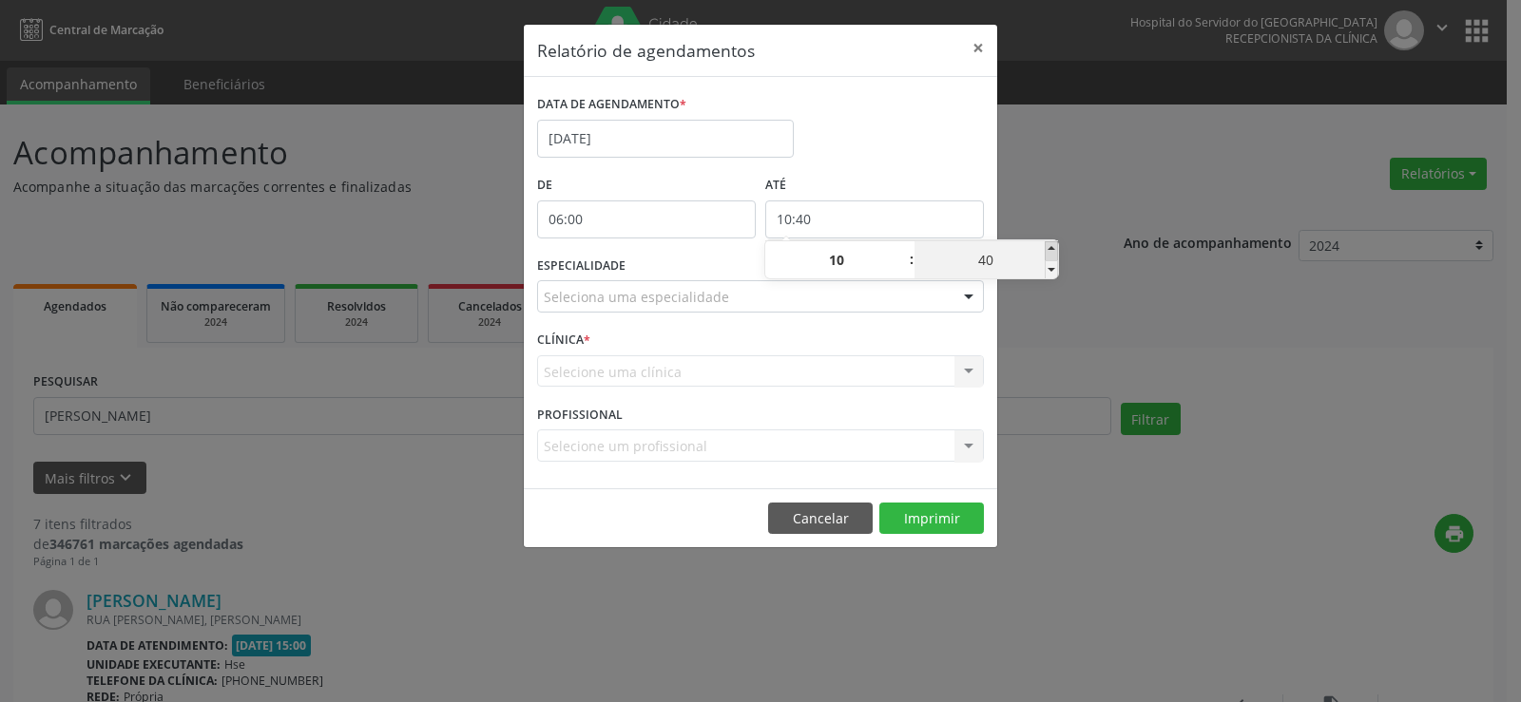
click at [1048, 250] on span at bounding box center [1051, 250] width 13 height 19
type input "10:45"
type input "45"
click at [1048, 250] on span at bounding box center [1051, 250] width 13 height 19
type input "10:50"
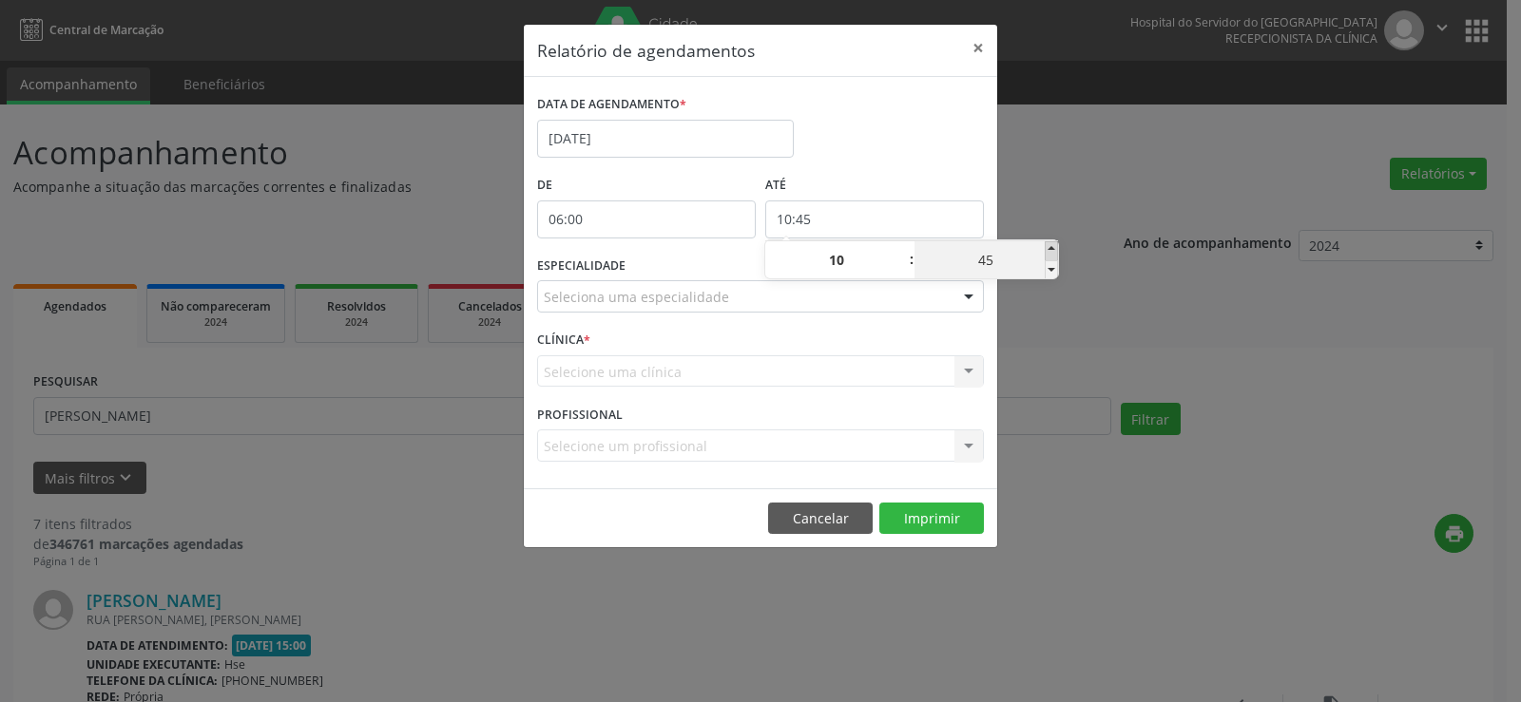
type input "50"
click at [1050, 249] on span at bounding box center [1051, 250] width 13 height 19
type input "10:55"
type input "55"
click at [1058, 208] on div "Relatório de agendamentos × DATA DE AGENDAMENTO * [DATE] De 06:00 ATÉ 10:55 ESP…" at bounding box center [760, 351] width 1521 height 702
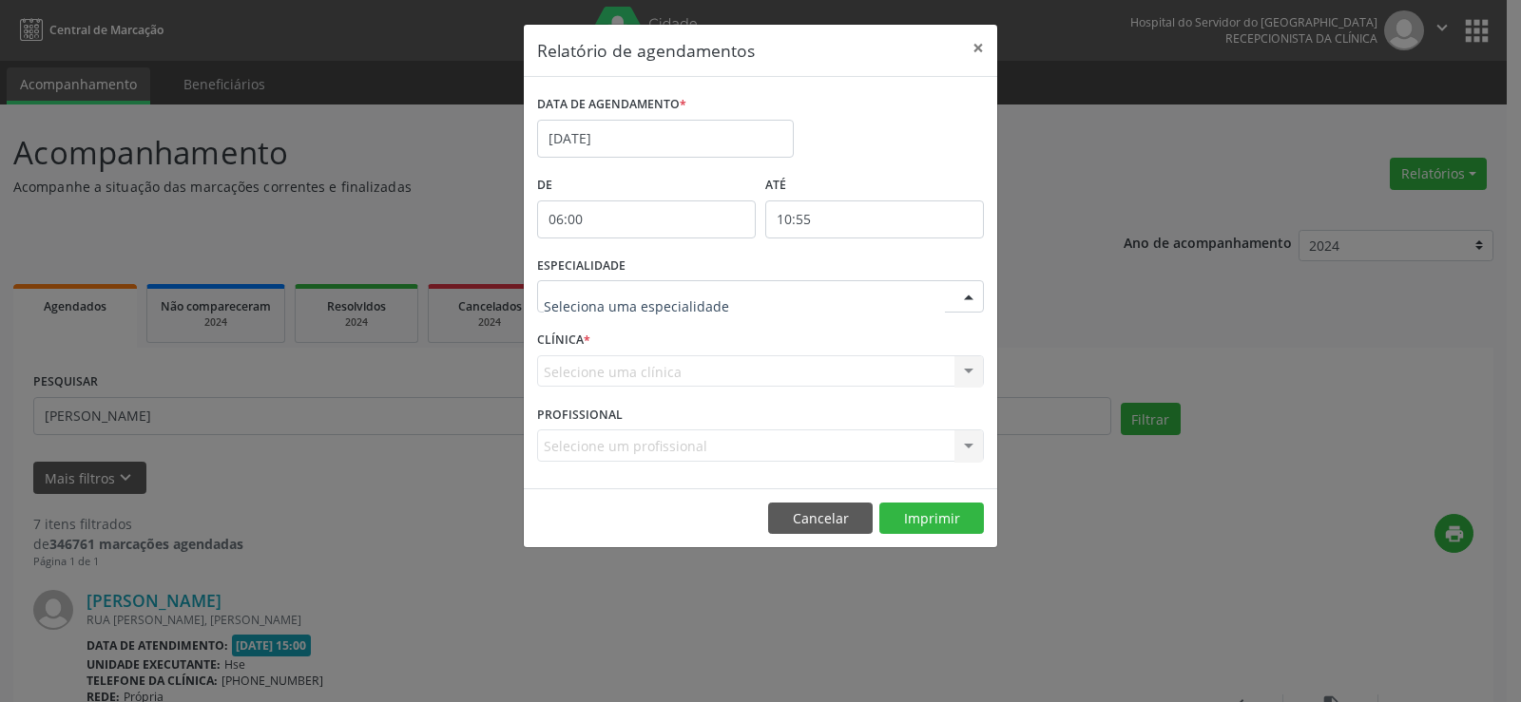
click at [973, 294] on div at bounding box center [968, 297] width 29 height 32
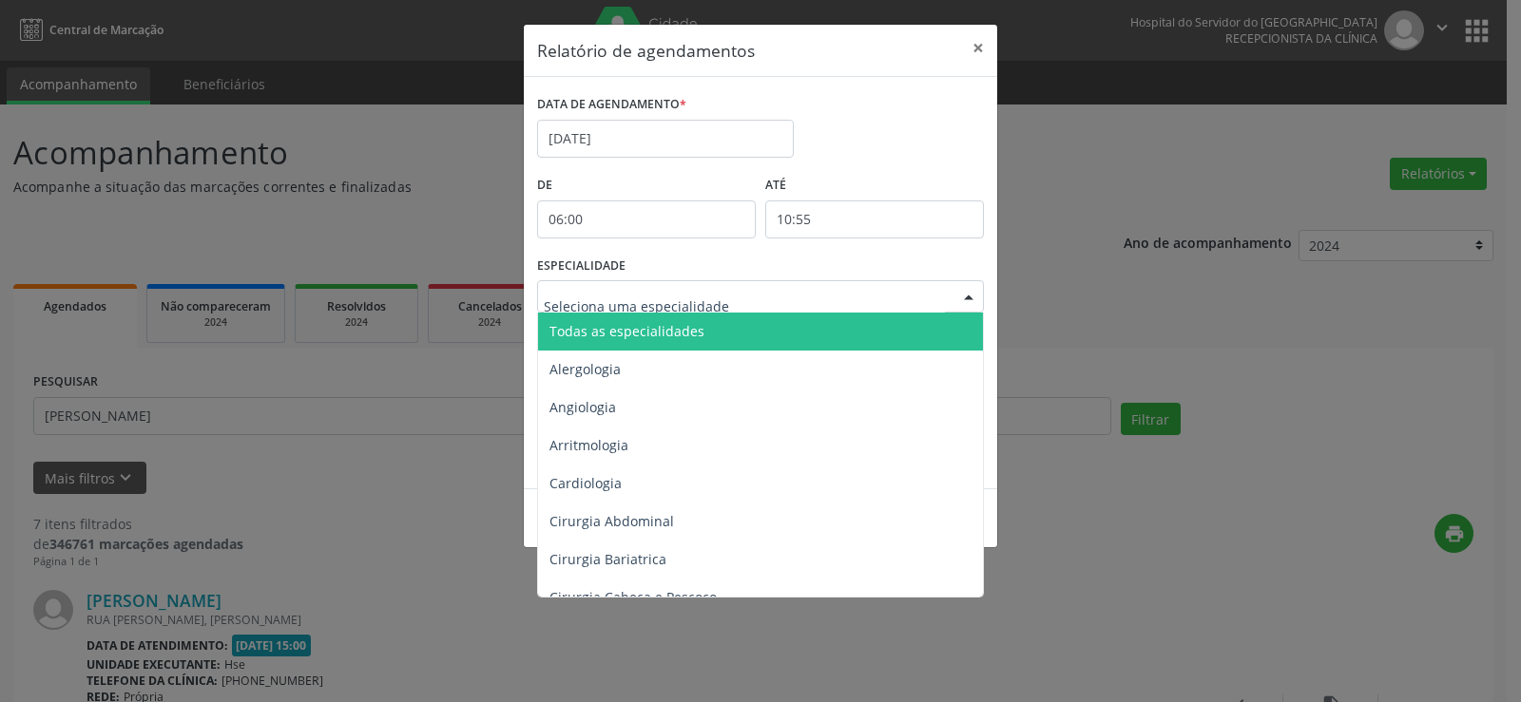
click at [931, 319] on span "Todas as especialidades" at bounding box center [762, 332] width 448 height 38
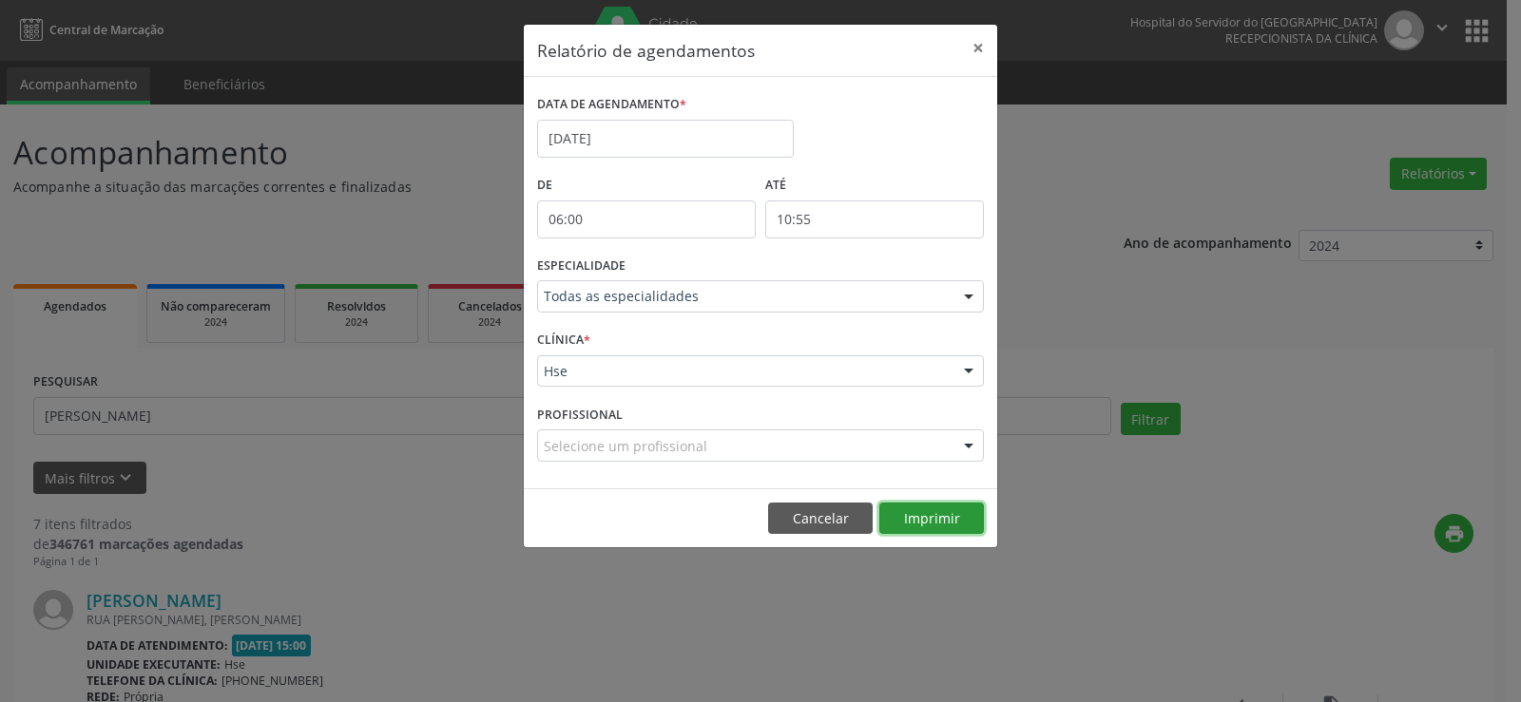
click at [943, 516] on button "Imprimir" at bounding box center [931, 519] width 105 height 32
click at [983, 47] on button "×" at bounding box center [978, 48] width 38 height 47
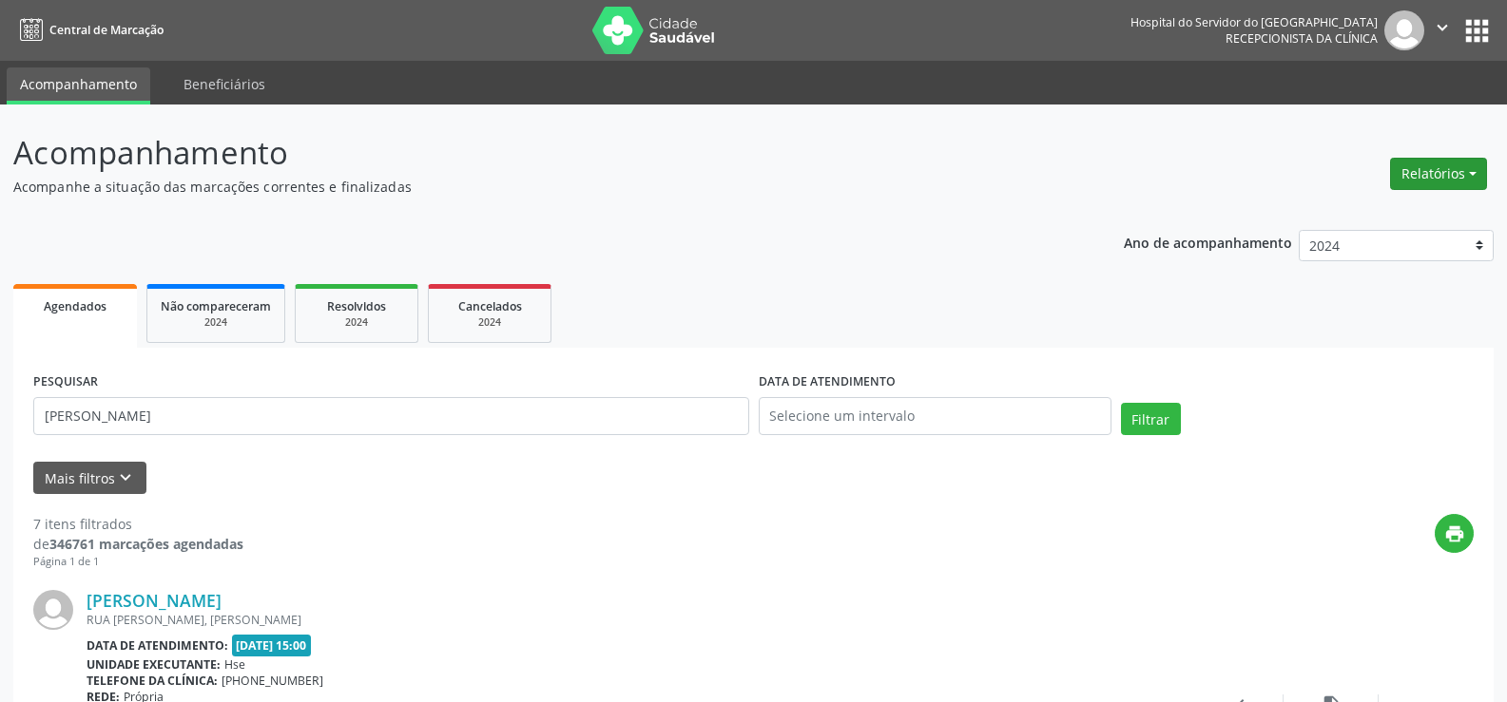
click at [1466, 174] on button "Relatórios" at bounding box center [1438, 174] width 97 height 32
click at [1439, 210] on link "Agendamentos" at bounding box center [1385, 215] width 204 height 27
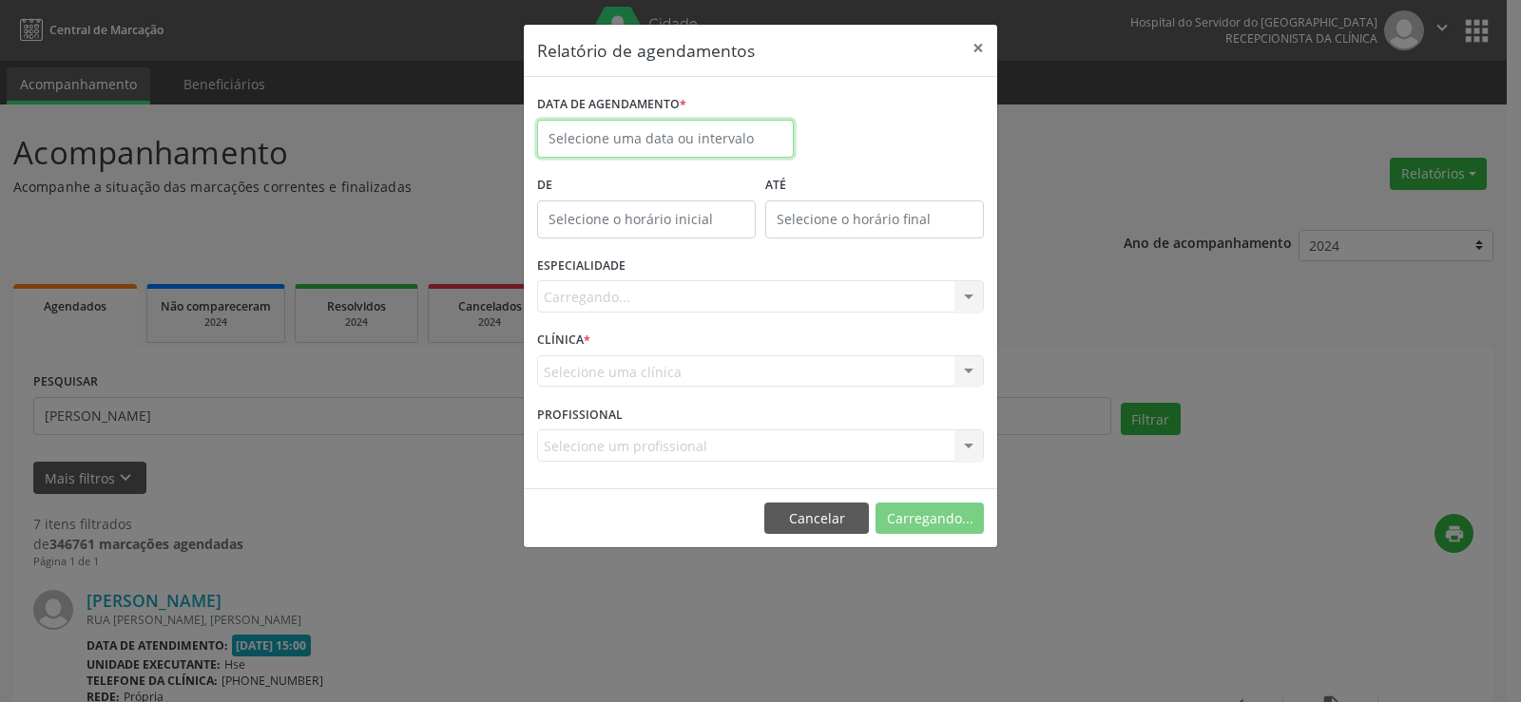
click at [688, 149] on body "Central de Marcação Hospital do Servidor do [GEOGRAPHIC_DATA] Recepcionista da …" at bounding box center [760, 351] width 1521 height 702
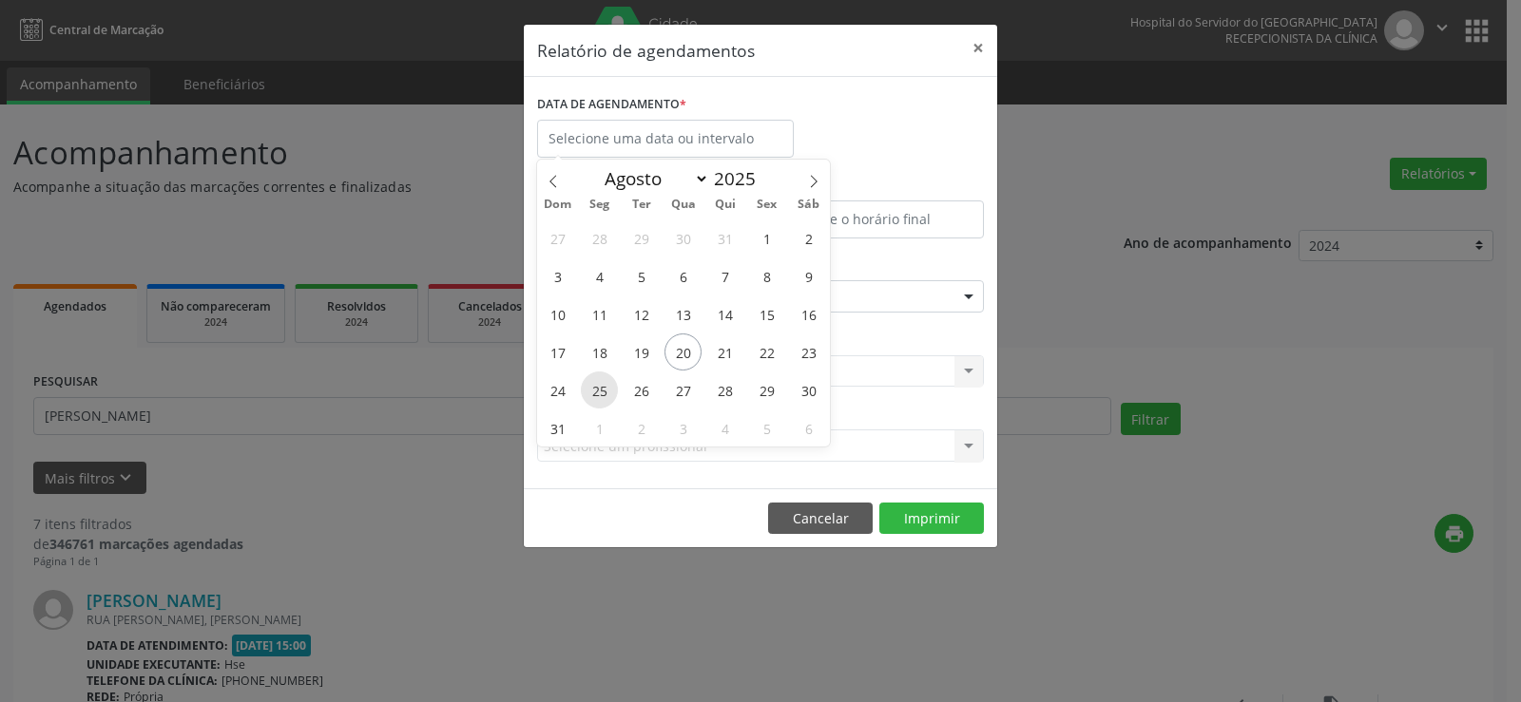
click at [606, 389] on span "25" at bounding box center [599, 390] width 37 height 37
type input "[DATE]"
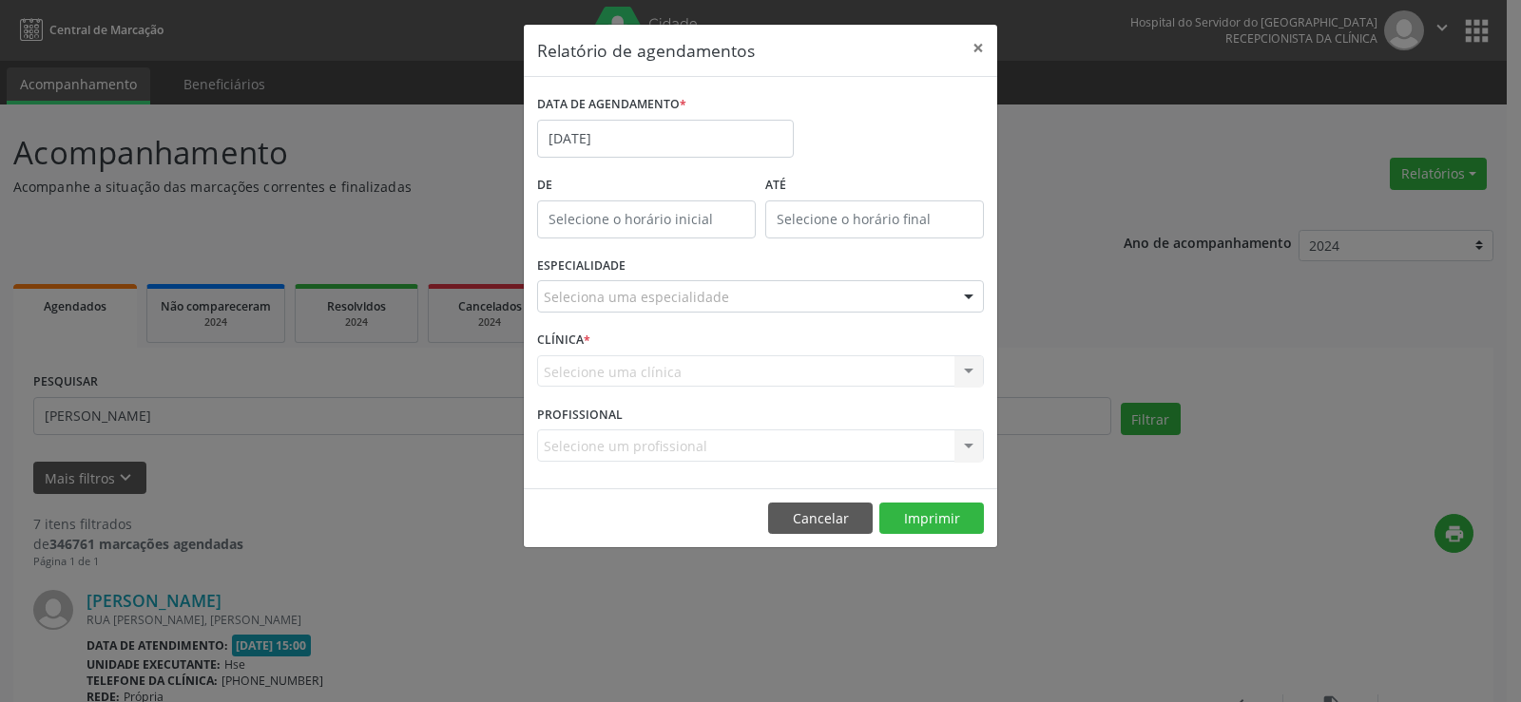
click at [644, 227] on input "text" at bounding box center [646, 220] width 219 height 38
click at [673, 267] on span at bounding box center [673, 269] width 13 height 19
type input "11:00"
type input "11"
click at [673, 268] on span at bounding box center [673, 269] width 13 height 19
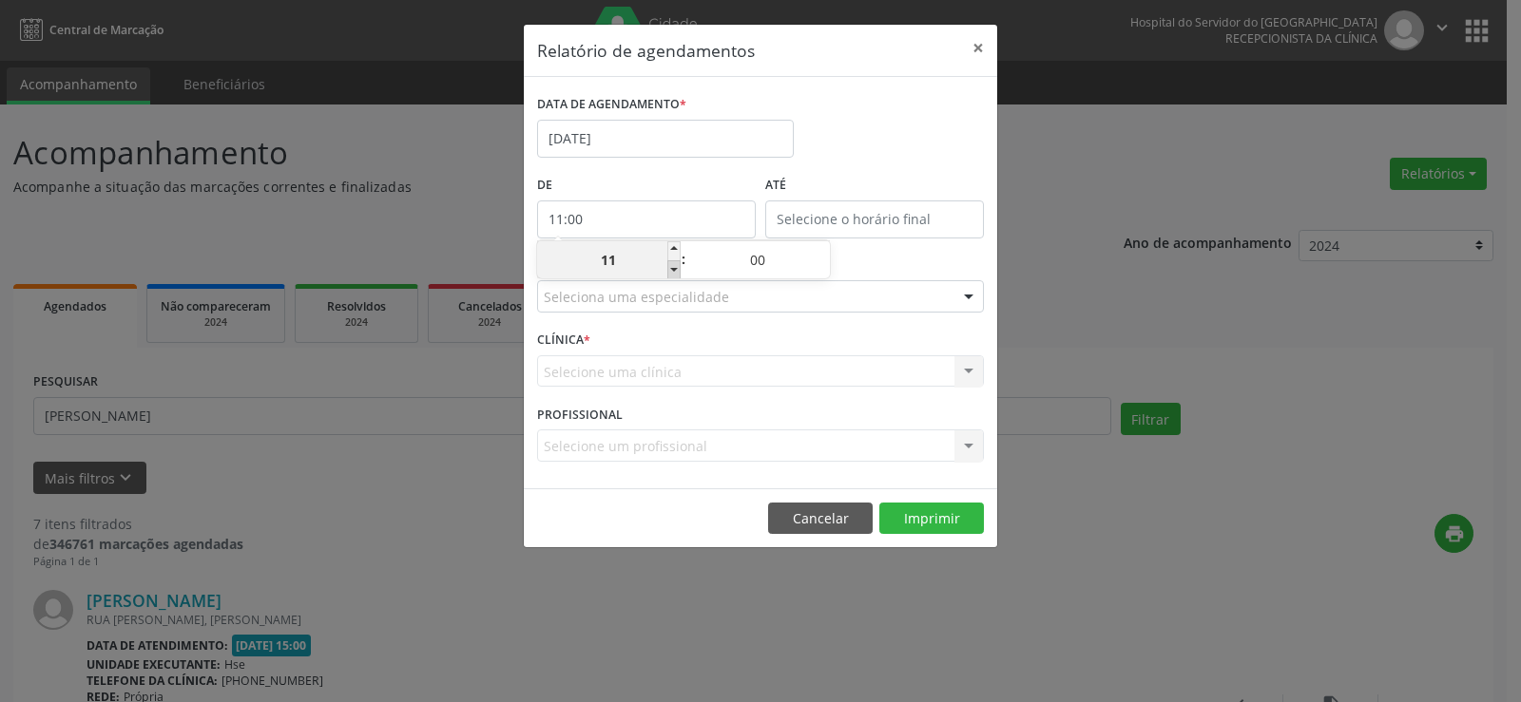
type input "10:00"
type input "10"
click at [673, 268] on span at bounding box center [673, 269] width 13 height 19
type input "09:00"
type input "09"
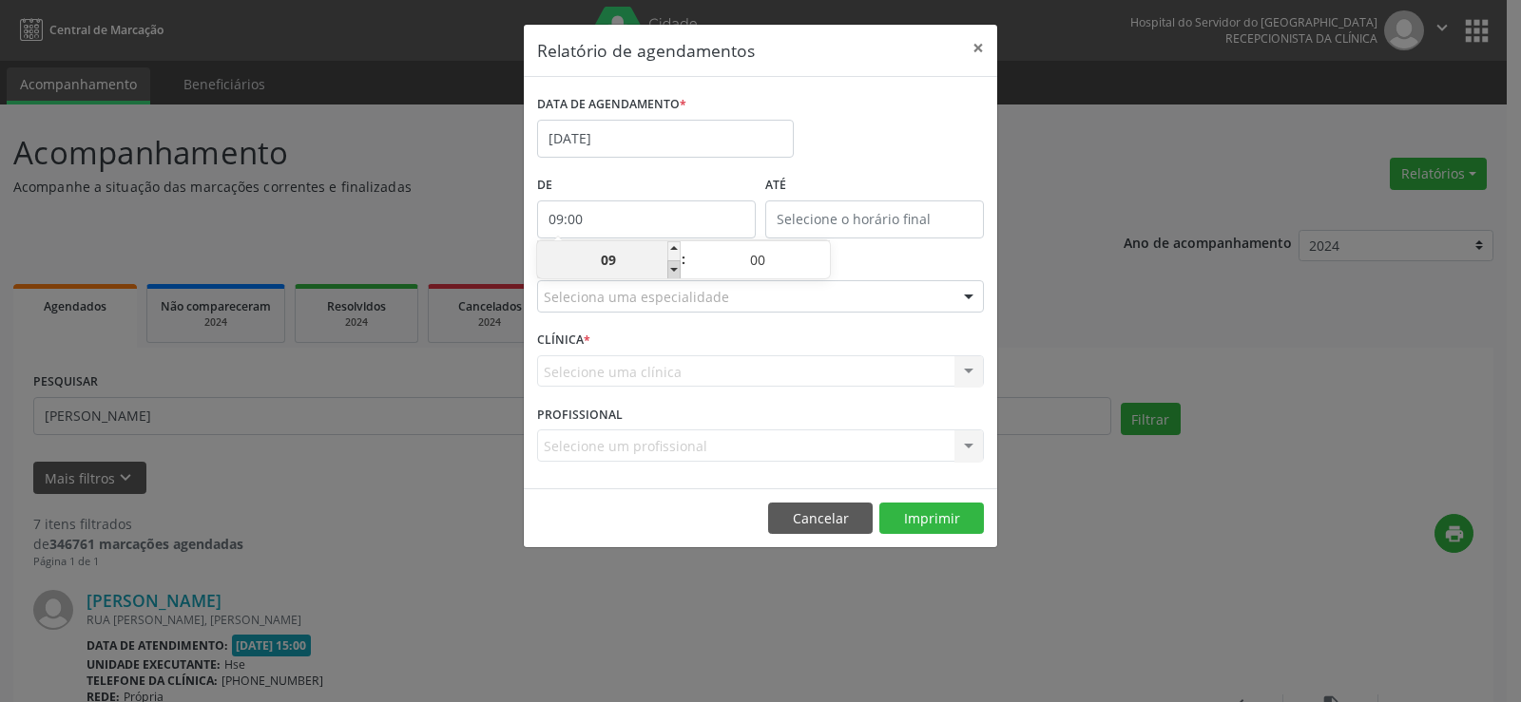
click at [673, 268] on span at bounding box center [673, 269] width 13 height 19
type input "08:00"
type input "08"
click at [673, 268] on span at bounding box center [673, 269] width 13 height 19
type input "07:00"
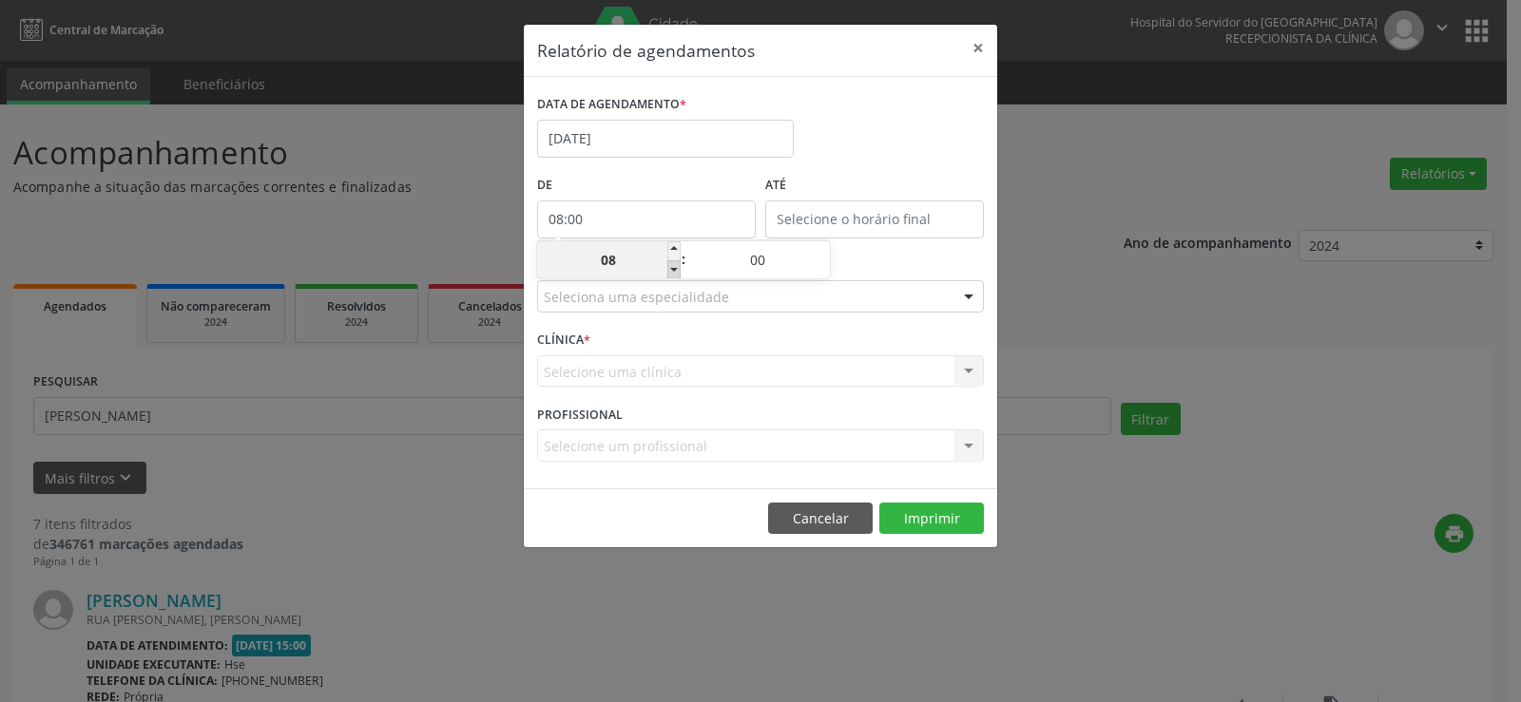
type input "07"
click at [673, 268] on span at bounding box center [673, 269] width 13 height 19
type input "06:00"
type input "06"
click at [673, 268] on span at bounding box center [673, 269] width 13 height 19
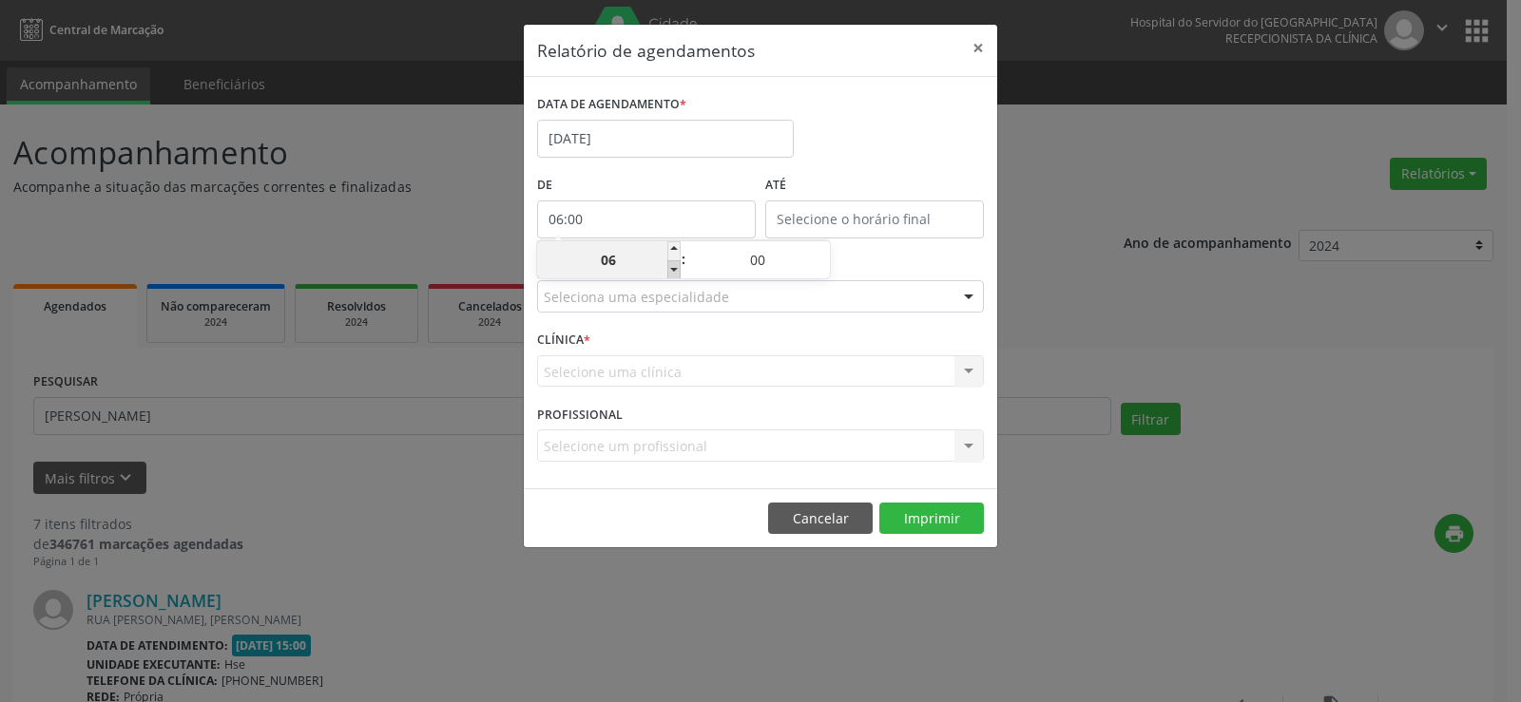
type input "05:00"
type input "05"
click at [790, 216] on input "12:00" at bounding box center [874, 220] width 219 height 38
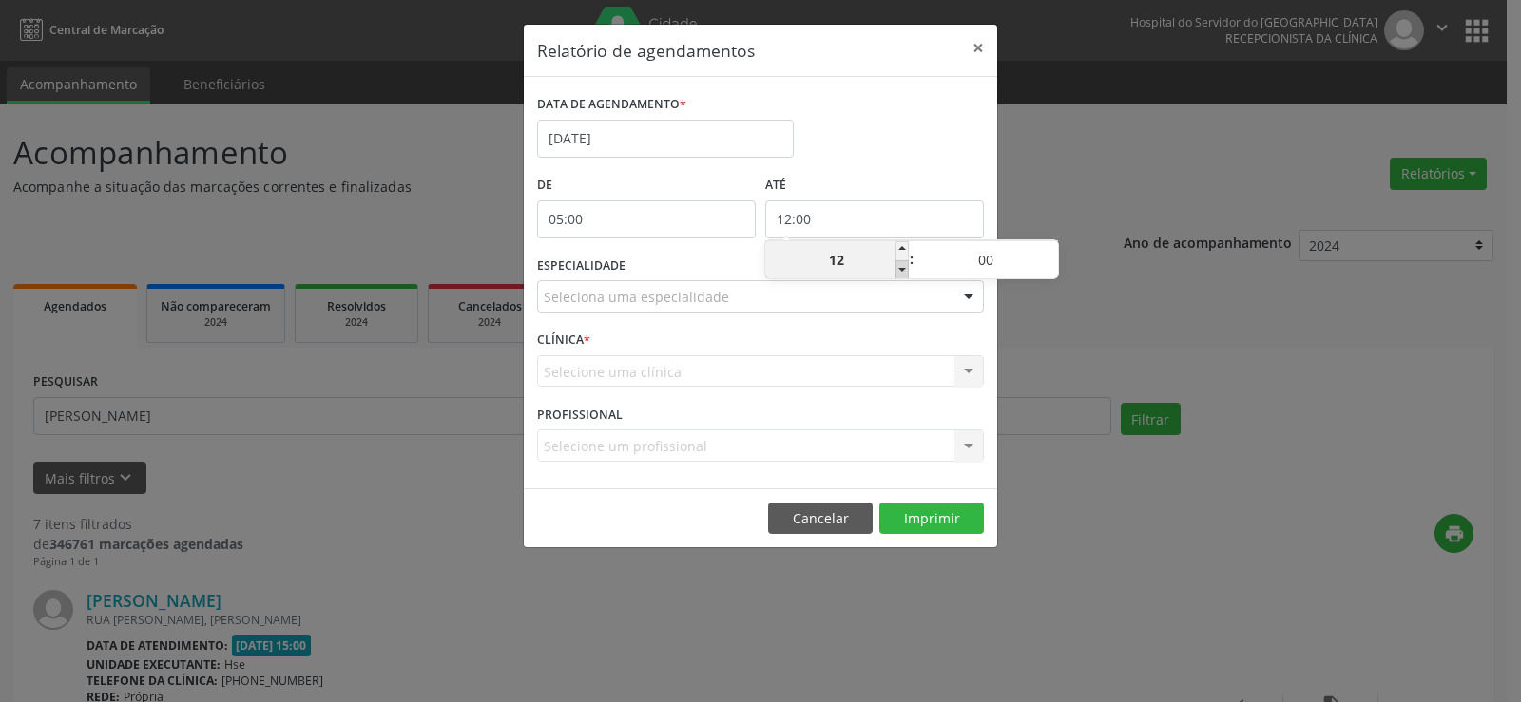
click at [904, 268] on span at bounding box center [901, 269] width 13 height 19
type input "11:00"
type input "11"
click at [904, 268] on span at bounding box center [901, 269] width 13 height 19
type input "10:00"
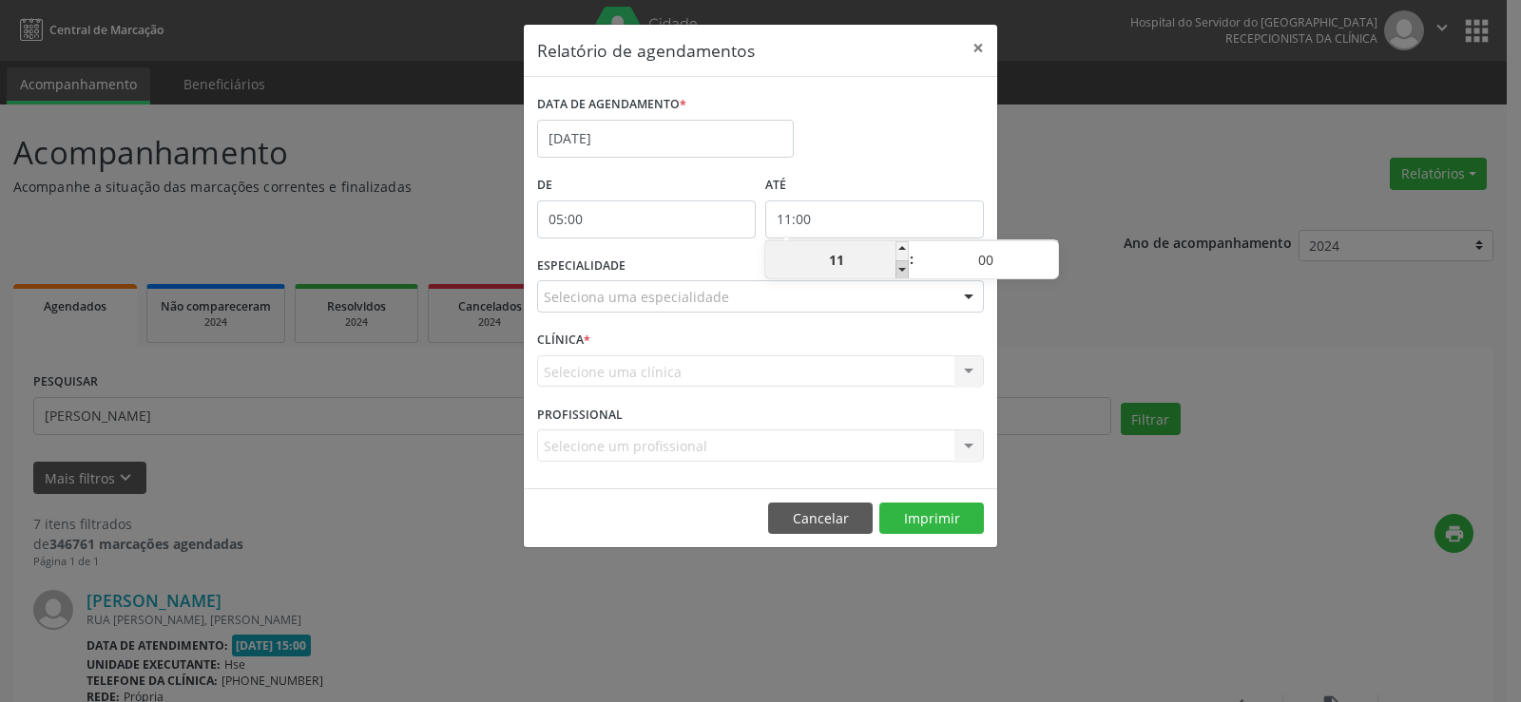
type input "10"
click at [1058, 249] on div "Relatório de agendamentos × DATA DE AGENDAMENTO * [DATE] De 05:00 ATÉ 10:00 ESP…" at bounding box center [760, 351] width 1521 height 702
click at [908, 219] on input "10:00" at bounding box center [874, 220] width 219 height 38
click at [1047, 248] on span at bounding box center [1051, 250] width 13 height 19
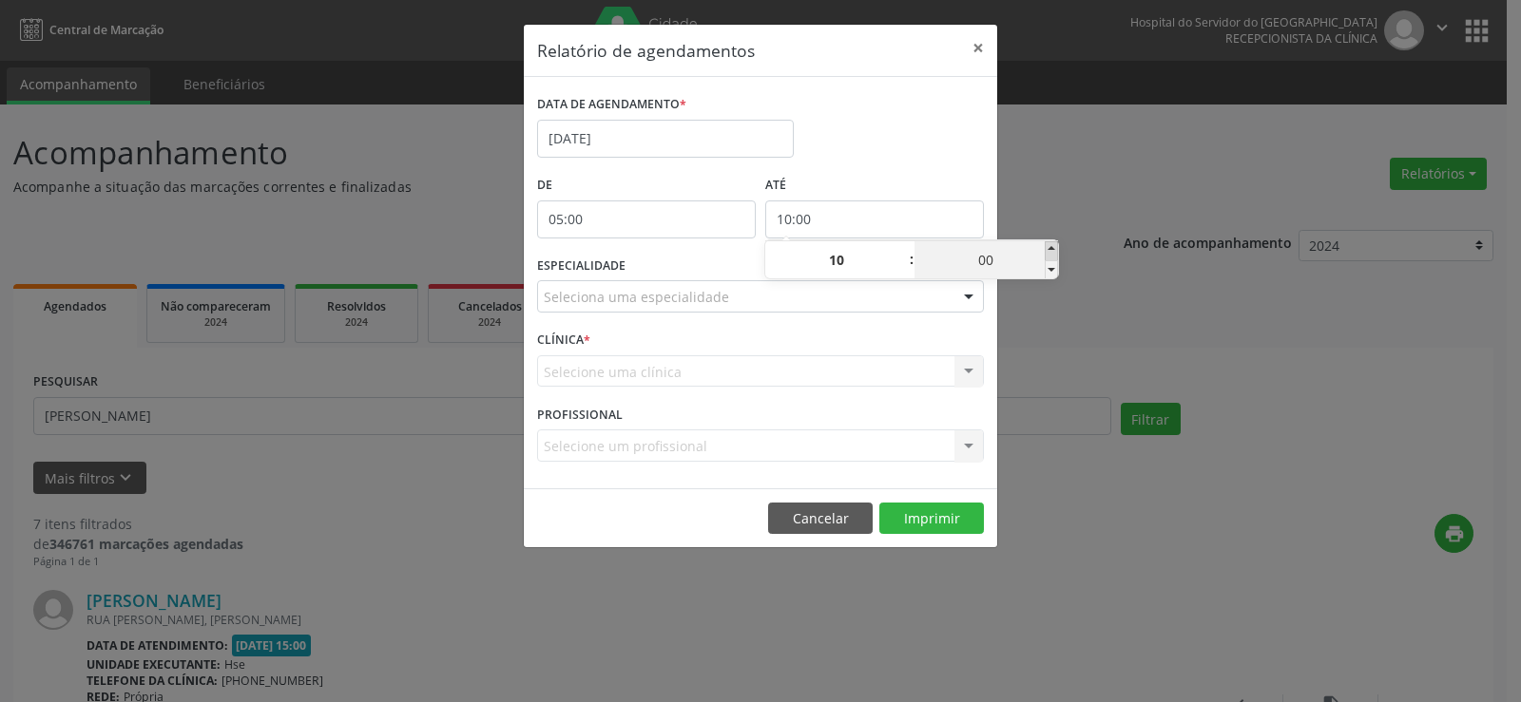
type input "10:05"
type input "05"
click at [1047, 248] on span at bounding box center [1051, 250] width 13 height 19
type input "10:10"
type input "10"
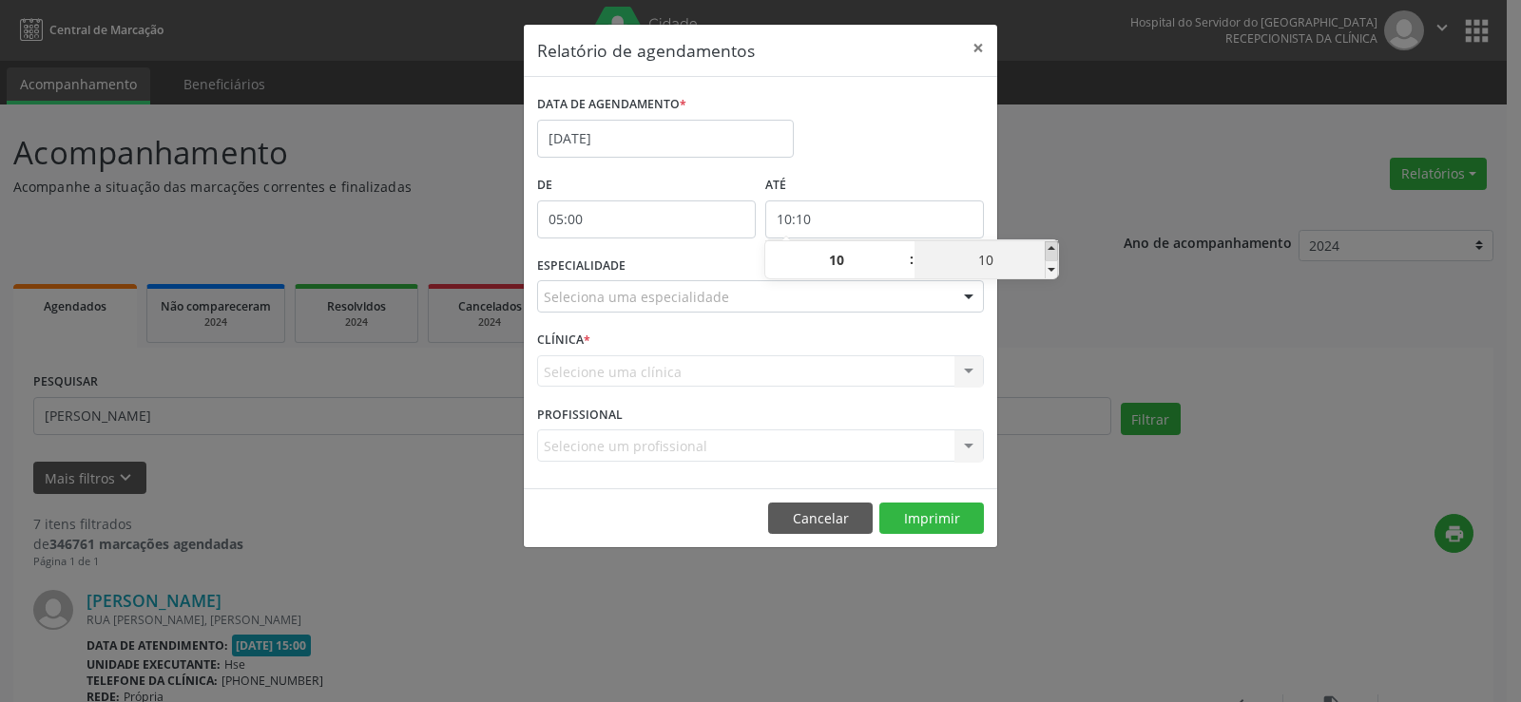
click at [1047, 248] on span at bounding box center [1051, 250] width 13 height 19
type input "10:15"
type input "15"
click at [1047, 248] on span at bounding box center [1051, 250] width 13 height 19
type input "10:20"
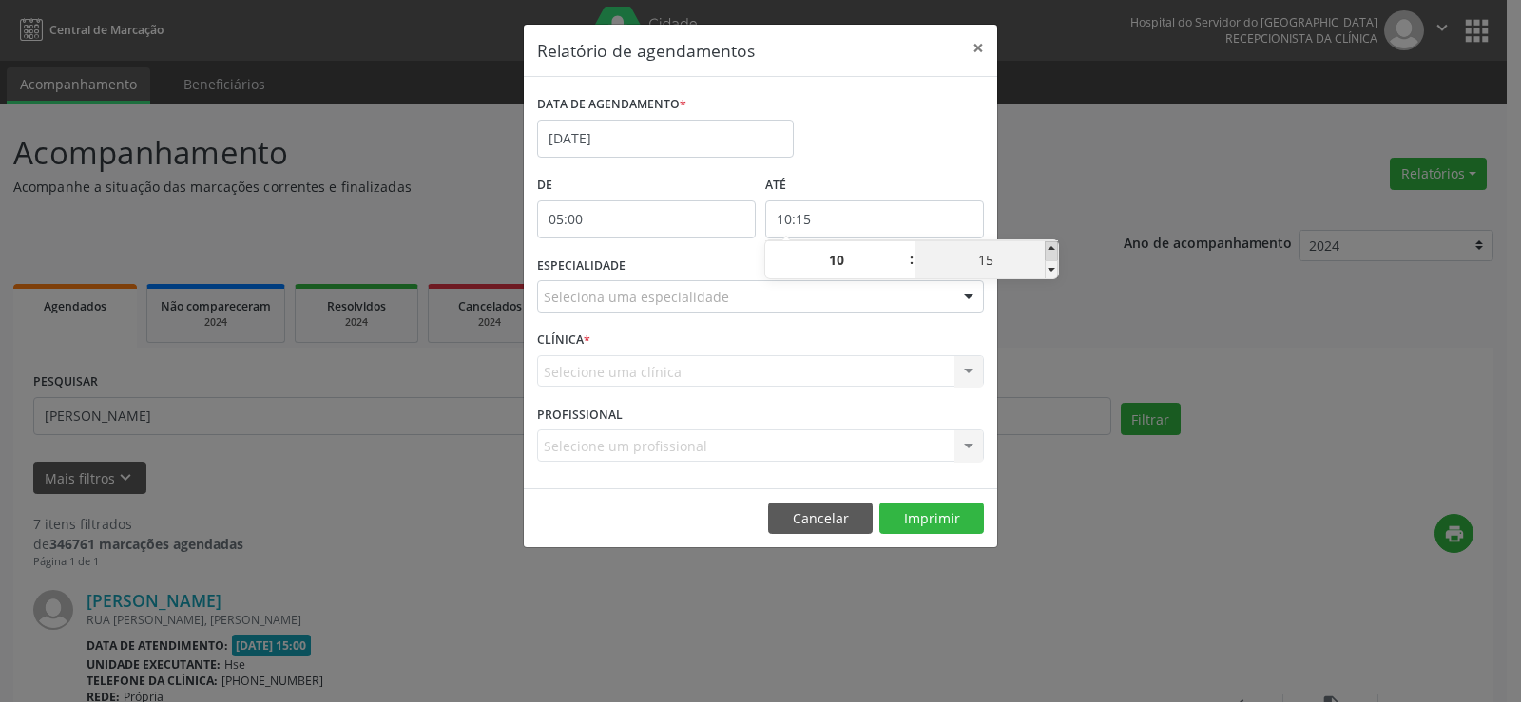
type input "20"
click at [1047, 248] on span at bounding box center [1051, 250] width 13 height 19
type input "10:25"
type input "25"
click at [1047, 248] on span at bounding box center [1051, 250] width 13 height 19
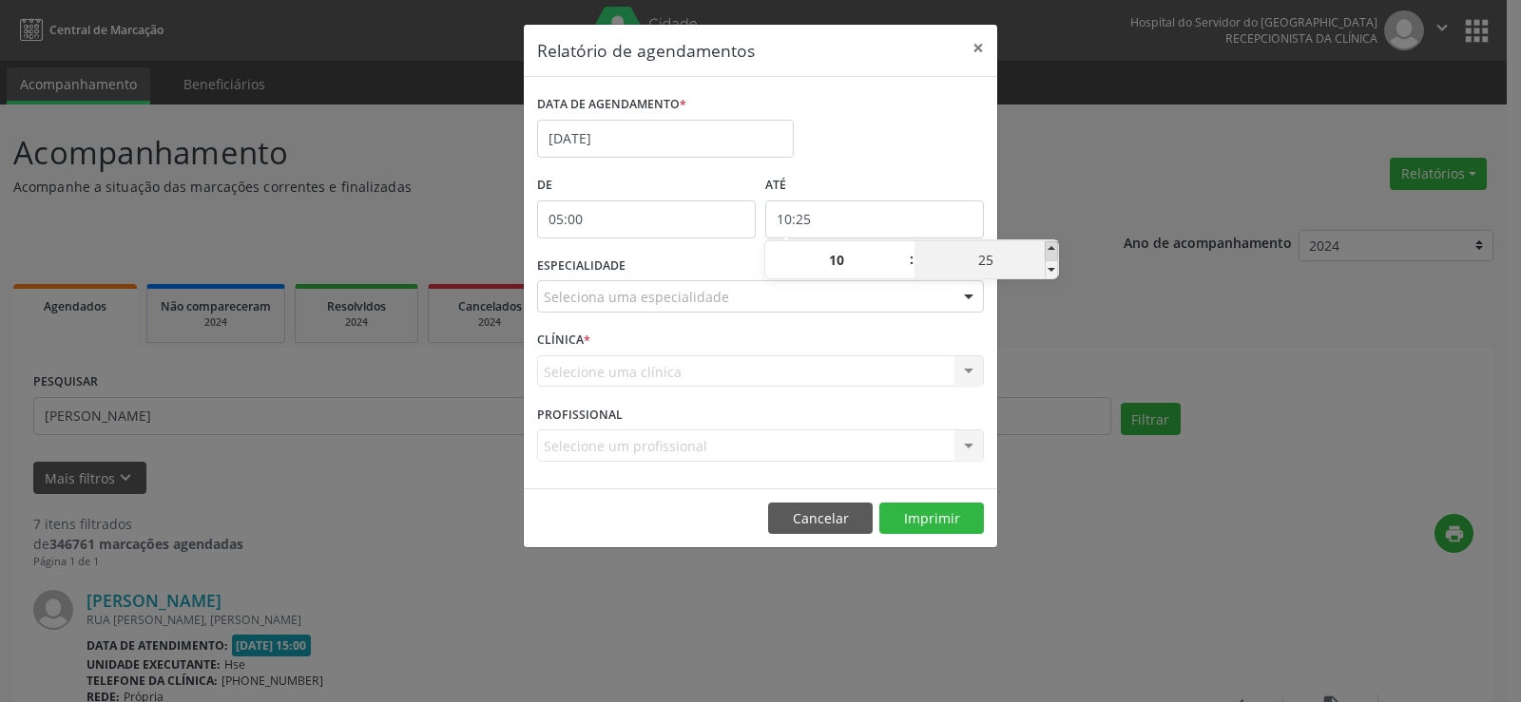
type input "10:30"
type input "30"
click at [1047, 248] on span at bounding box center [1051, 250] width 13 height 19
type input "10:35"
type input "35"
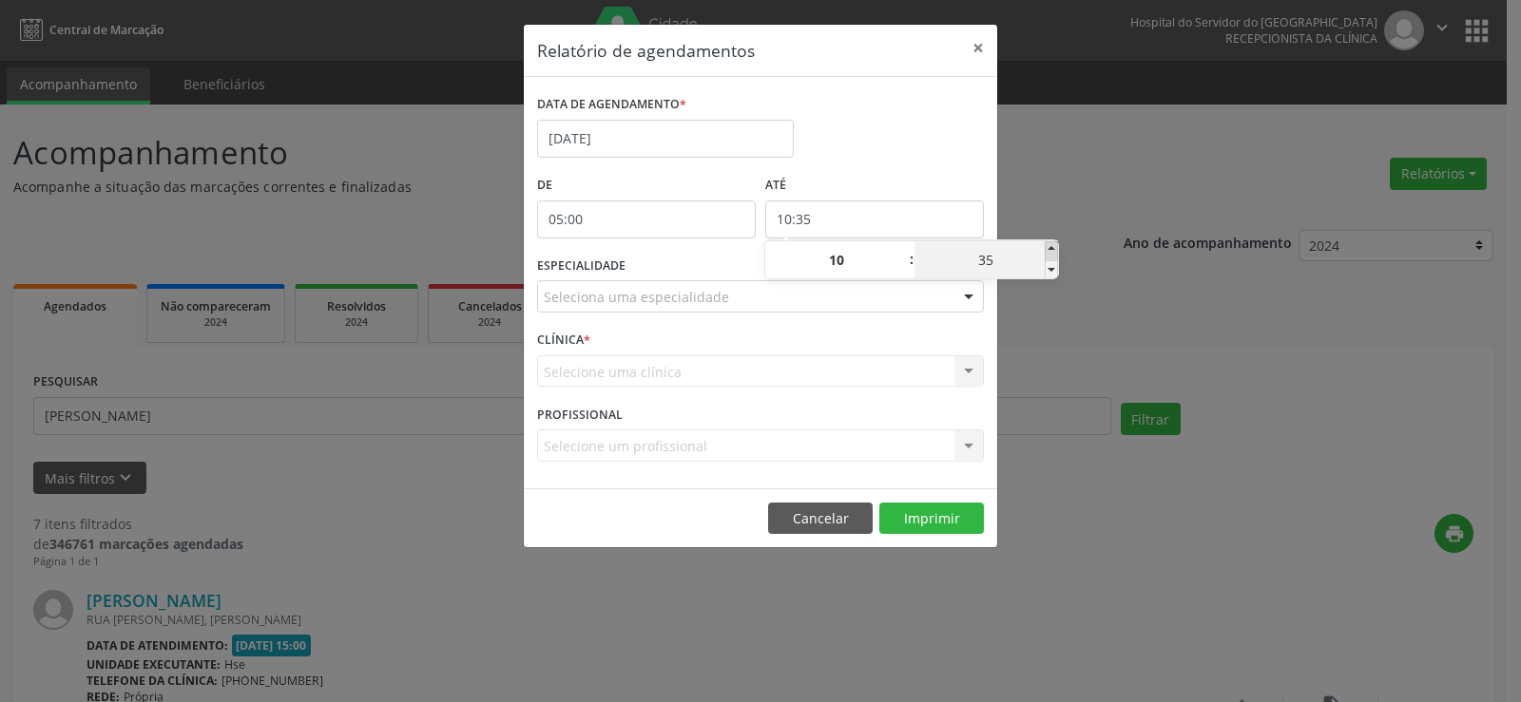
click at [1047, 248] on span at bounding box center [1051, 250] width 13 height 19
type input "10:40"
type input "40"
click at [1047, 248] on span at bounding box center [1051, 250] width 13 height 19
type input "10:45"
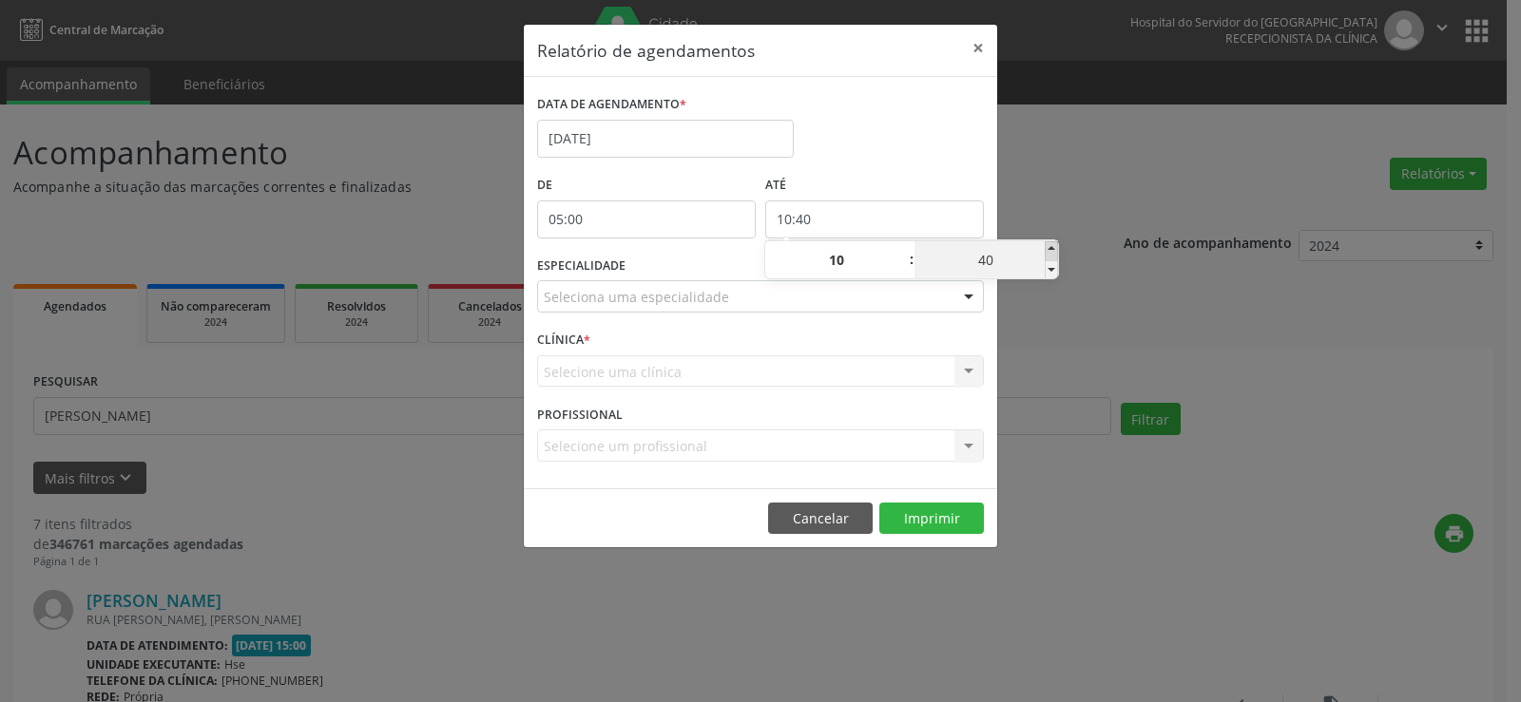
type input "45"
click at [1047, 248] on span at bounding box center [1051, 250] width 13 height 19
type input "10:50"
type input "50"
click at [1047, 248] on span at bounding box center [1051, 250] width 13 height 19
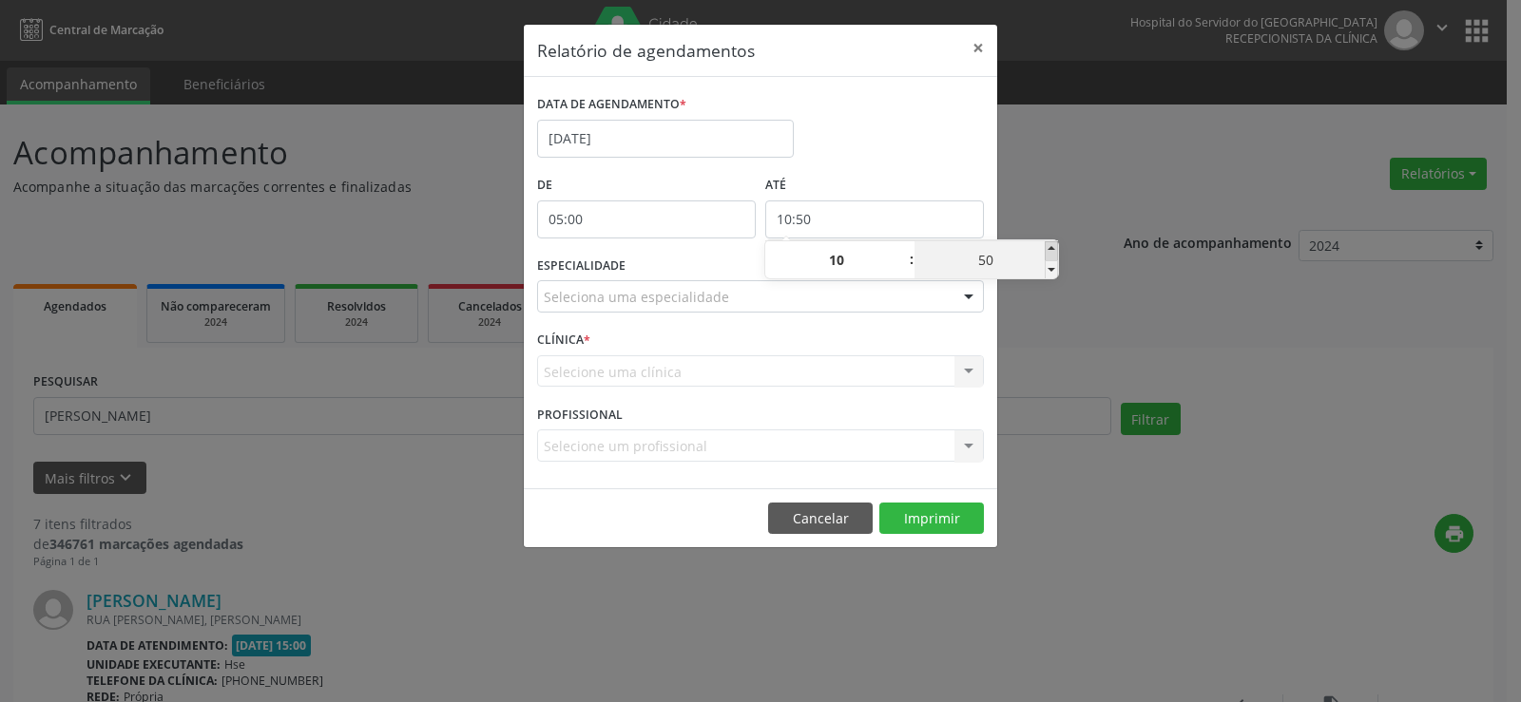
type input "10:55"
type input "55"
click at [1068, 180] on div "Relatório de agendamentos × DATA DE AGENDAMENTO * [DATE] De 05:00 ATÉ 10:55 ESP…" at bounding box center [760, 351] width 1521 height 702
click at [969, 298] on div at bounding box center [968, 297] width 29 height 32
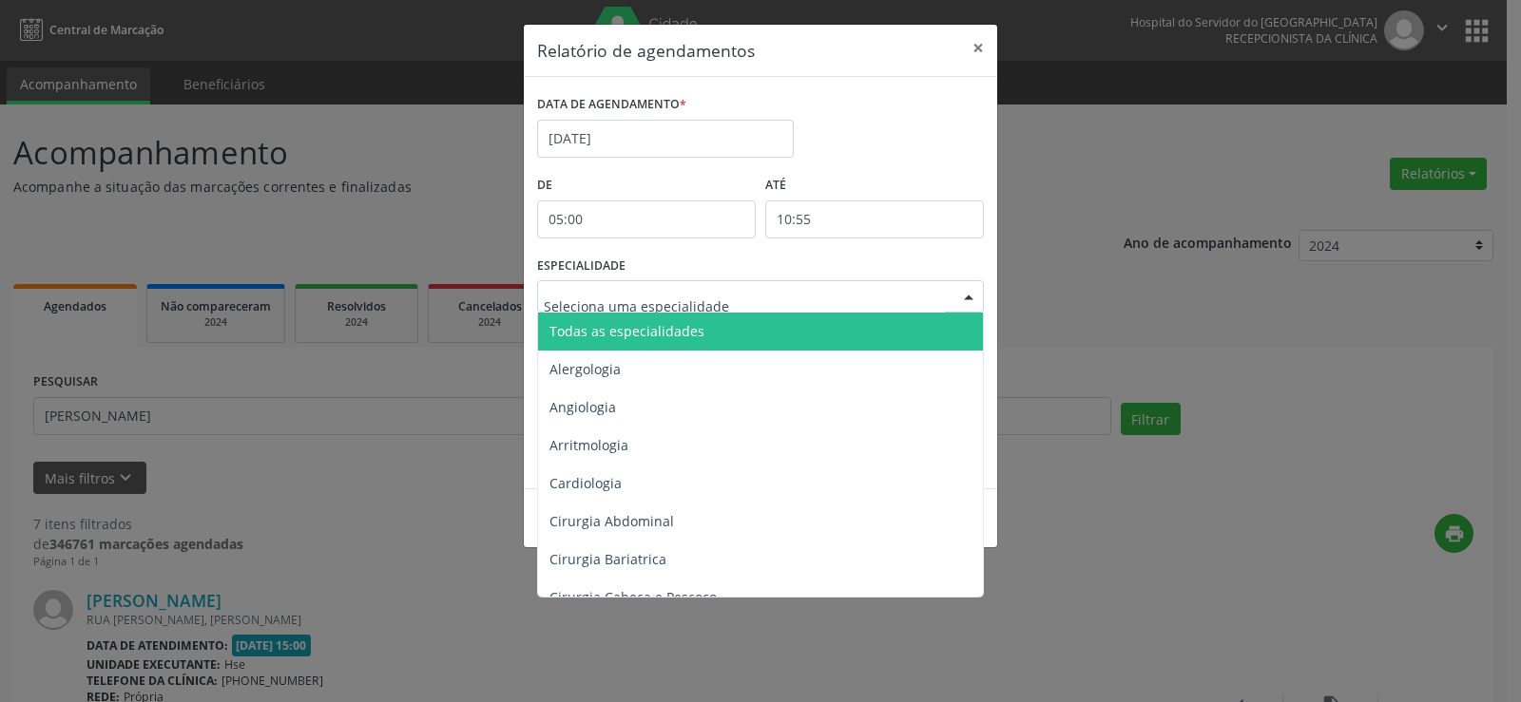
click at [948, 330] on span "Todas as especialidades" at bounding box center [762, 332] width 448 height 38
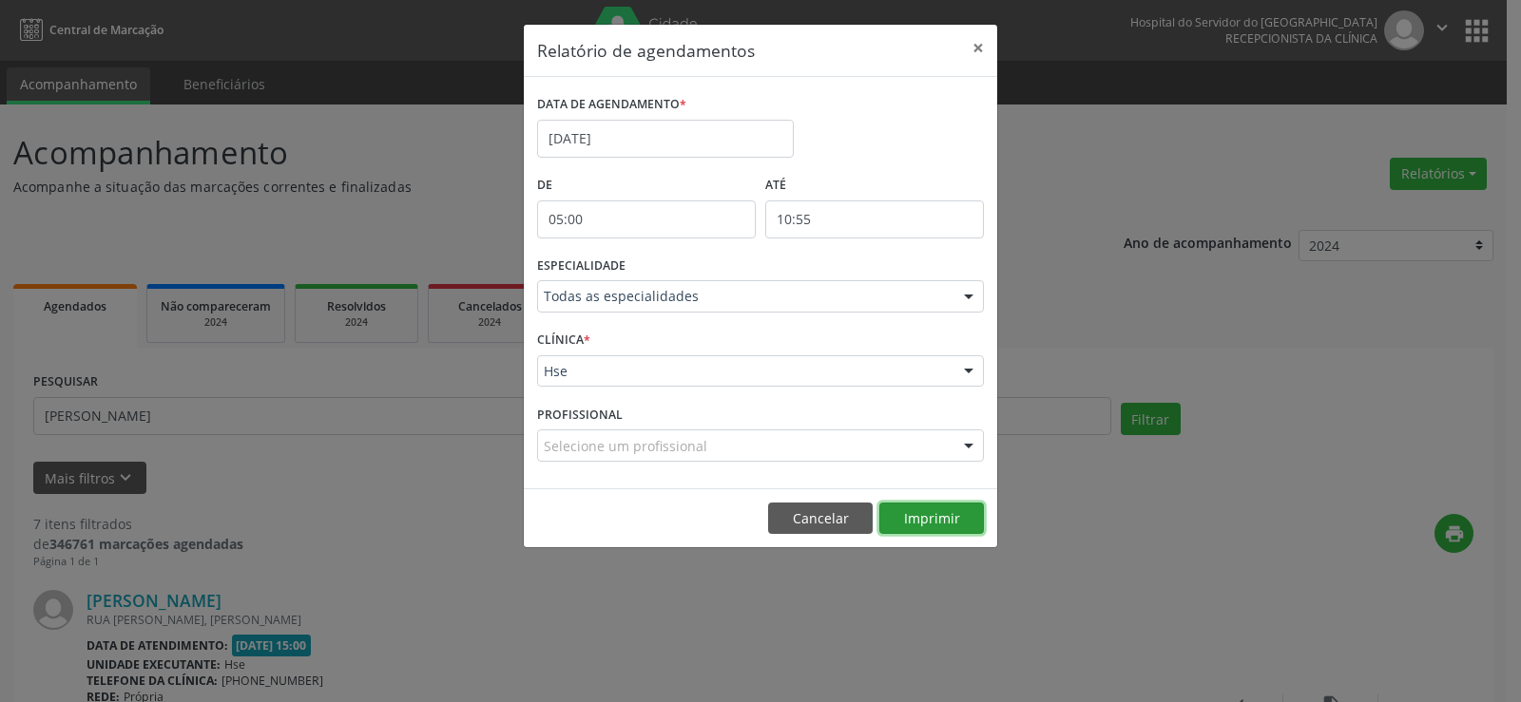
click at [941, 509] on button "Imprimir" at bounding box center [931, 519] width 105 height 32
click at [819, 515] on button "Cancelar" at bounding box center [820, 519] width 105 height 32
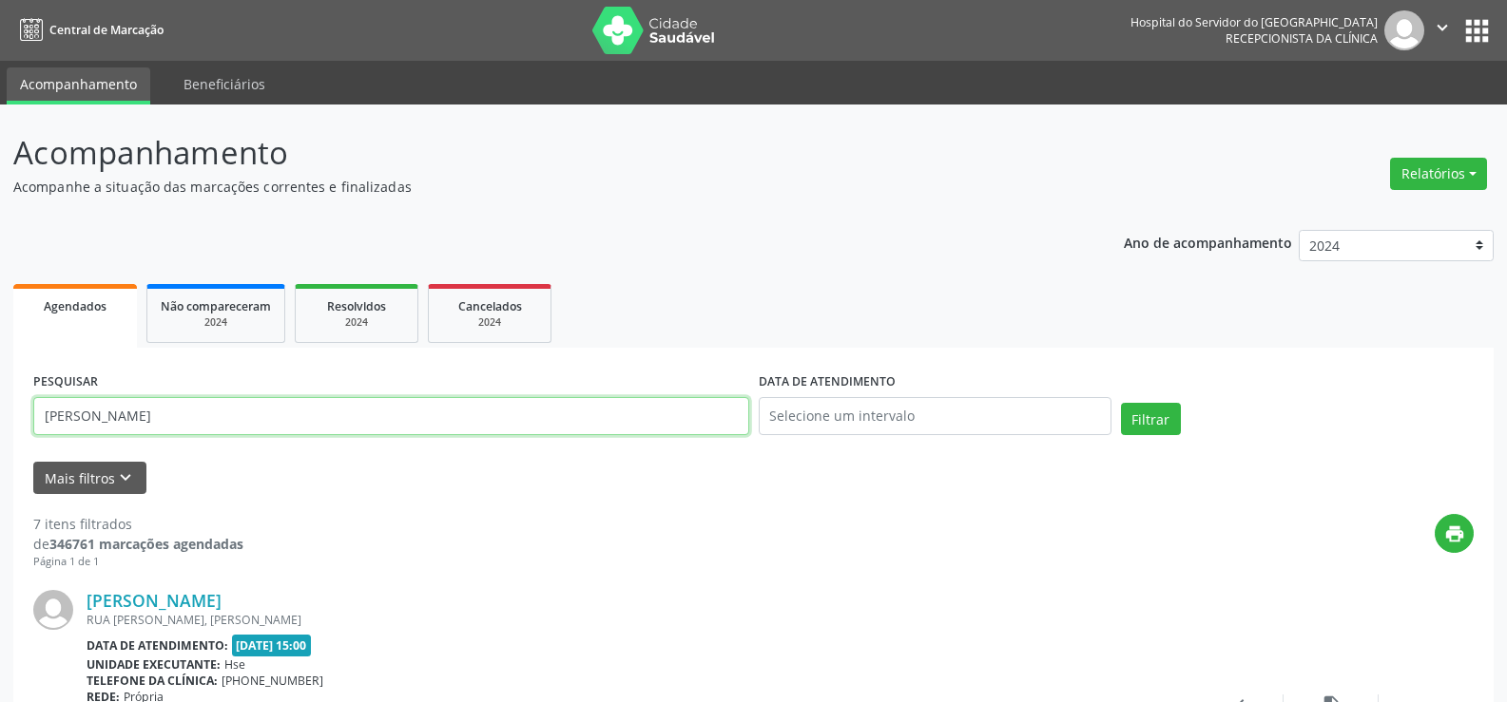
click at [415, 419] on input "[PERSON_NAME]" at bounding box center [391, 416] width 716 height 38
paste input "[PERSON_NAME] DOS ANJOS"
click at [1121, 403] on button "Filtrar" at bounding box center [1151, 419] width 60 height 32
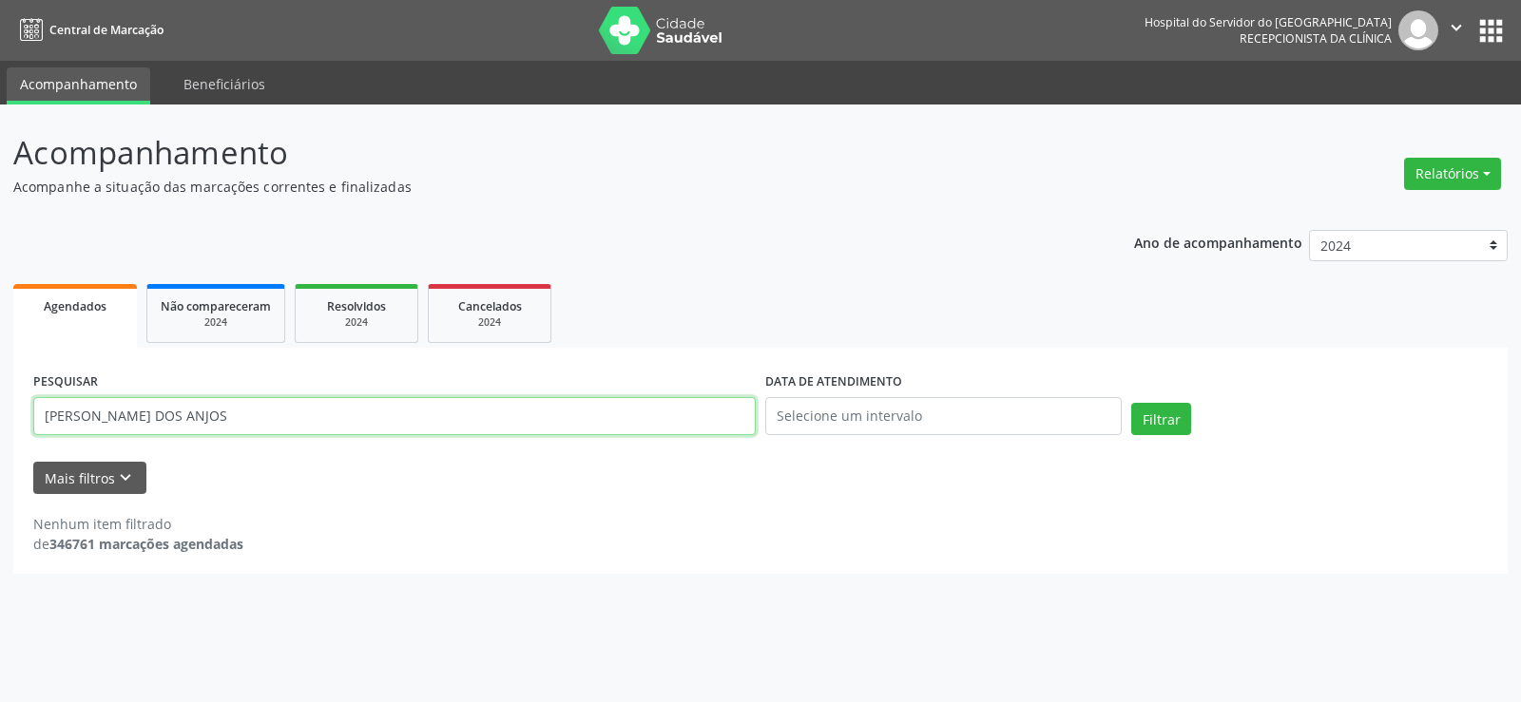
click at [194, 418] on input "[PERSON_NAME] DOS ANJOS" at bounding box center [394, 416] width 722 height 38
drag, startPoint x: 282, startPoint y: 417, endPoint x: 154, endPoint y: 417, distance: 128.3
click at [154, 417] on input "[PERSON_NAME] DOS ANJOS" at bounding box center [394, 416] width 722 height 38
type input "[PERSON_NAME]"
click at [1131, 403] on button "Filtrar" at bounding box center [1161, 419] width 60 height 32
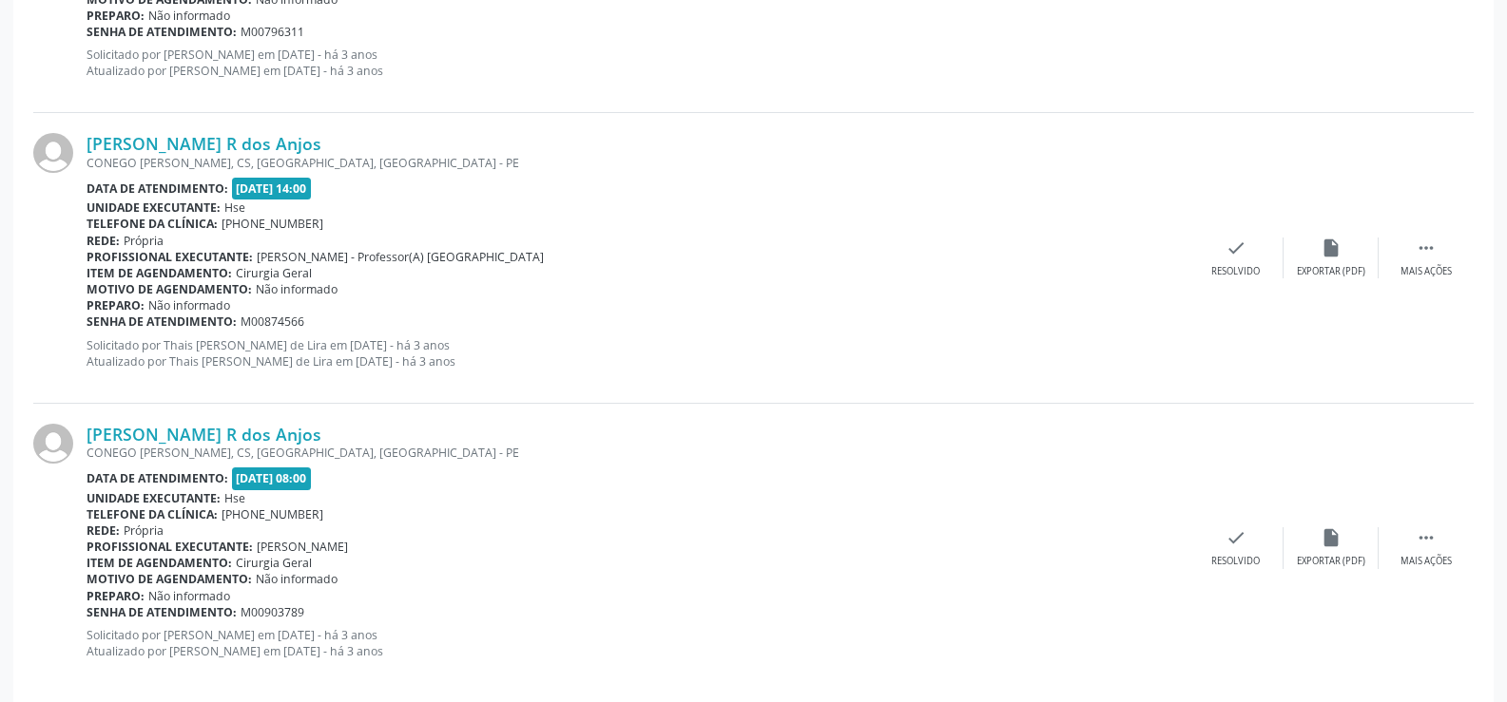
scroll to position [4310, 0]
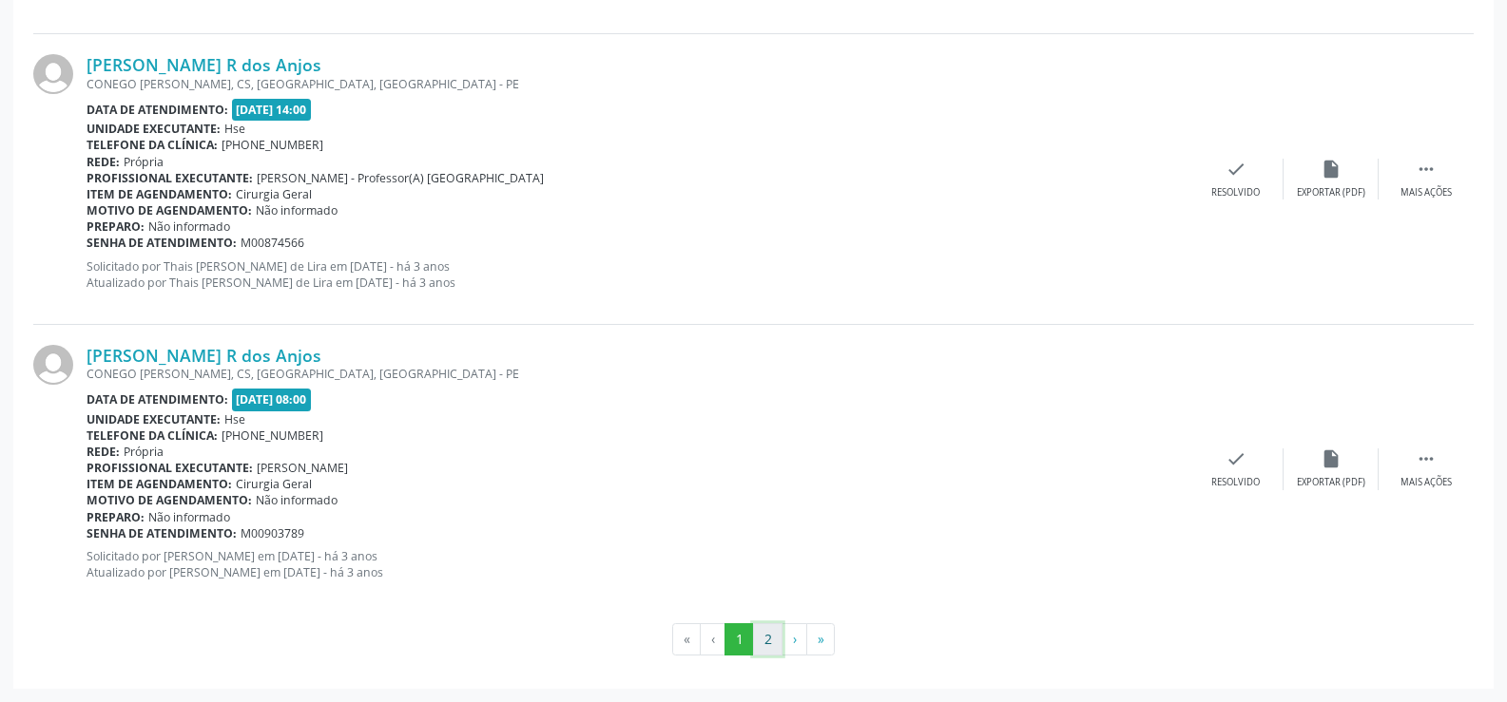
click at [778, 643] on button "2" at bounding box center [767, 640] width 29 height 32
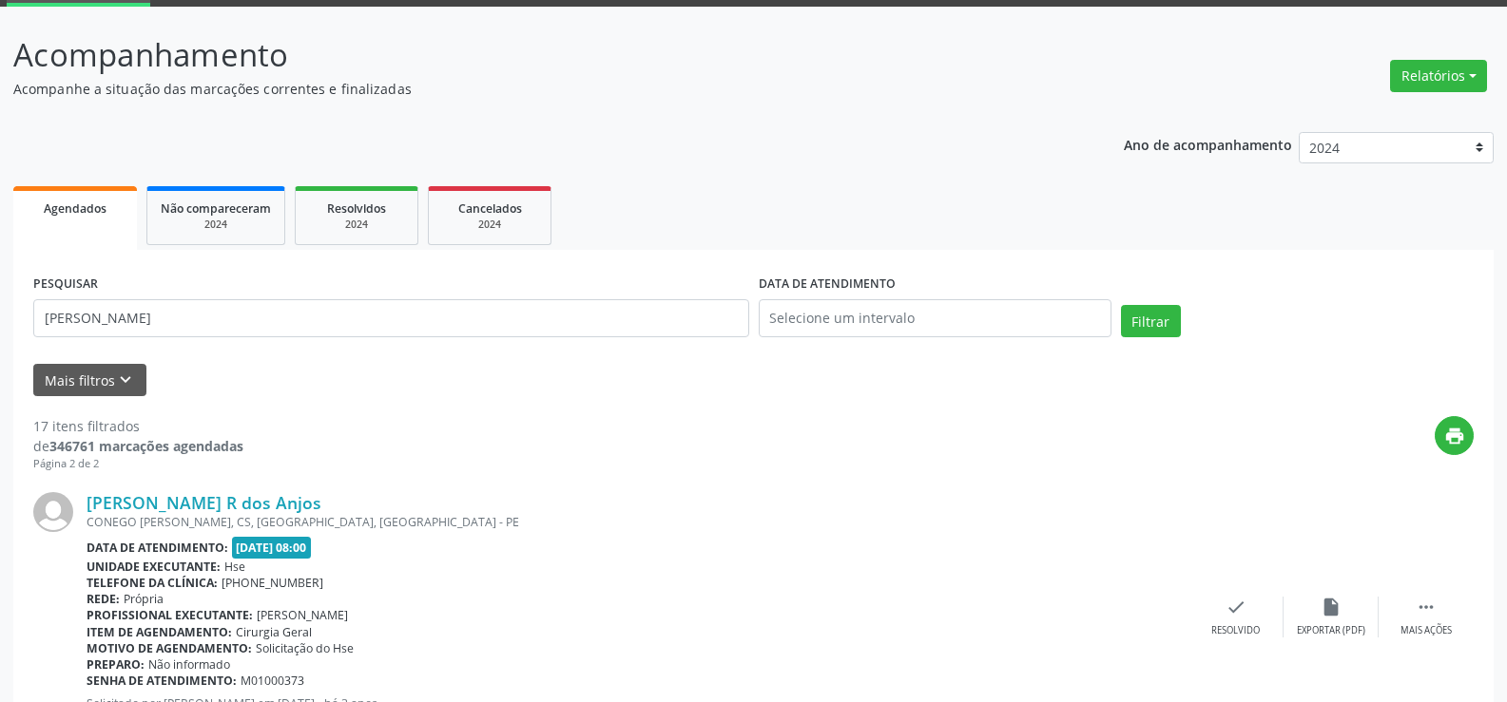
scroll to position [0, 0]
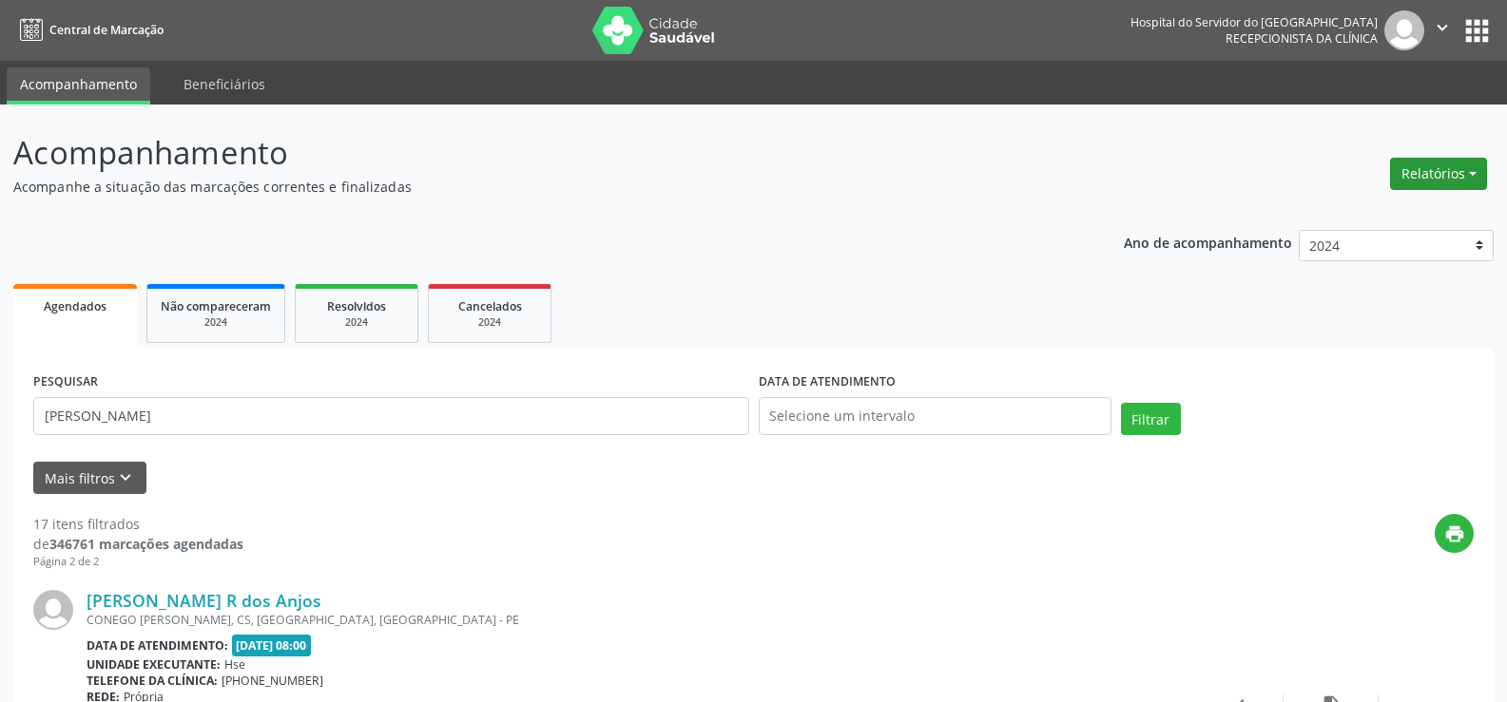
click at [1425, 183] on button "Relatórios" at bounding box center [1438, 174] width 97 height 32
click at [1404, 219] on link "Agendamentos" at bounding box center [1385, 215] width 204 height 27
click at [704, 142] on body "Central de Marcação Hospital do Servidor do [GEOGRAPHIC_DATA] Recepcionista da …" at bounding box center [753, 351] width 1507 height 702
select select "7"
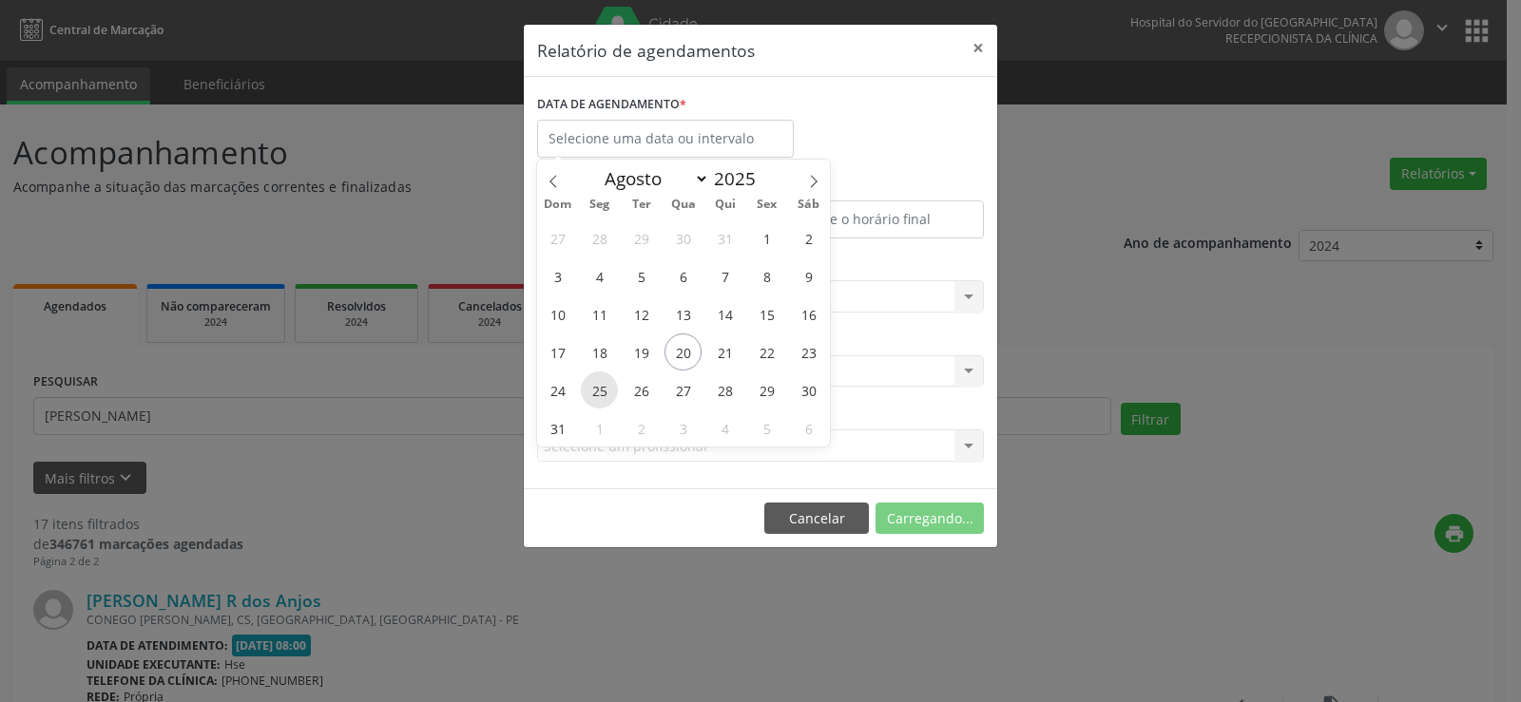
click at [601, 388] on span "25" at bounding box center [599, 390] width 37 height 37
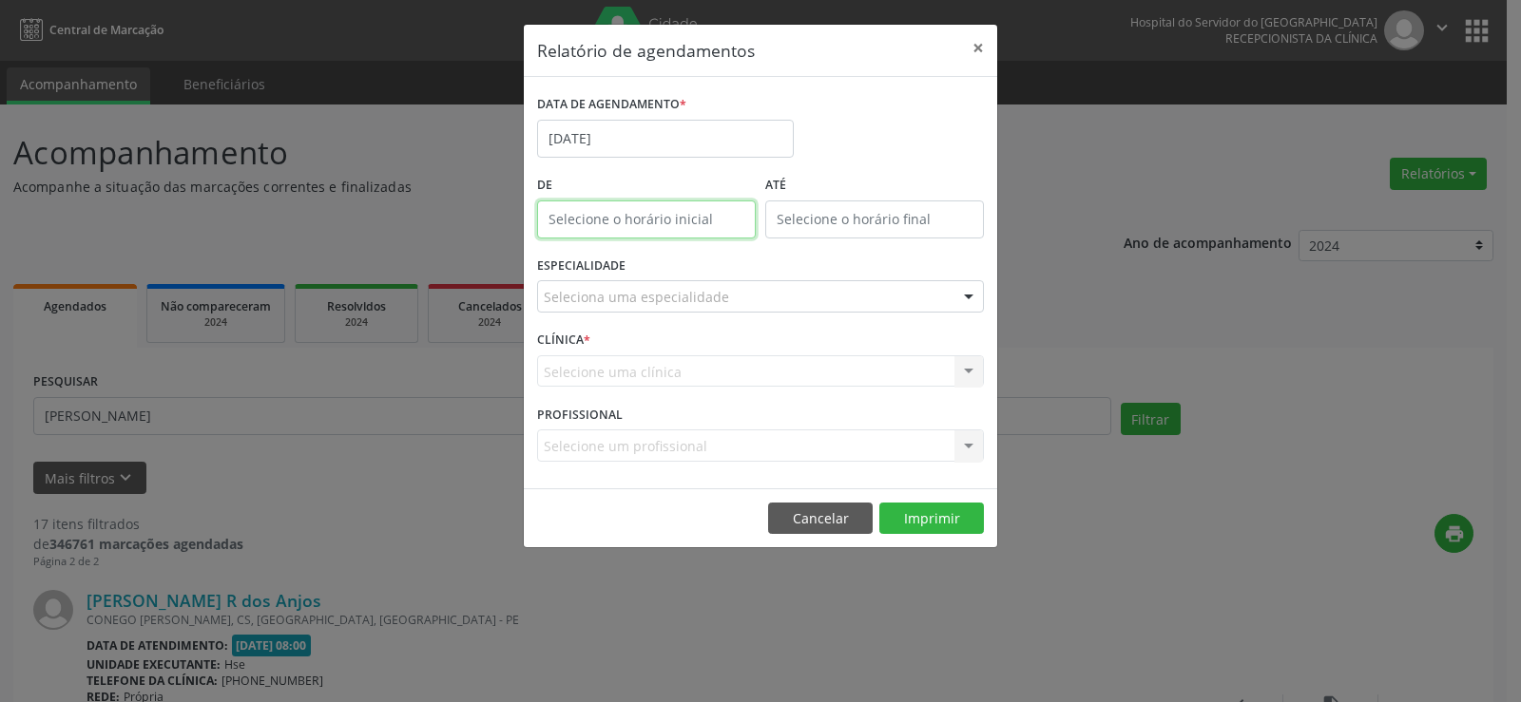
click at [608, 217] on input "text" at bounding box center [646, 220] width 219 height 38
click at [673, 269] on span at bounding box center [673, 269] width 13 height 19
type input "11:00"
type input "11"
click at [824, 221] on input "12:00" at bounding box center [874, 220] width 219 height 38
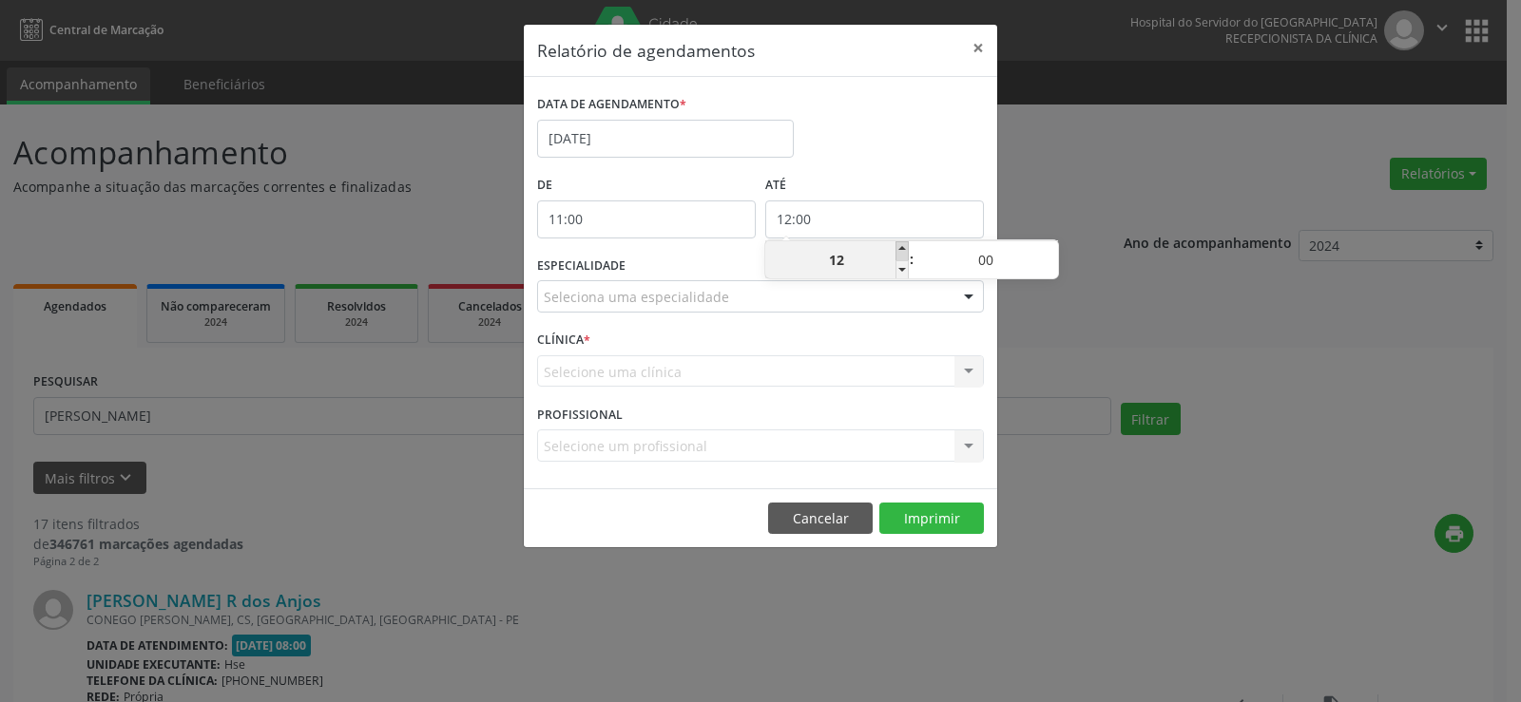
click at [901, 247] on span at bounding box center [901, 250] width 13 height 19
type input "13:00"
type input "13"
click at [901, 247] on span at bounding box center [901, 250] width 13 height 19
type input "14:00"
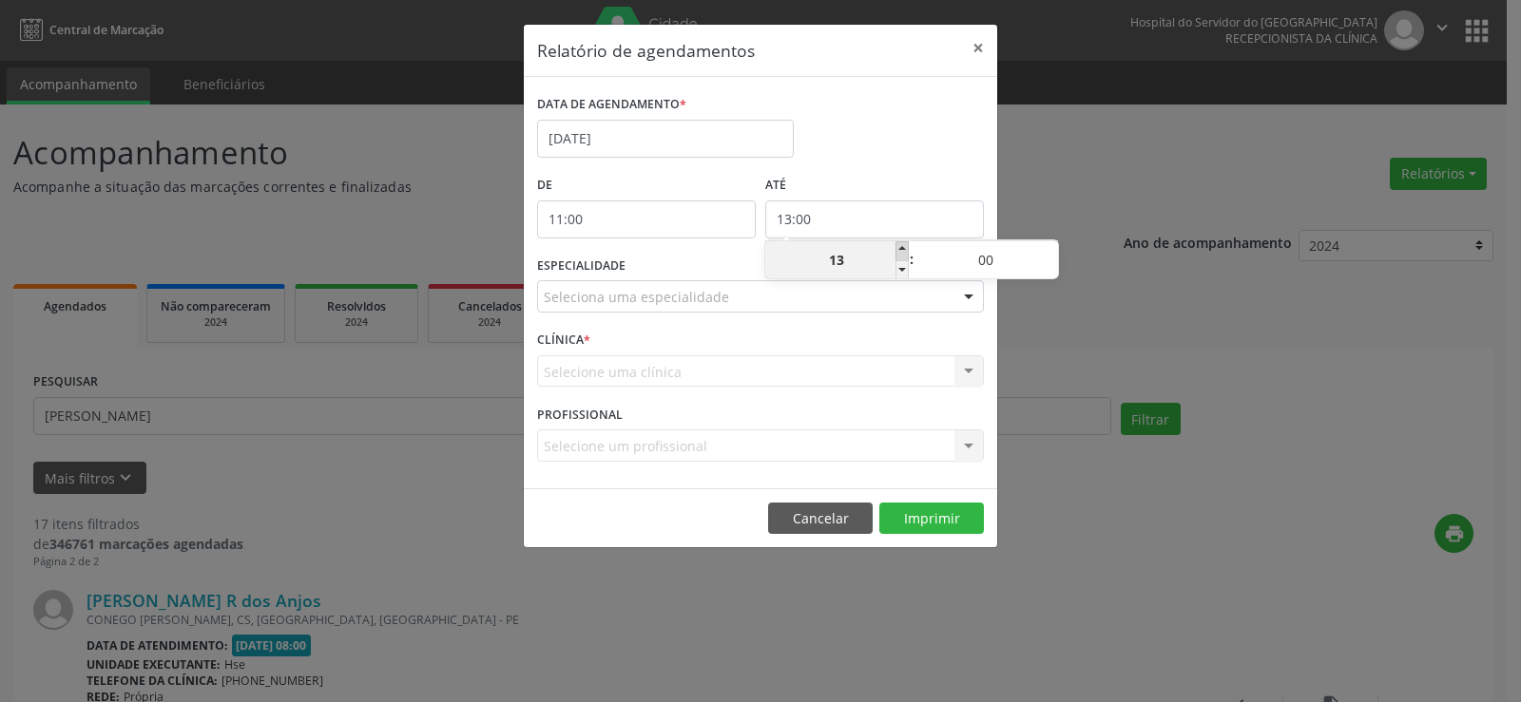
type input "14"
click at [1049, 248] on span at bounding box center [1051, 250] width 13 height 19
type input "14:05"
type input "05"
click at [1050, 247] on span at bounding box center [1051, 250] width 13 height 19
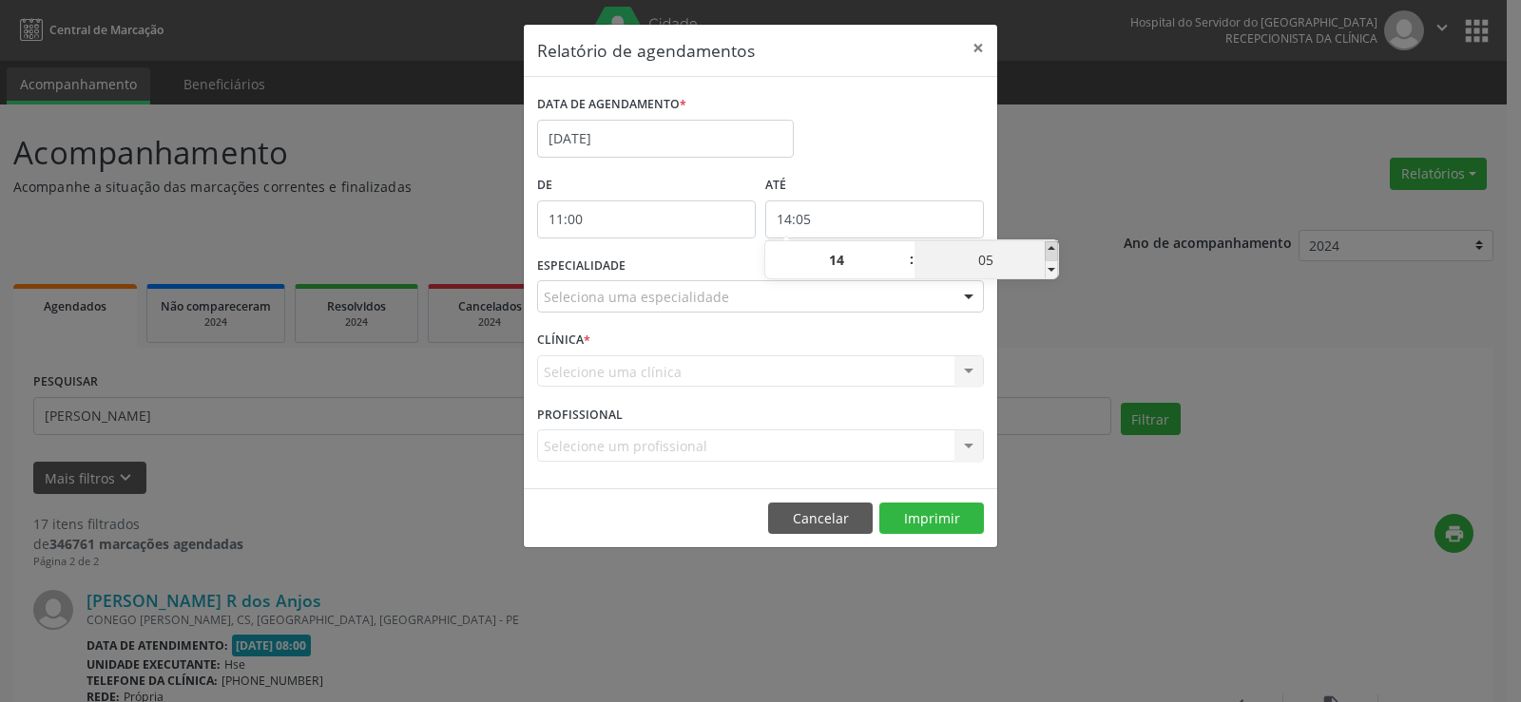
type input "14:10"
type input "10"
click at [1050, 247] on span at bounding box center [1051, 250] width 13 height 19
type input "14:15"
type input "15"
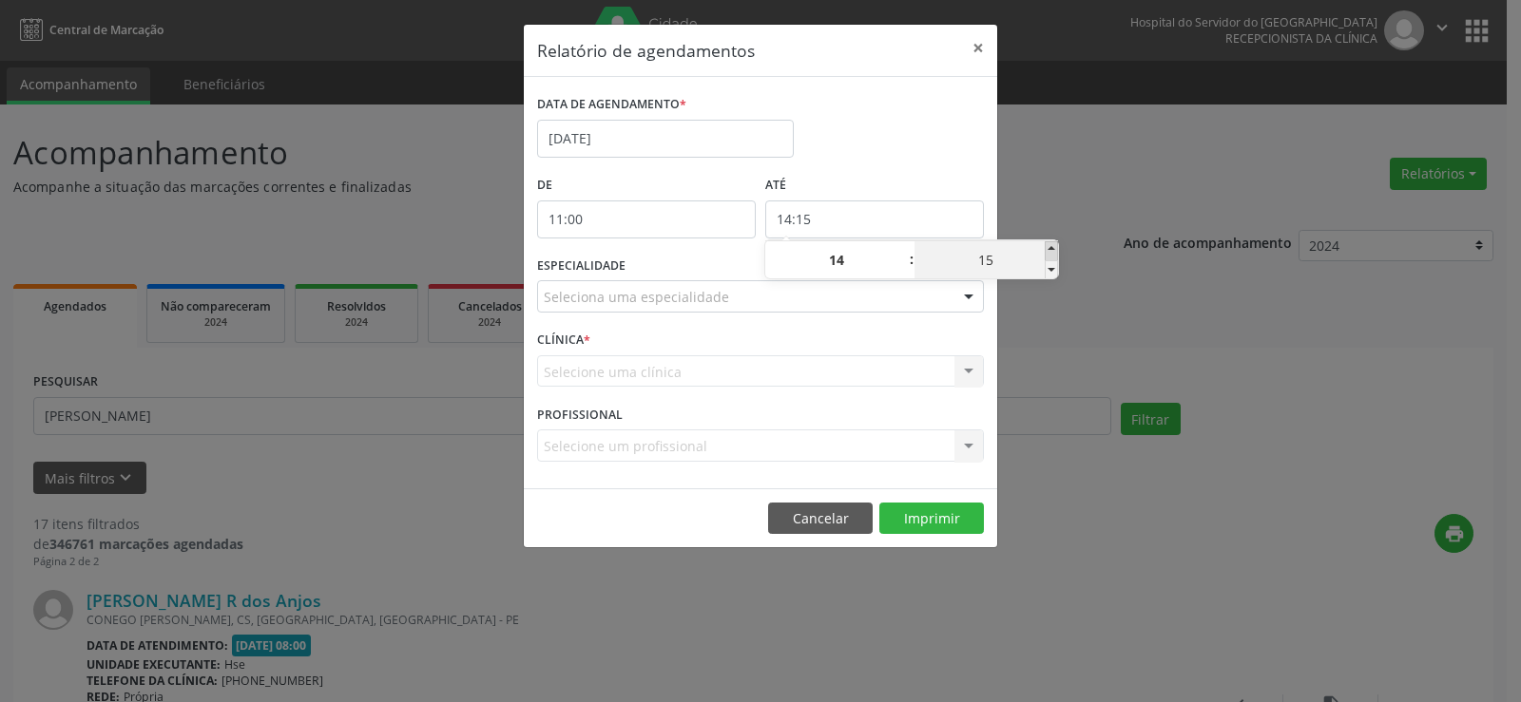
click at [1050, 247] on span at bounding box center [1051, 250] width 13 height 19
type input "14:20"
type input "20"
click at [1050, 247] on span at bounding box center [1051, 250] width 13 height 19
type input "14:25"
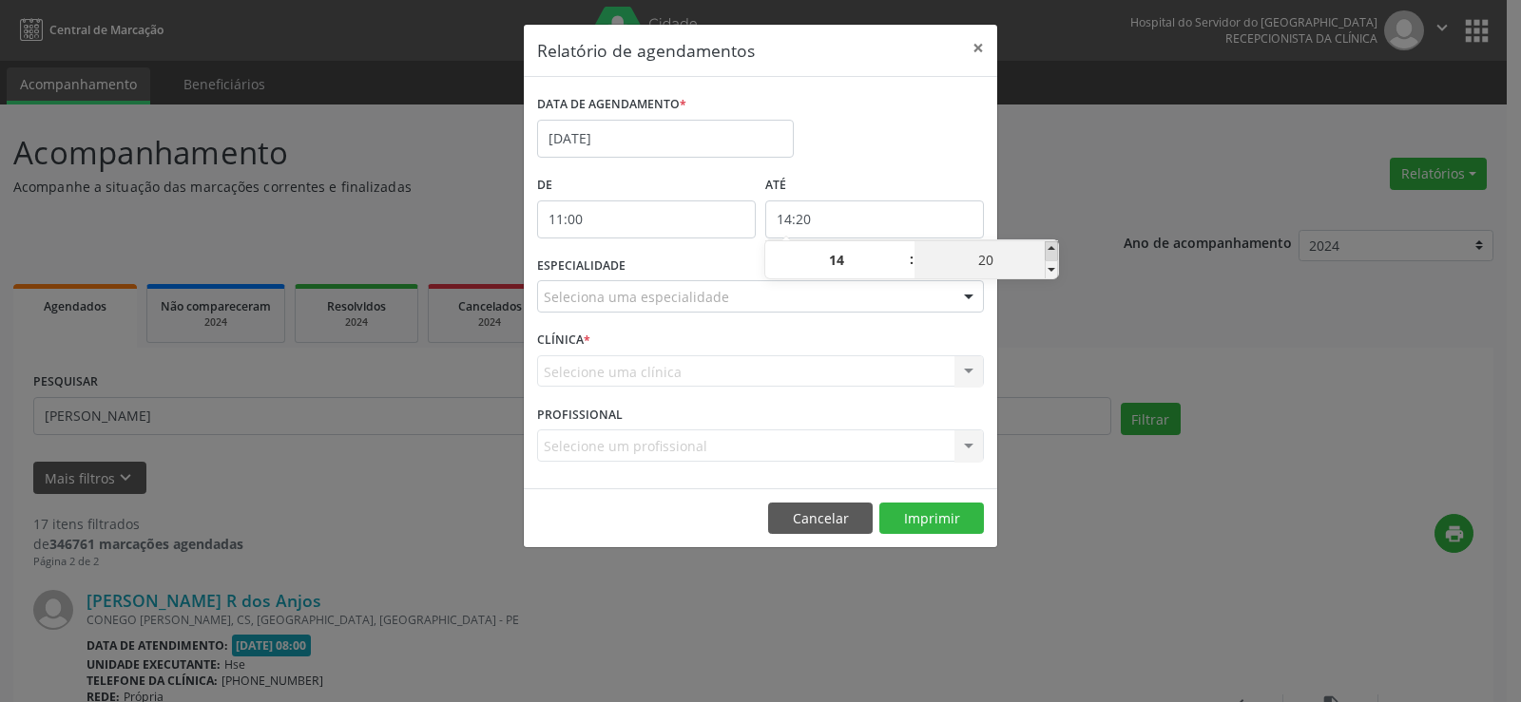
type input "25"
click at [1050, 247] on span at bounding box center [1051, 250] width 13 height 19
type input "14:30"
type input "30"
click at [1050, 247] on span at bounding box center [1051, 250] width 13 height 19
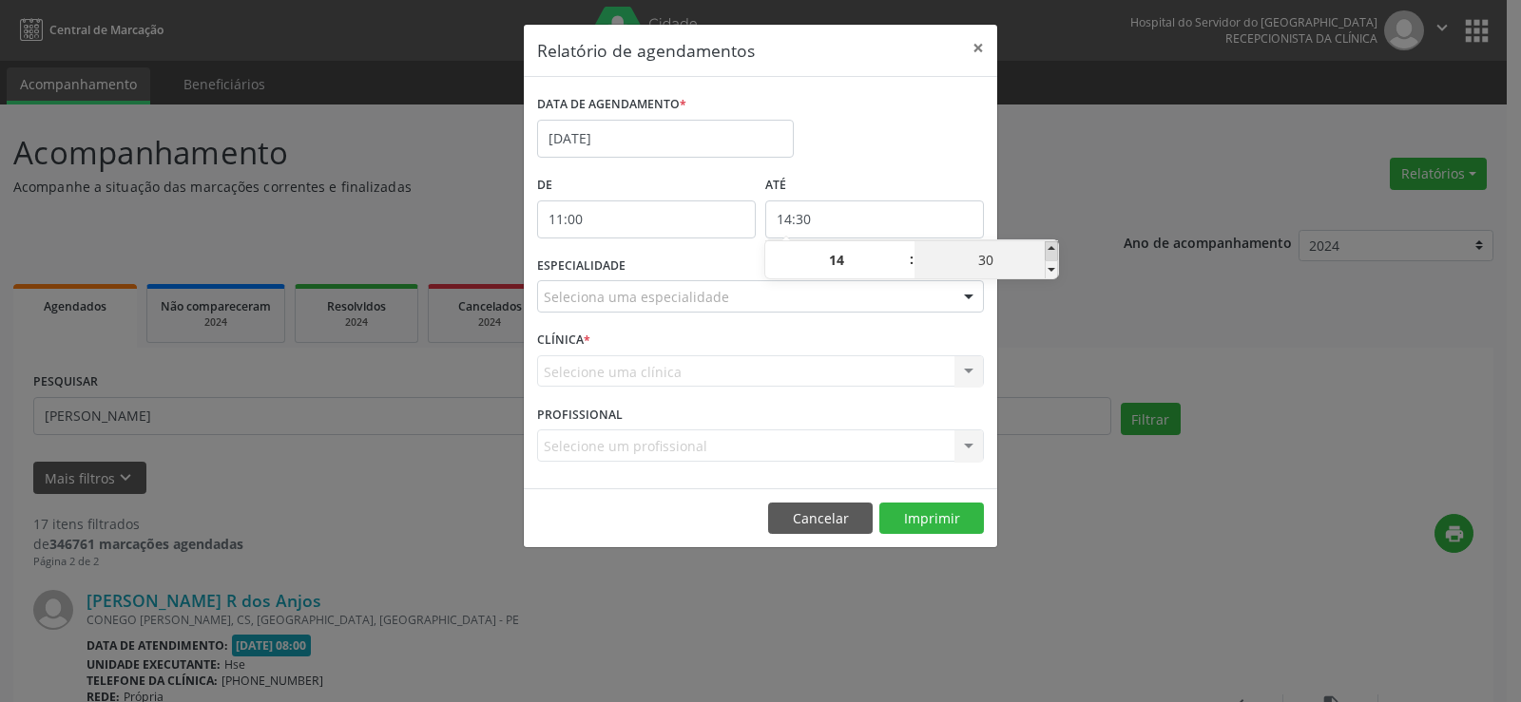
type input "14:35"
type input "35"
click at [1050, 247] on span at bounding box center [1051, 250] width 13 height 19
type input "14:40"
type input "40"
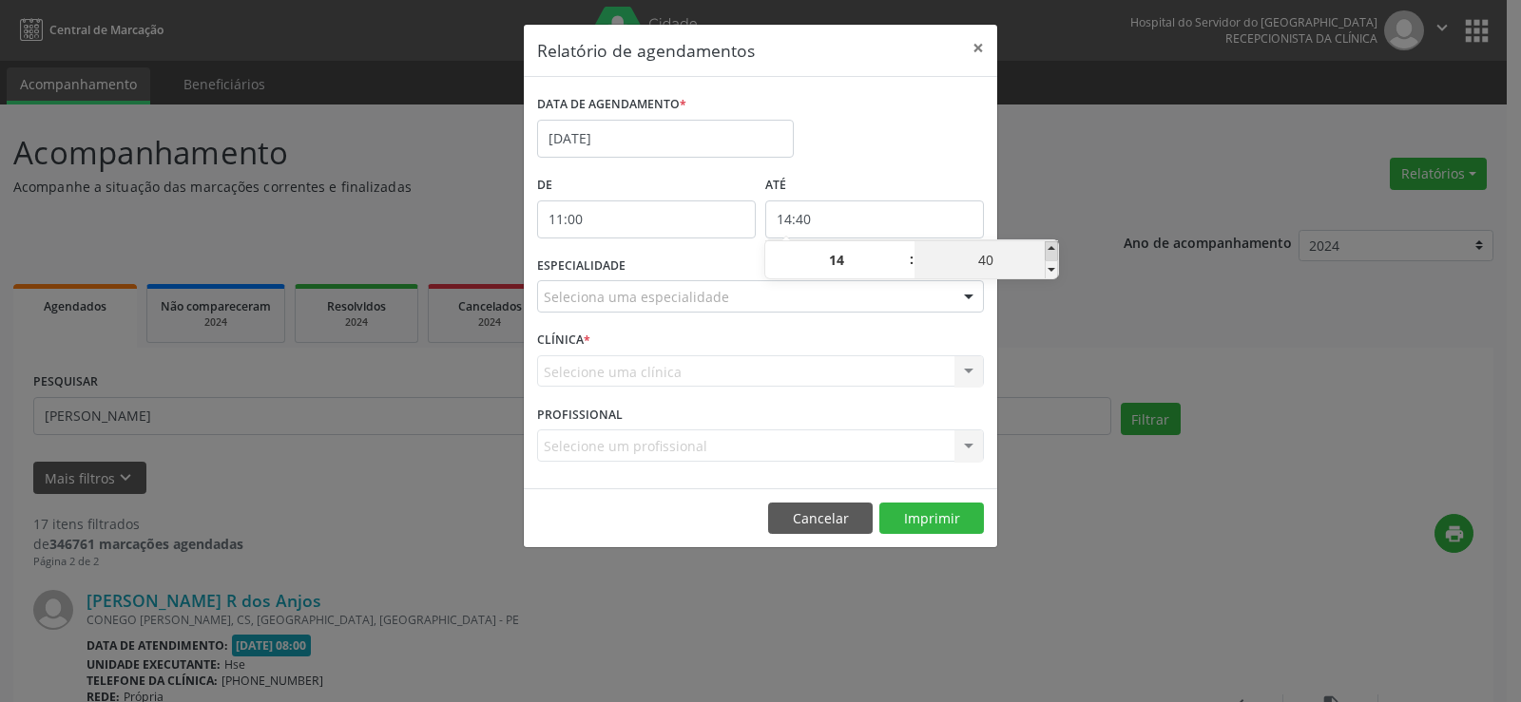
click at [1050, 247] on span at bounding box center [1051, 250] width 13 height 19
type input "14:45"
type input "45"
click at [1050, 247] on span at bounding box center [1051, 250] width 13 height 19
type input "14:50"
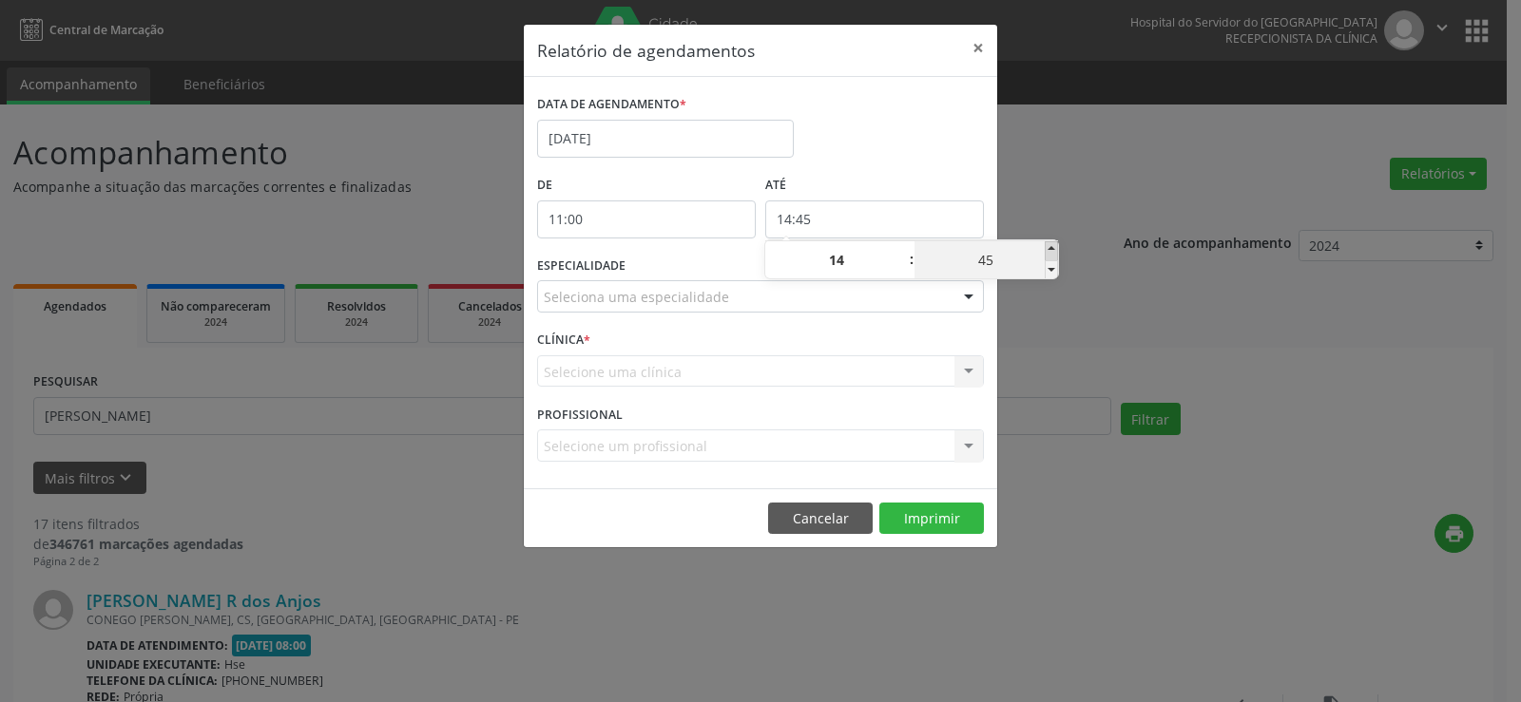
type input "50"
click at [1050, 247] on span at bounding box center [1051, 250] width 13 height 19
type input "14:55"
type input "55"
click at [1068, 192] on div "Relatório de agendamentos × DATA DE AGENDAMENTO * [DATE] De 11:00 ATÉ 14:55 ESP…" at bounding box center [760, 351] width 1521 height 702
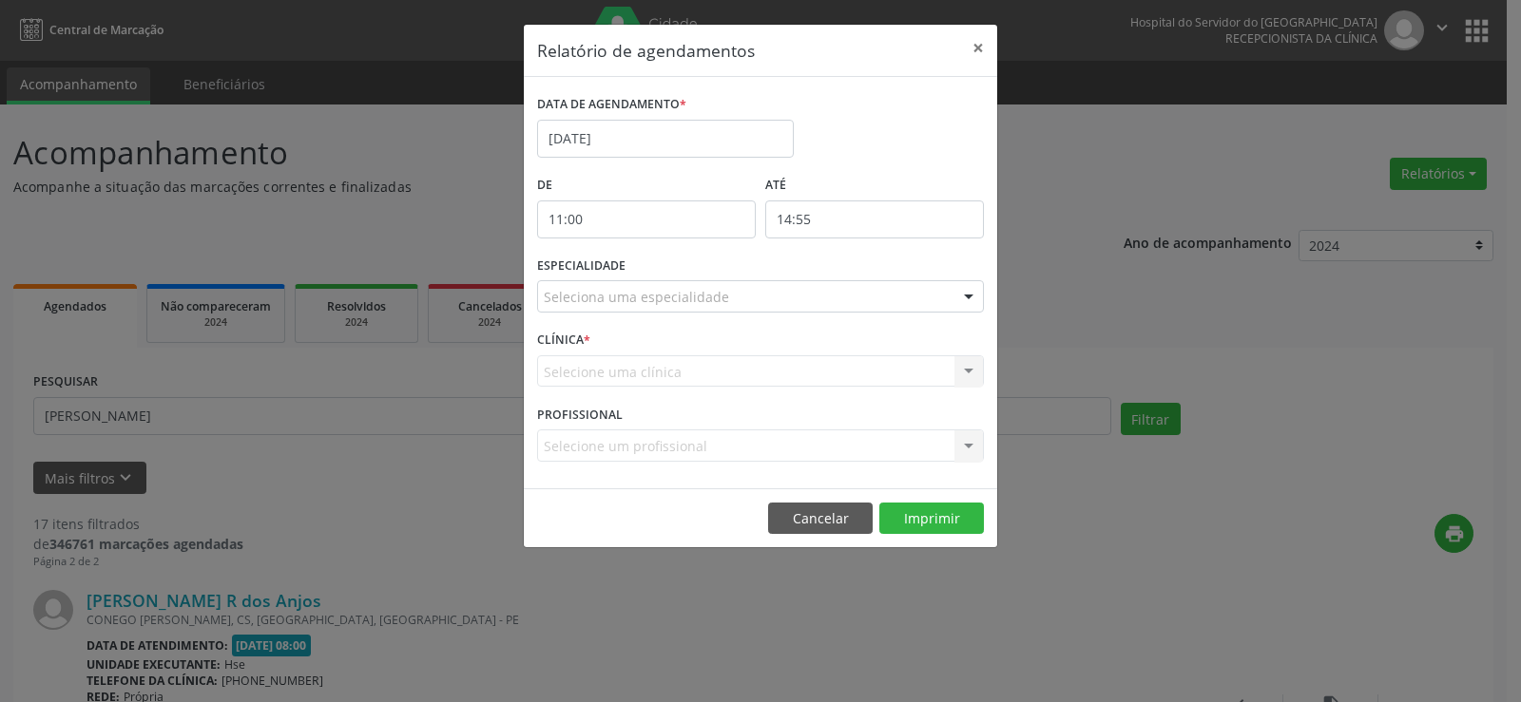
click at [968, 303] on div at bounding box center [968, 297] width 29 height 32
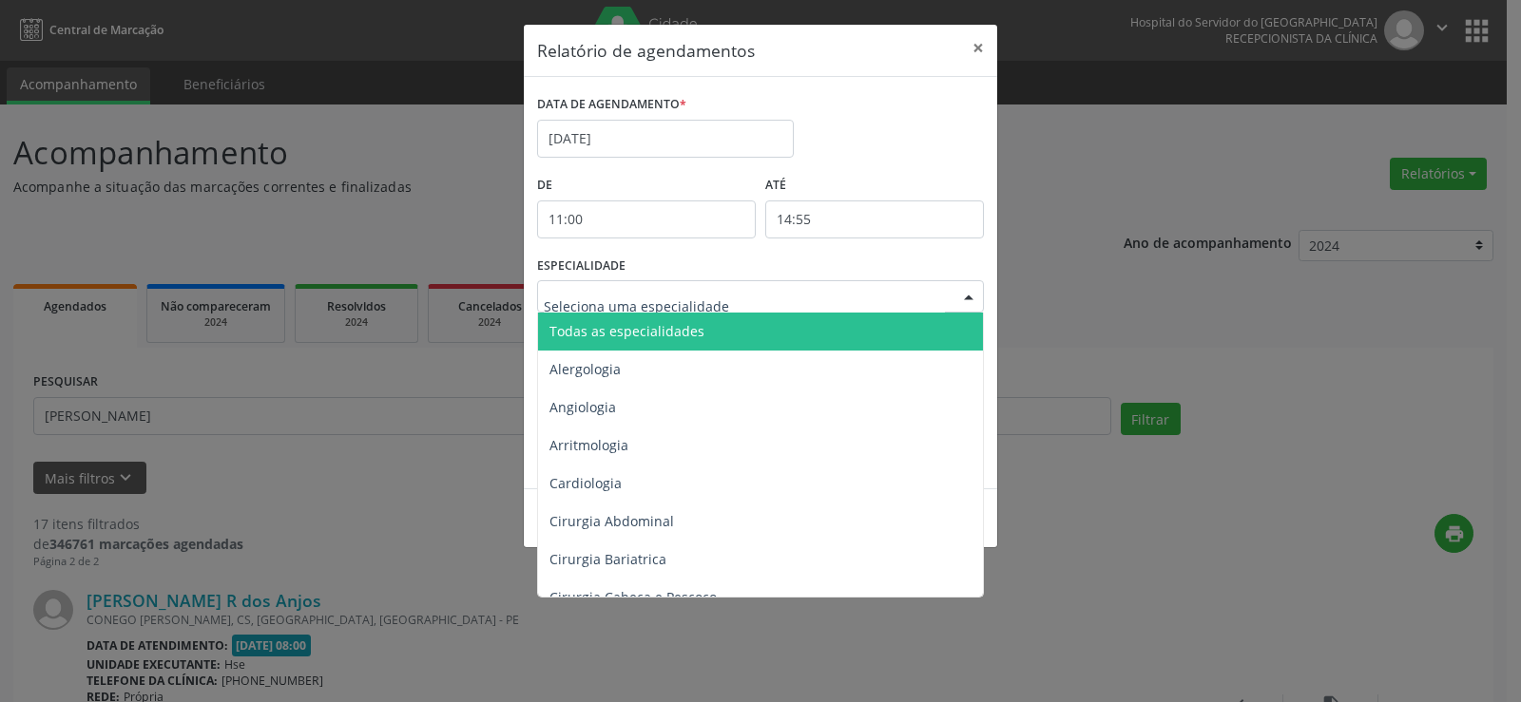
click at [932, 323] on span "Todas as especialidades" at bounding box center [762, 332] width 448 height 38
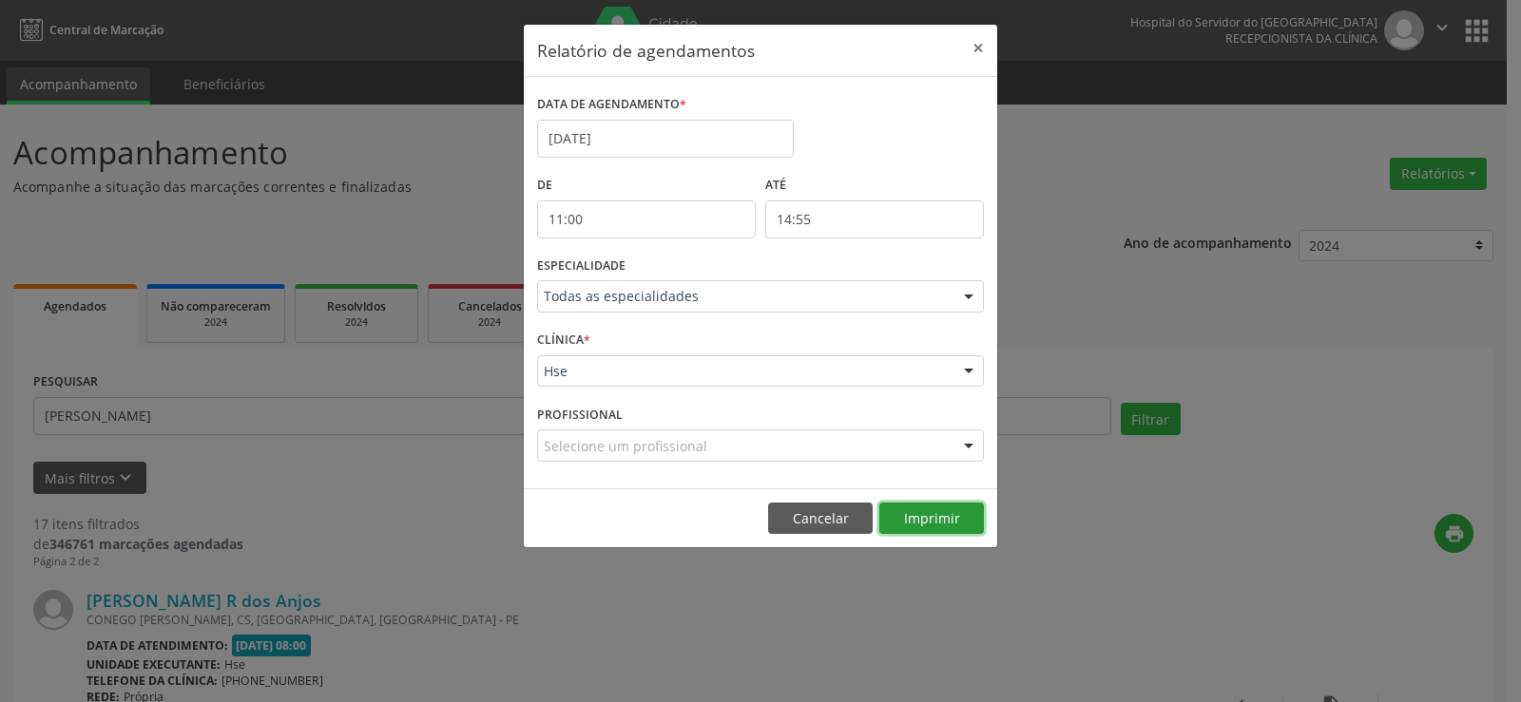
click at [940, 510] on button "Imprimir" at bounding box center [931, 519] width 105 height 32
click at [976, 40] on button "×" at bounding box center [978, 48] width 38 height 47
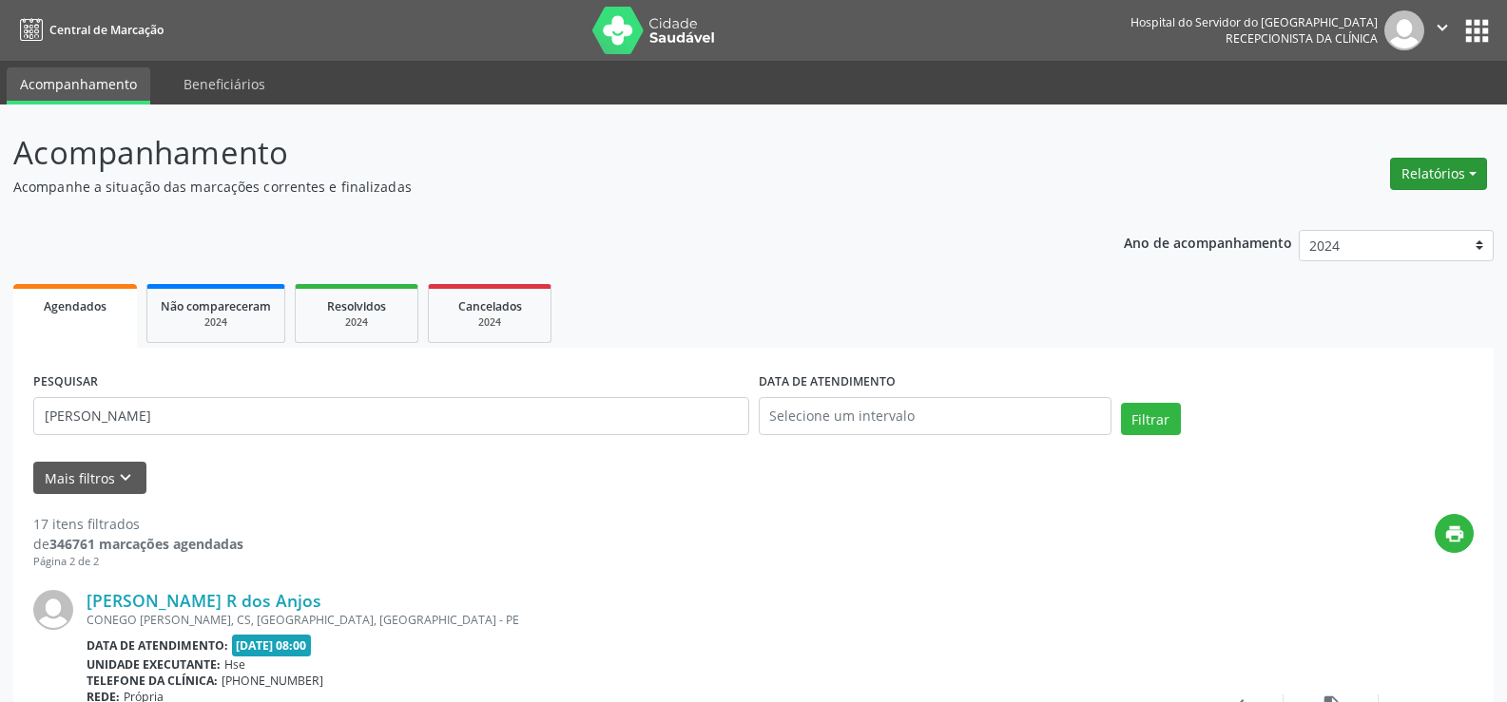
click at [1442, 187] on button "Relatórios" at bounding box center [1438, 174] width 97 height 32
click at [1420, 217] on link "Agendamentos" at bounding box center [1385, 215] width 204 height 27
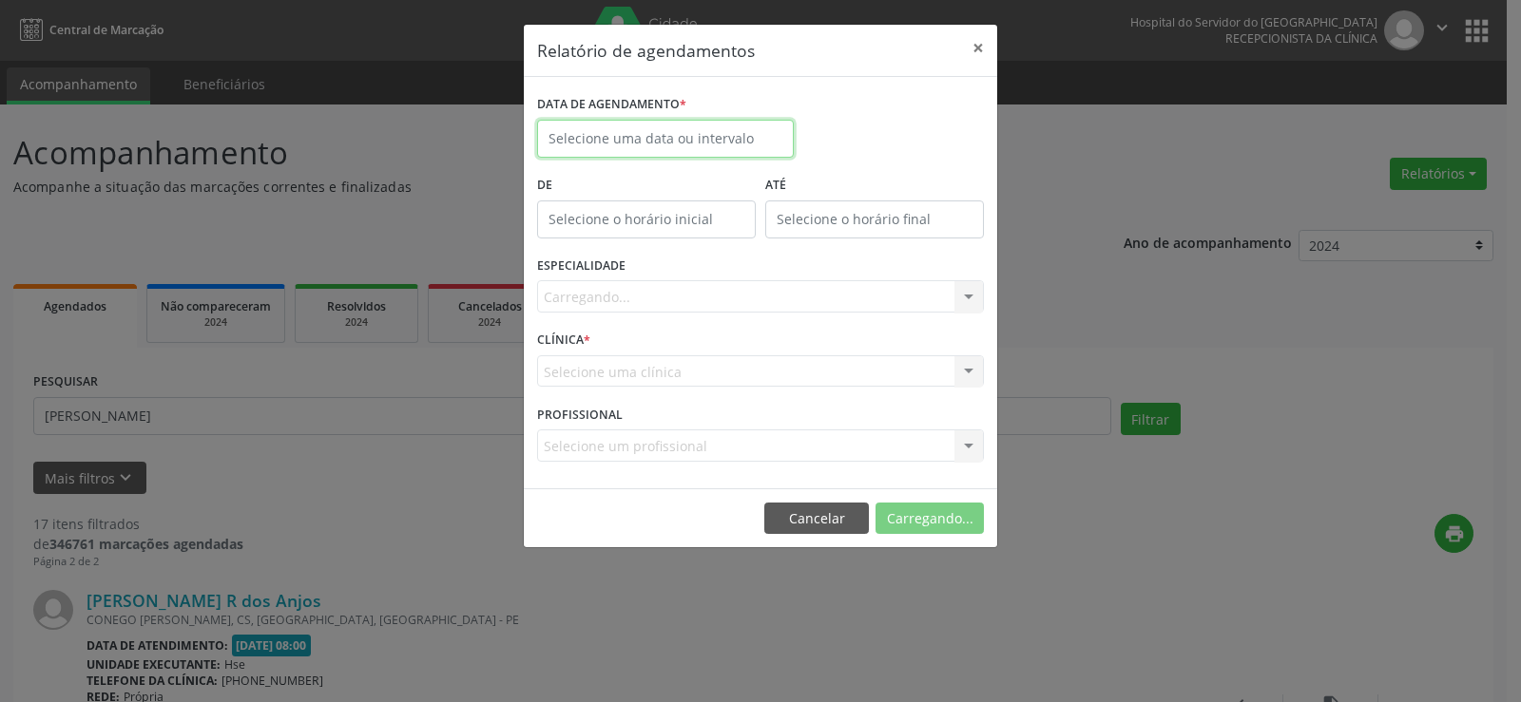
click at [699, 133] on input "text" at bounding box center [665, 139] width 257 height 38
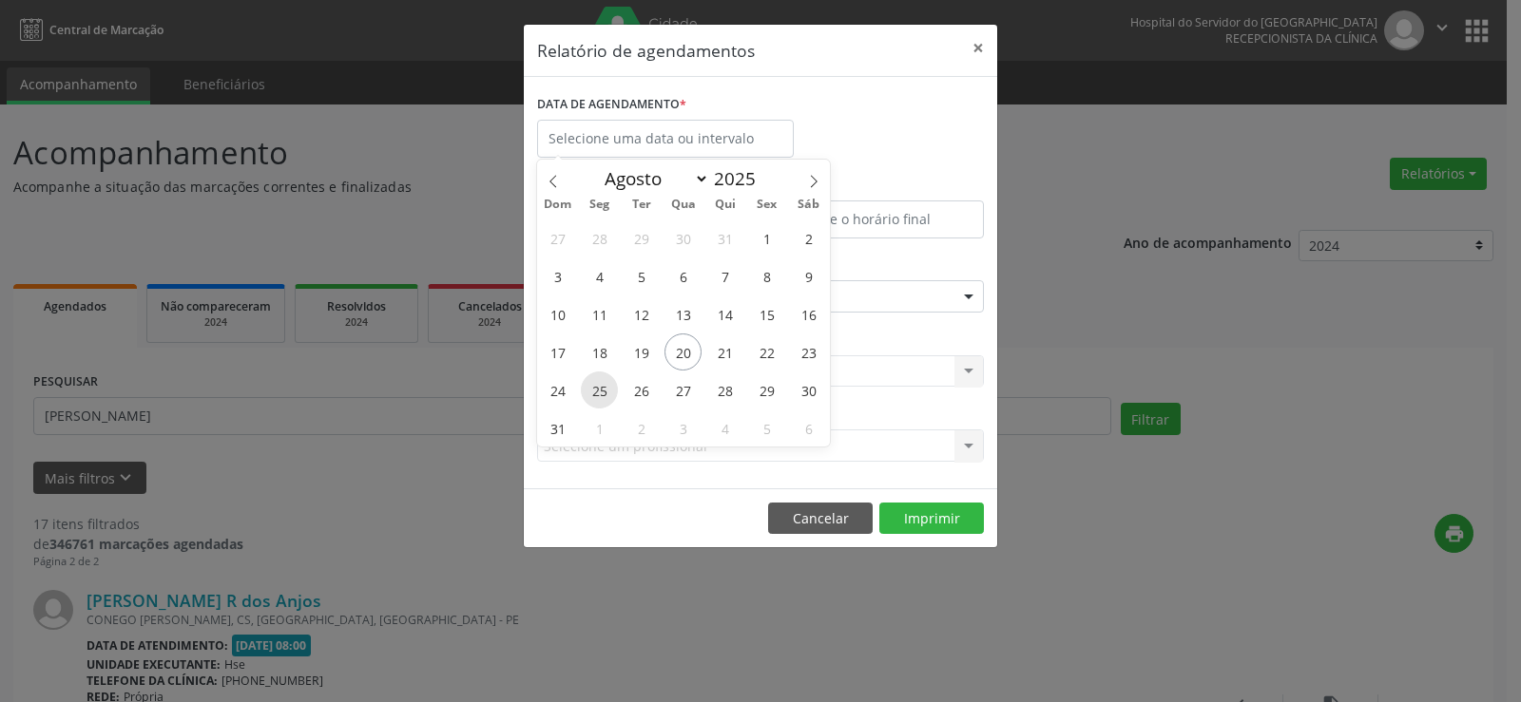
click at [605, 390] on span "25" at bounding box center [599, 390] width 37 height 37
type input "[DATE]"
click at [605, 390] on span "25" at bounding box center [599, 390] width 37 height 37
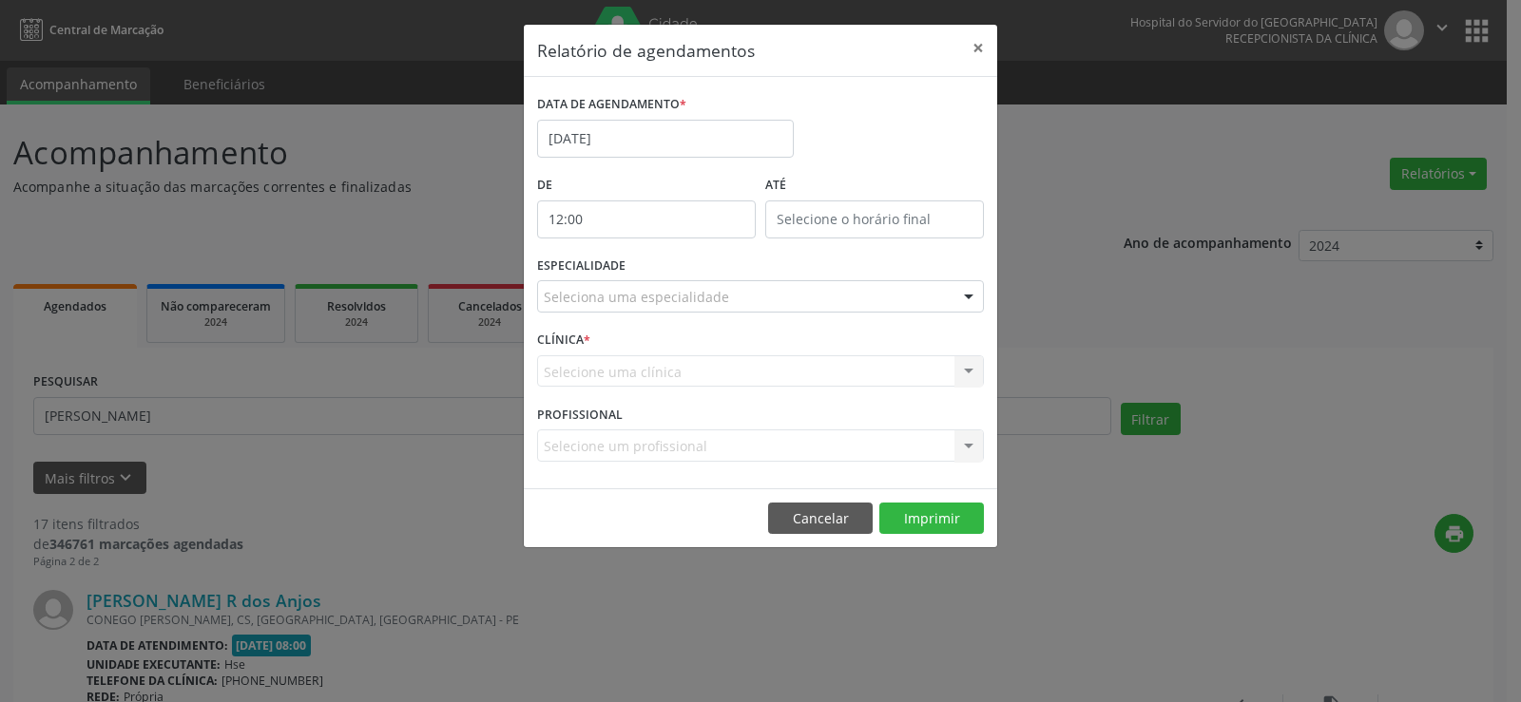
click at [634, 215] on input "12:00" at bounding box center [646, 220] width 219 height 38
click at [677, 246] on span at bounding box center [673, 250] width 13 height 19
type input "13:00"
type input "13"
click at [677, 246] on span at bounding box center [673, 250] width 13 height 19
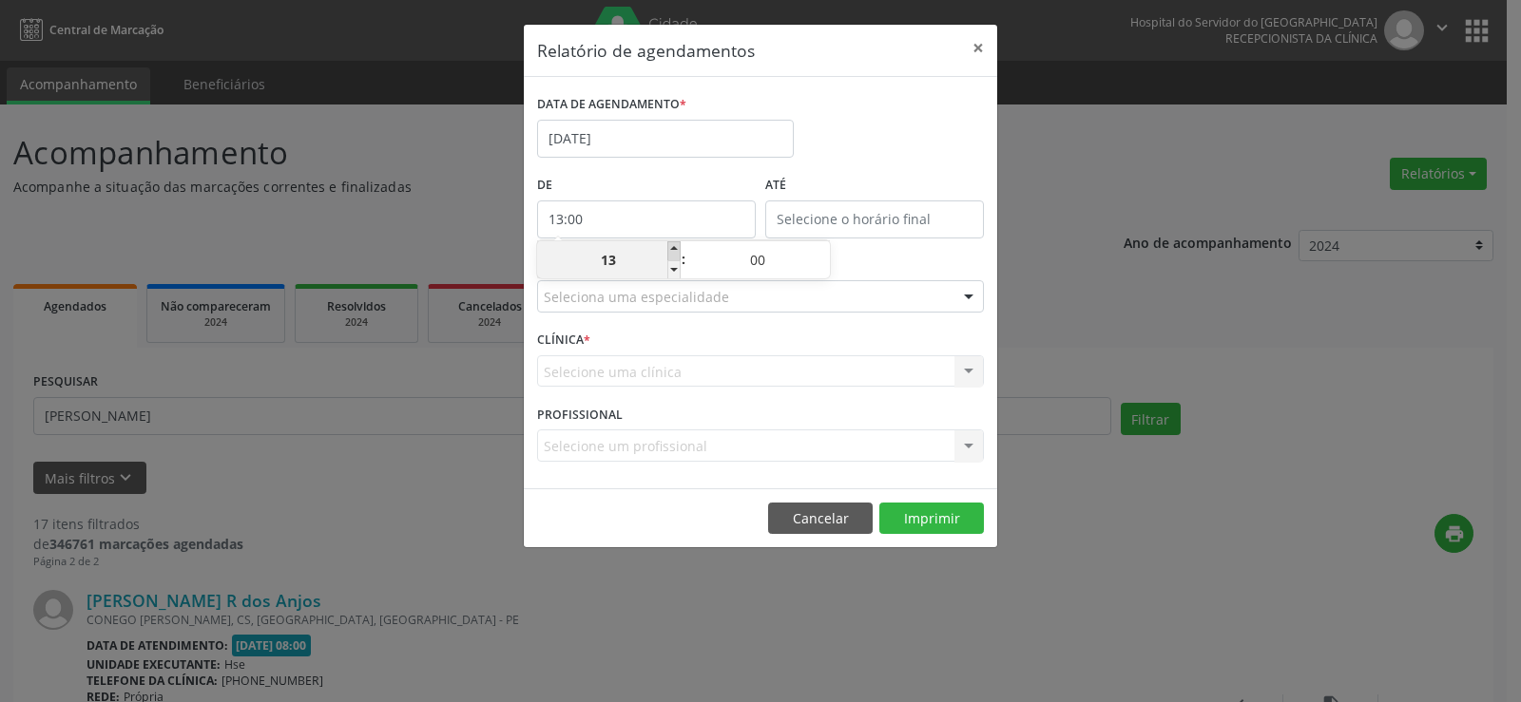
type input "14:00"
type input "14"
click at [677, 246] on span at bounding box center [673, 250] width 13 height 19
type input "15:00"
type input "15"
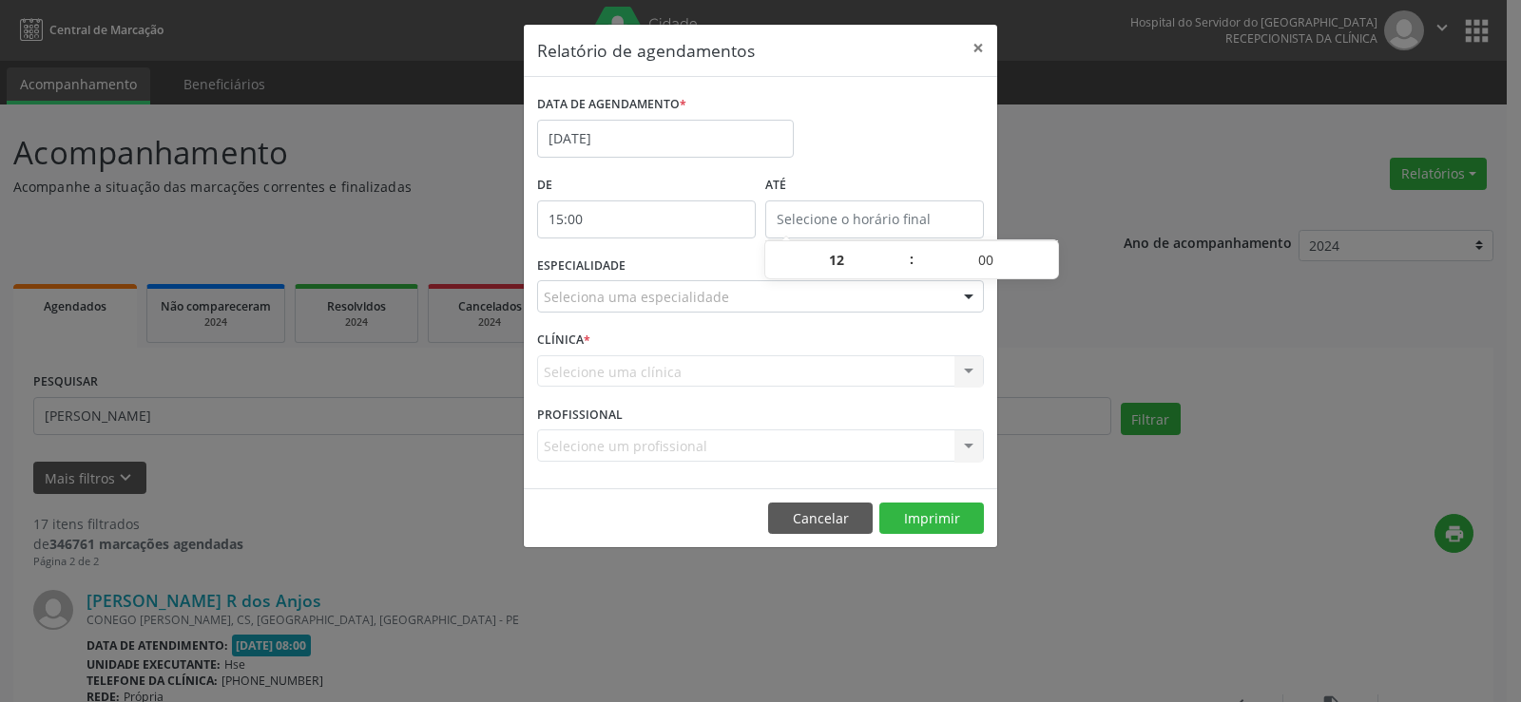
type input "15:00"
type input "15"
click at [856, 215] on input "15:00" at bounding box center [874, 220] width 219 height 38
click at [900, 247] on span at bounding box center [901, 250] width 13 height 19
type input "16:00"
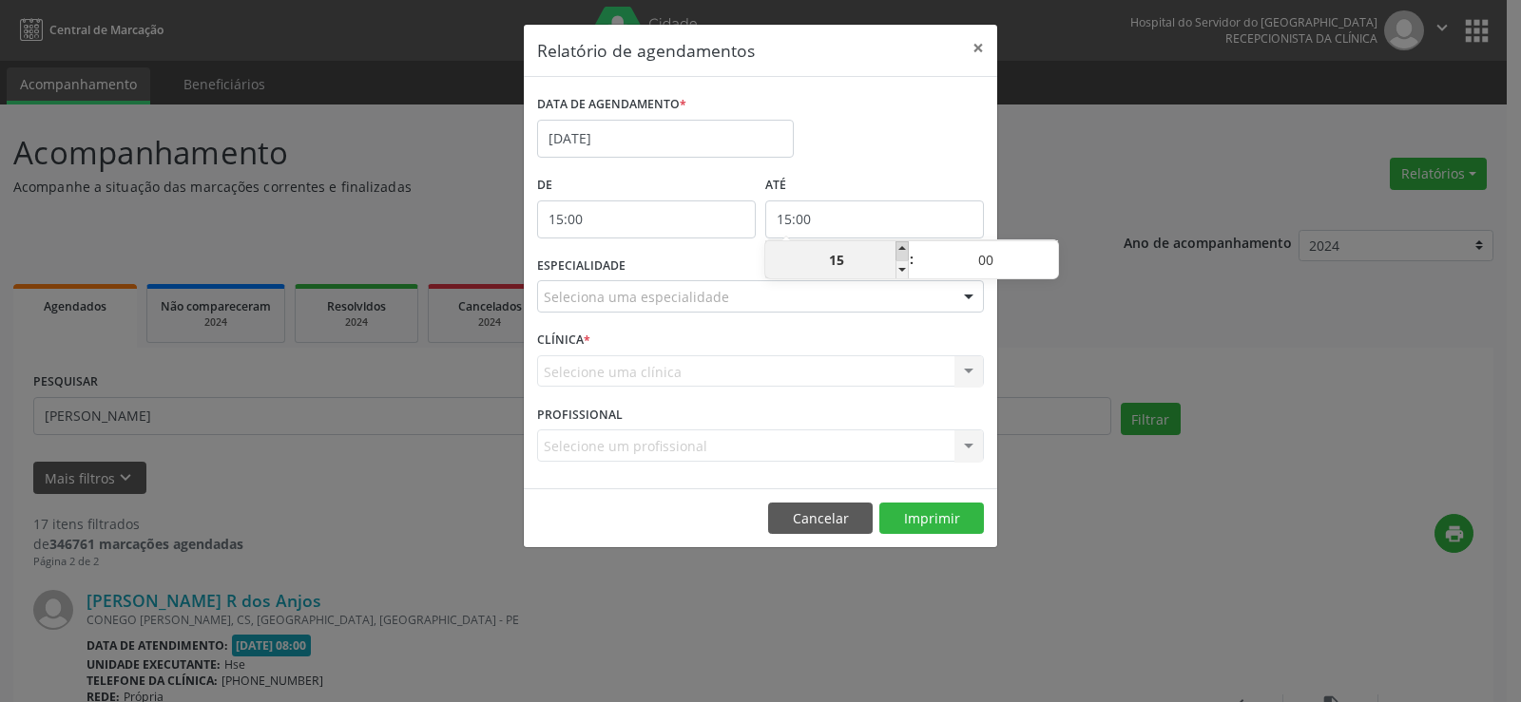
type input "16"
click at [900, 247] on span at bounding box center [901, 250] width 13 height 19
type input "17:00"
type input "17"
click at [900, 247] on span at bounding box center [901, 250] width 13 height 19
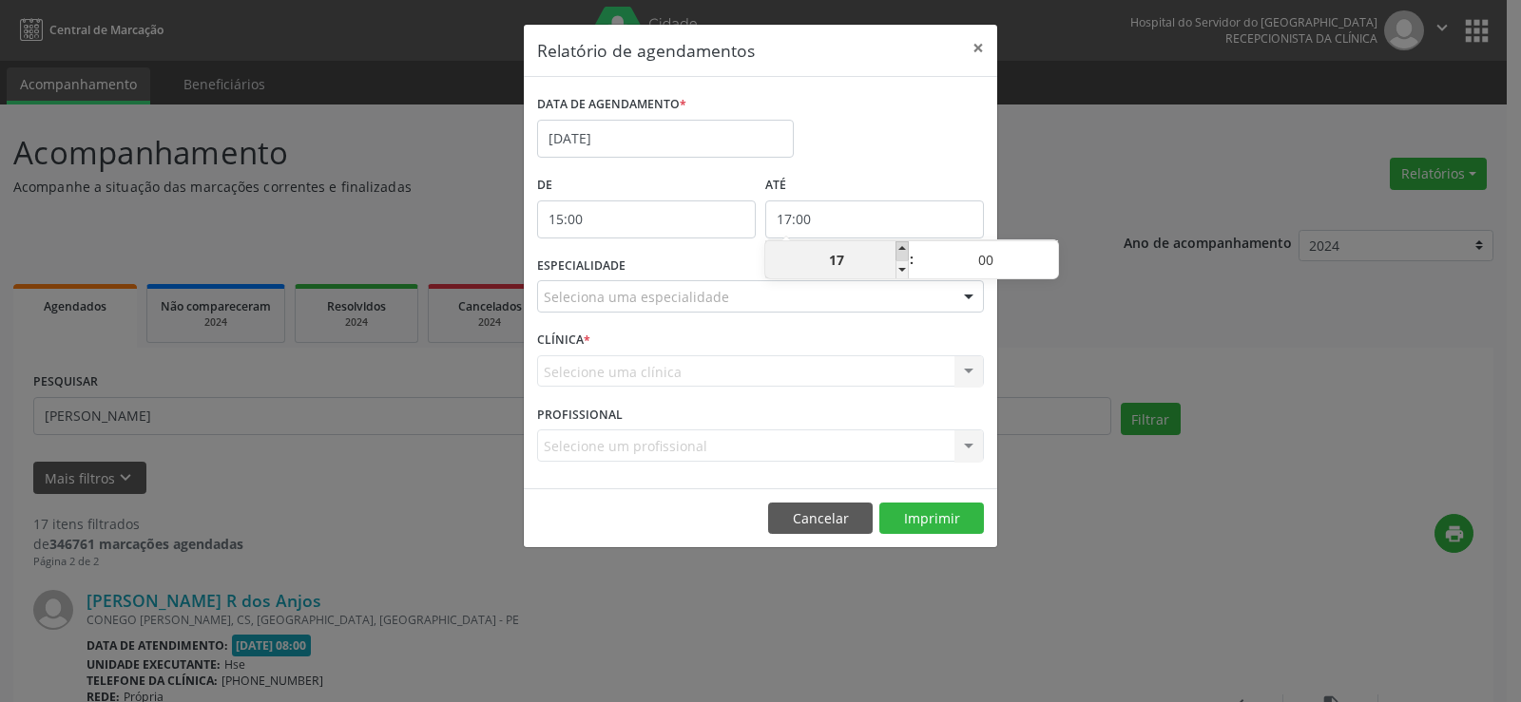
type input "18:00"
type input "18"
click at [900, 247] on span at bounding box center [901, 250] width 13 height 19
type input "19:00"
type input "19"
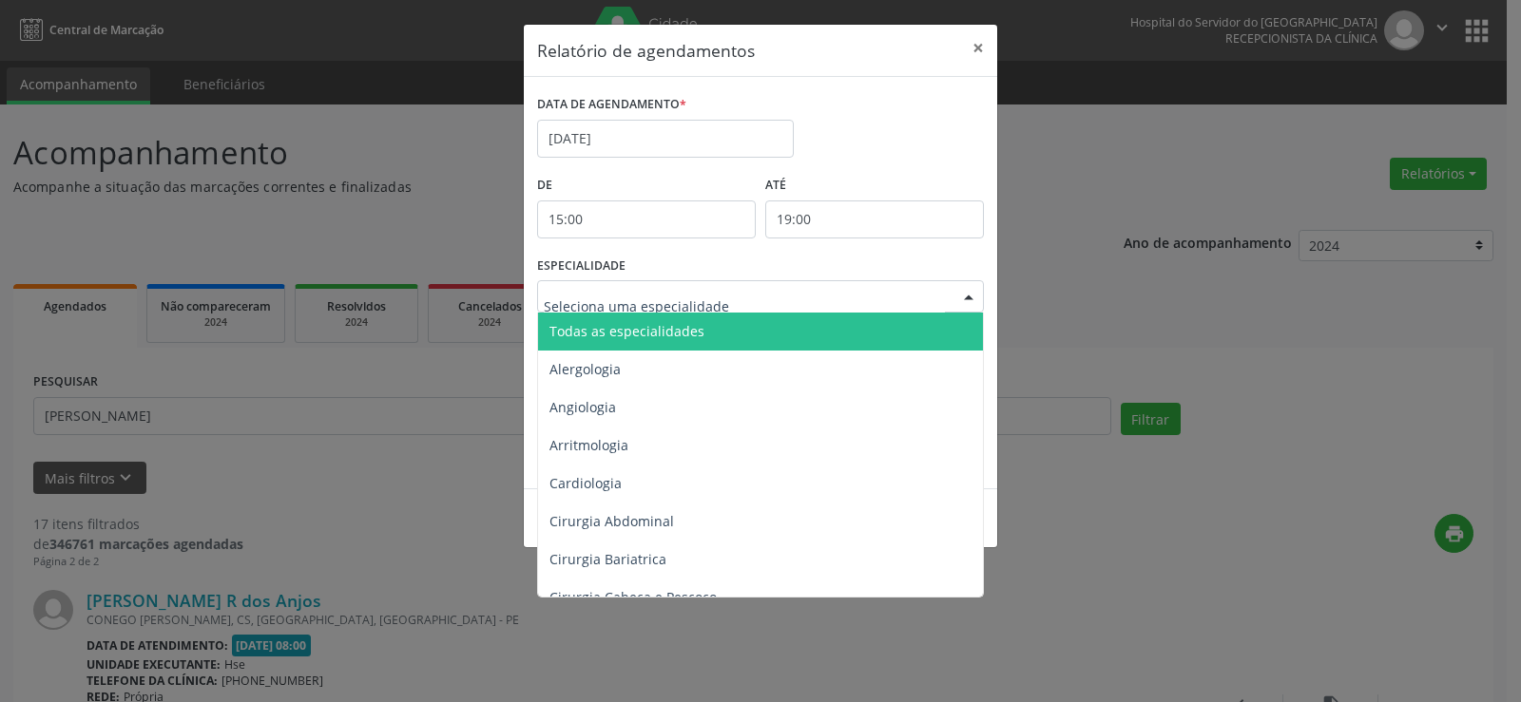
click at [908, 300] on div at bounding box center [760, 296] width 447 height 32
click at [901, 327] on span "Todas as especialidades" at bounding box center [762, 332] width 448 height 38
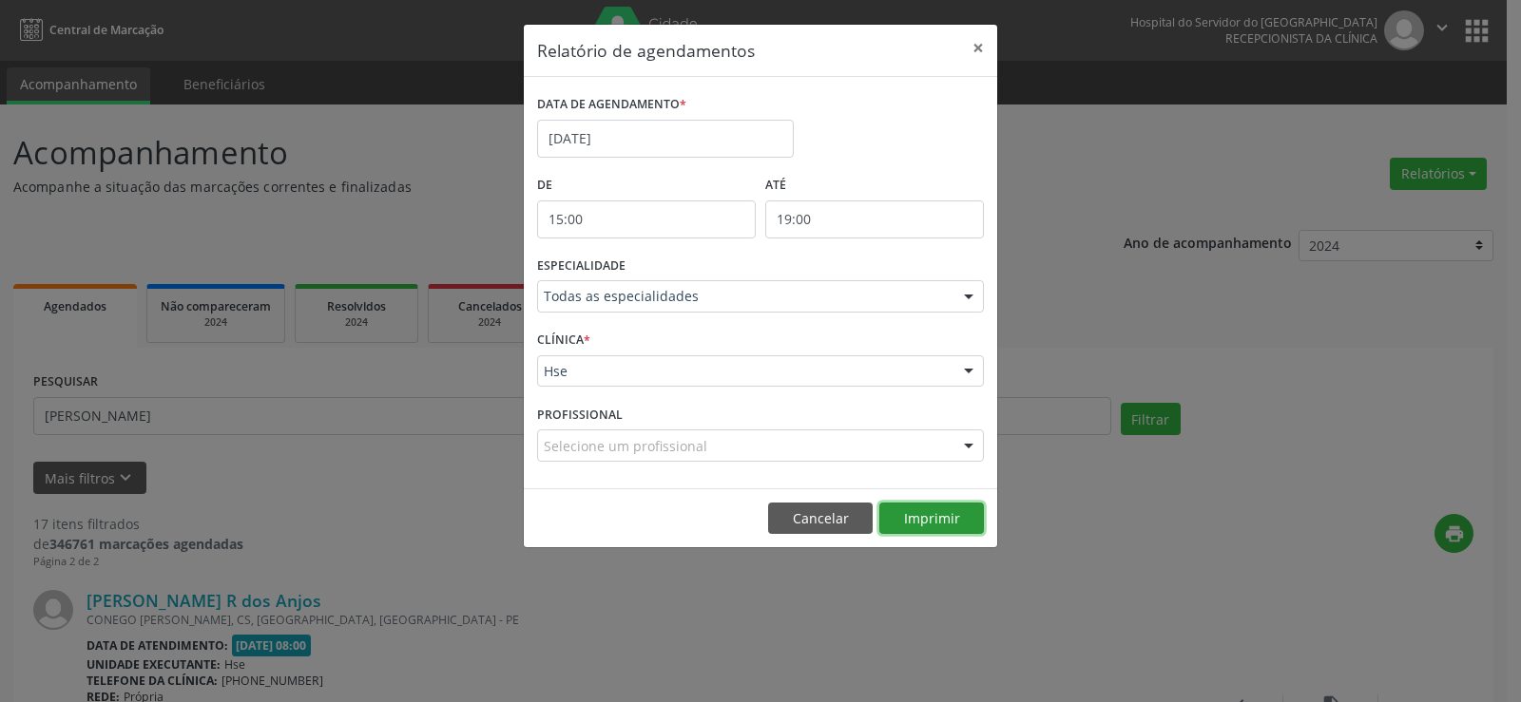
click at [939, 511] on button "Imprimir" at bounding box center [931, 519] width 105 height 32
click at [978, 48] on button "×" at bounding box center [978, 48] width 38 height 47
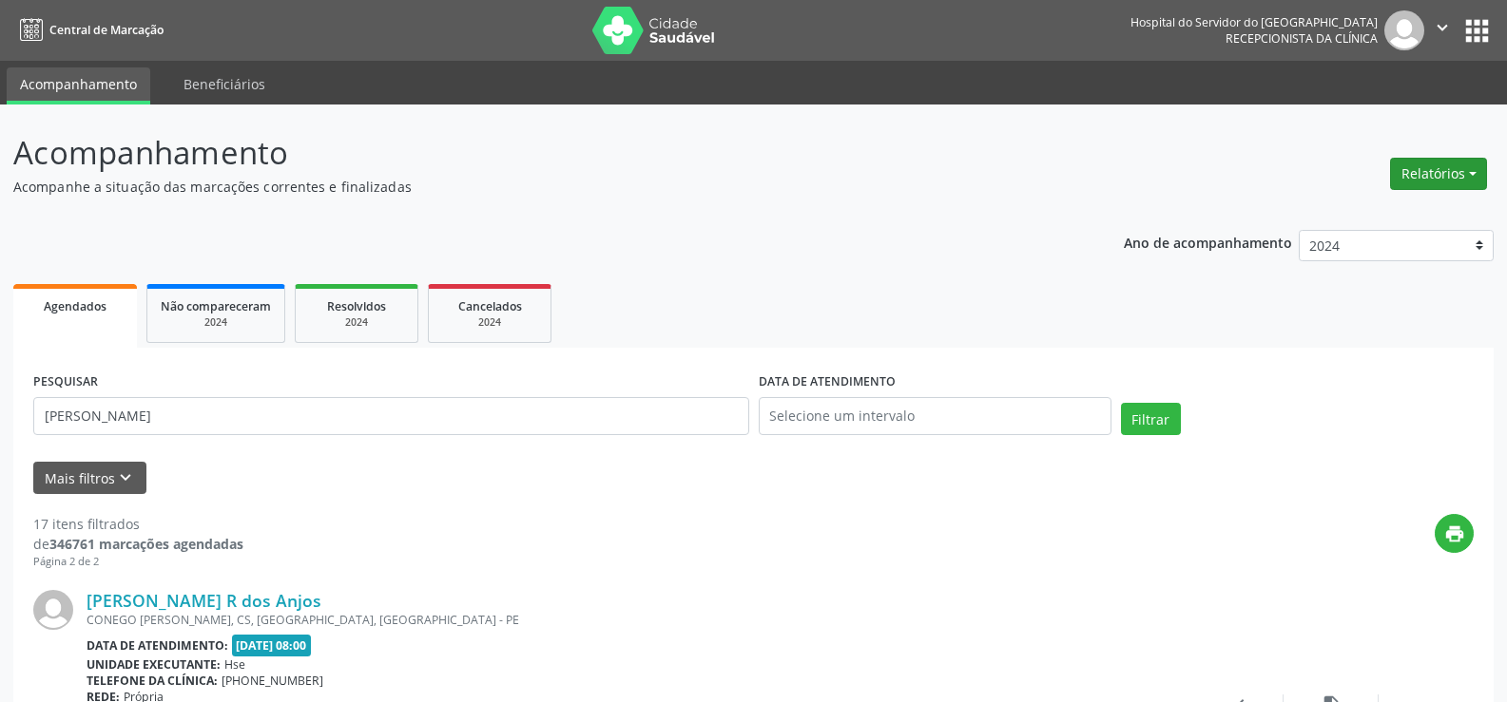
click at [1411, 178] on button "Relatórios" at bounding box center [1438, 174] width 97 height 32
click at [1391, 207] on link "Agendamentos" at bounding box center [1385, 215] width 204 height 27
select select "7"
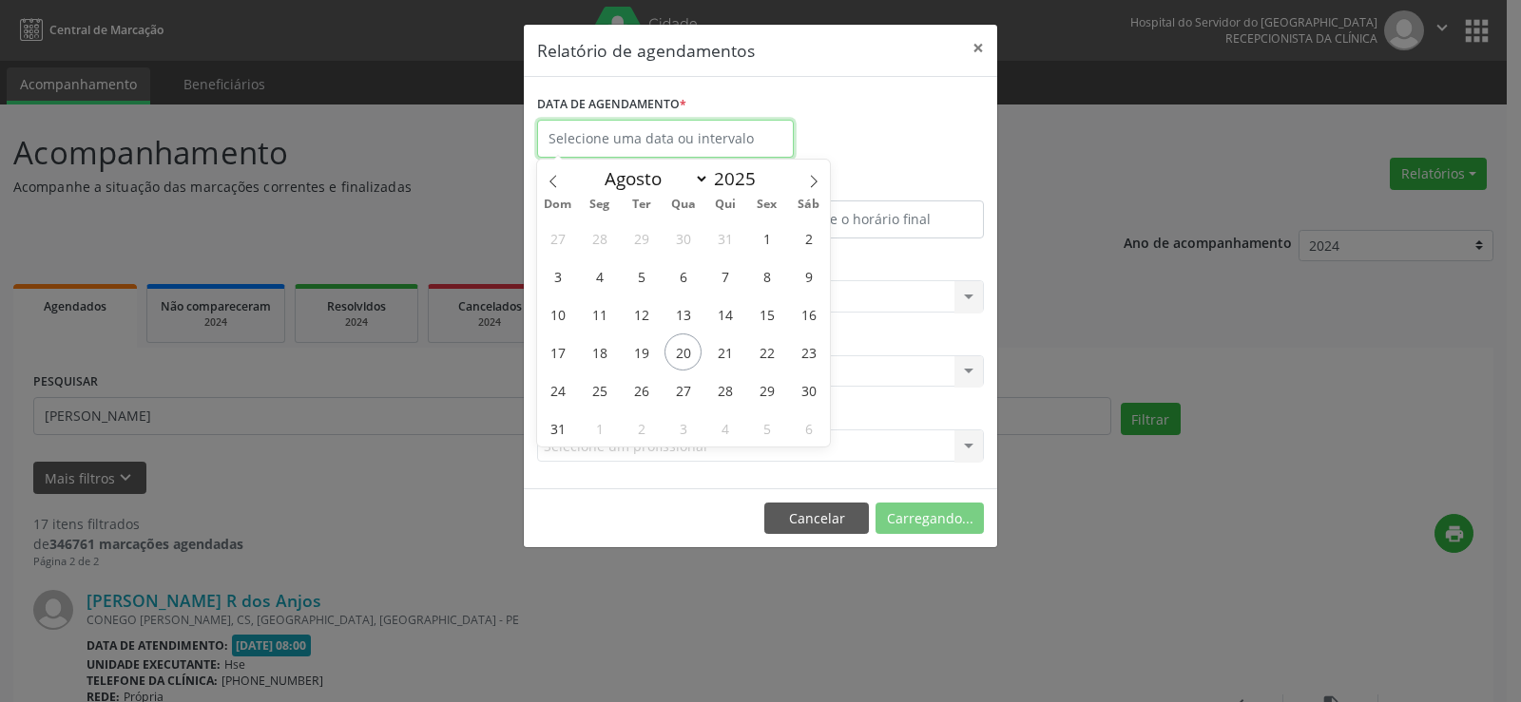
click at [640, 142] on input "text" at bounding box center [665, 139] width 257 height 38
click at [602, 396] on span "25" at bounding box center [599, 390] width 37 height 37
type input "[DATE]"
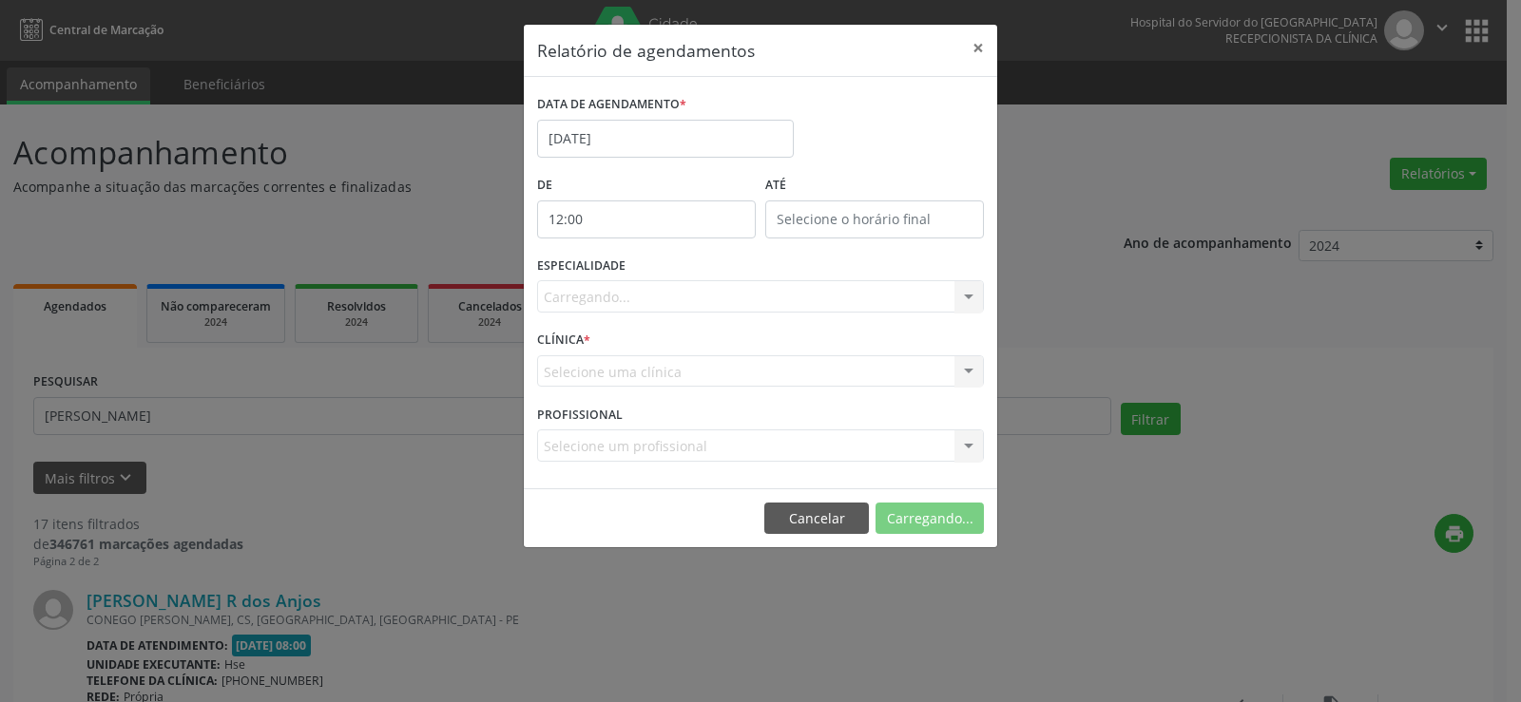
click at [642, 209] on input "12:00" at bounding box center [646, 220] width 219 height 38
click at [674, 271] on span at bounding box center [673, 269] width 13 height 19
type input "11:00"
type input "11"
click at [826, 215] on input "12:00" at bounding box center [874, 220] width 219 height 38
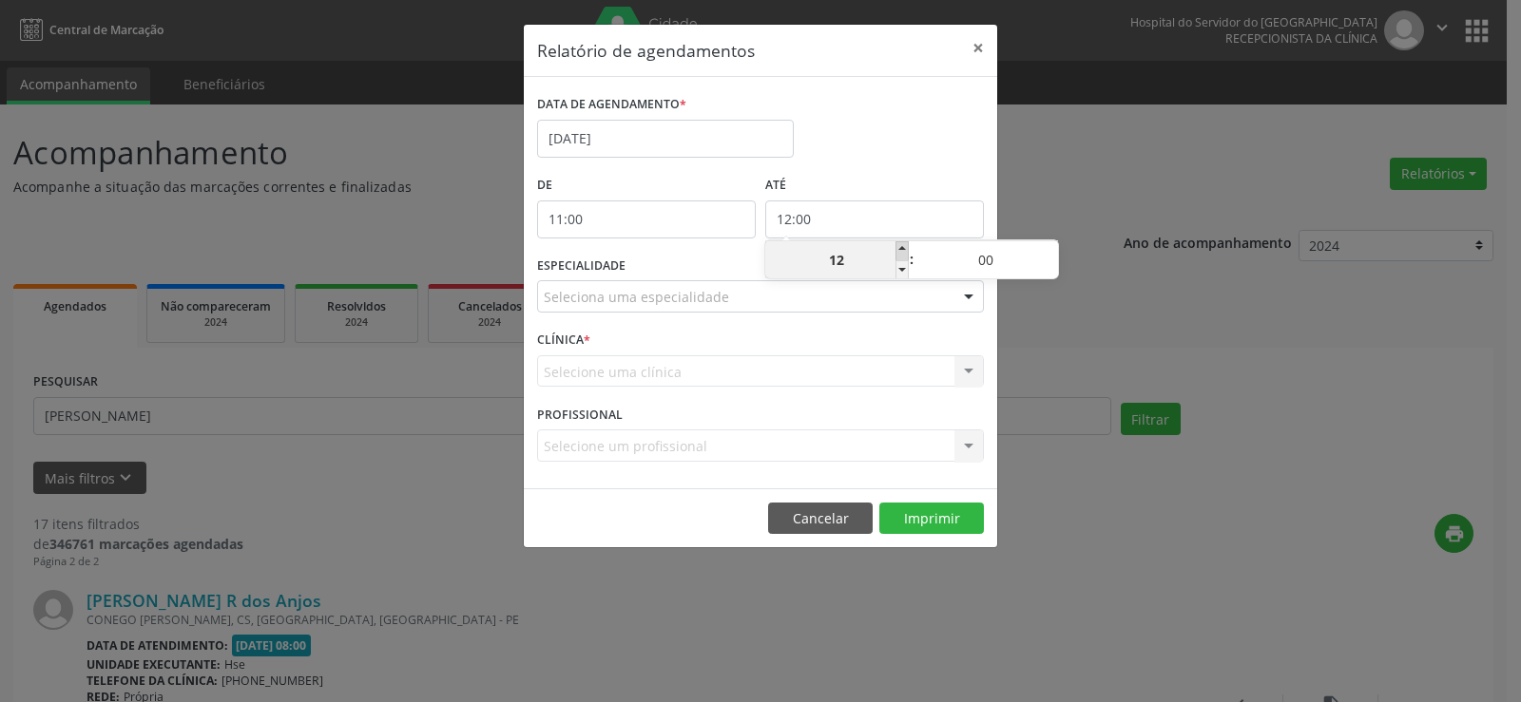
click at [905, 249] on span at bounding box center [901, 250] width 13 height 19
type input "13:00"
type input "13"
click at [905, 249] on span at bounding box center [901, 250] width 13 height 19
type input "14:00"
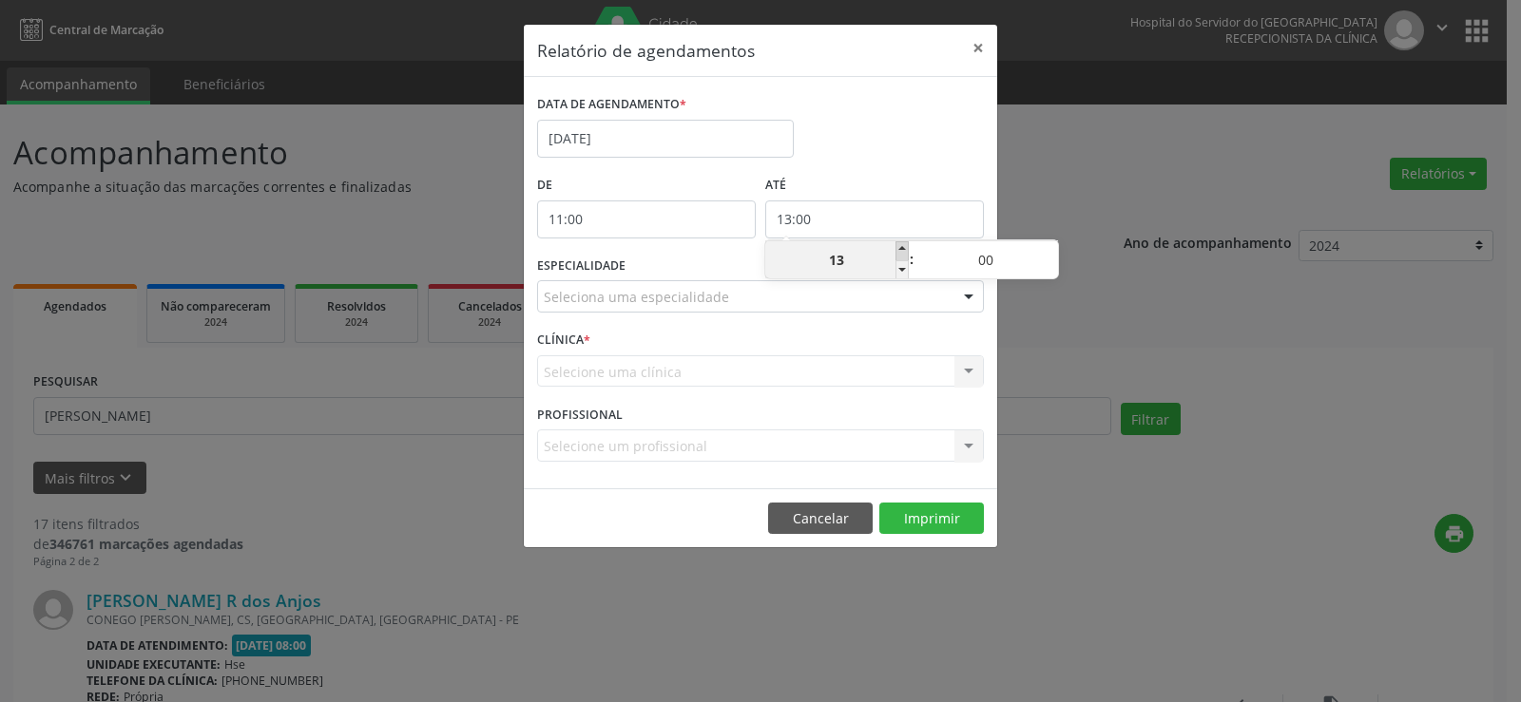
type input "14"
click at [1050, 241] on span at bounding box center [1051, 250] width 13 height 19
type input "14:05"
type input "05"
click at [1050, 241] on span at bounding box center [1051, 250] width 13 height 19
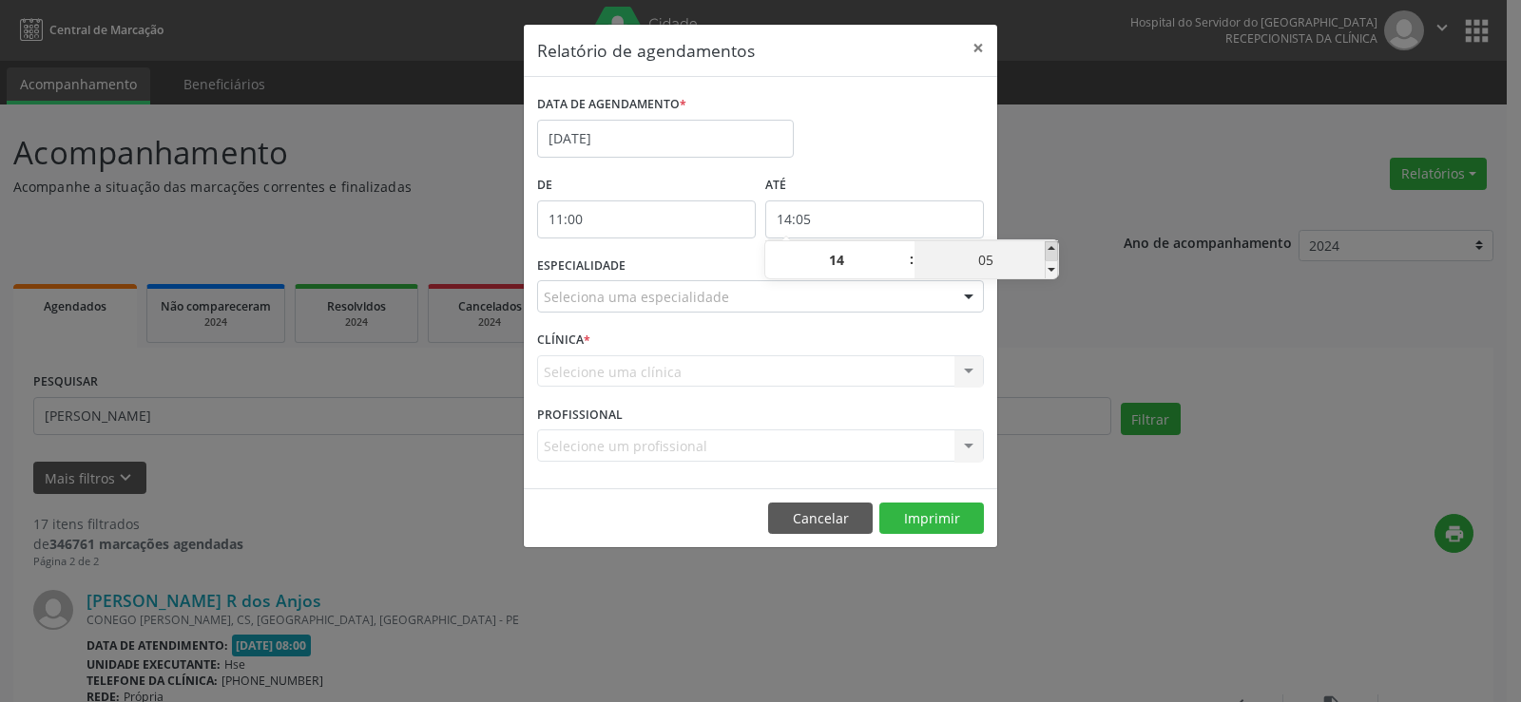
type input "14:10"
type input "10"
click at [1050, 241] on span at bounding box center [1051, 250] width 13 height 19
type input "14:15"
click at [1050, 241] on span at bounding box center [1051, 250] width 13 height 19
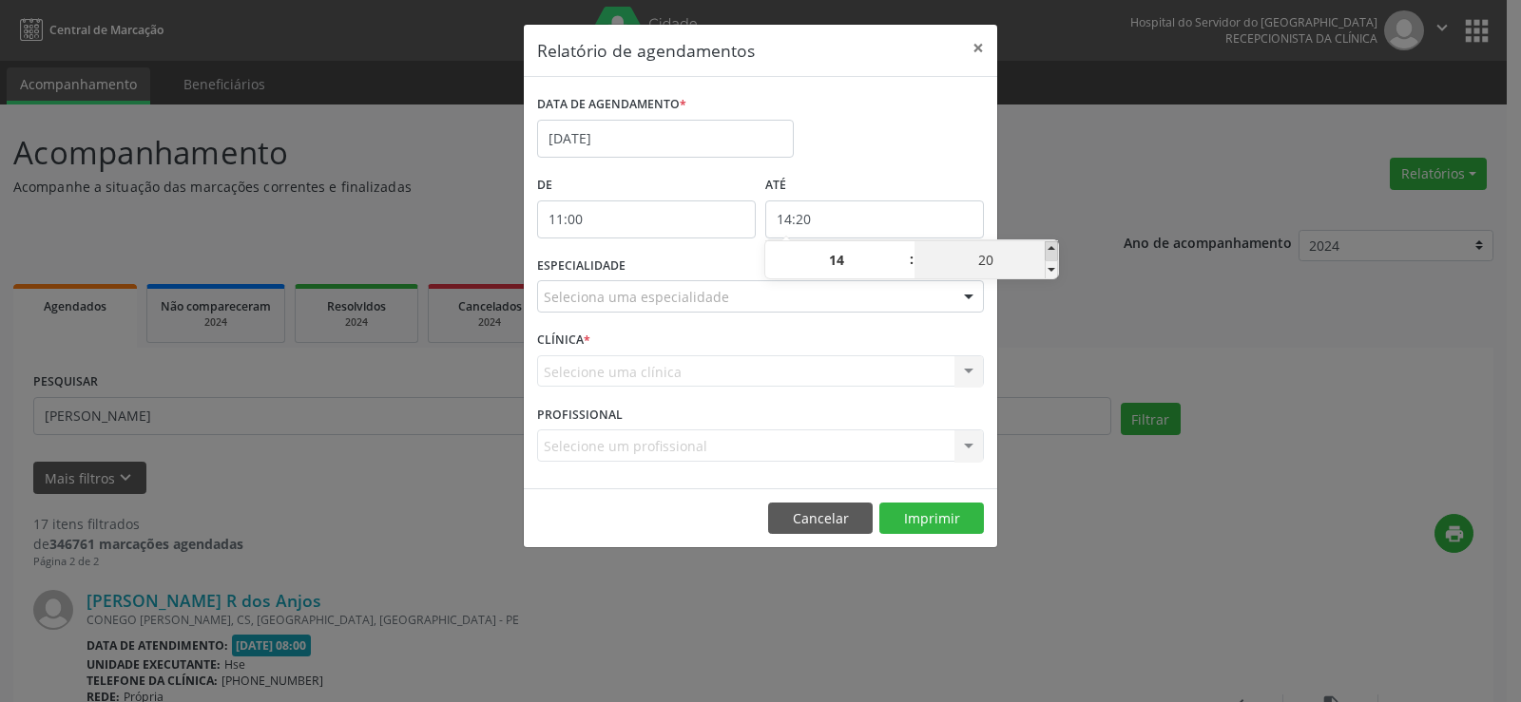
click at [1050, 241] on span at bounding box center [1051, 250] width 13 height 19
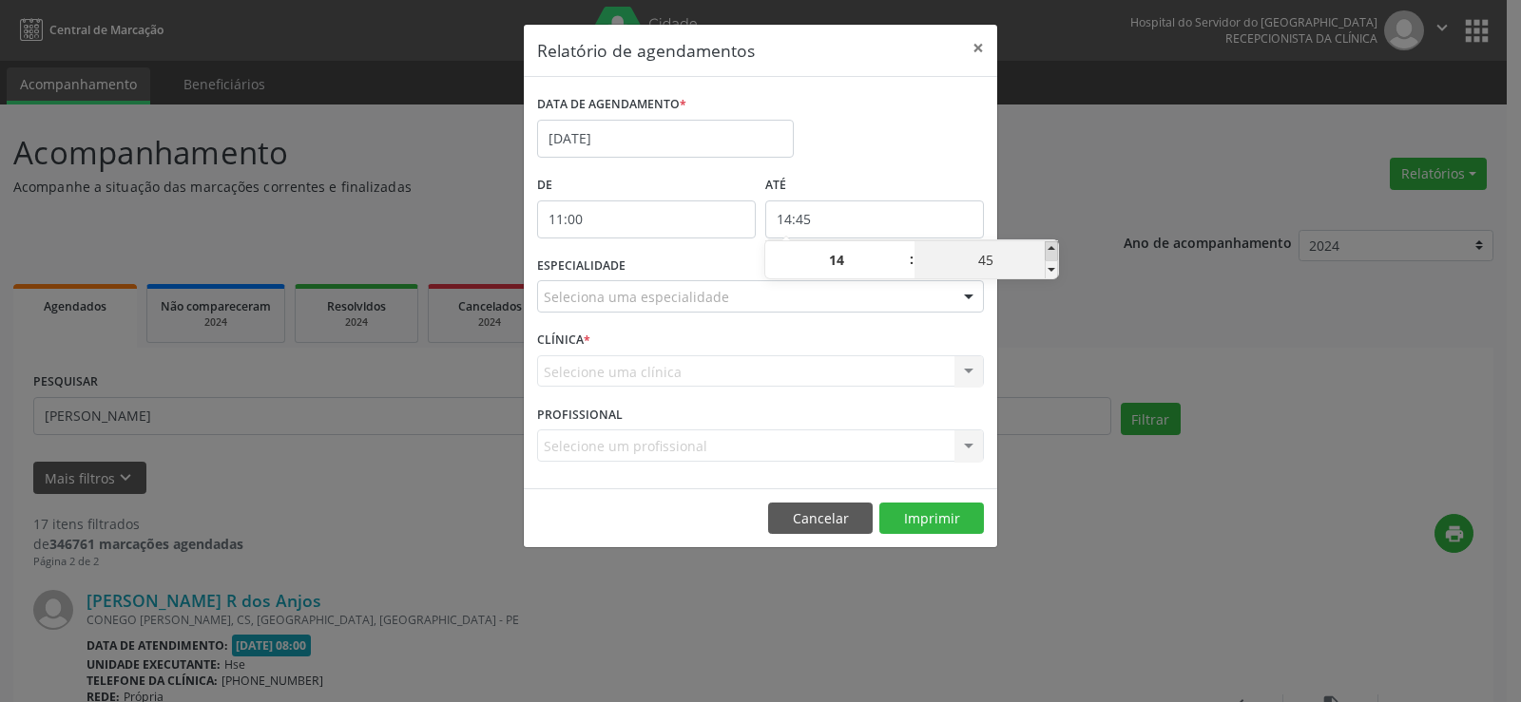
click at [1050, 241] on span at bounding box center [1051, 250] width 13 height 19
click at [1074, 198] on div "Relatório de agendamentos × DATA DE AGENDAMENTO * [DATE] De 11:00 ATÉ 14:55 ESP…" at bounding box center [760, 351] width 1521 height 702
click at [969, 298] on div at bounding box center [968, 297] width 29 height 32
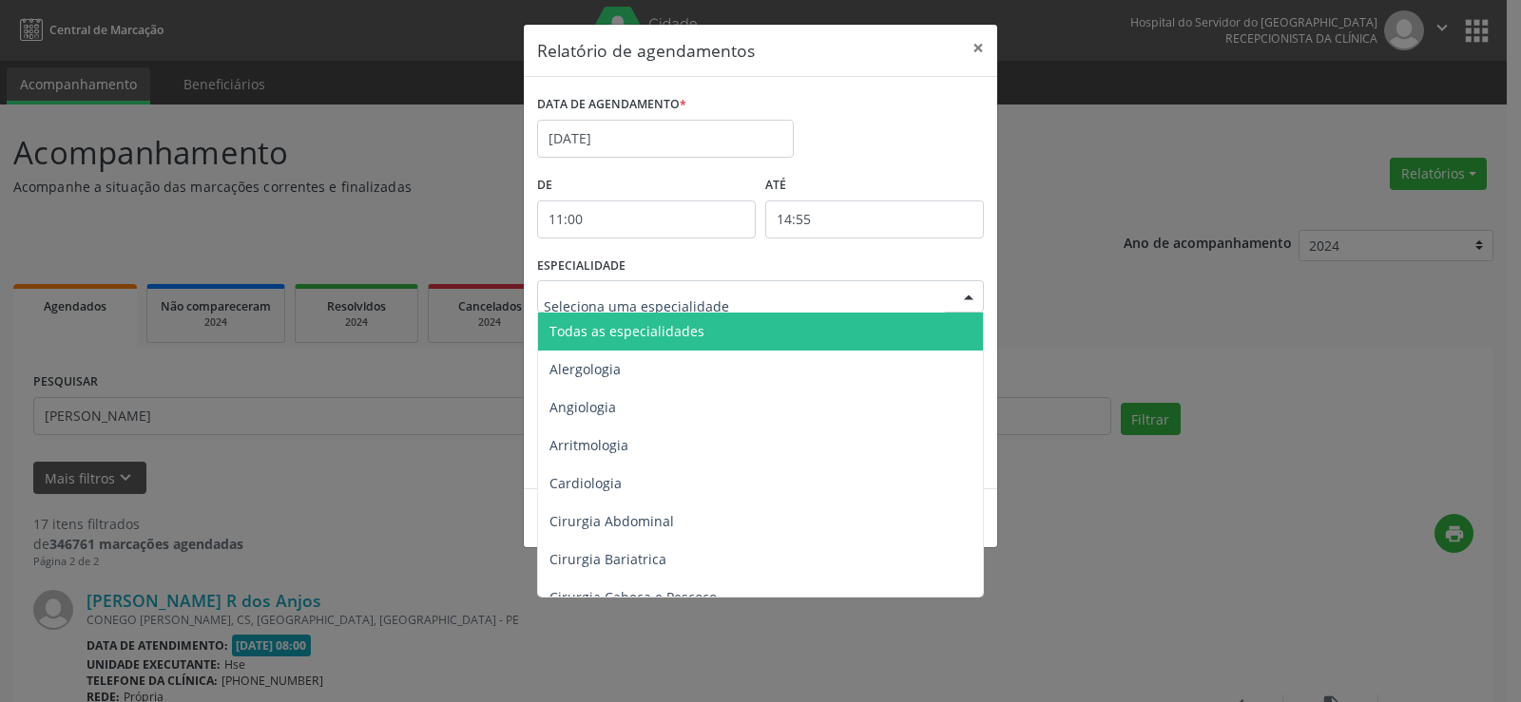
click at [936, 338] on span "Todas as especialidades" at bounding box center [762, 332] width 448 height 38
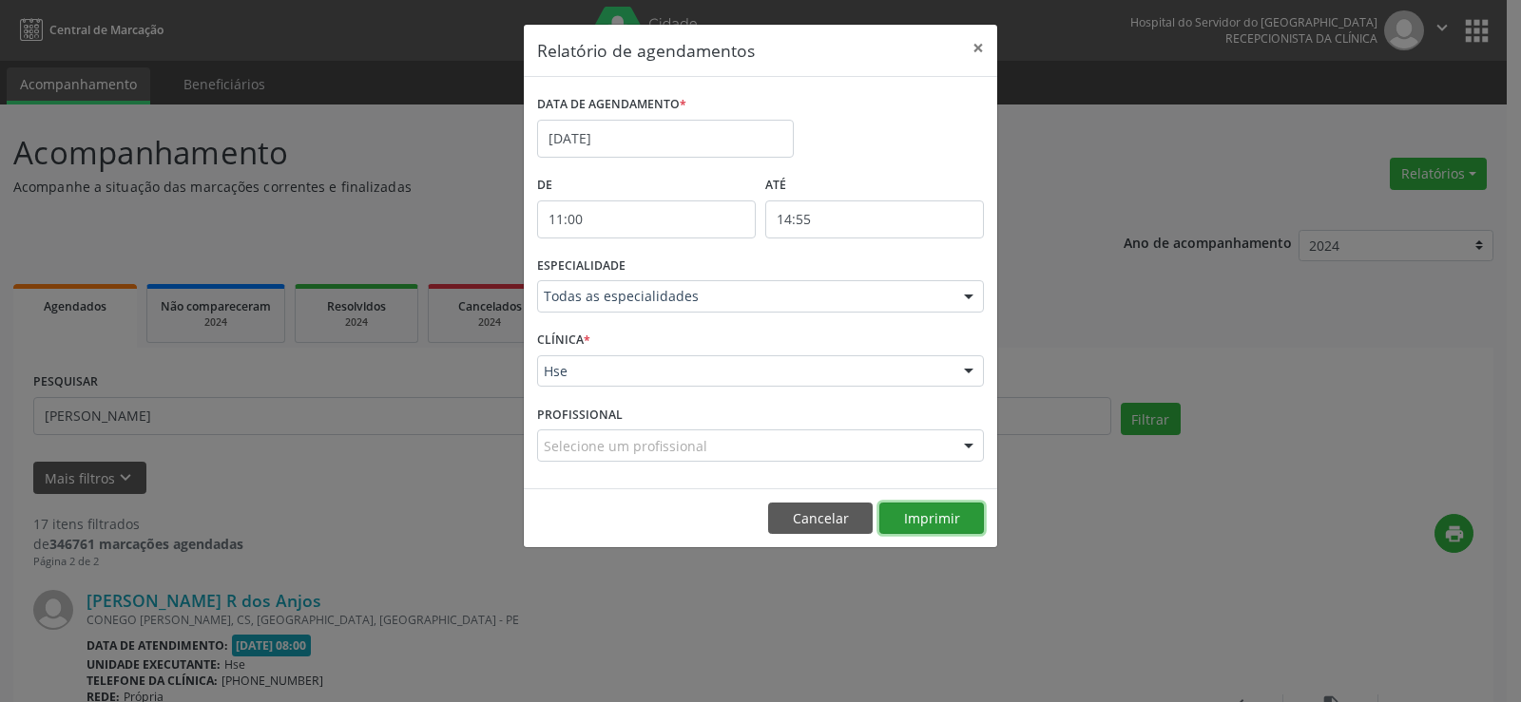
click at [929, 519] on button "Imprimir" at bounding box center [931, 519] width 105 height 32
click at [981, 45] on button "×" at bounding box center [978, 48] width 38 height 47
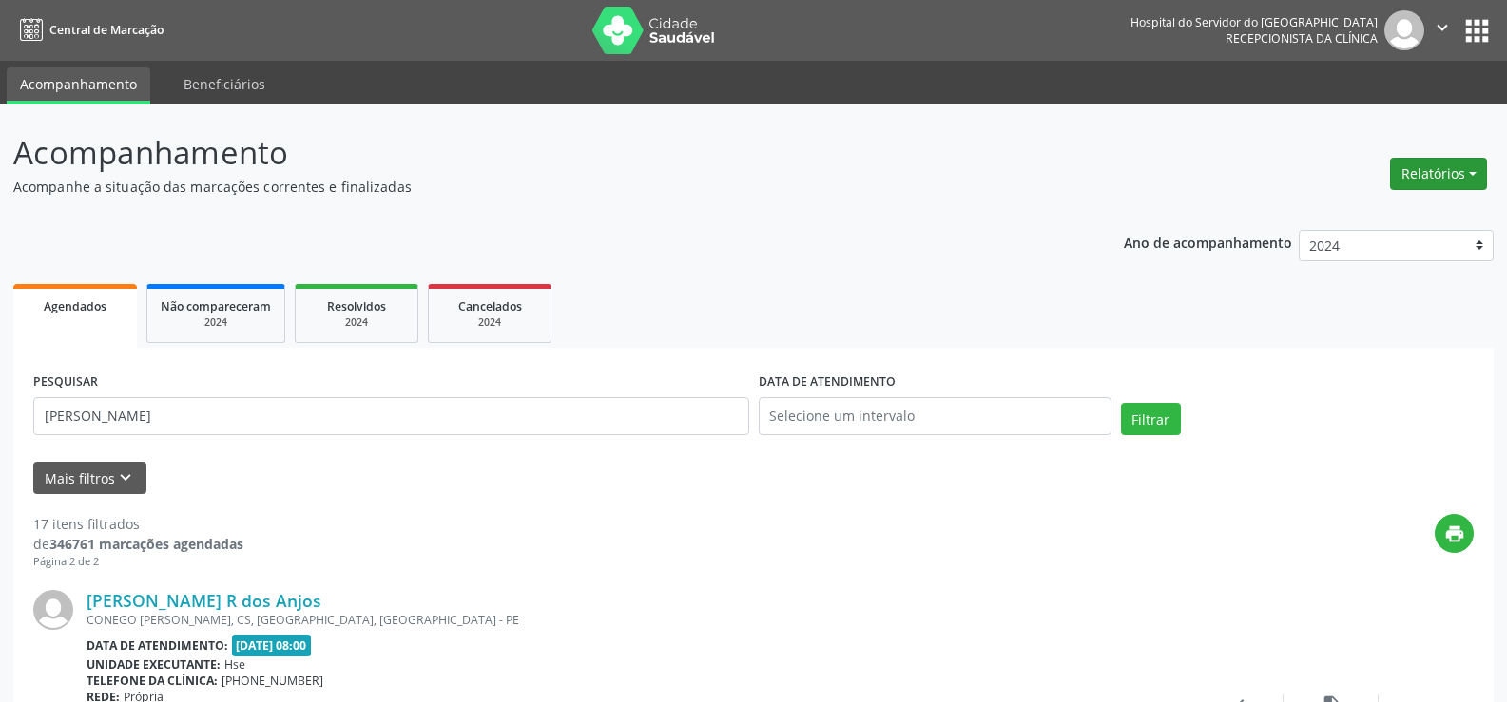
click at [1422, 176] on button "Relatórios" at bounding box center [1438, 174] width 97 height 32
click at [1399, 208] on link "Agendamentos" at bounding box center [1385, 215] width 204 height 27
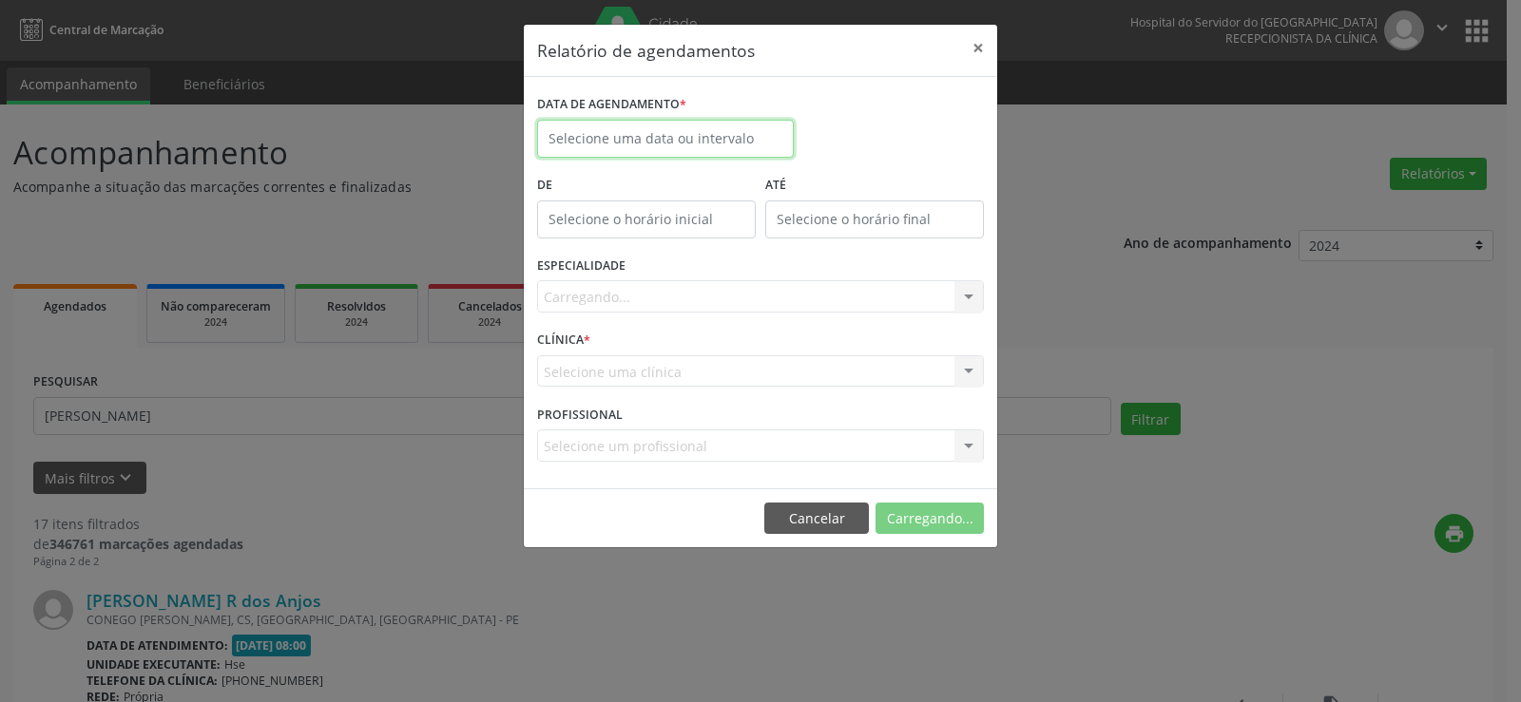
click at [677, 150] on input "text" at bounding box center [665, 139] width 257 height 38
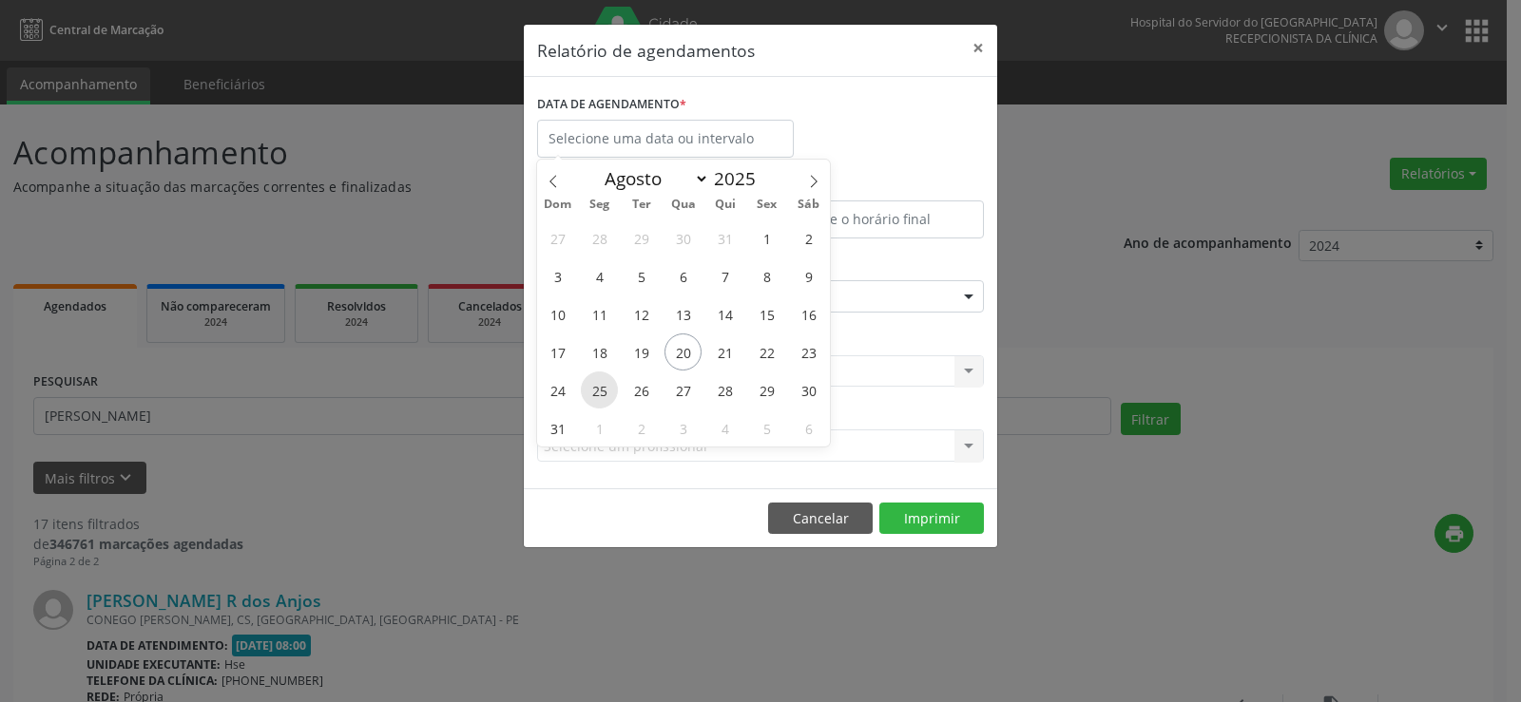
click at [607, 389] on span "25" at bounding box center [599, 390] width 37 height 37
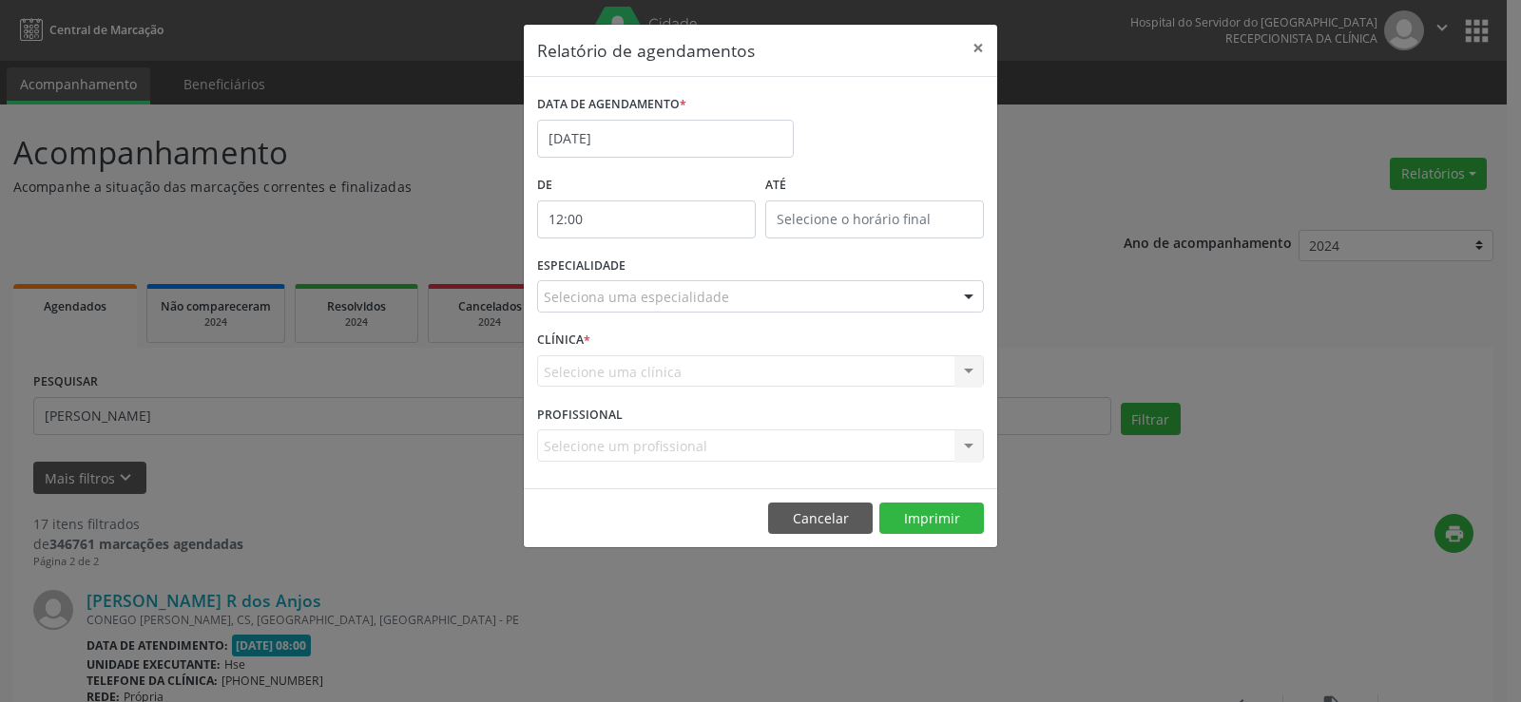
click at [624, 220] on input "12:00" at bounding box center [646, 220] width 219 height 38
click at [672, 278] on span at bounding box center [673, 269] width 13 height 19
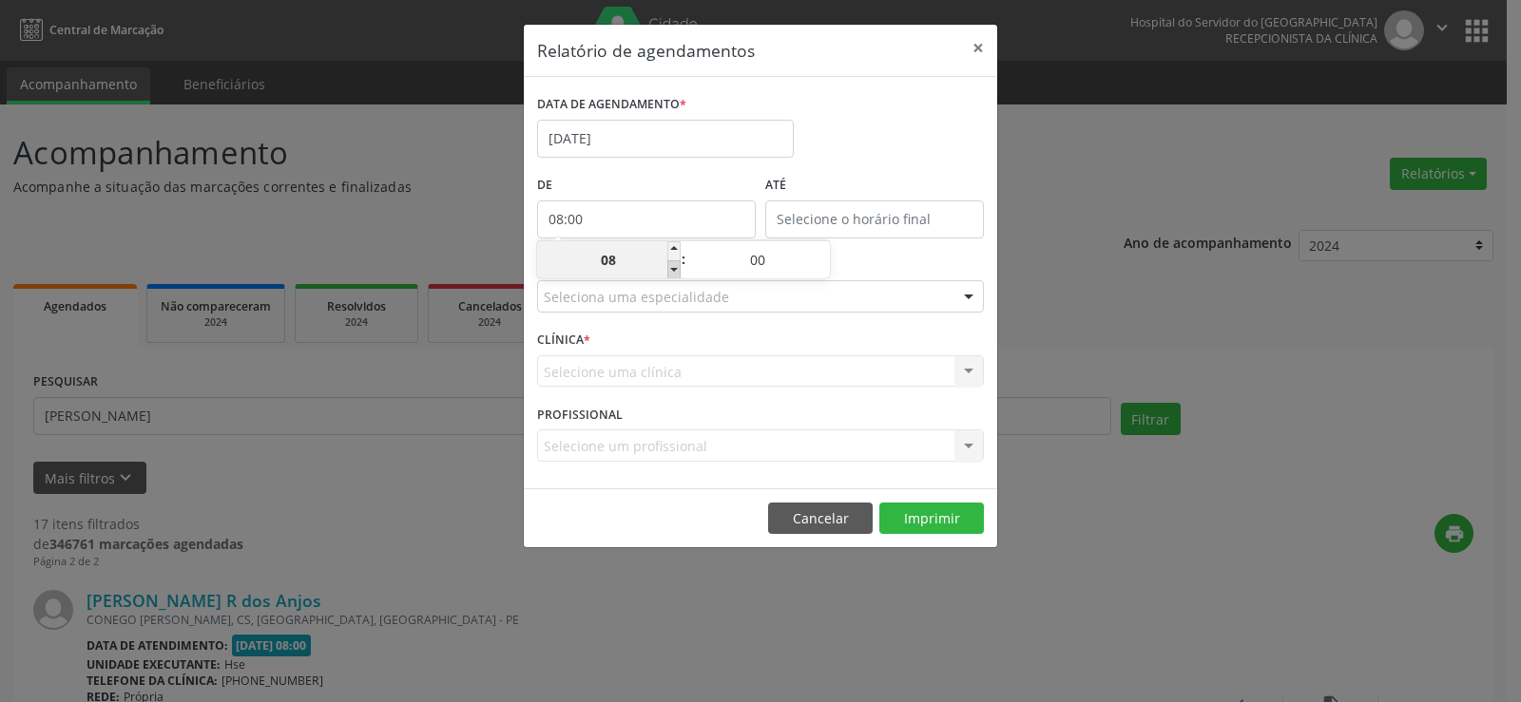
click at [672, 278] on span at bounding box center [673, 269] width 13 height 19
click at [799, 217] on input "12:00" at bounding box center [874, 220] width 219 height 38
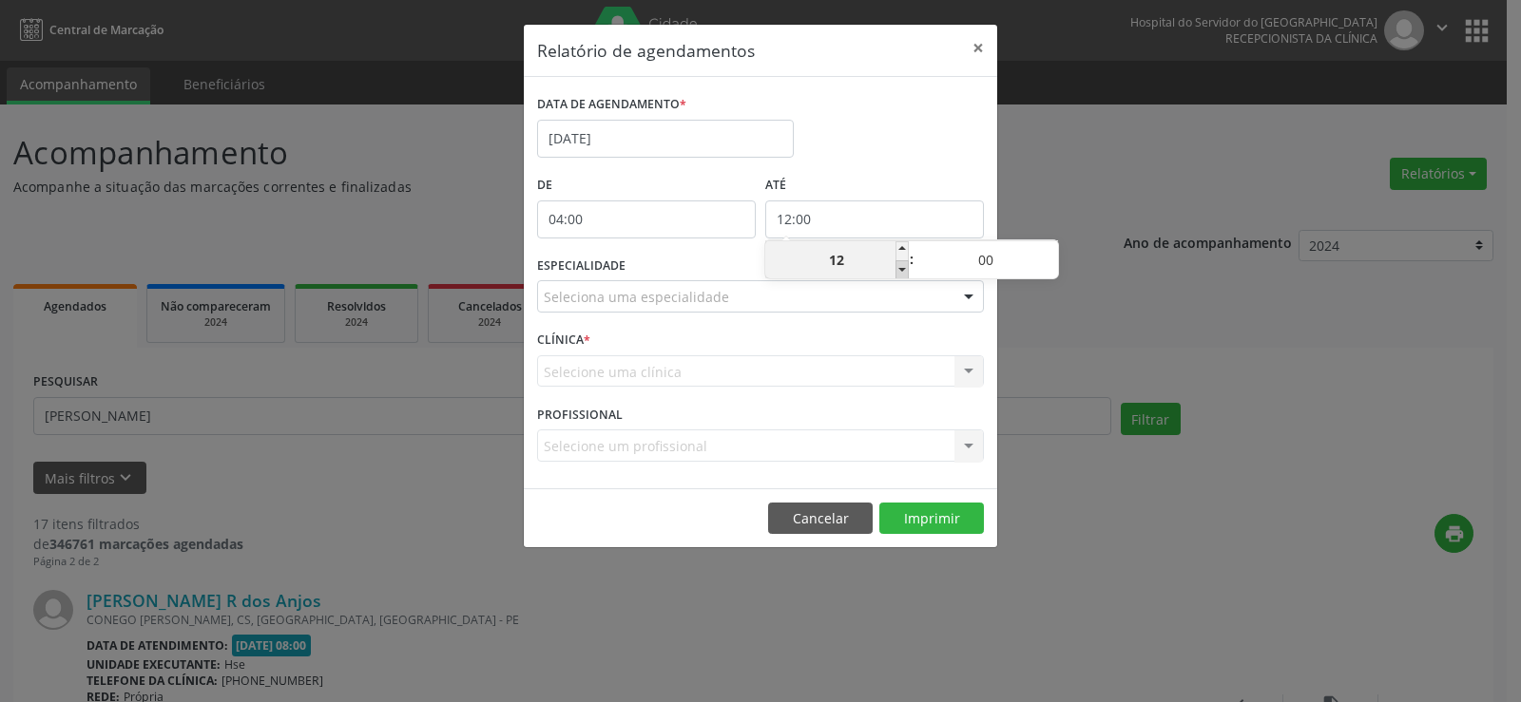
click at [901, 272] on span at bounding box center [901, 269] width 13 height 19
click at [1052, 247] on span at bounding box center [1051, 250] width 13 height 19
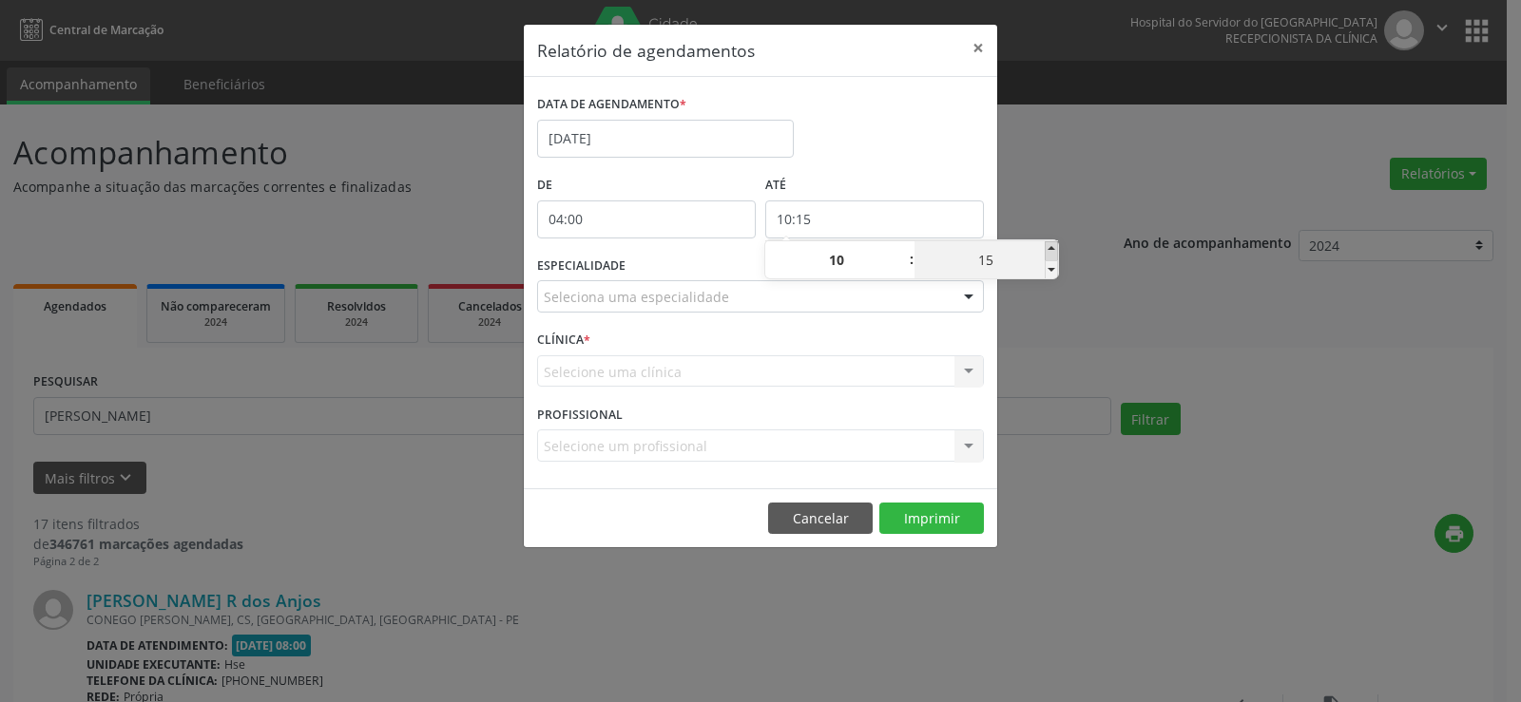
click at [1052, 247] on span at bounding box center [1051, 250] width 13 height 19
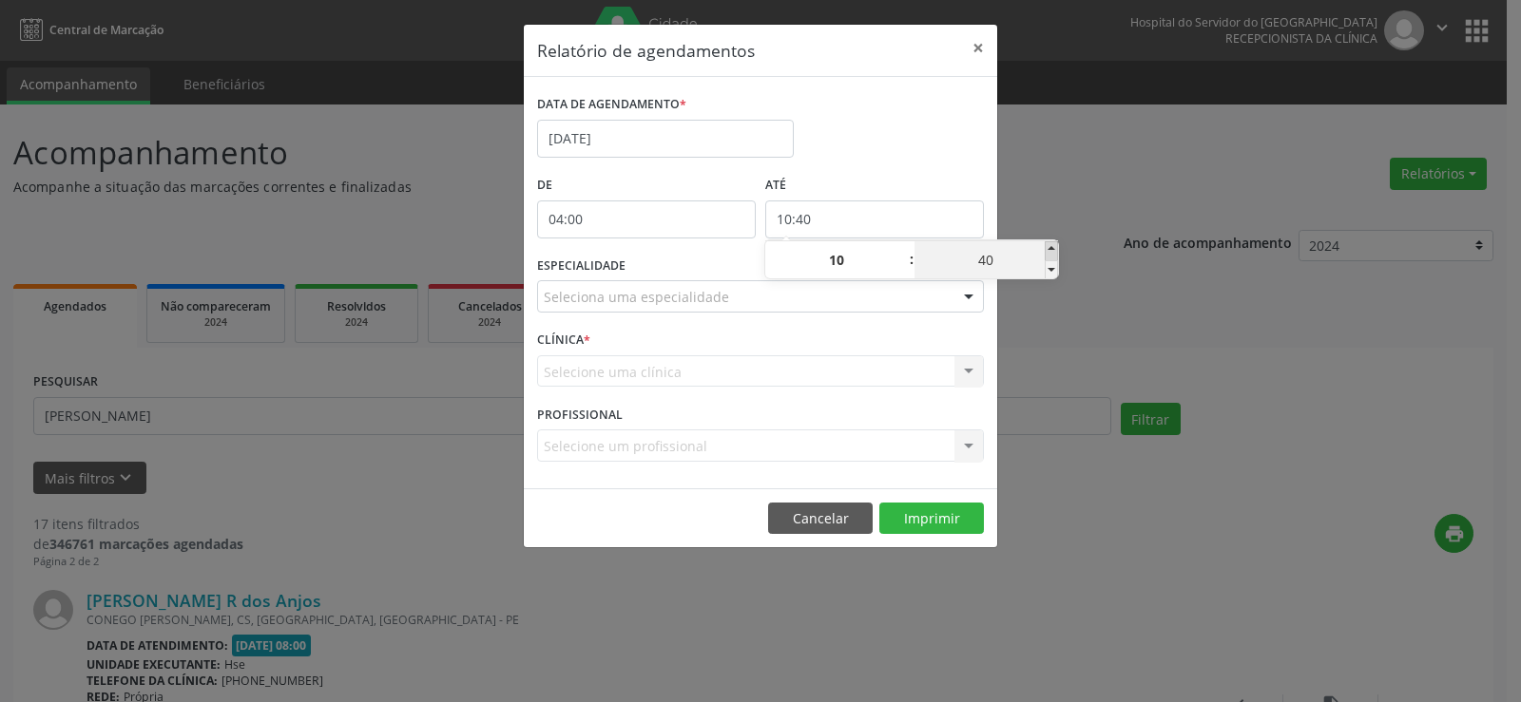
click at [1052, 247] on span at bounding box center [1051, 250] width 13 height 19
click at [1073, 193] on div "Relatório de agendamentos × DATA DE AGENDAMENTO * [DATE] De 04:00 ATÉ 10:55 ESP…" at bounding box center [760, 351] width 1521 height 702
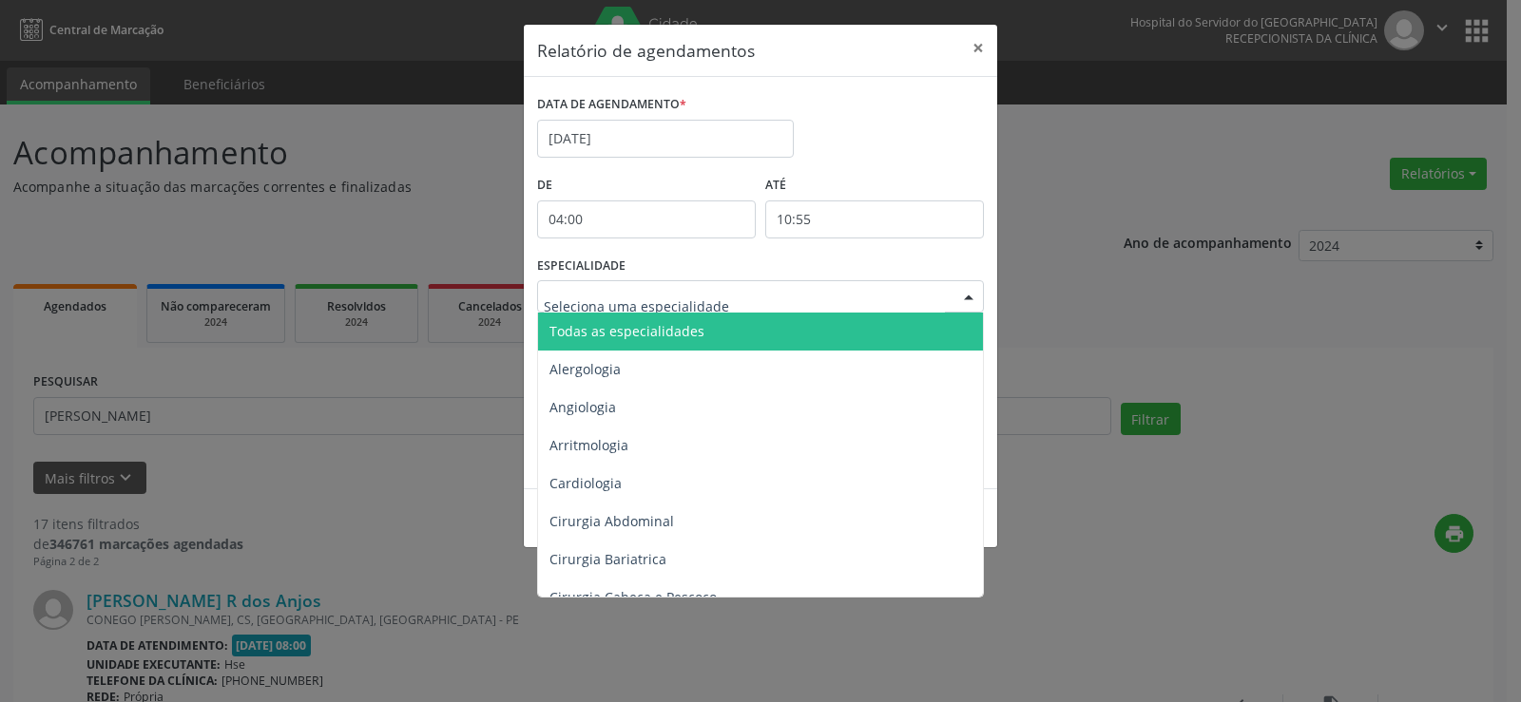
click at [966, 295] on div at bounding box center [968, 297] width 29 height 32
click at [938, 333] on span "Todas as especialidades" at bounding box center [762, 332] width 448 height 38
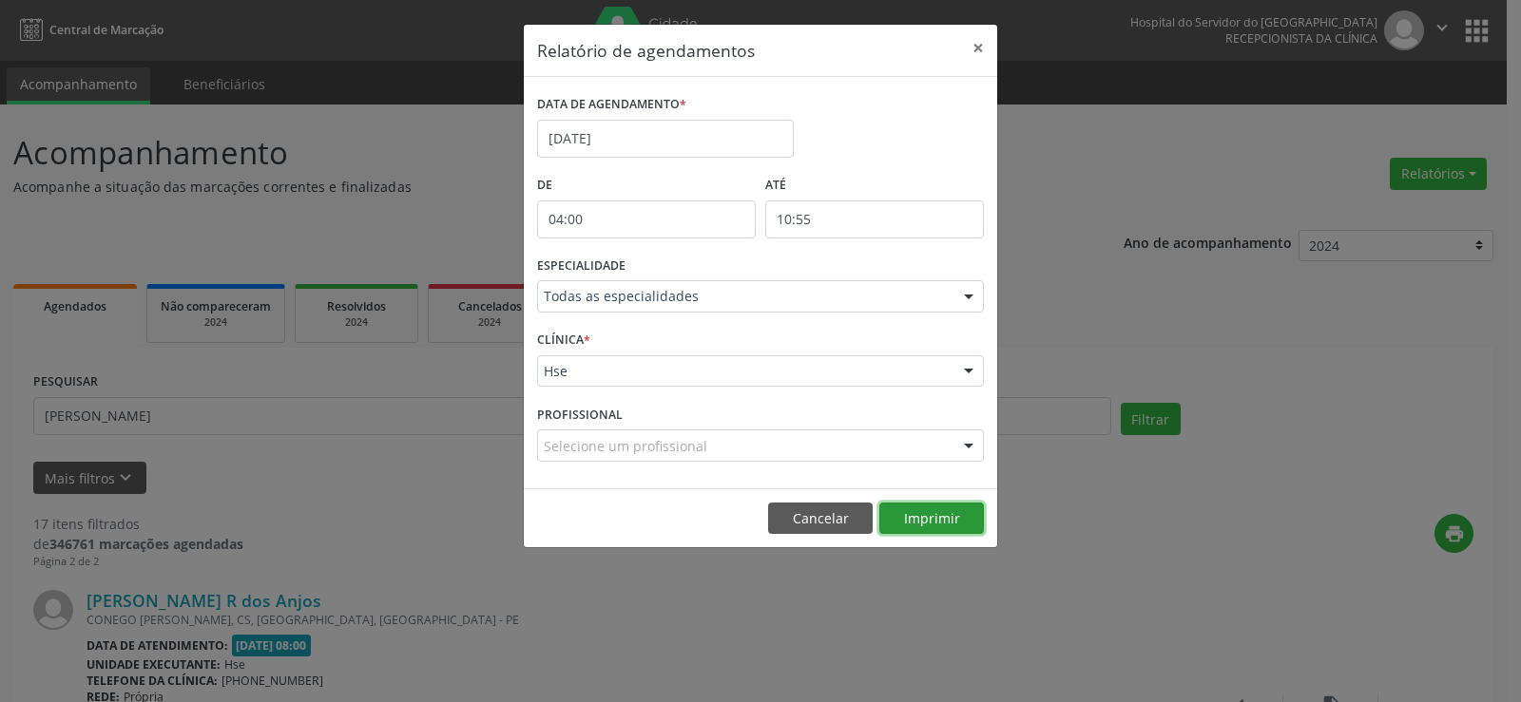
click at [944, 523] on button "Imprimir" at bounding box center [931, 519] width 105 height 32
click at [985, 47] on button "×" at bounding box center [978, 48] width 38 height 47
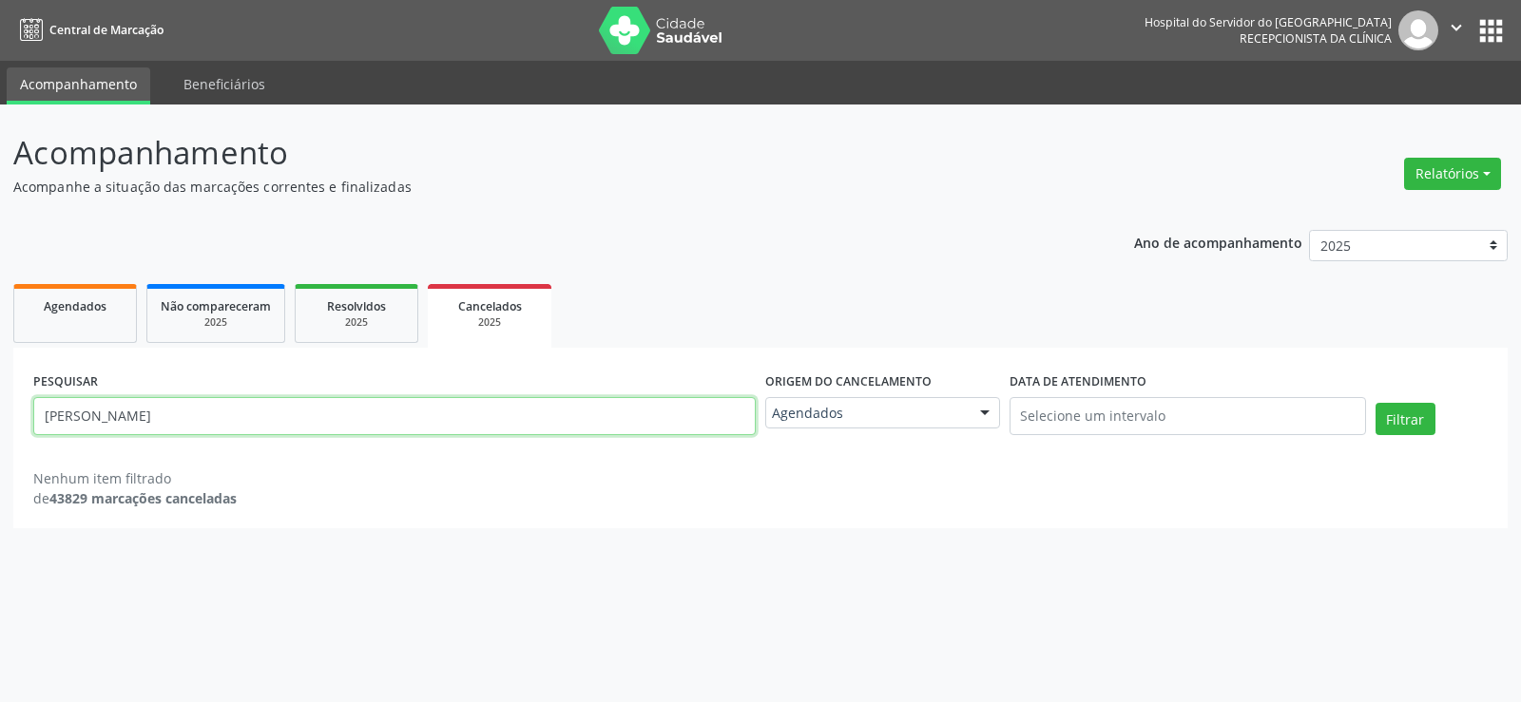
click at [297, 427] on input "[PERSON_NAME]" at bounding box center [394, 416] width 722 height 38
click at [303, 415] on input "[PERSON_NAME]" at bounding box center [394, 416] width 722 height 38
paste input "[PERSON_NAME] DOS ANJOS"
click at [135, 417] on input "[PERSON_NAME] DOS ANJOS" at bounding box center [394, 416] width 722 height 38
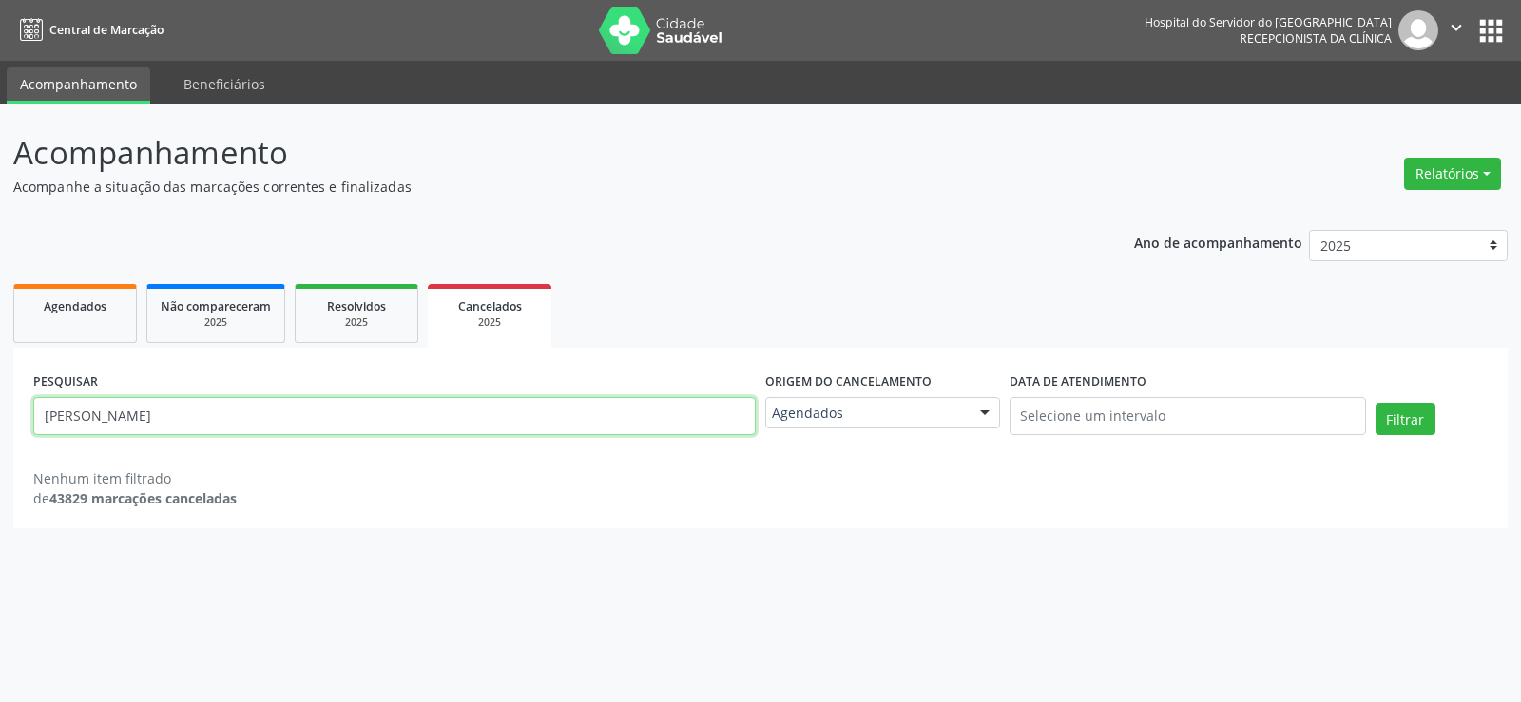
type input "MARIA HOSANa r"
click at [1375, 403] on button "Filtrar" at bounding box center [1405, 419] width 60 height 32
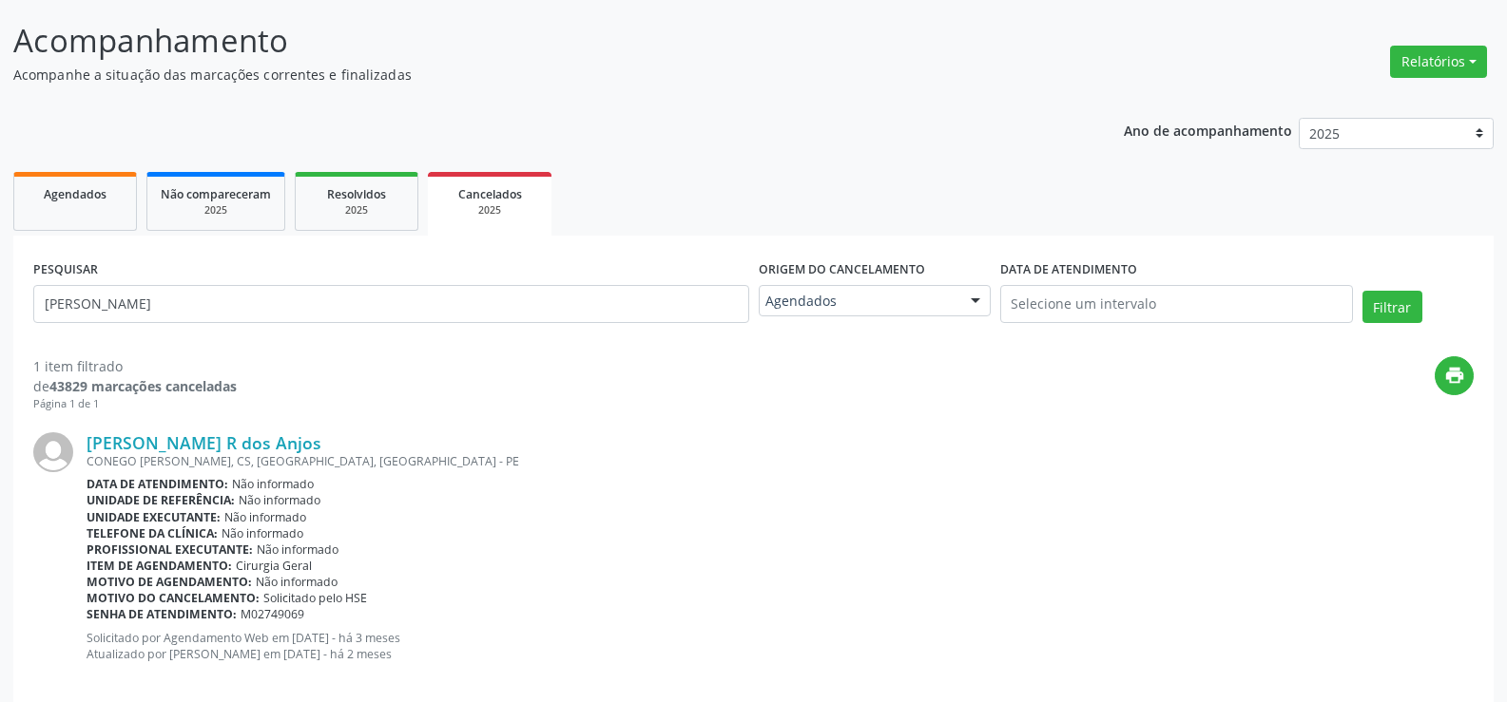
scroll to position [139, 0]
